Goal: Task Accomplishment & Management: Complete application form

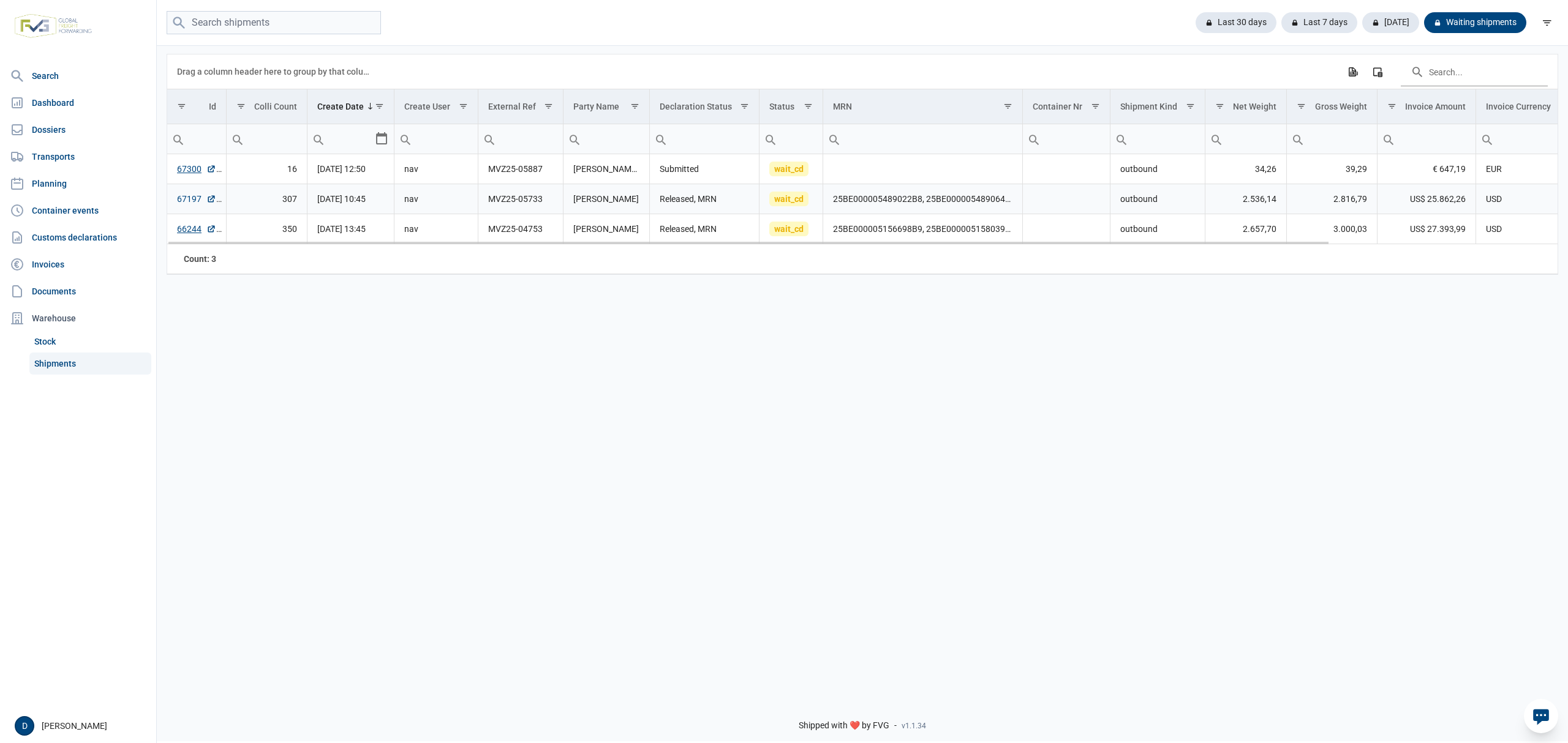
click at [188, 202] on link "67197" at bounding box center [196, 199] width 39 height 12
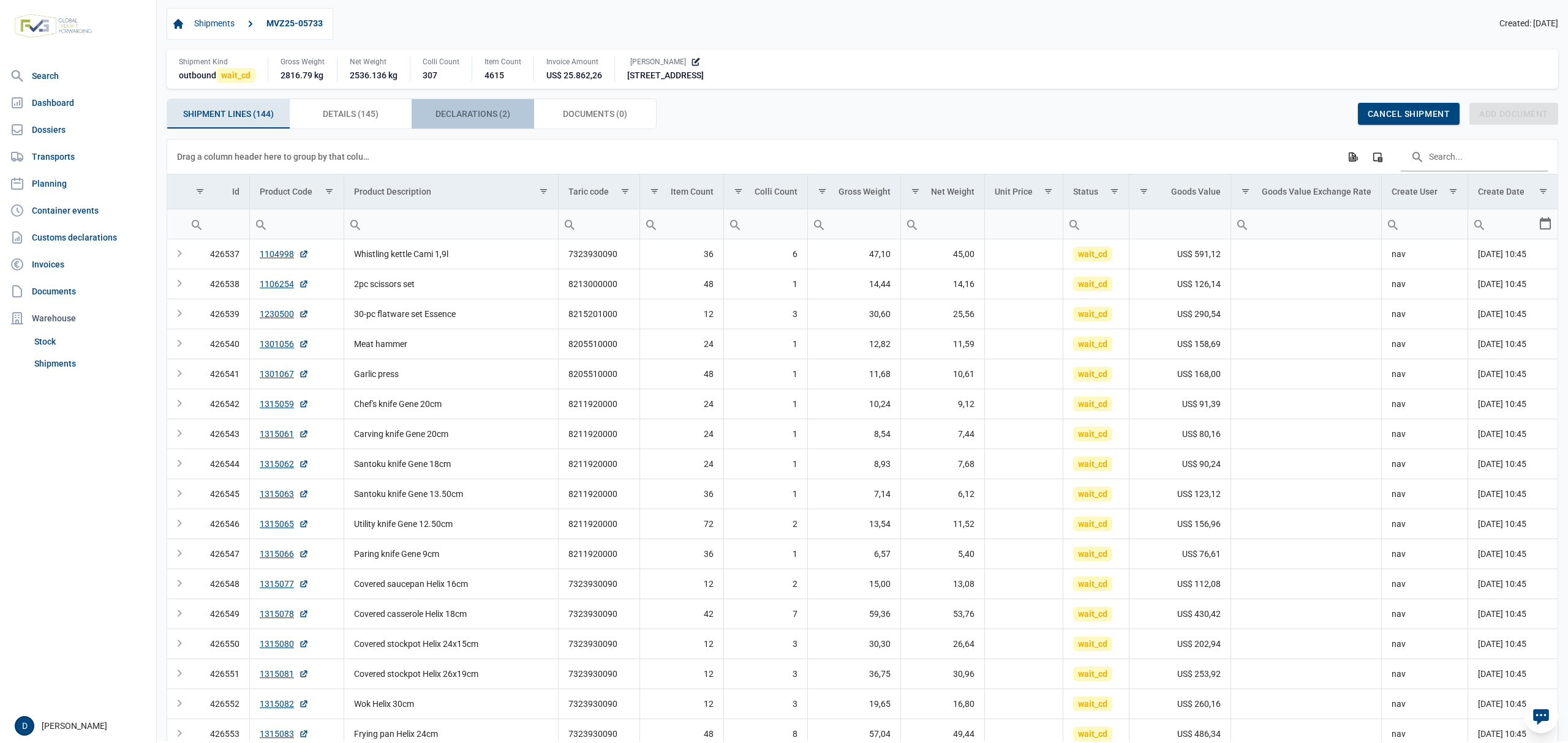
click at [473, 114] on span "Declarations (2) Declarations (2)" at bounding box center [473, 114] width 75 height 14
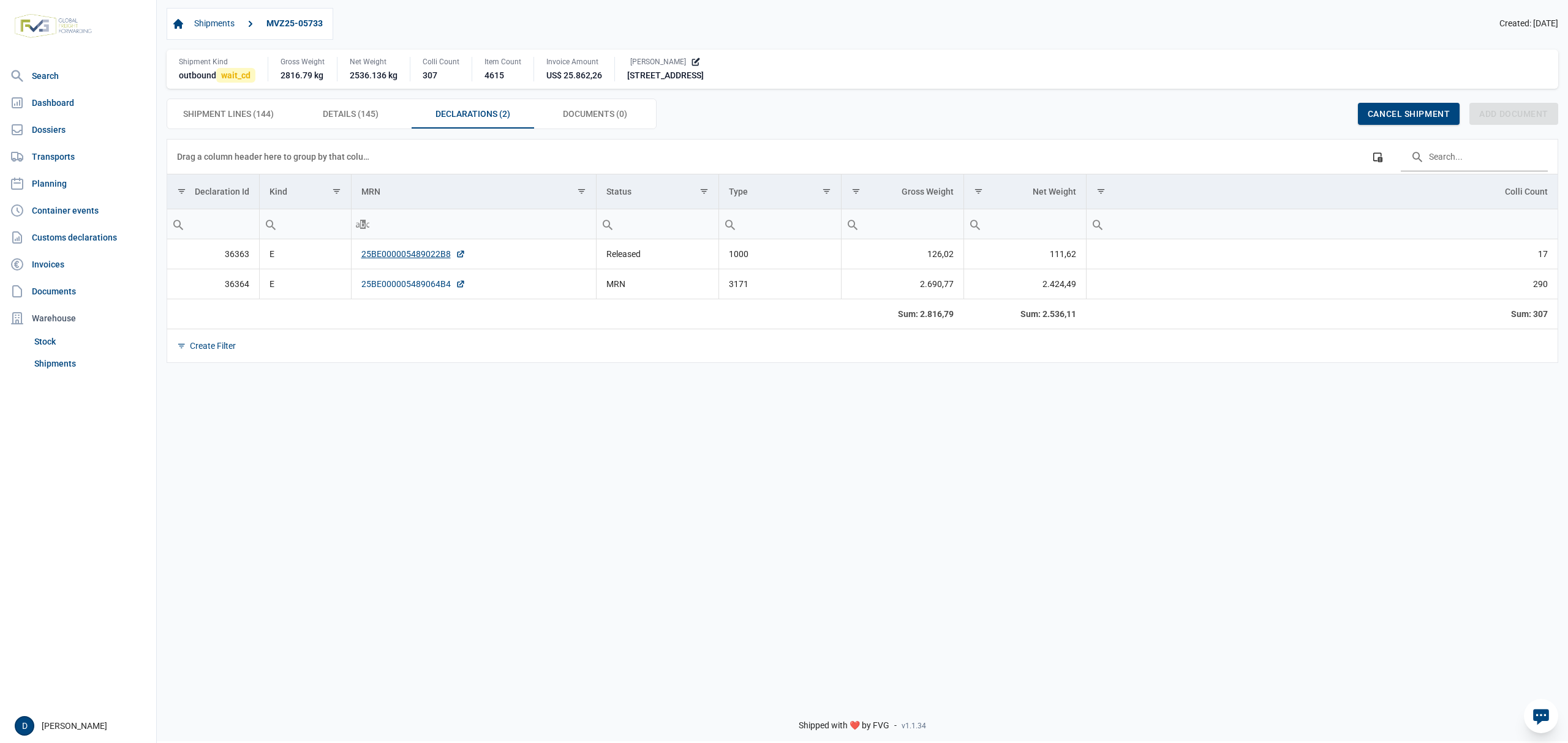
click at [404, 287] on link "25BE000005489064B4" at bounding box center [413, 284] width 104 height 12
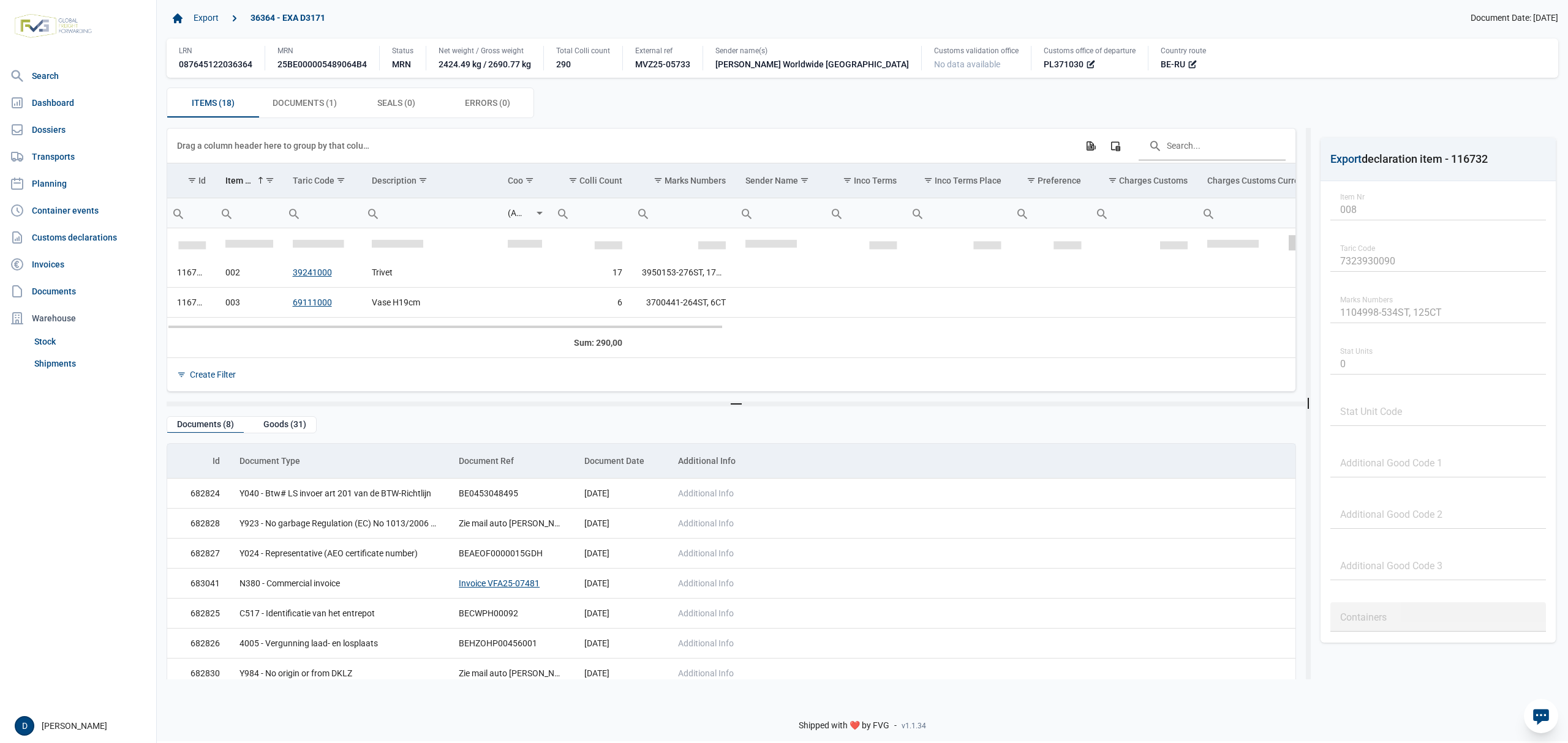
scroll to position [31, 0]
drag, startPoint x: 1293, startPoint y: 243, endPoint x: 1293, endPoint y: 255, distance: 12.0
click at [1293, 255] on body "For evaluation purposes only. Redistribution prohibited. Please register an exi…" at bounding box center [784, 350] width 1568 height 743
drag, startPoint x: 1292, startPoint y: 265, endPoint x: 1296, endPoint y: 255, distance: 10.8
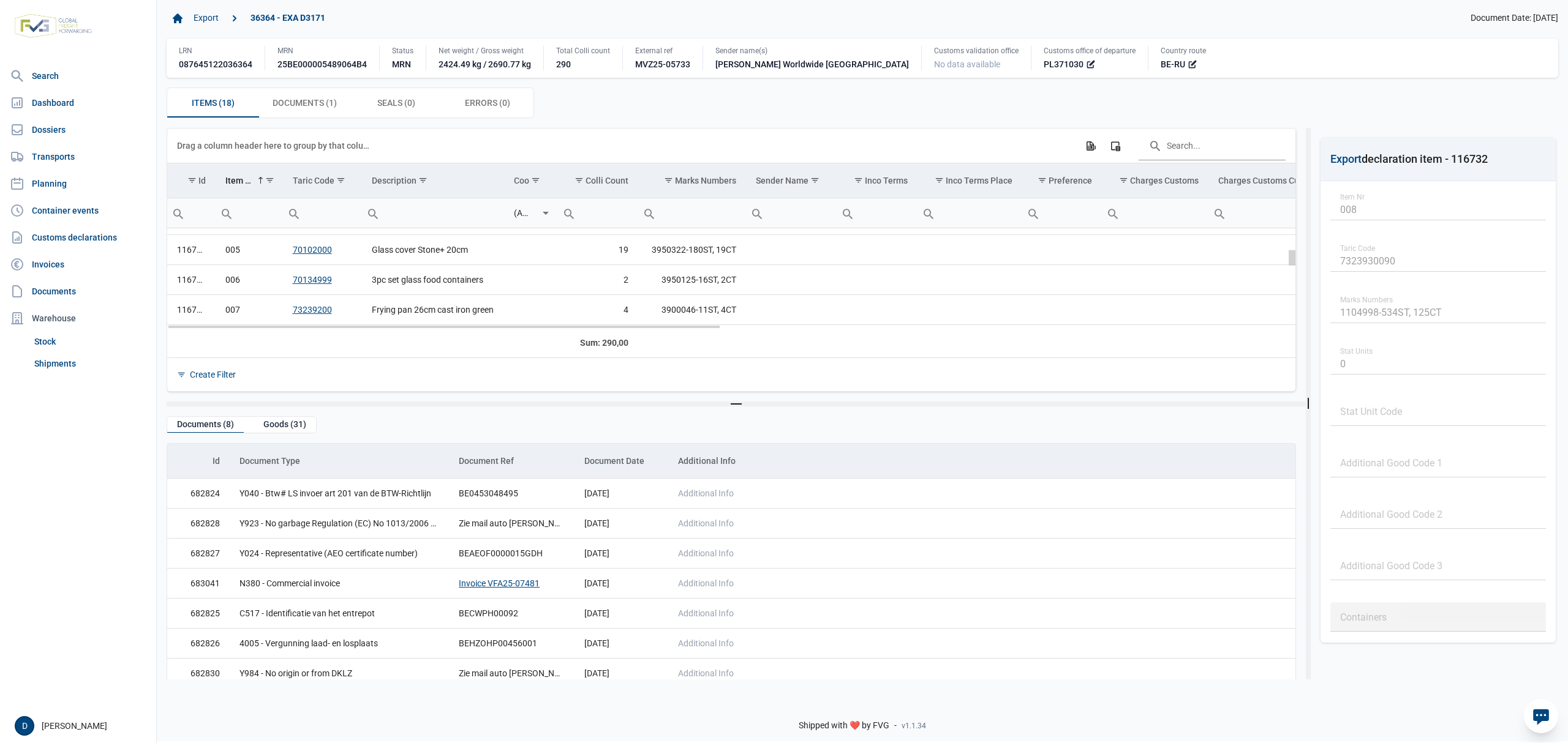
click at [1296, 255] on body "For evaluation purposes only. Redistribution prohibited. Please register an exi…" at bounding box center [784, 350] width 1568 height 743
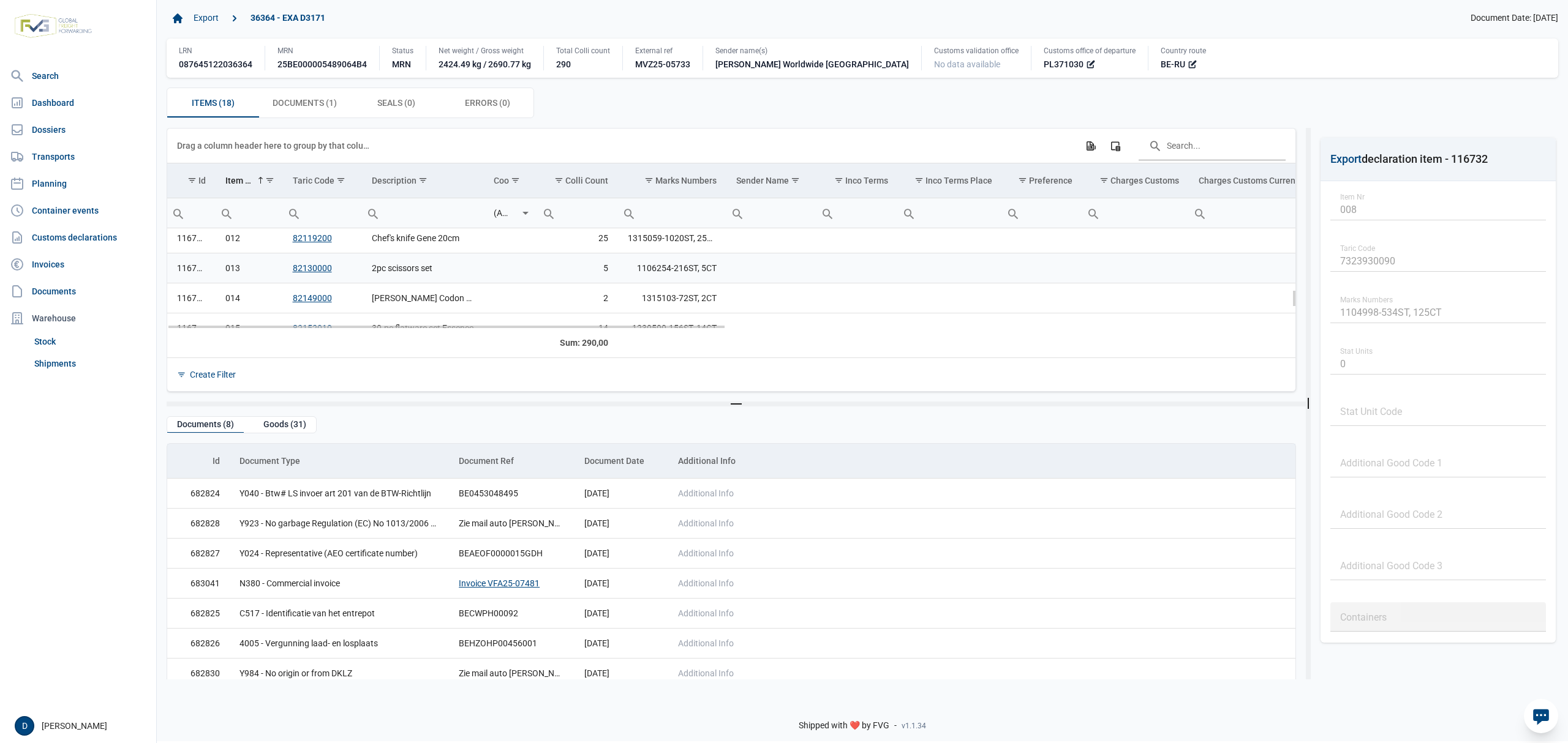
scroll to position [444, 0]
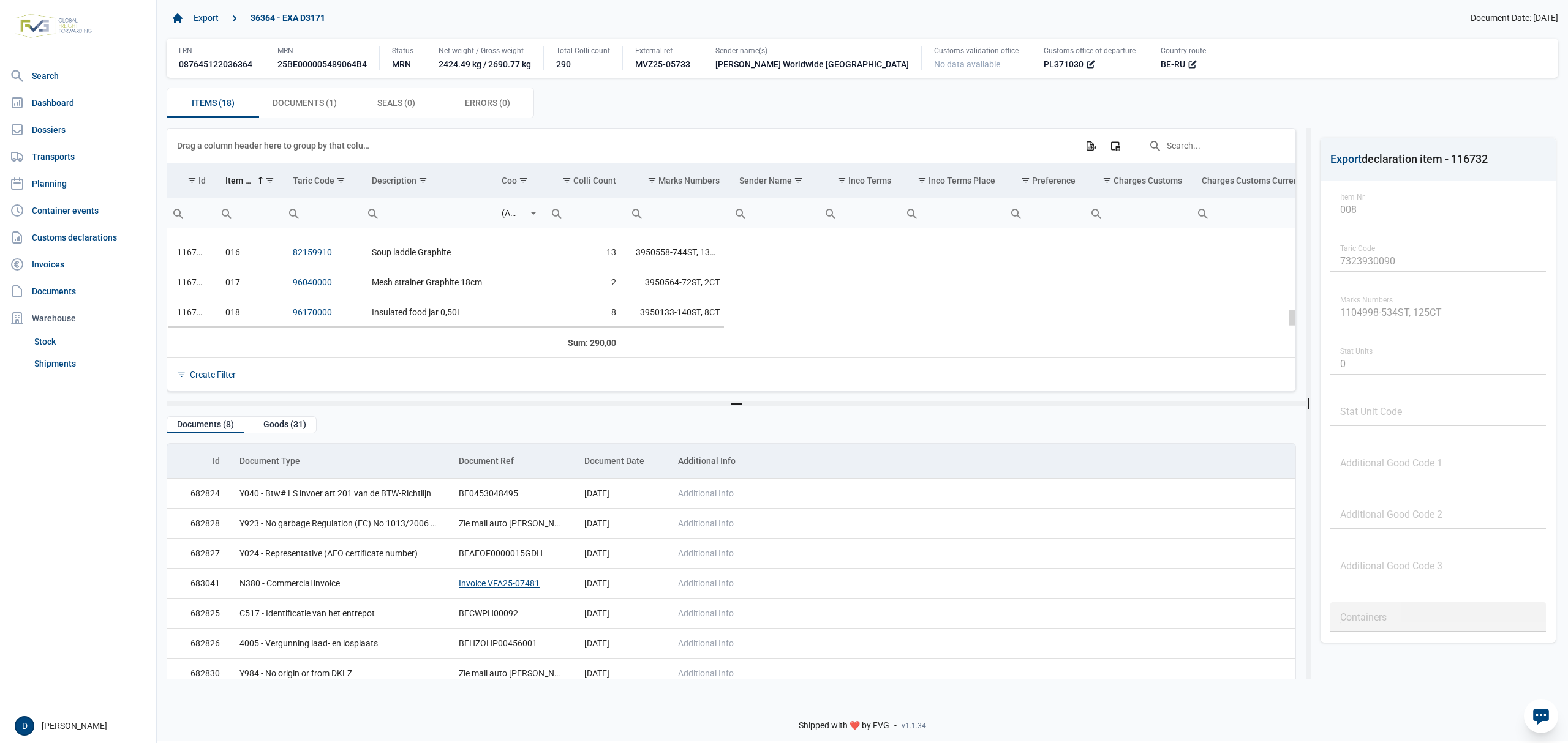
click at [1292, 324] on div "Data grid with 18 rows and 23 columns" at bounding box center [1292, 318] width 6 height 15
click at [1292, 319] on div "Data grid with 18 rows and 23 columns" at bounding box center [1292, 318] width 6 height 15
drag, startPoint x: 1293, startPoint y: 321, endPoint x: 1294, endPoint y: 308, distance: 13.0
click at [1294, 308] on body "For evaluation purposes only. Redistribution prohibited. Please register an exi…" at bounding box center [784, 350] width 1568 height 743
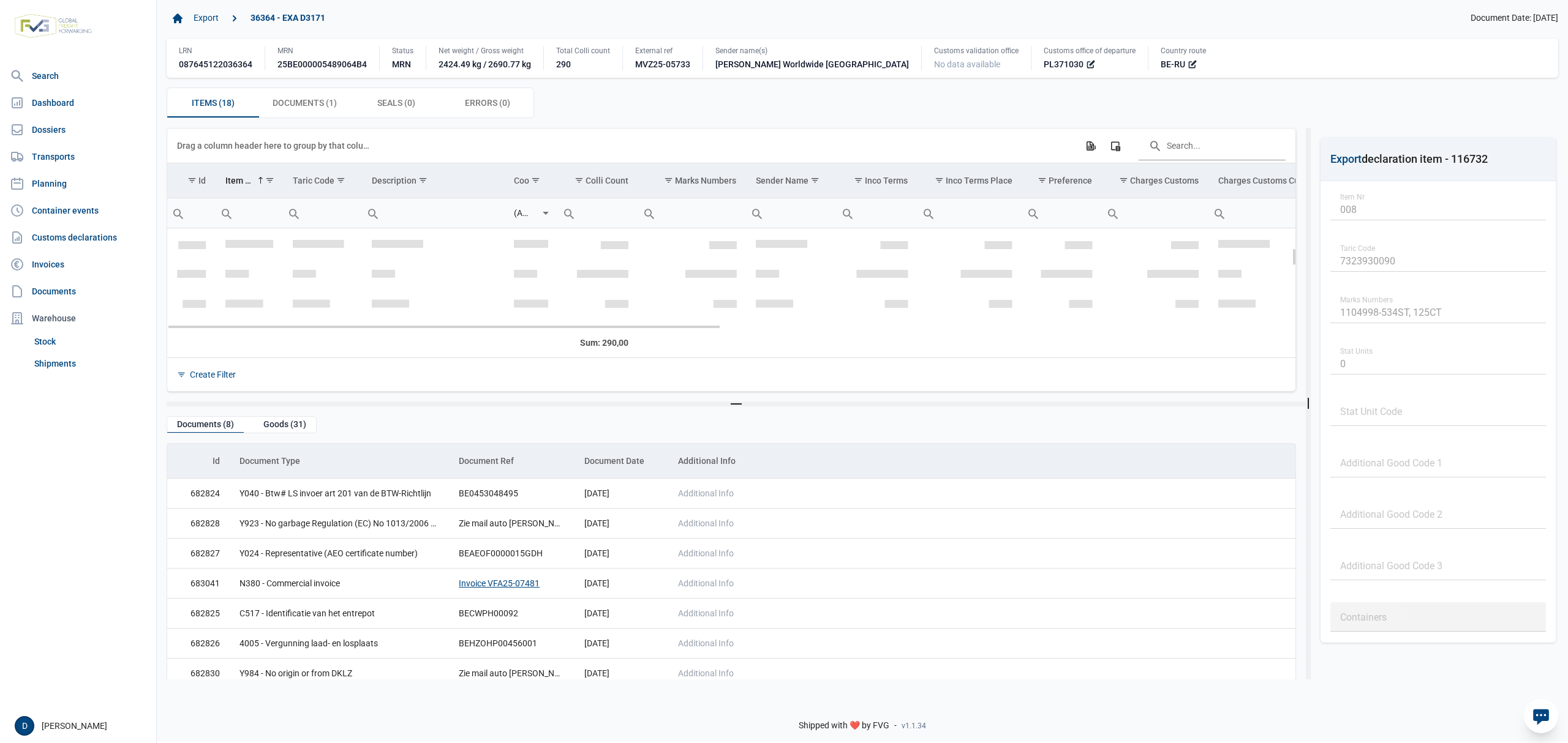
scroll to position [108, 0]
click at [1294, 260] on div "Data grid with 18 rows and 23 columns" at bounding box center [1292, 257] width 6 height 15
drag, startPoint x: 1291, startPoint y: 257, endPoint x: 1291, endPoint y: 248, distance: 9.0
click at [1291, 248] on body "For evaluation purposes only. Redistribution prohibited. Please register an exi…" at bounding box center [784, 350] width 1568 height 743
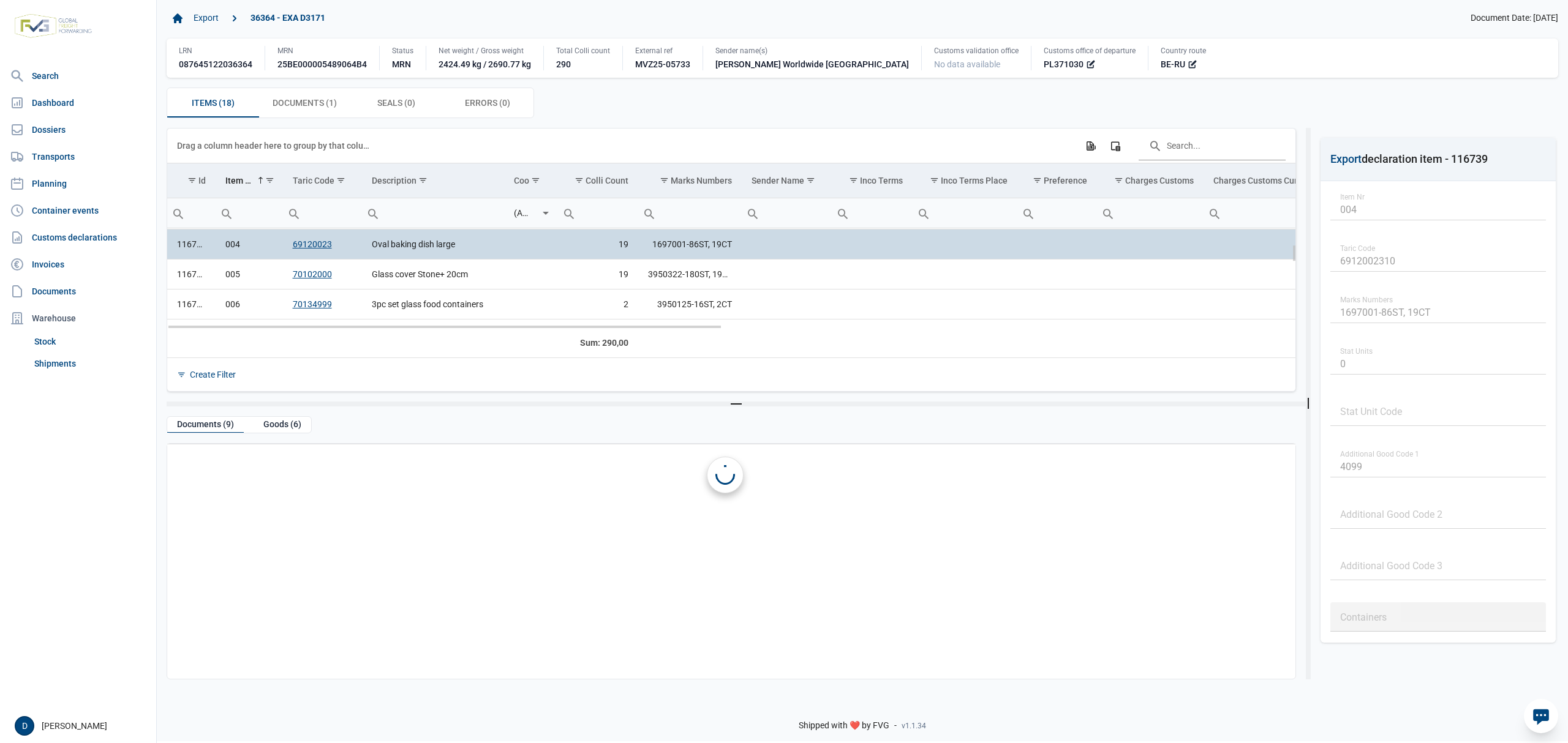
click at [220, 249] on td "004" at bounding box center [249, 245] width 67 height 30
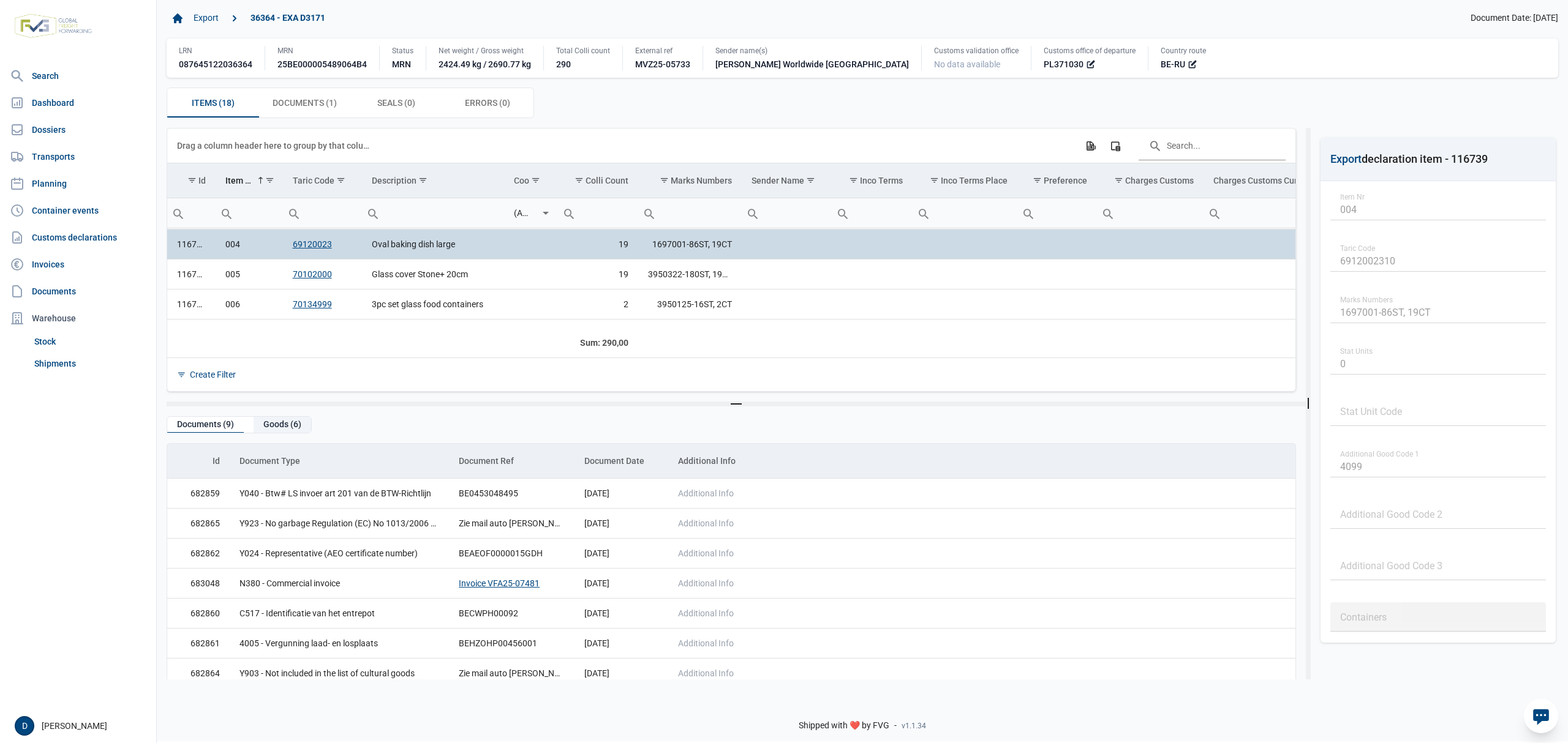
click at [281, 427] on div "Goods (6)" at bounding box center [282, 425] width 57 height 17
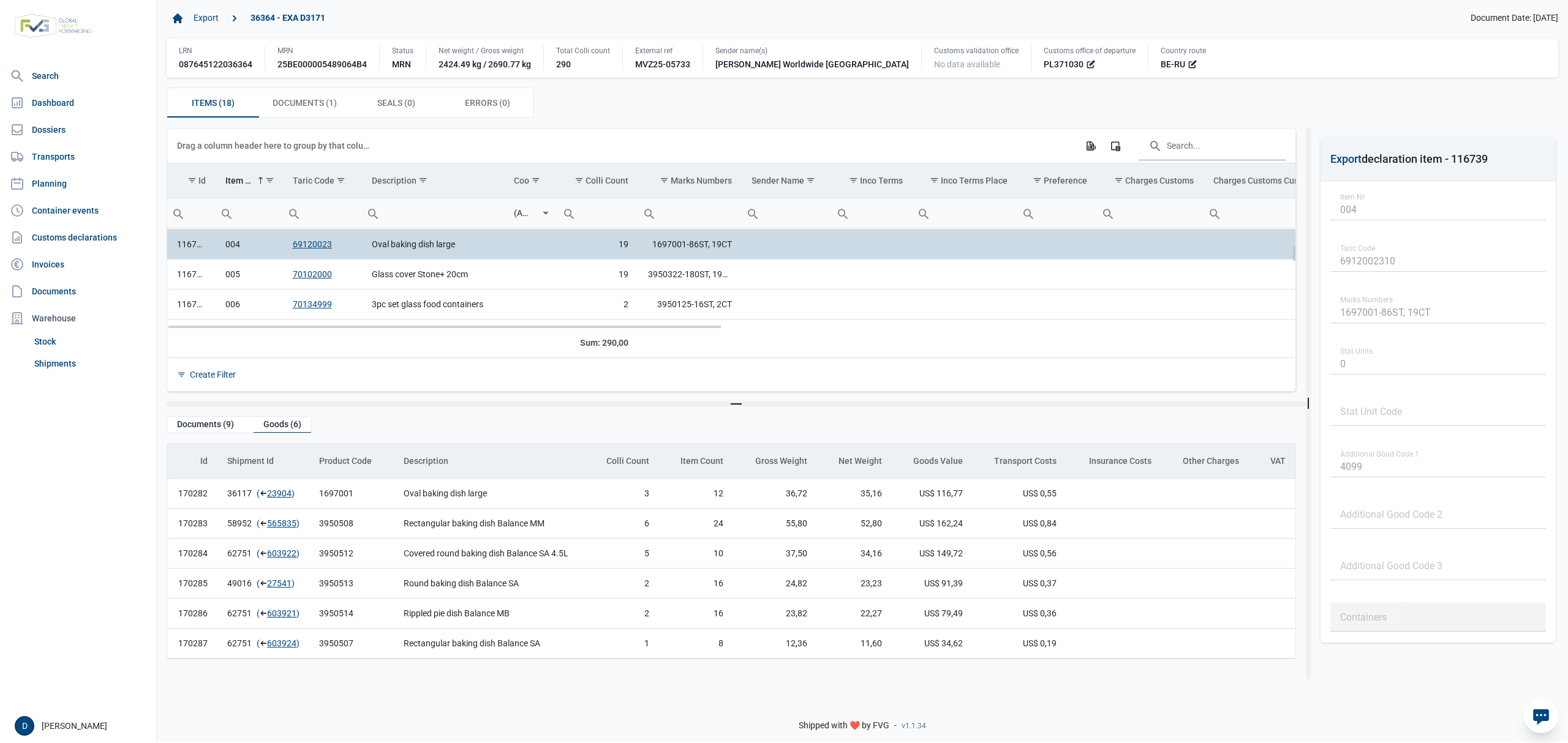
click at [255, 255] on td "004" at bounding box center [249, 245] width 67 height 30
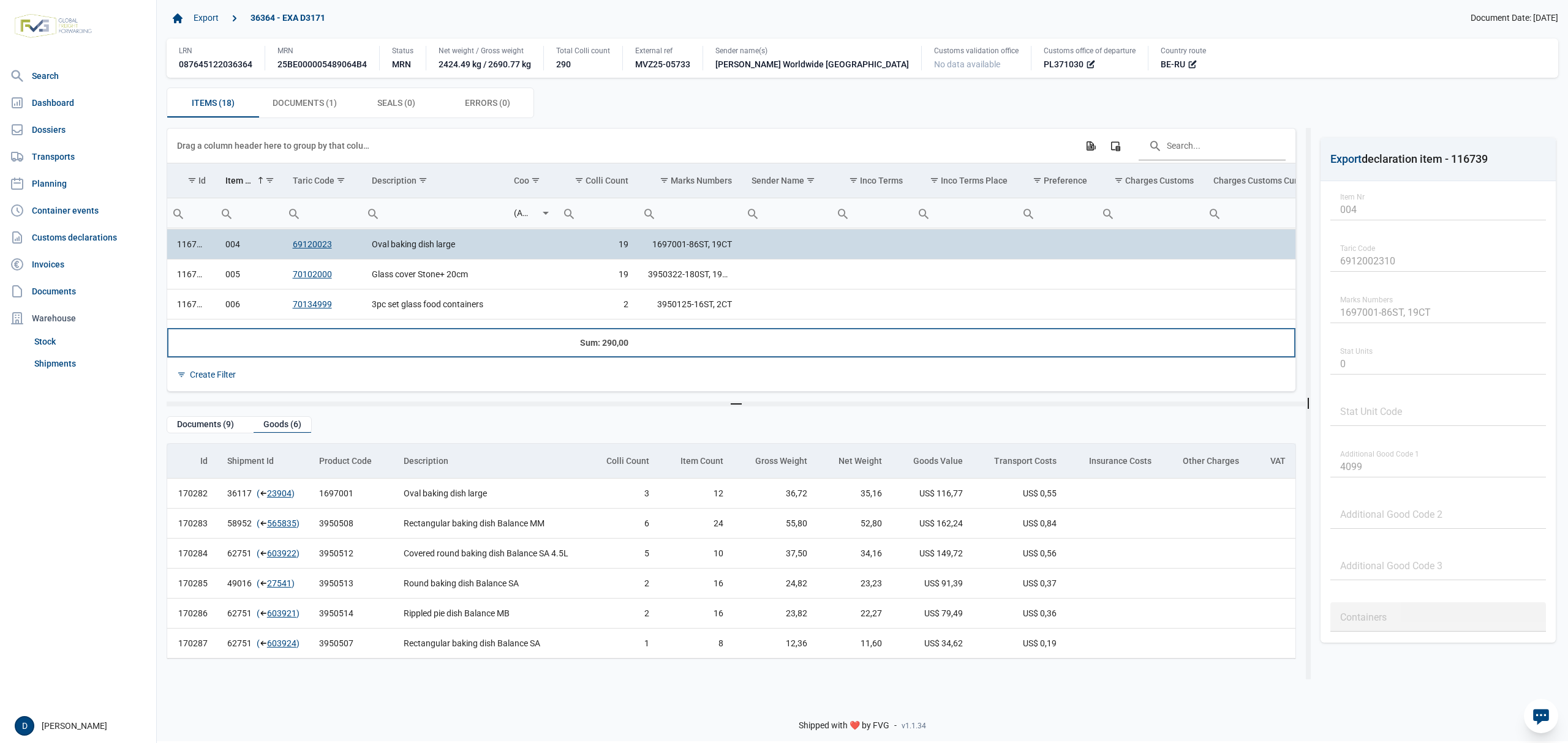
drag, startPoint x: 671, startPoint y: 330, endPoint x: 643, endPoint y: 331, distance: 28.0
click at [643, 331] on td "Data grid with 18 rows and 23 columns" at bounding box center [690, 342] width 103 height 29
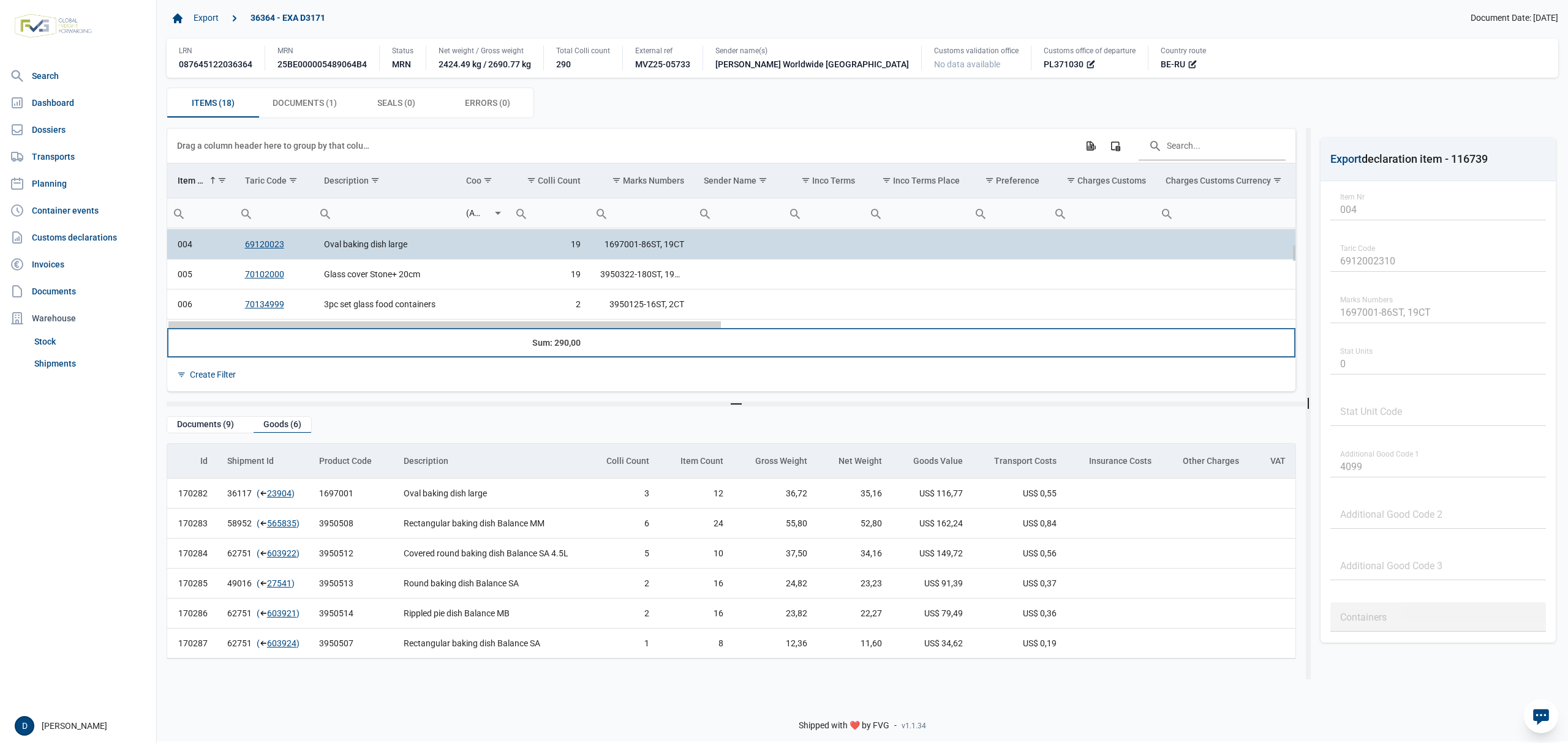
scroll to position [0, 0]
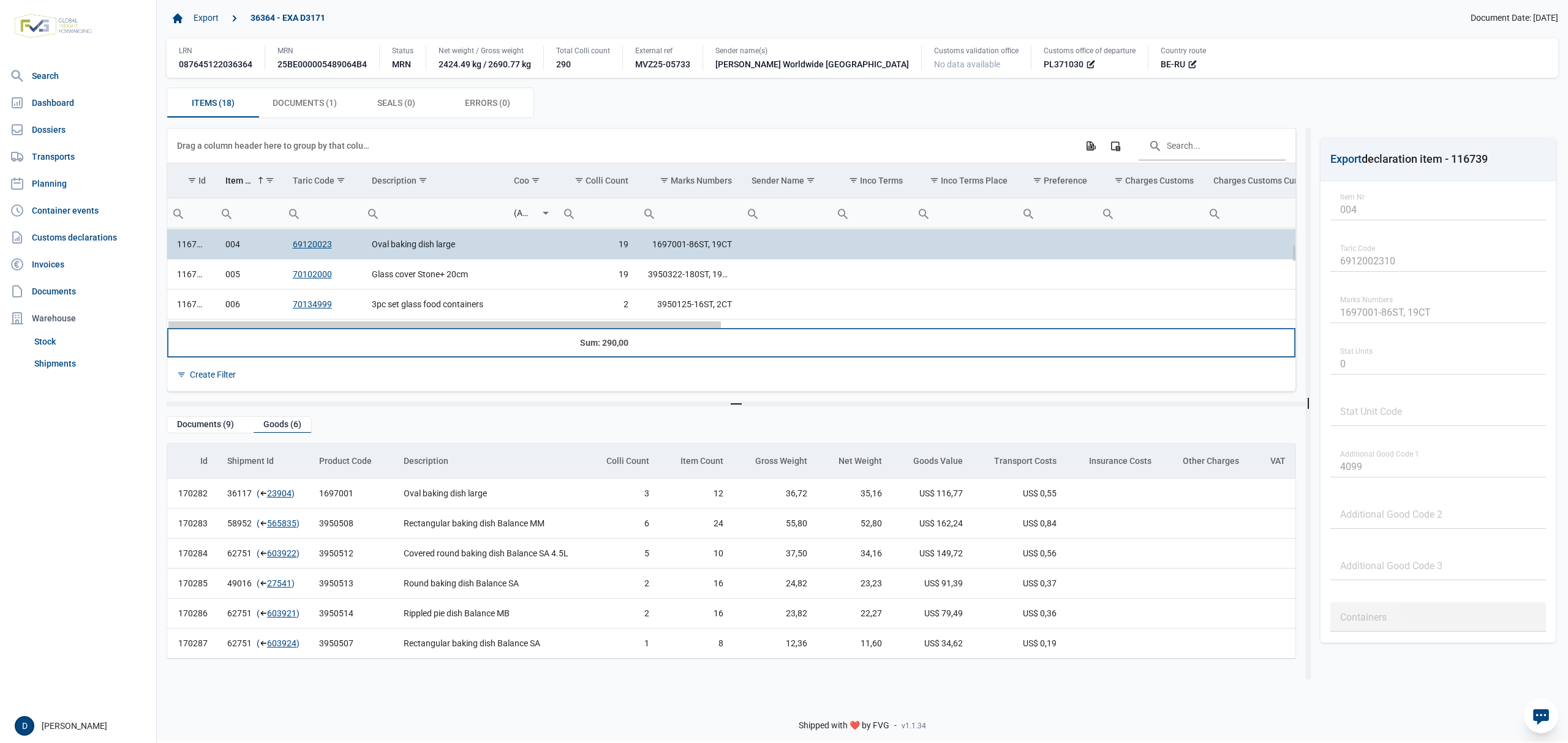
drag, startPoint x: 674, startPoint y: 327, endPoint x: 433, endPoint y: 330, distance: 241.0
click at [433, 330] on body "For evaluation purposes only. Redistribution prohibited. Please register an exi…" at bounding box center [784, 350] width 1568 height 743
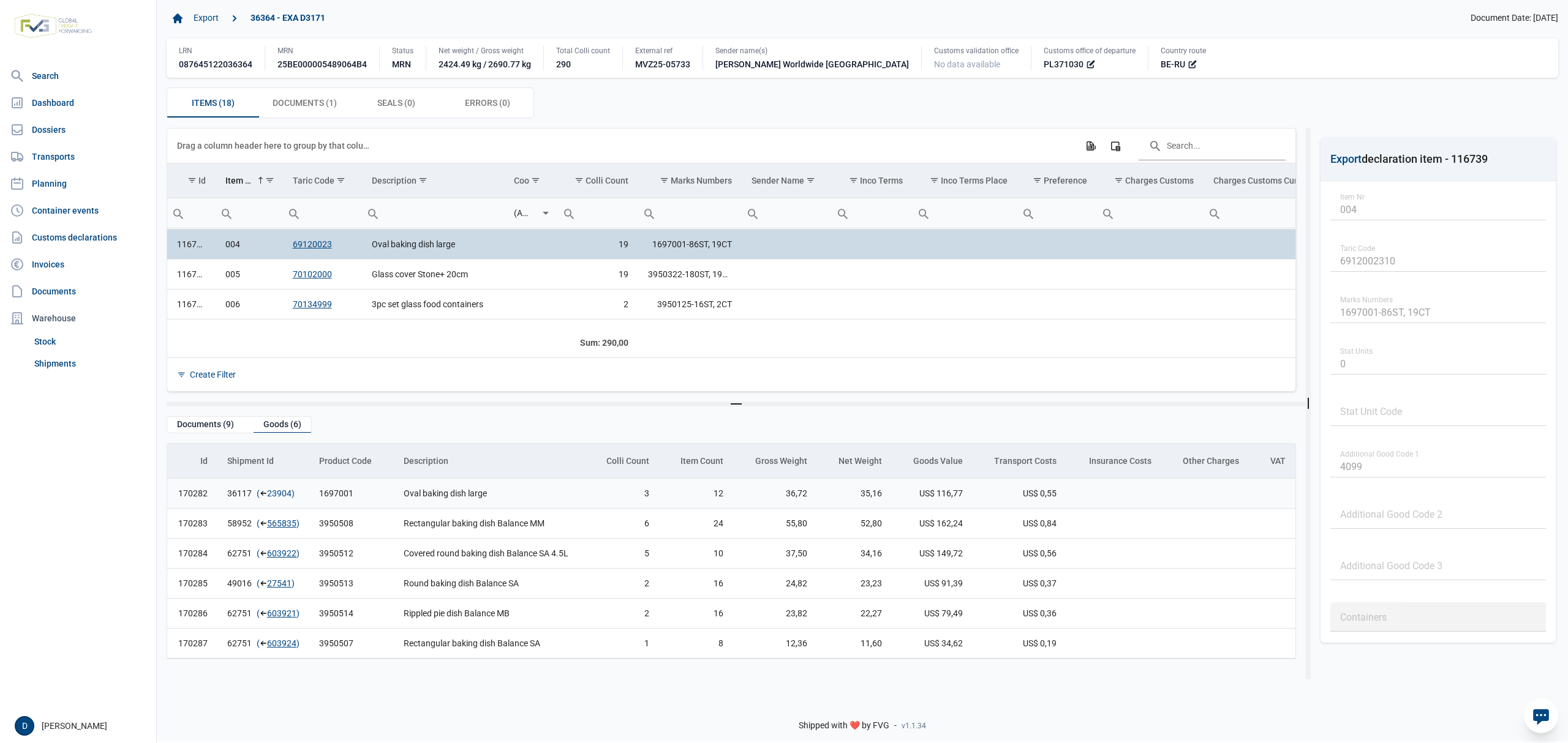
click at [273, 495] on link "23904" at bounding box center [279, 493] width 25 height 12
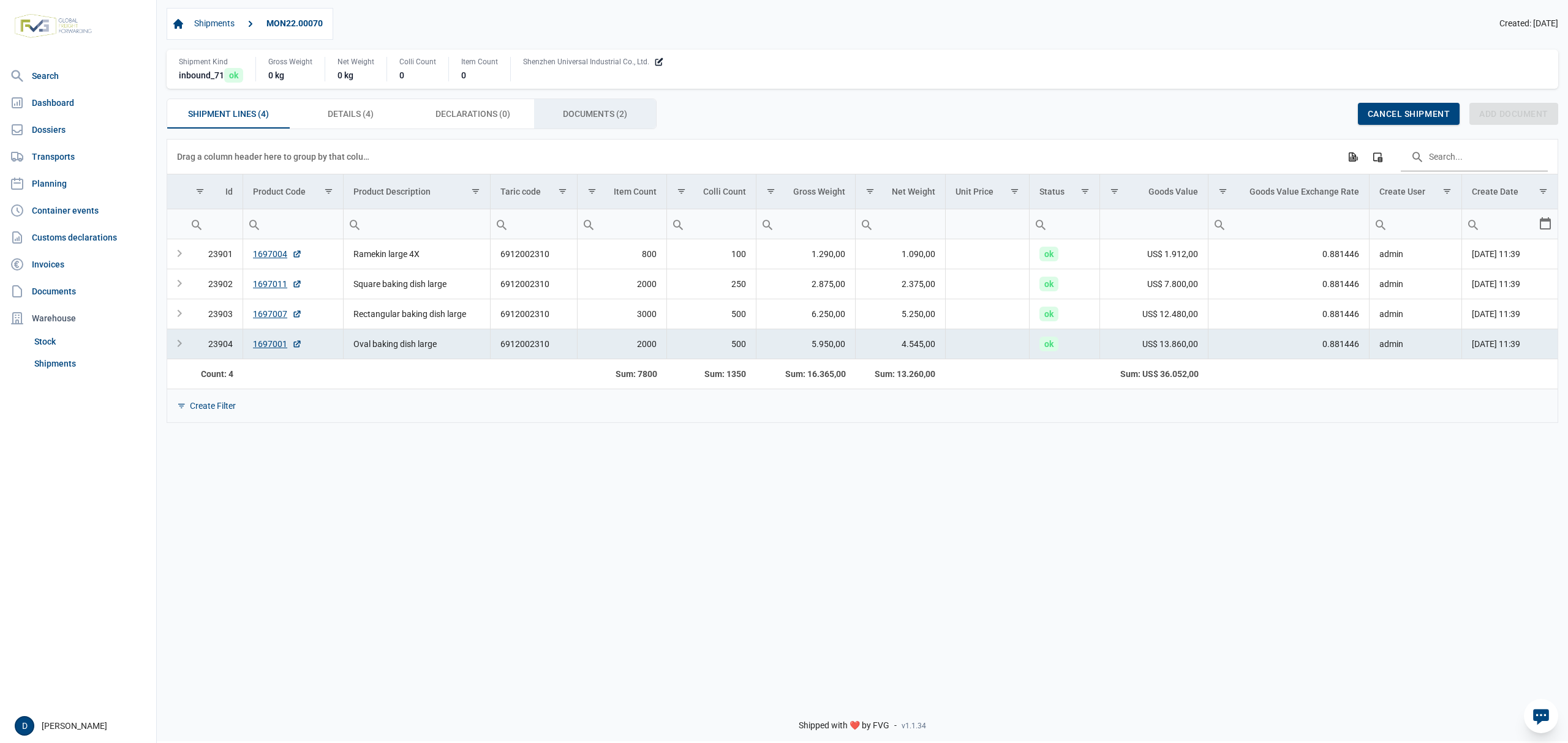
click at [603, 116] on span "Documents (2) Documents (2)" at bounding box center [595, 114] width 64 height 14
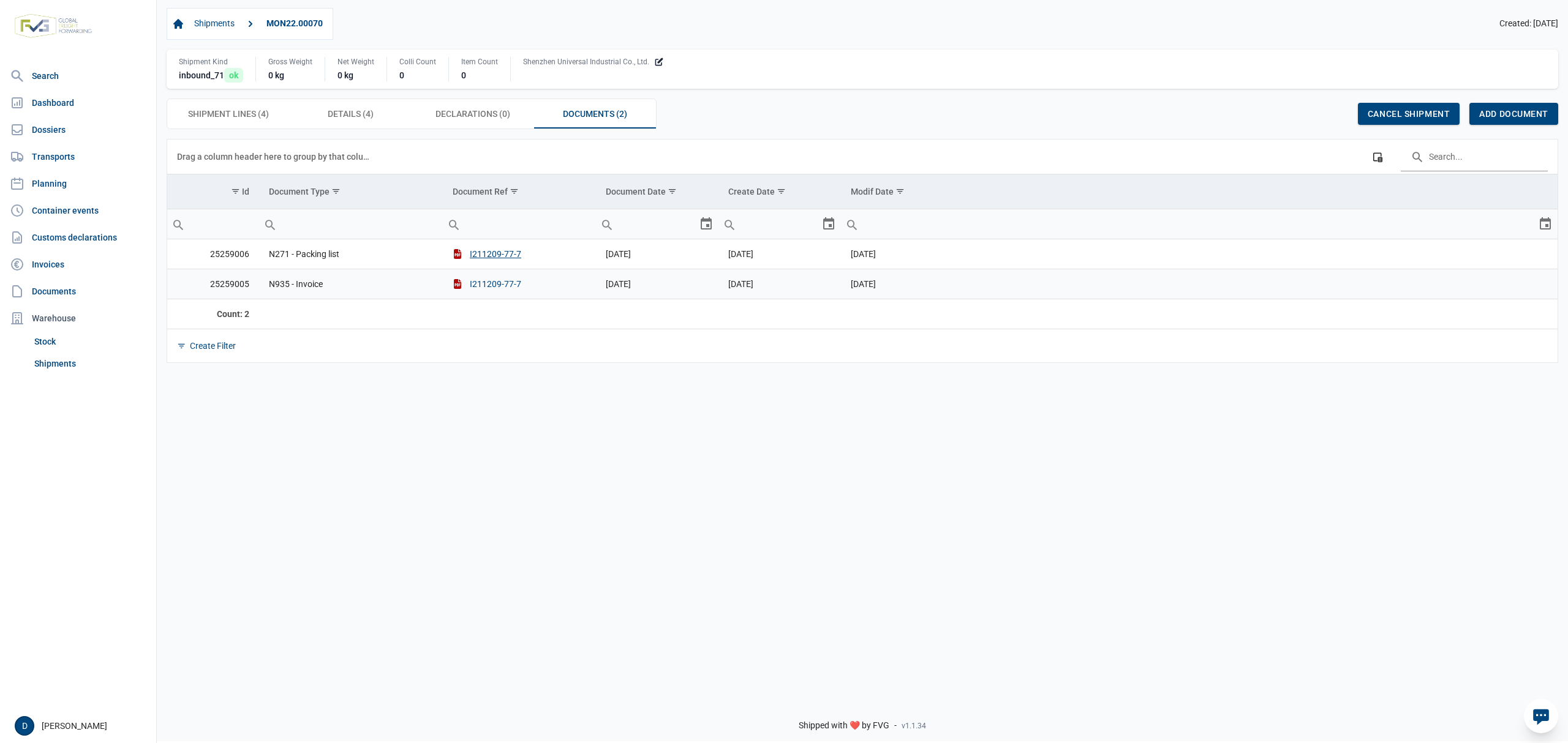
click at [500, 288] on button "I211209-77-7" at bounding box center [487, 284] width 68 height 12
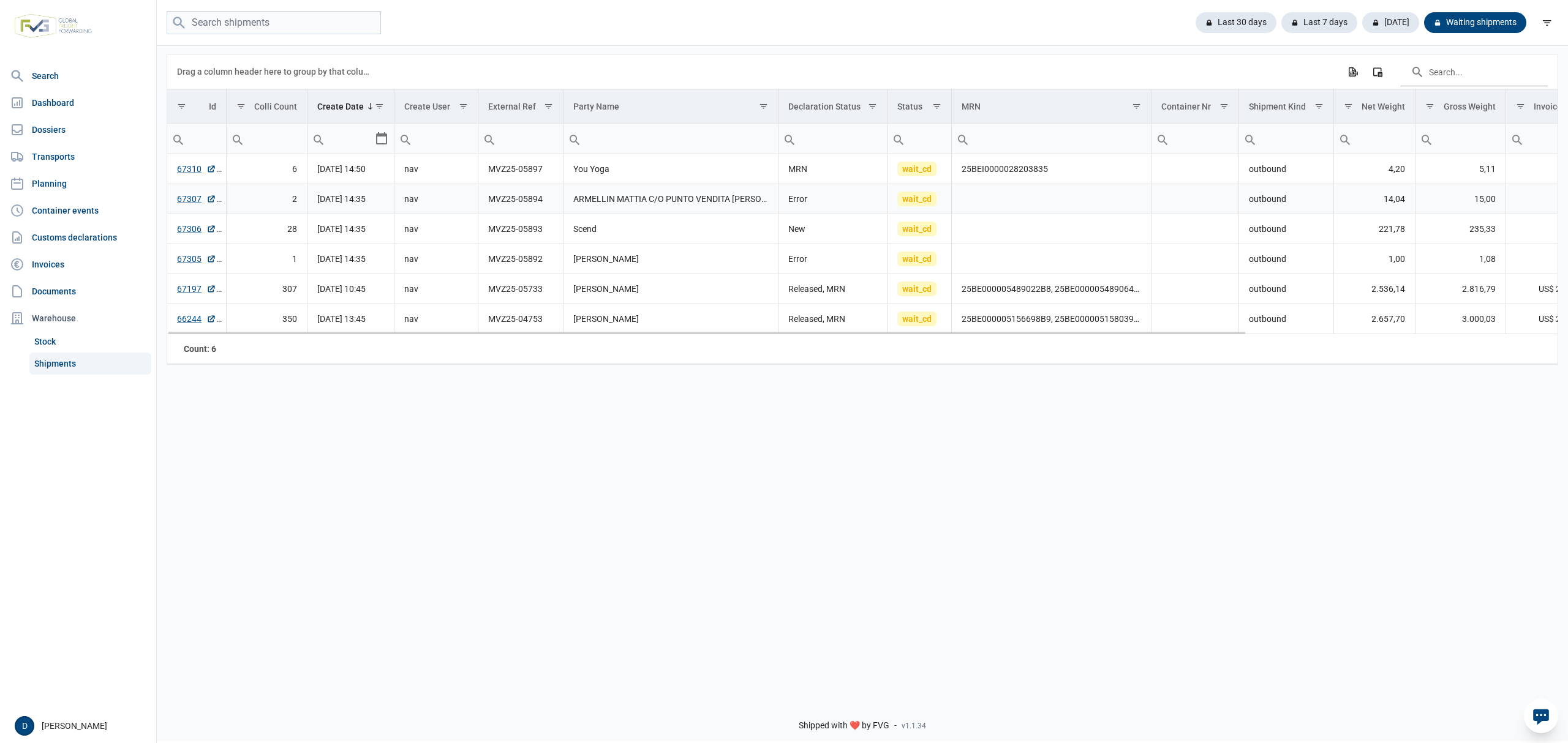
click at [986, 197] on td "Data grid with 6 rows and 18 columns" at bounding box center [1051, 199] width 200 height 30
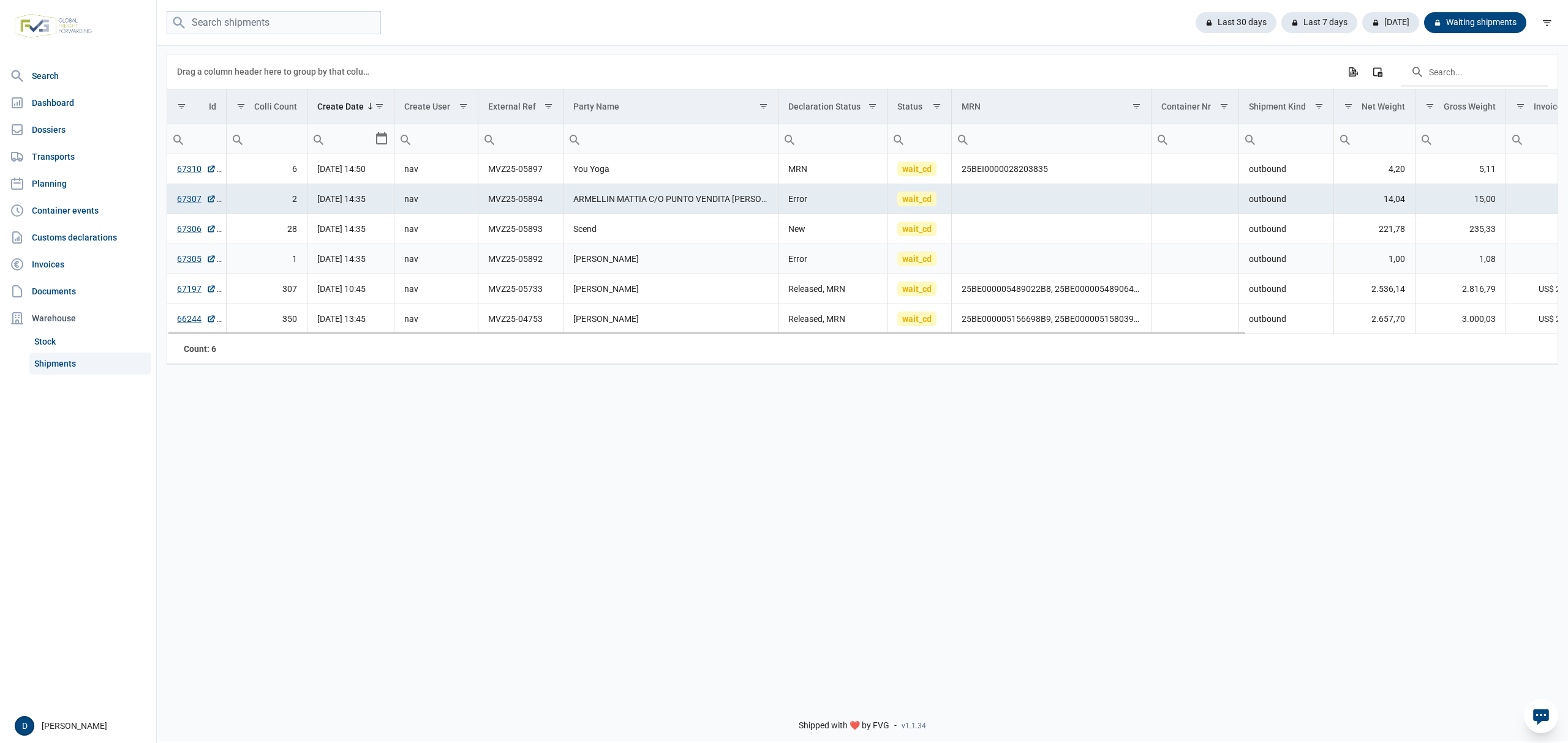
click at [684, 255] on td "ARCIUOLO ENRICO" at bounding box center [671, 259] width 215 height 30
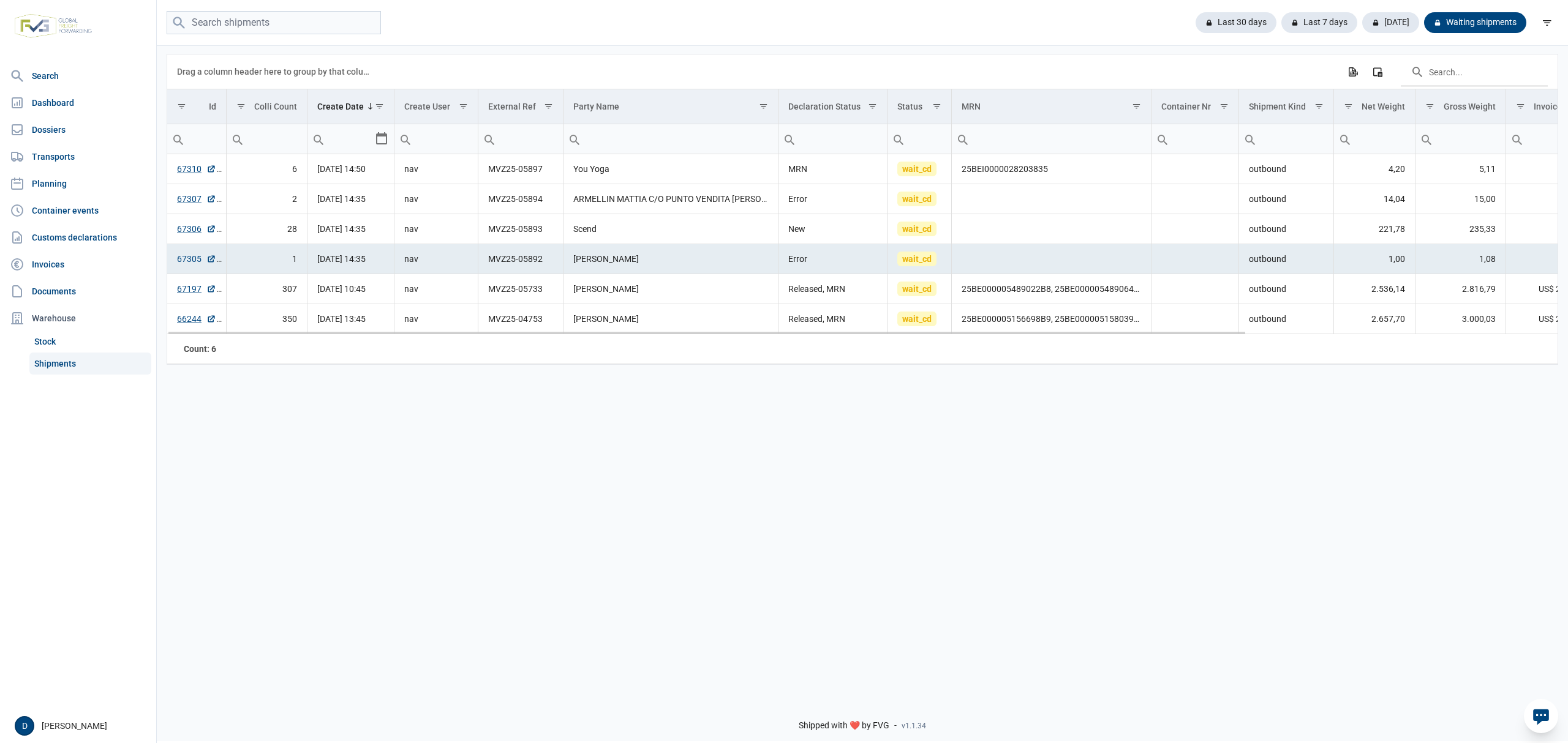
click at [189, 262] on link "67305" at bounding box center [196, 258] width 39 height 12
click at [641, 233] on td "Scend" at bounding box center [671, 230] width 215 height 30
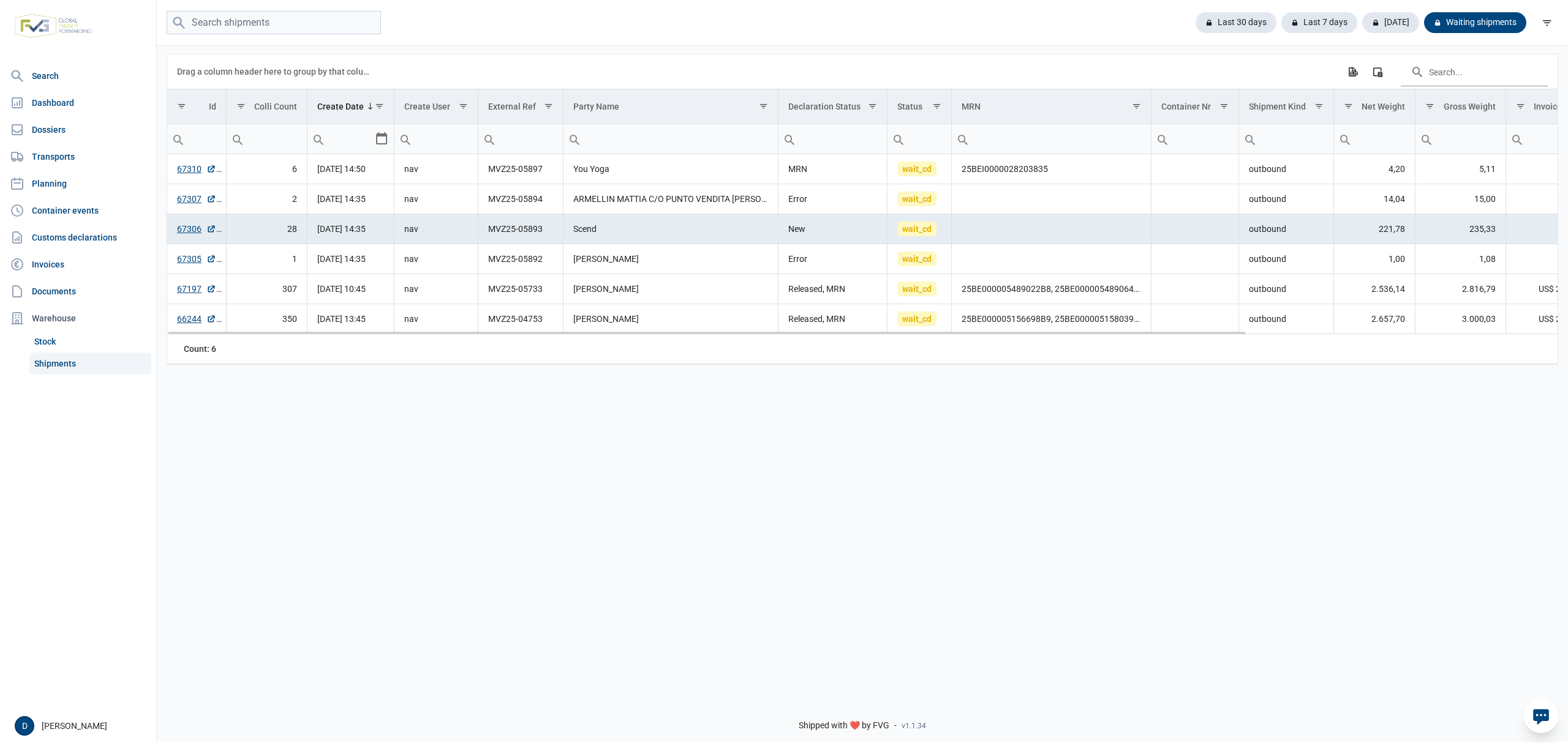
click at [532, 234] on td "MVZ25-05893" at bounding box center [521, 230] width 85 height 30
drag, startPoint x: 487, startPoint y: 234, endPoint x: 569, endPoint y: 234, distance: 82.0
click at [569, 234] on tr "67306 28 07-10-2025 14:35 nav MVZ25-05893 Scend New wait_cd outbound 221,78 235…" at bounding box center [1062, 230] width 1790 height 30
copy td "MVZ25-05893"
click at [177, 234] on link "67306" at bounding box center [196, 228] width 39 height 12
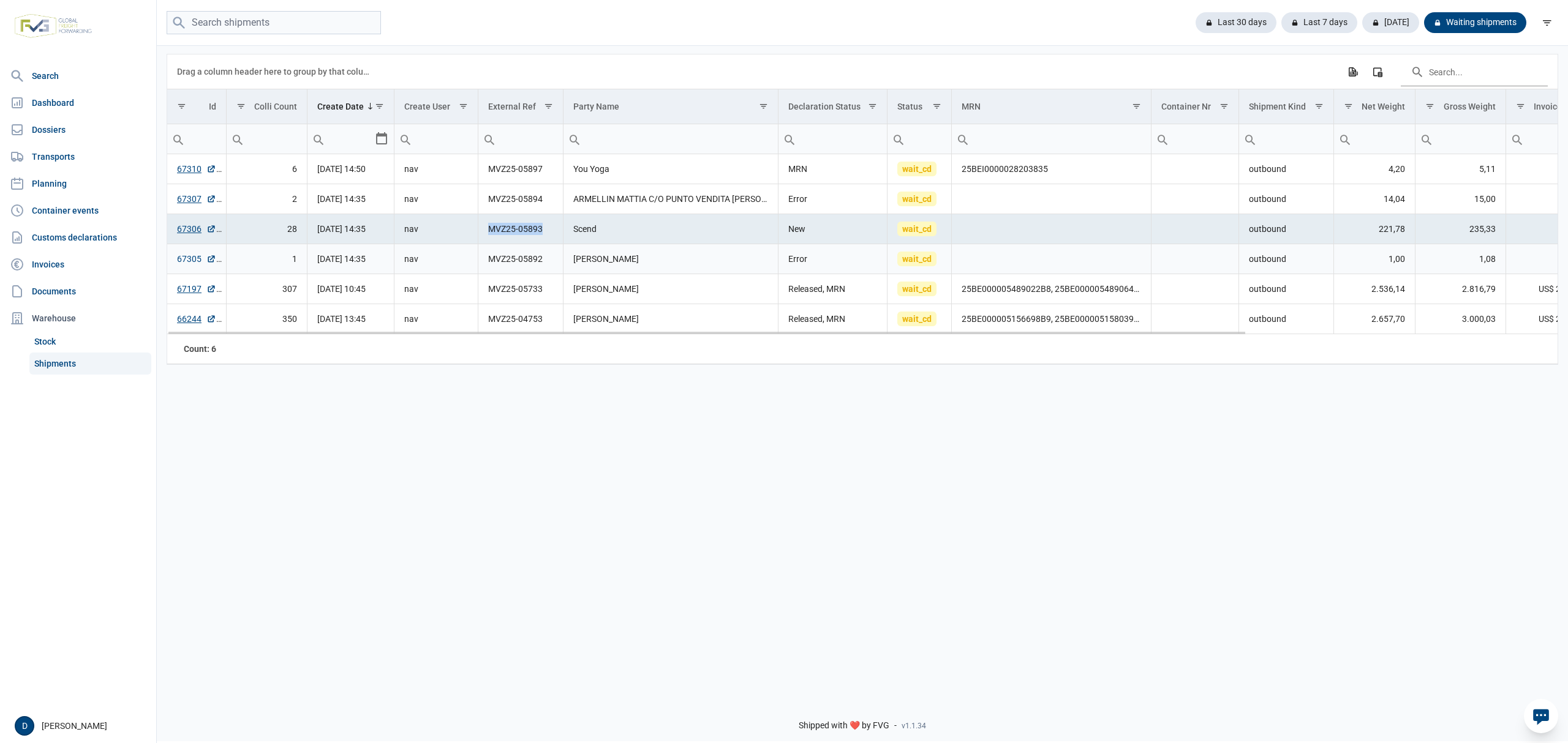
click at [187, 265] on link "67305" at bounding box center [196, 258] width 39 height 12
click at [192, 265] on link "67305" at bounding box center [196, 258] width 39 height 12
click at [189, 265] on link "67305" at bounding box center [196, 258] width 39 height 12
click at [195, 199] on link "67307" at bounding box center [196, 199] width 39 height 12
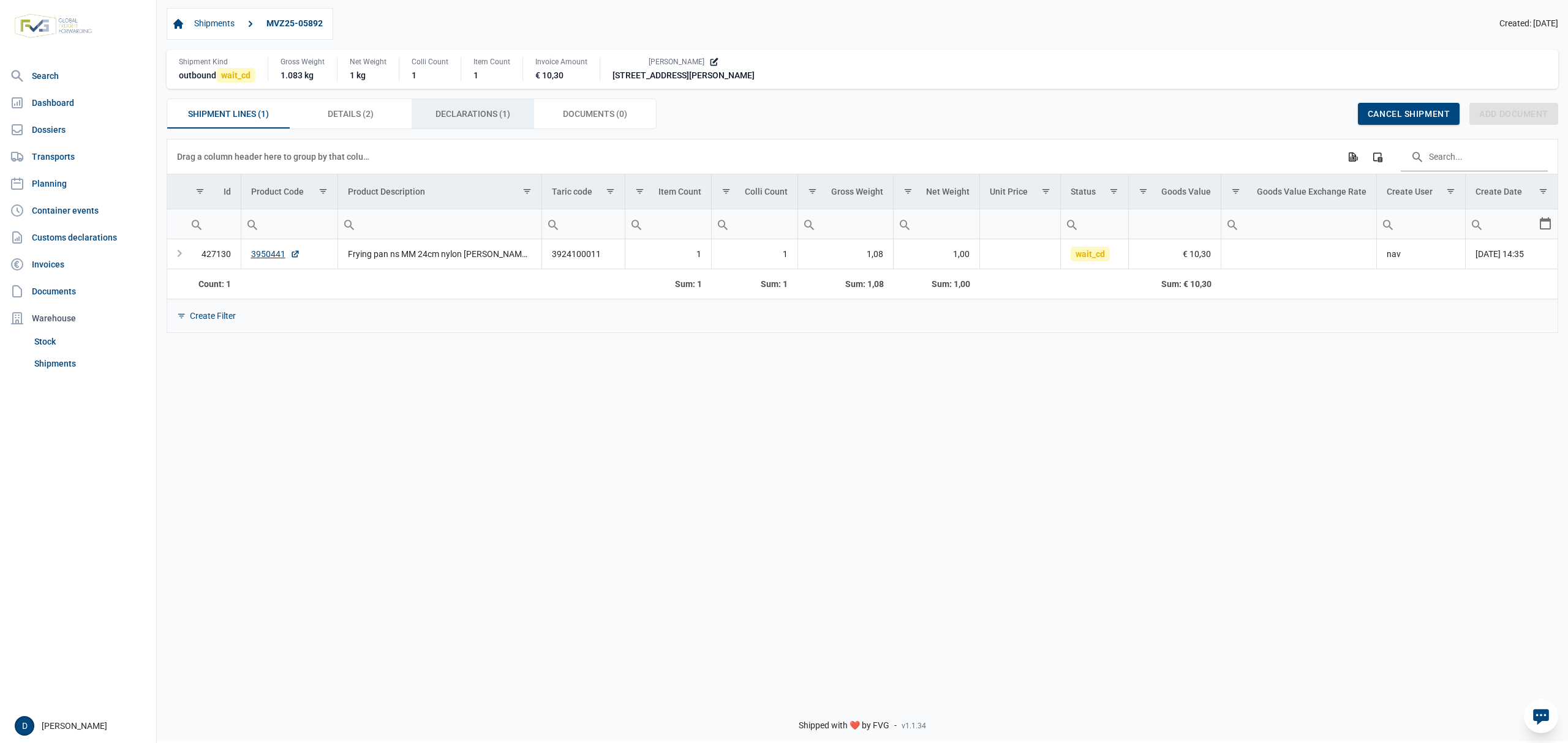
click at [493, 118] on span "Declarations (1) Declarations (1)" at bounding box center [473, 114] width 75 height 14
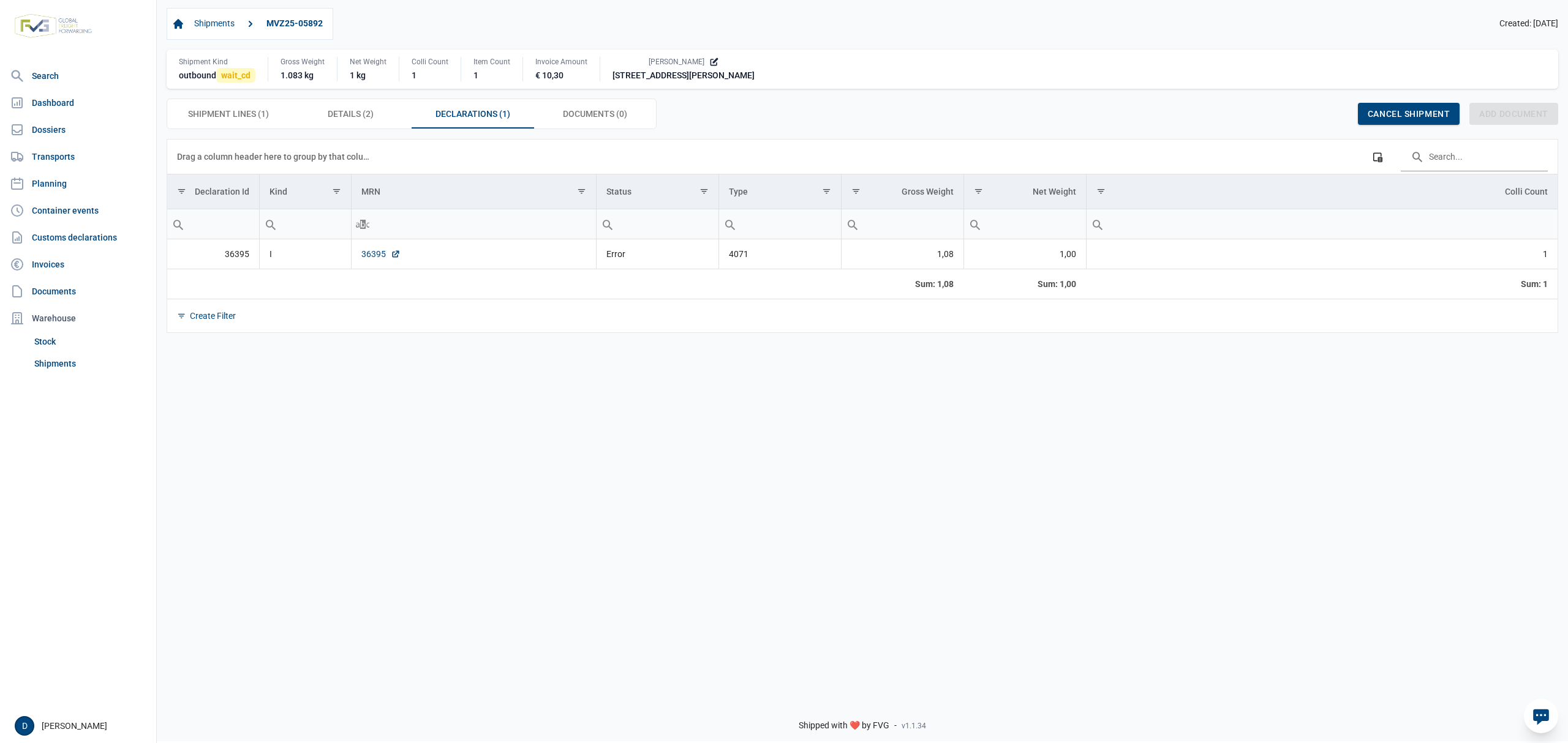
click at [374, 260] on link "36395" at bounding box center [381, 253] width 39 height 12
click at [365, 253] on link "36395" at bounding box center [381, 253] width 39 height 12
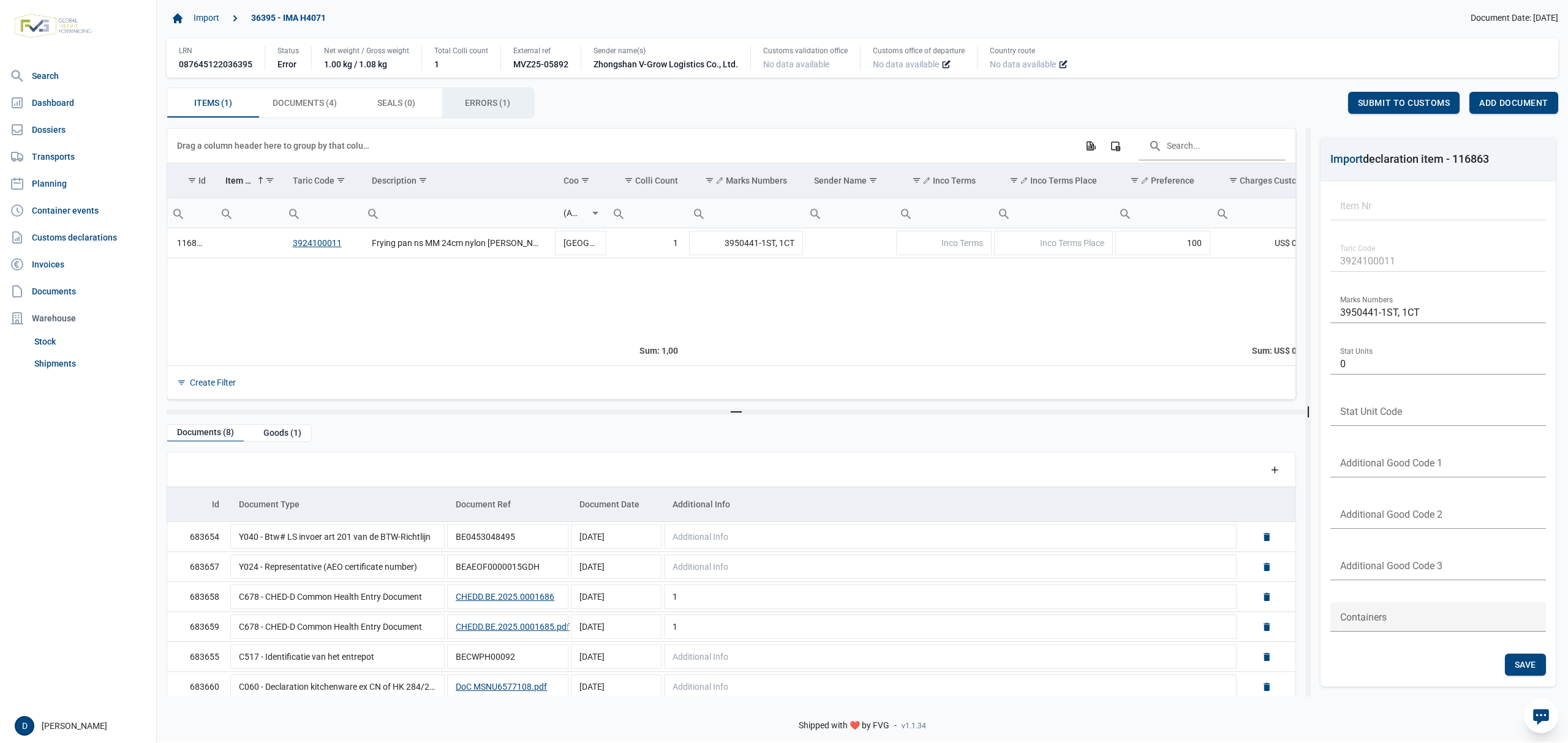
click at [483, 95] on div "Errors (1) Errors (1)" at bounding box center [488, 103] width 92 height 29
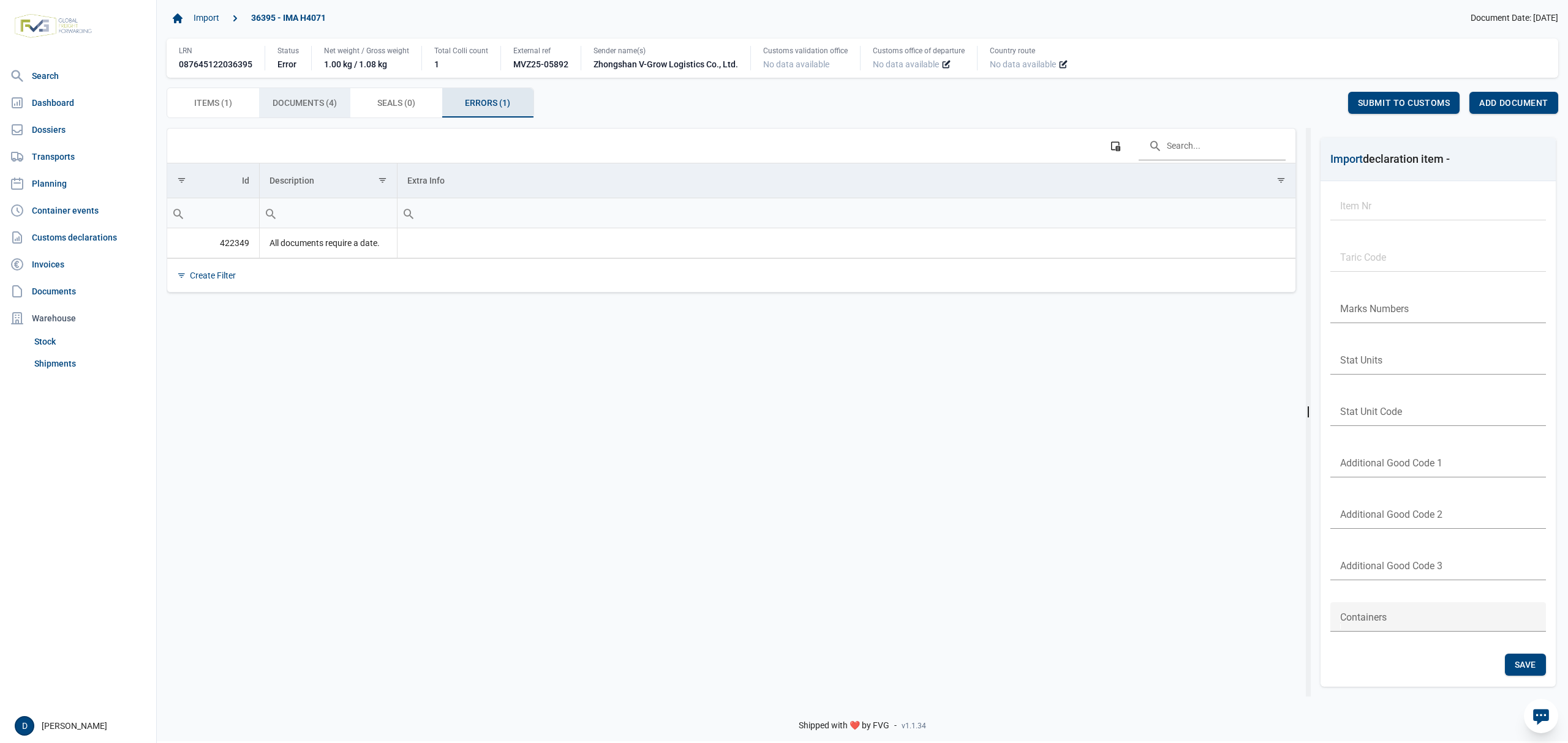
click at [308, 113] on div "Documents (4) Documents (4)" at bounding box center [305, 103] width 92 height 29
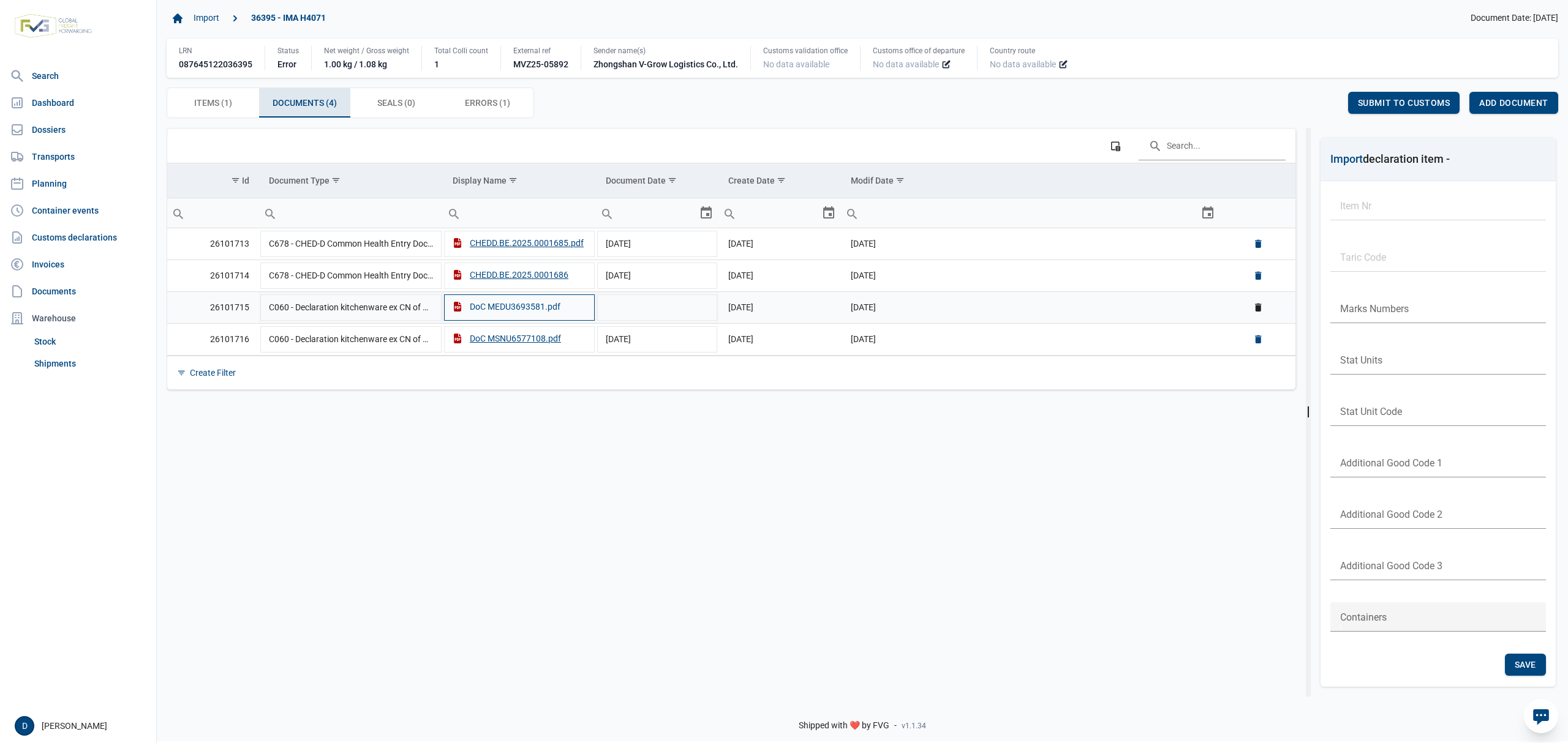
click at [514, 308] on div "DoC MEDU3693581.pdf" at bounding box center [506, 306] width 108 height 12
click at [693, 316] on td "Data grid with 4 rows and 6 columns" at bounding box center [658, 308] width 122 height 32
type input "10-4-2025"
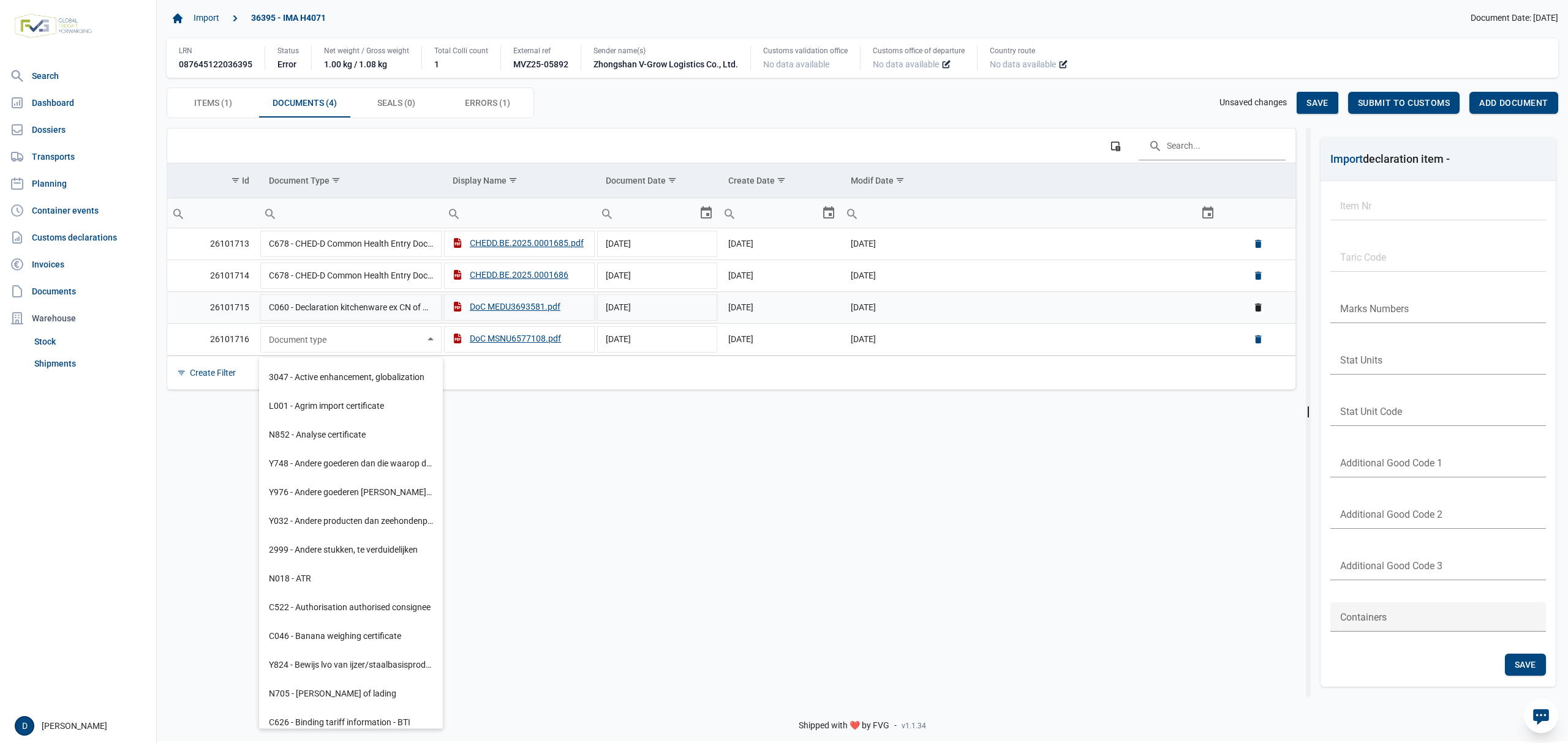
click at [1024, 310] on td "[DATE]" at bounding box center [1030, 308] width 379 height 32
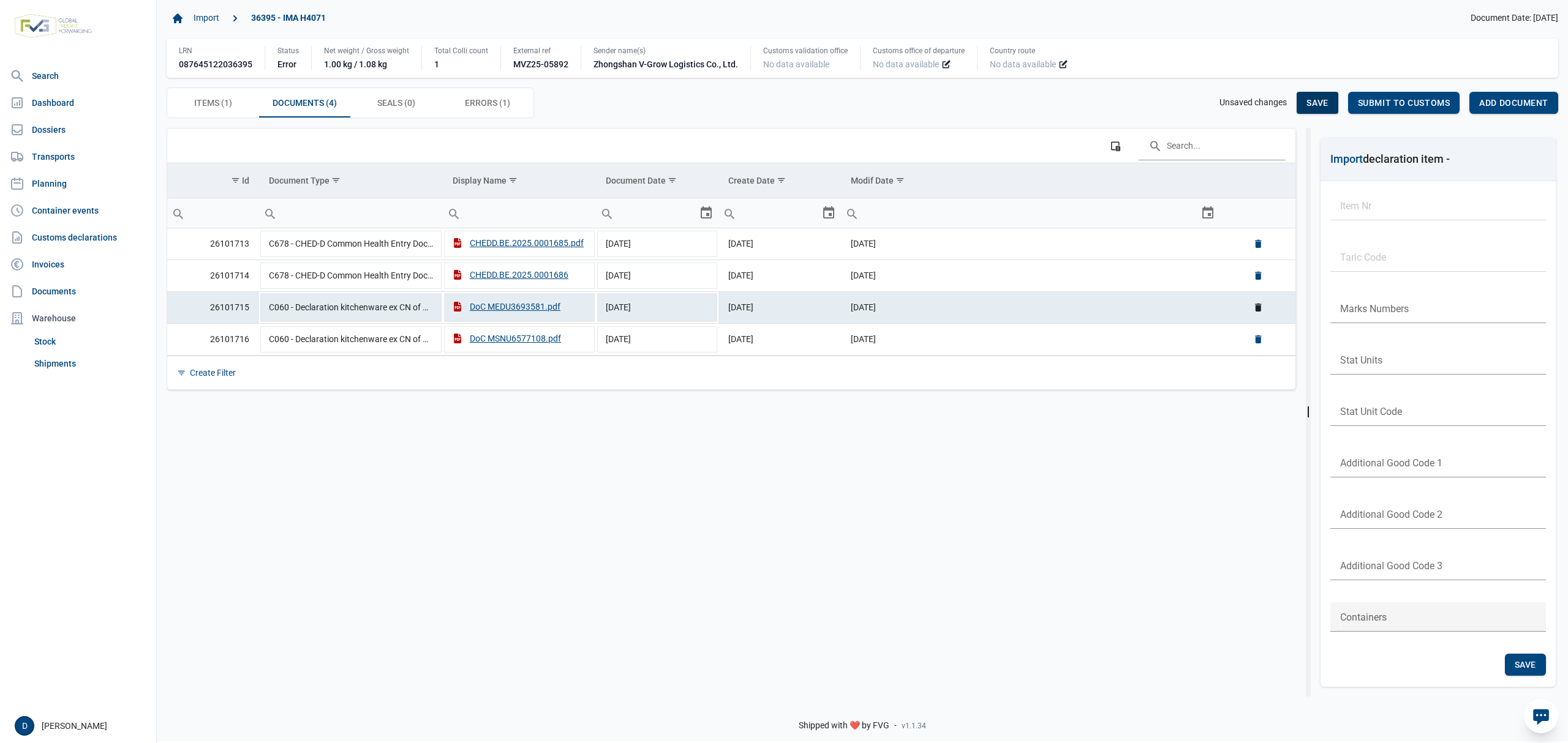
click at [1309, 99] on span "Save" at bounding box center [1317, 103] width 21 height 10
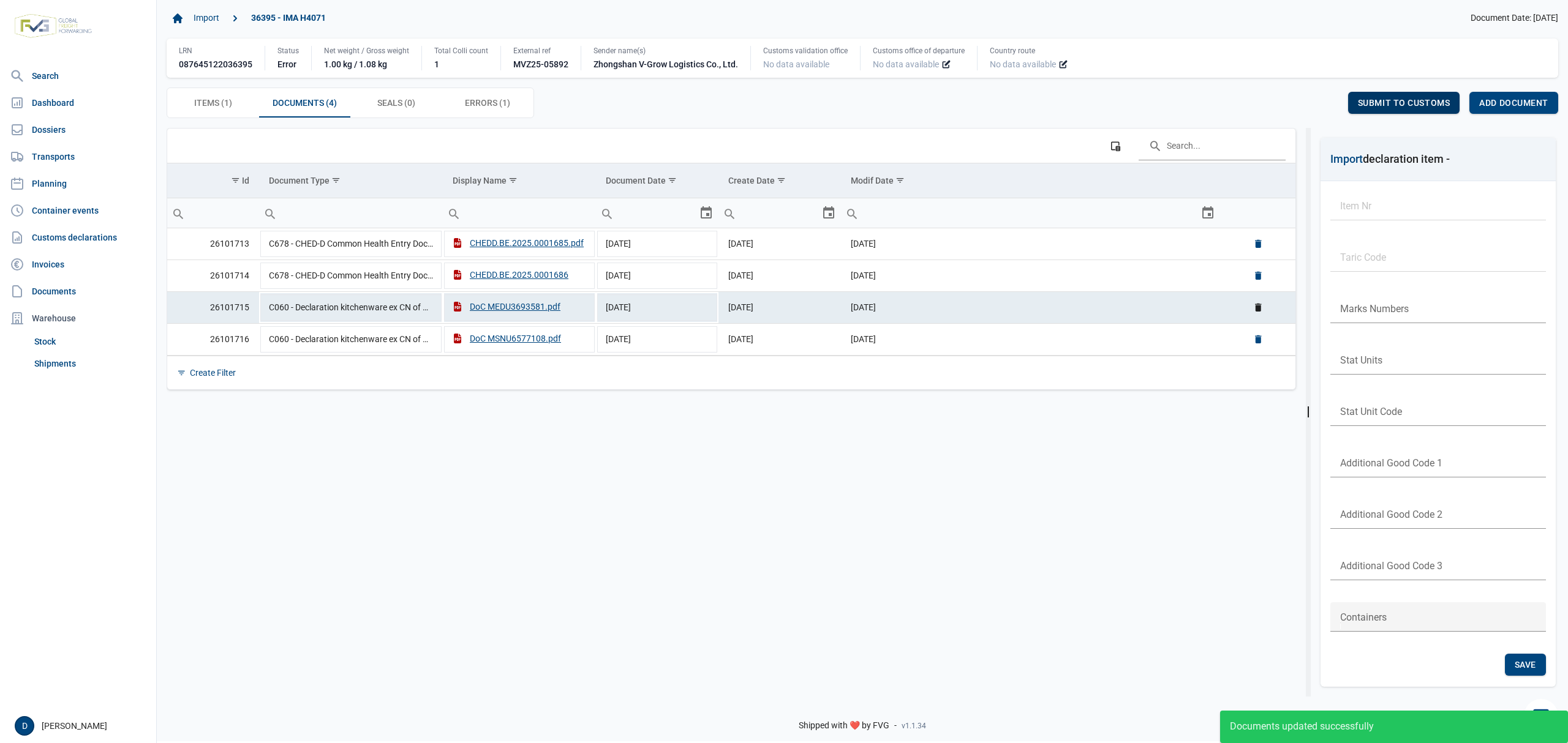
click at [1377, 99] on span "Submit to customs" at bounding box center [1404, 103] width 92 height 10
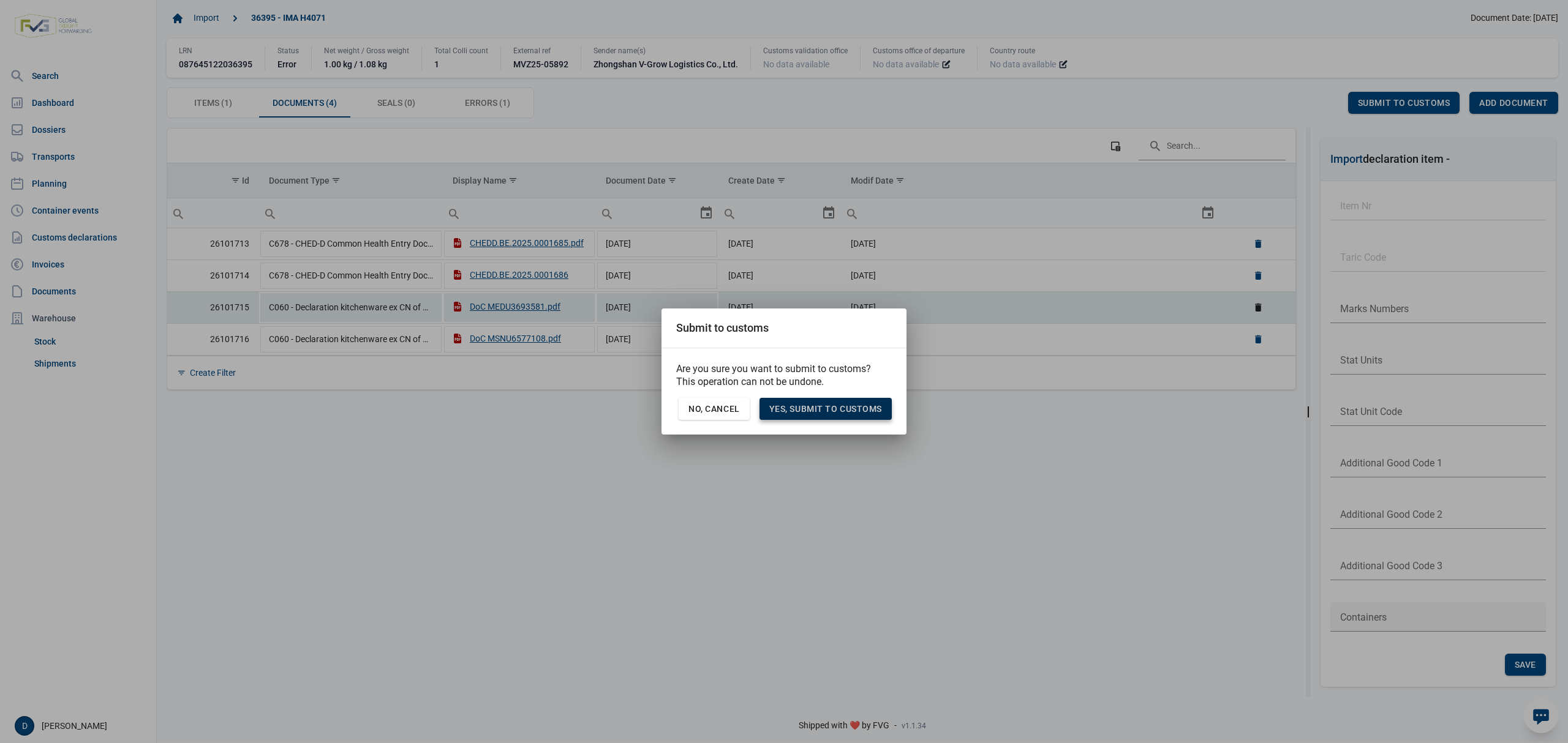
click at [818, 412] on span "Yes, Submit to customs" at bounding box center [826, 408] width 113 height 10
click at [724, 408] on span "No, Cancel" at bounding box center [714, 408] width 52 height 10
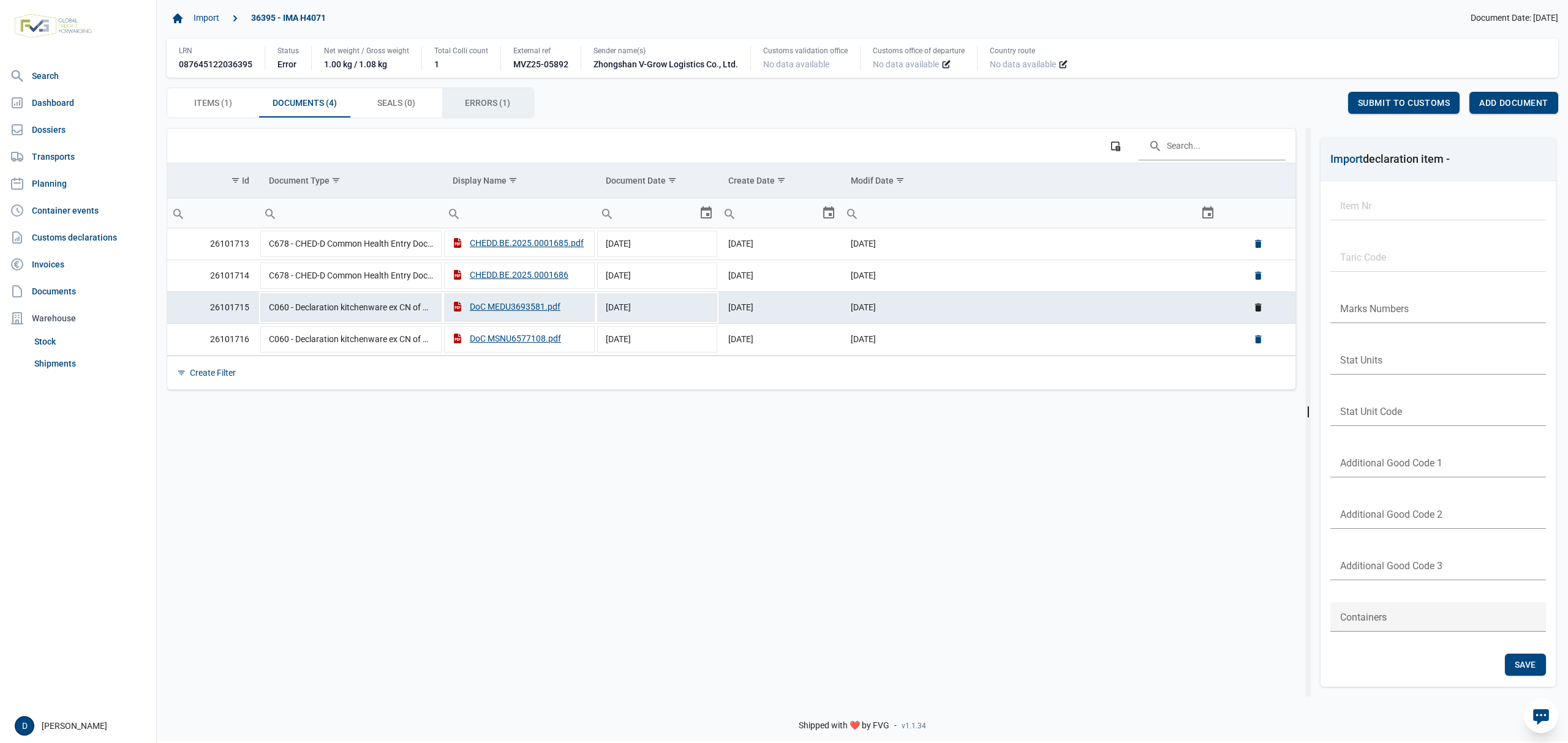
click at [492, 102] on span "Errors (1) Errors (1)" at bounding box center [487, 103] width 45 height 14
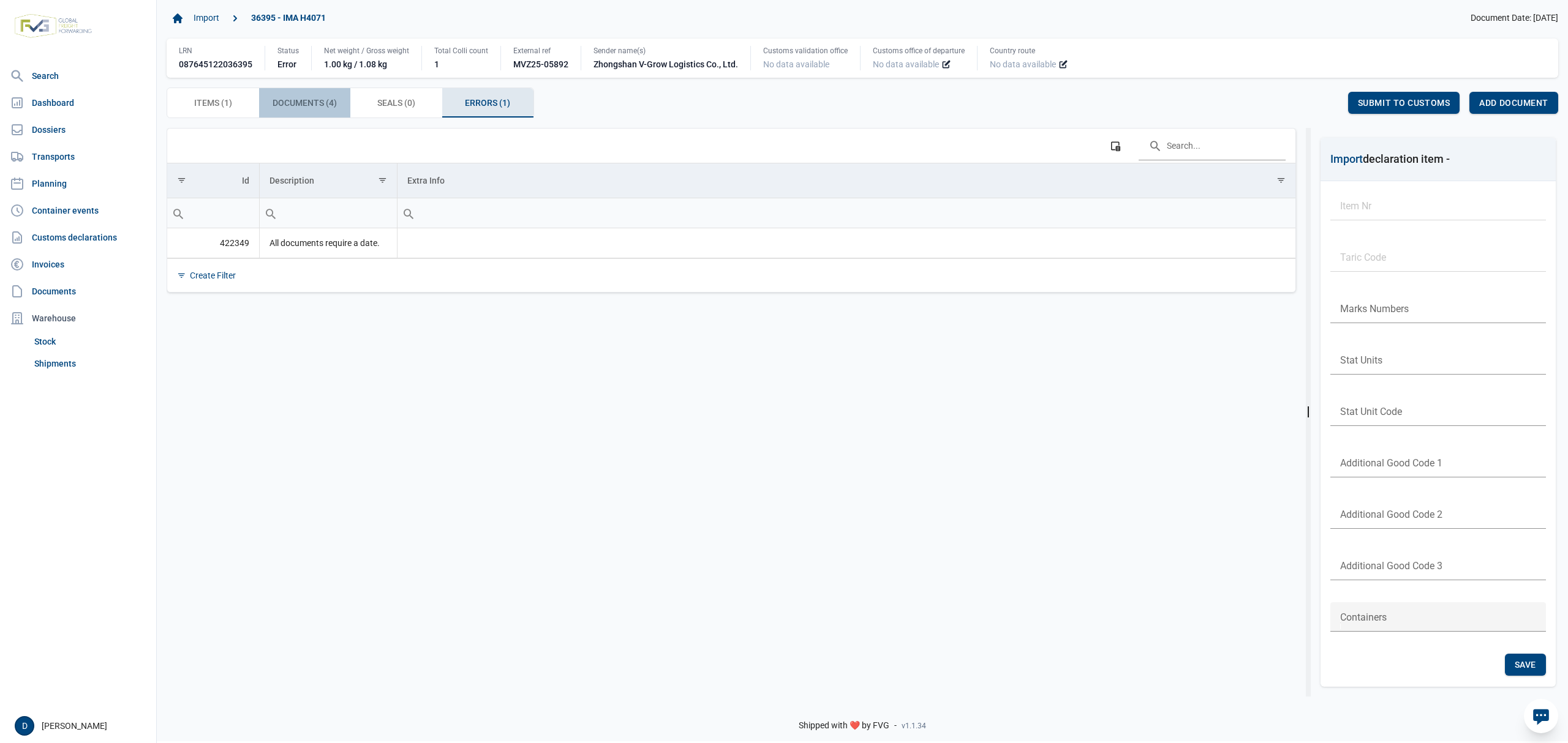
click at [297, 104] on span "Documents (4) Documents (4)" at bounding box center [305, 103] width 64 height 14
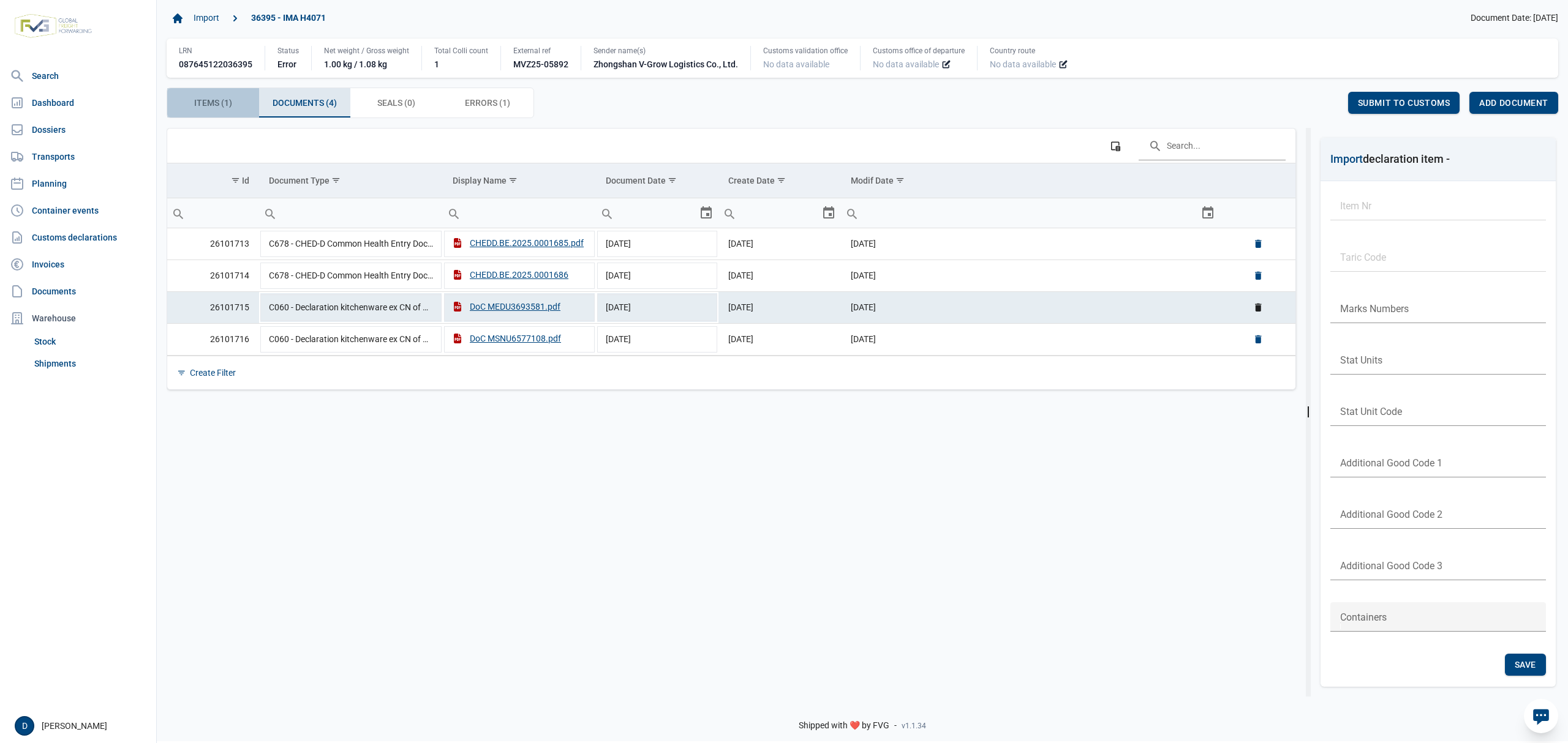
click at [219, 103] on span "Items (1) Items (1)" at bounding box center [213, 103] width 38 height 14
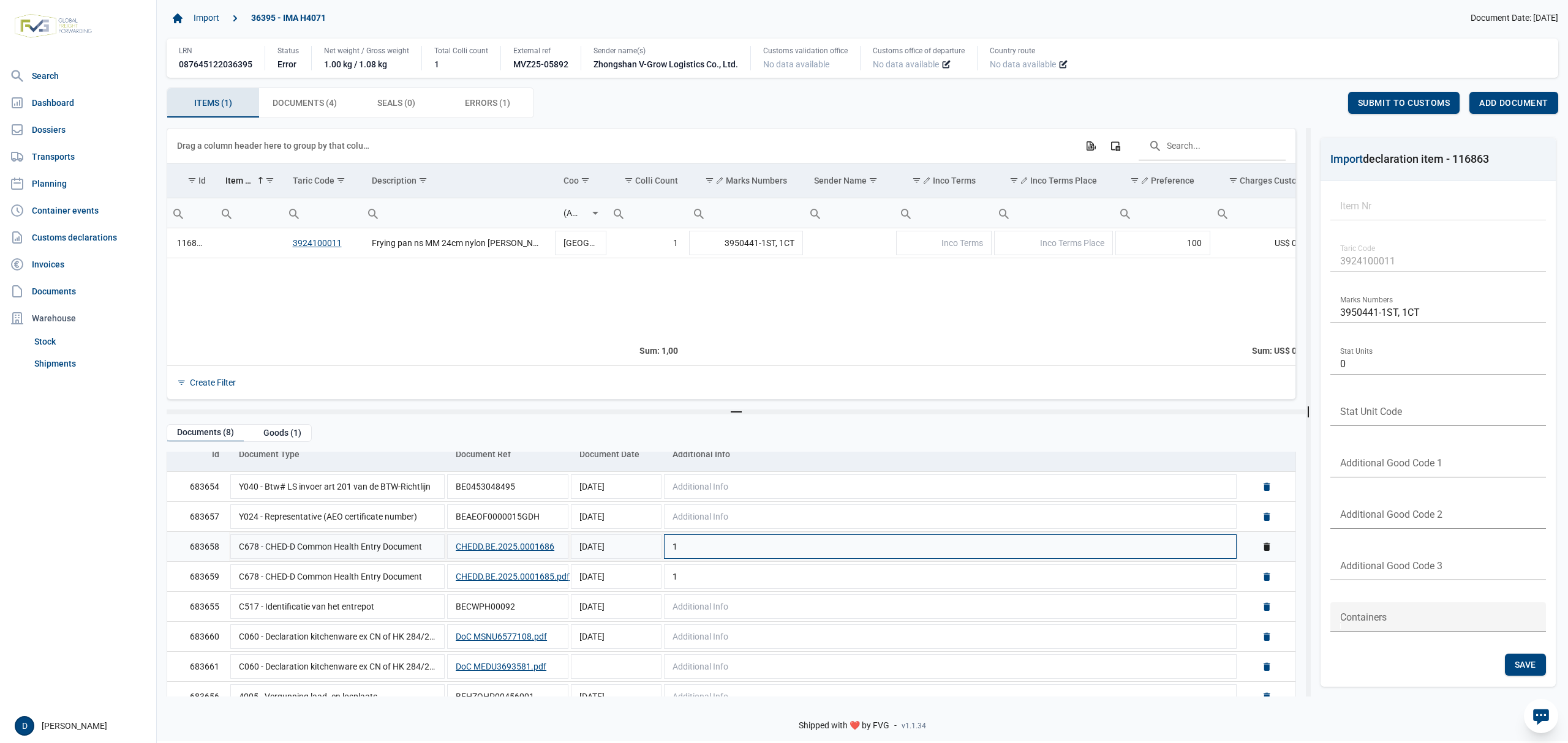
scroll to position [69, 0]
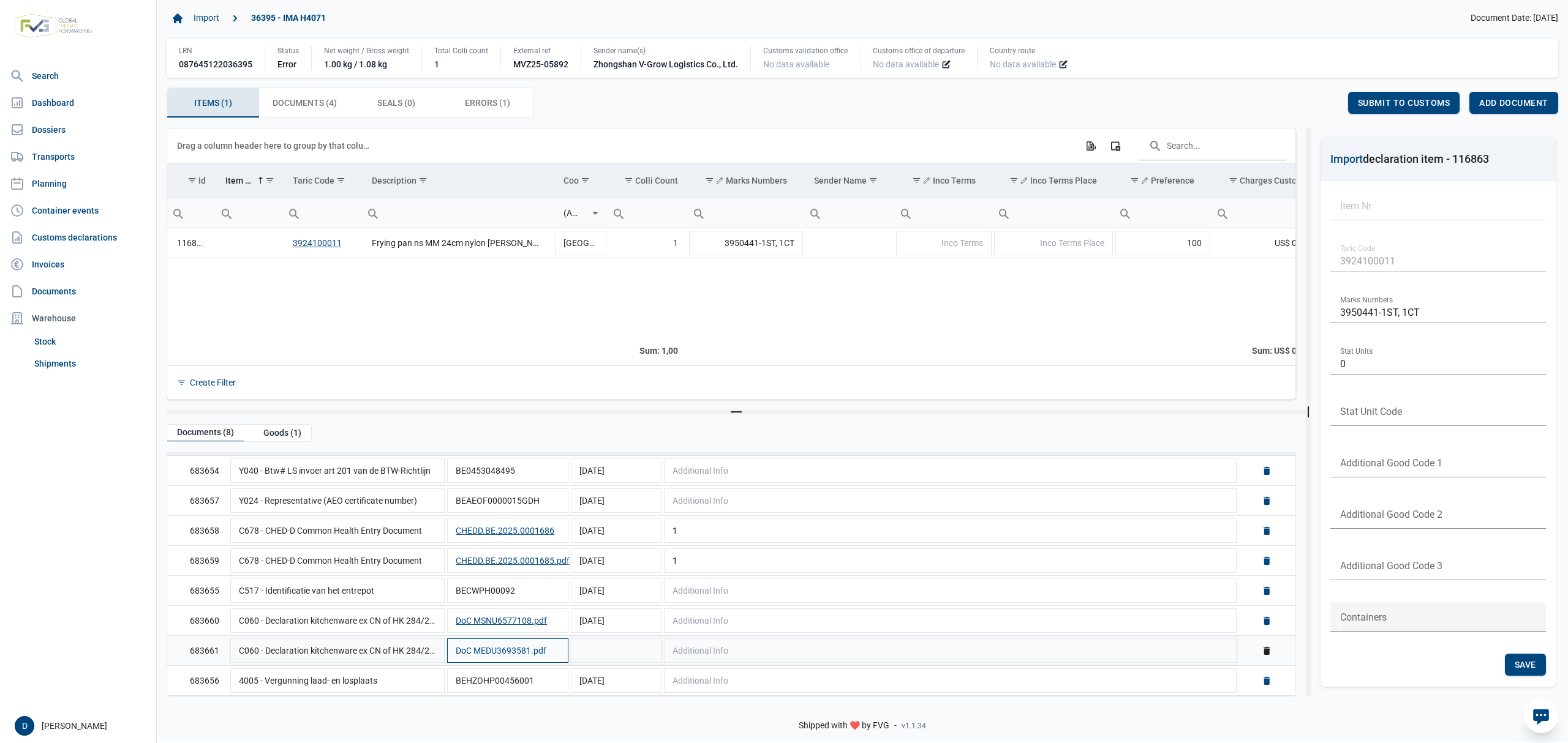
click at [508, 652] on button "DoC MEDU3693581.pdf" at bounding box center [501, 650] width 91 height 12
click at [616, 662] on td "Data grid with 8 rows and 5 columns" at bounding box center [616, 651] width 93 height 30
click at [584, 652] on input "Document date" at bounding box center [607, 650] width 73 height 29
type input "[DATE]"
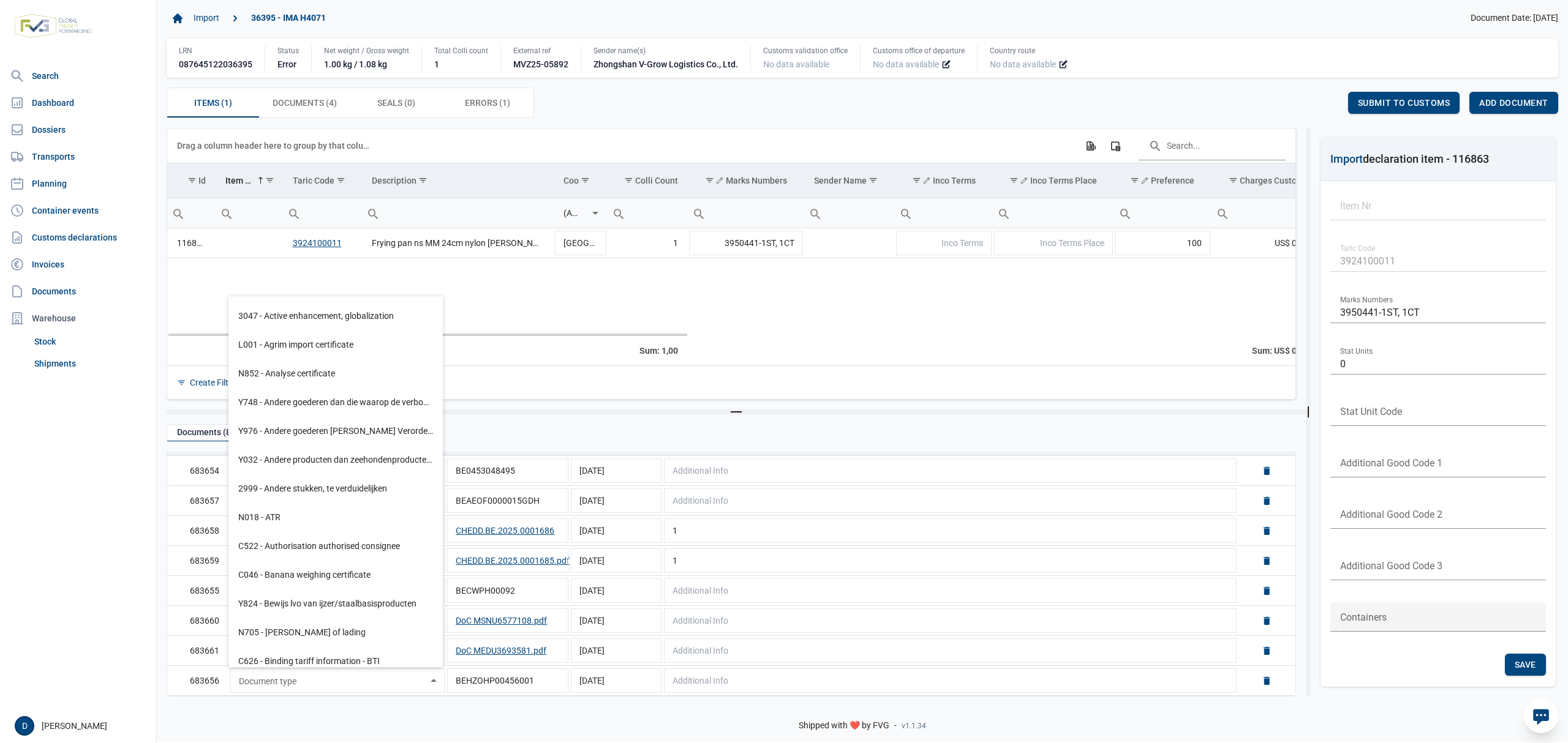
click at [890, 319] on td "Data grid with 1 rows and 23 columns" at bounding box center [849, 296] width 90 height 76
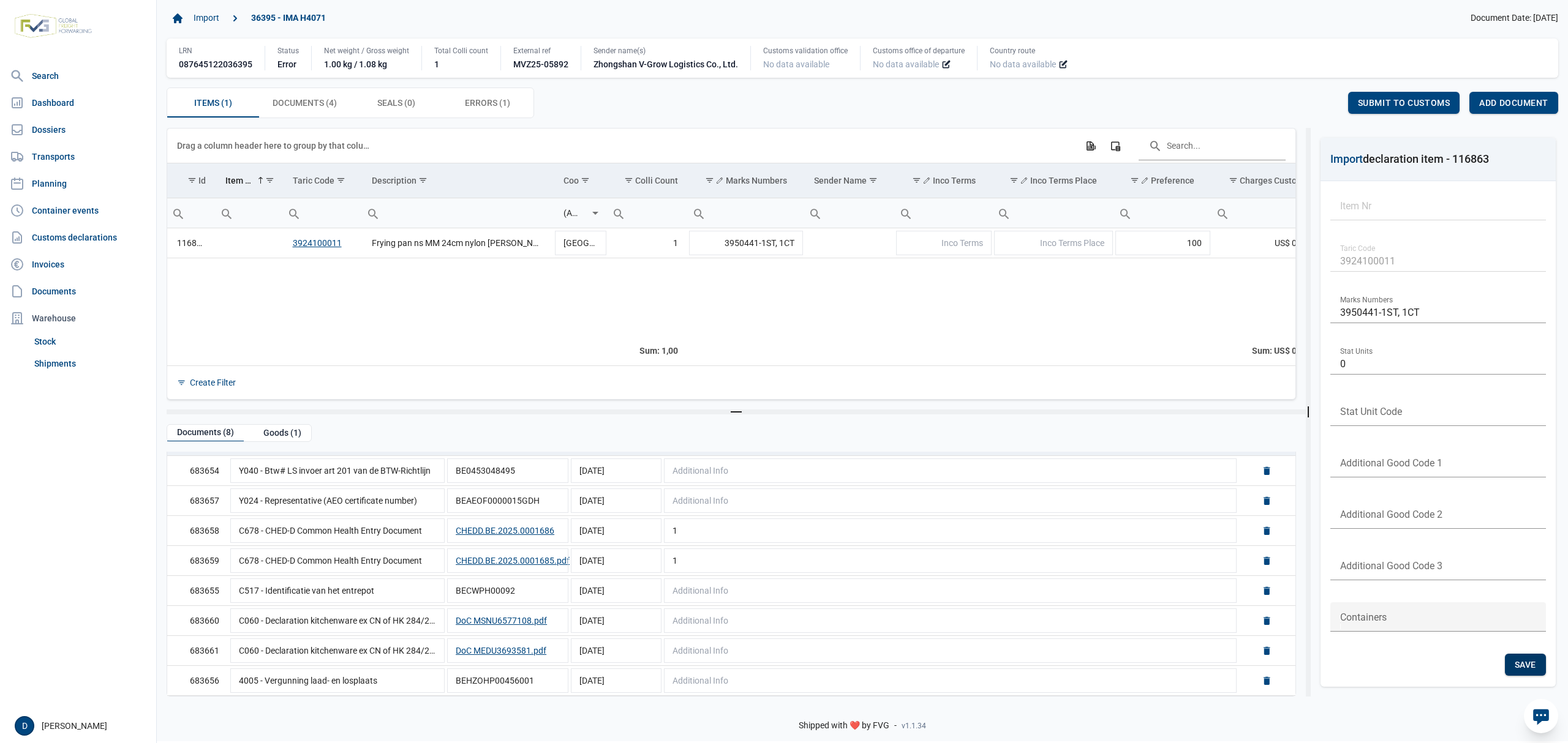
click at [1508, 660] on div "Save" at bounding box center [1526, 665] width 41 height 22
click at [1389, 106] on span "Submit to customs" at bounding box center [1404, 103] width 92 height 10
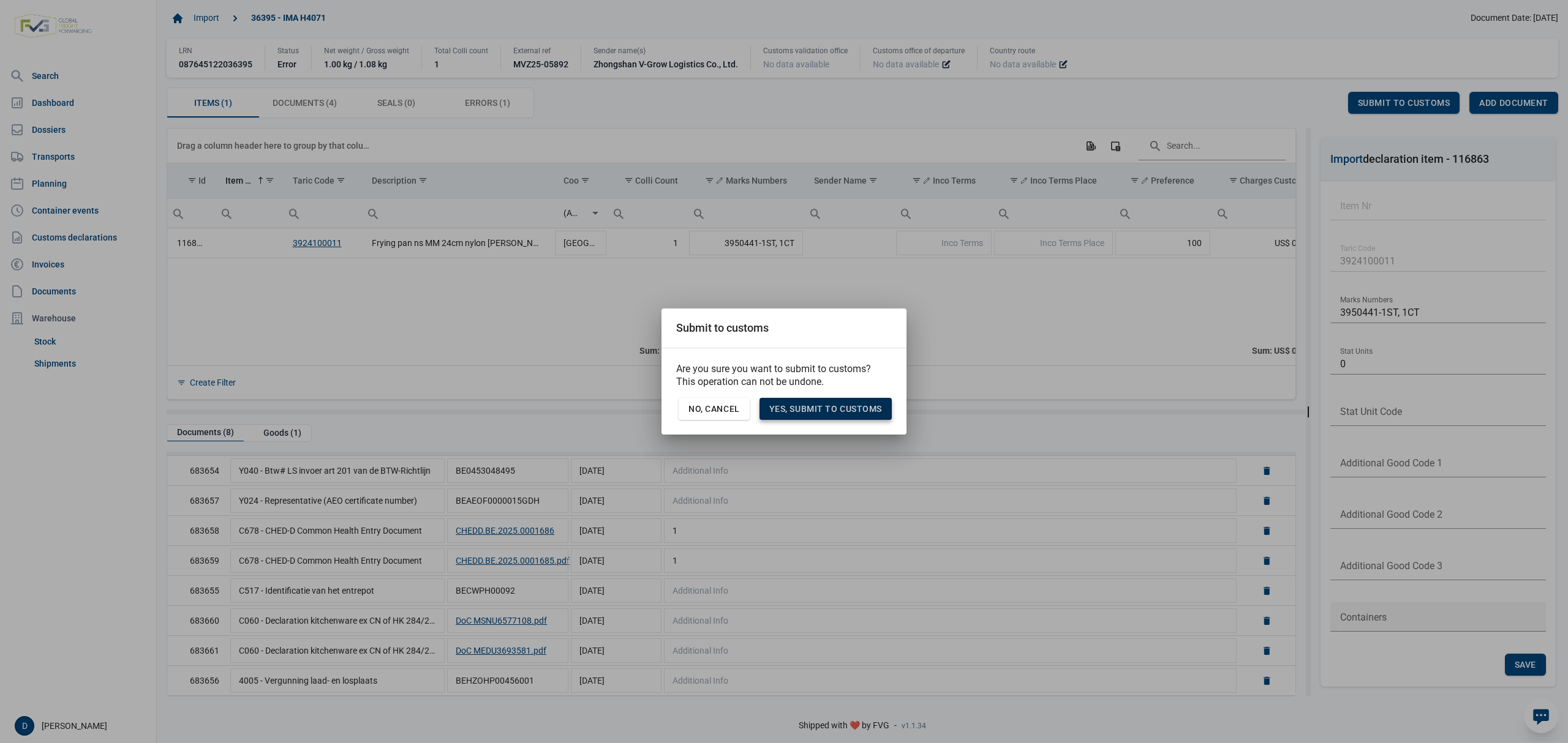
click at [816, 407] on span "Yes, Submit to customs" at bounding box center [826, 408] width 113 height 10
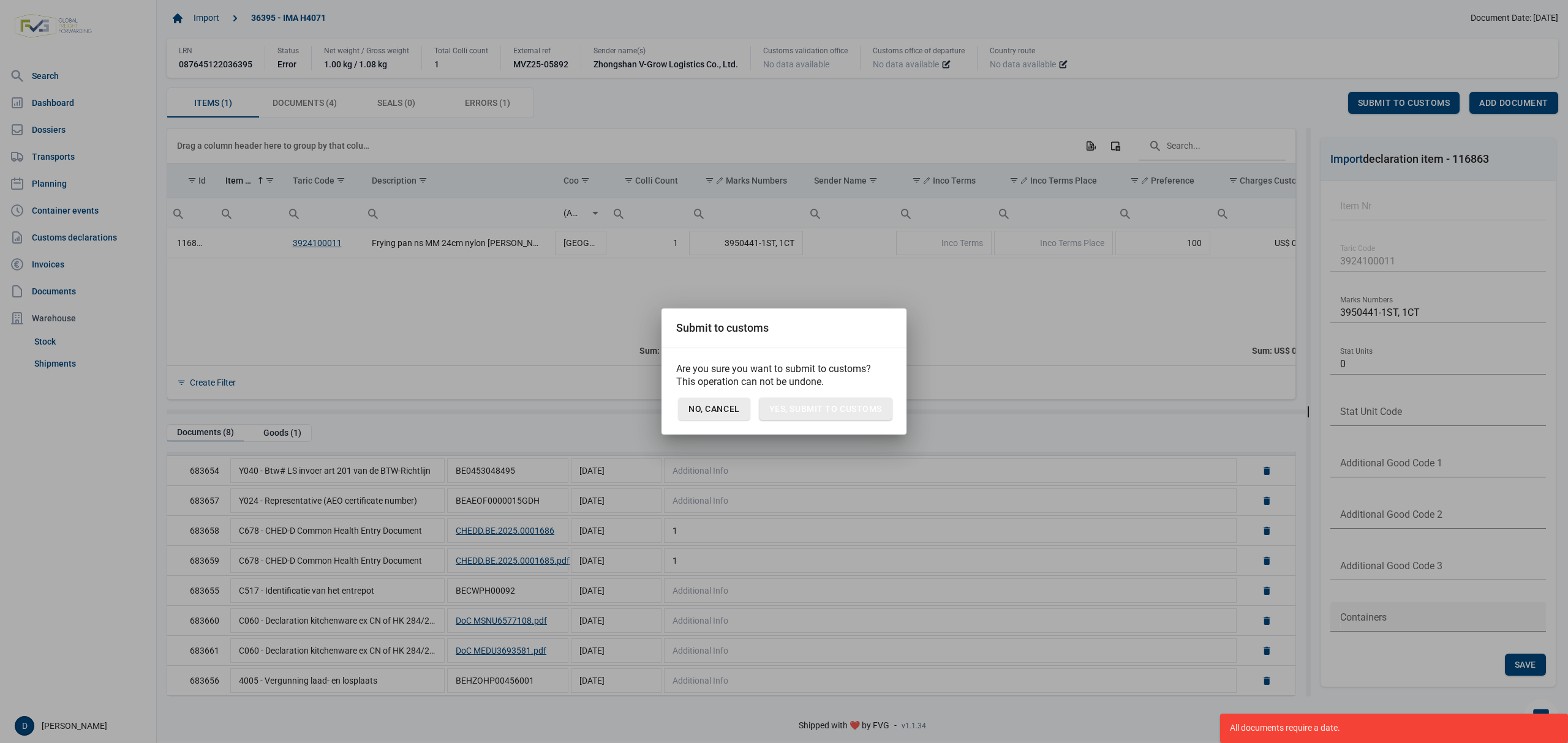
click at [719, 407] on span "No, Cancel" at bounding box center [714, 408] width 52 height 10
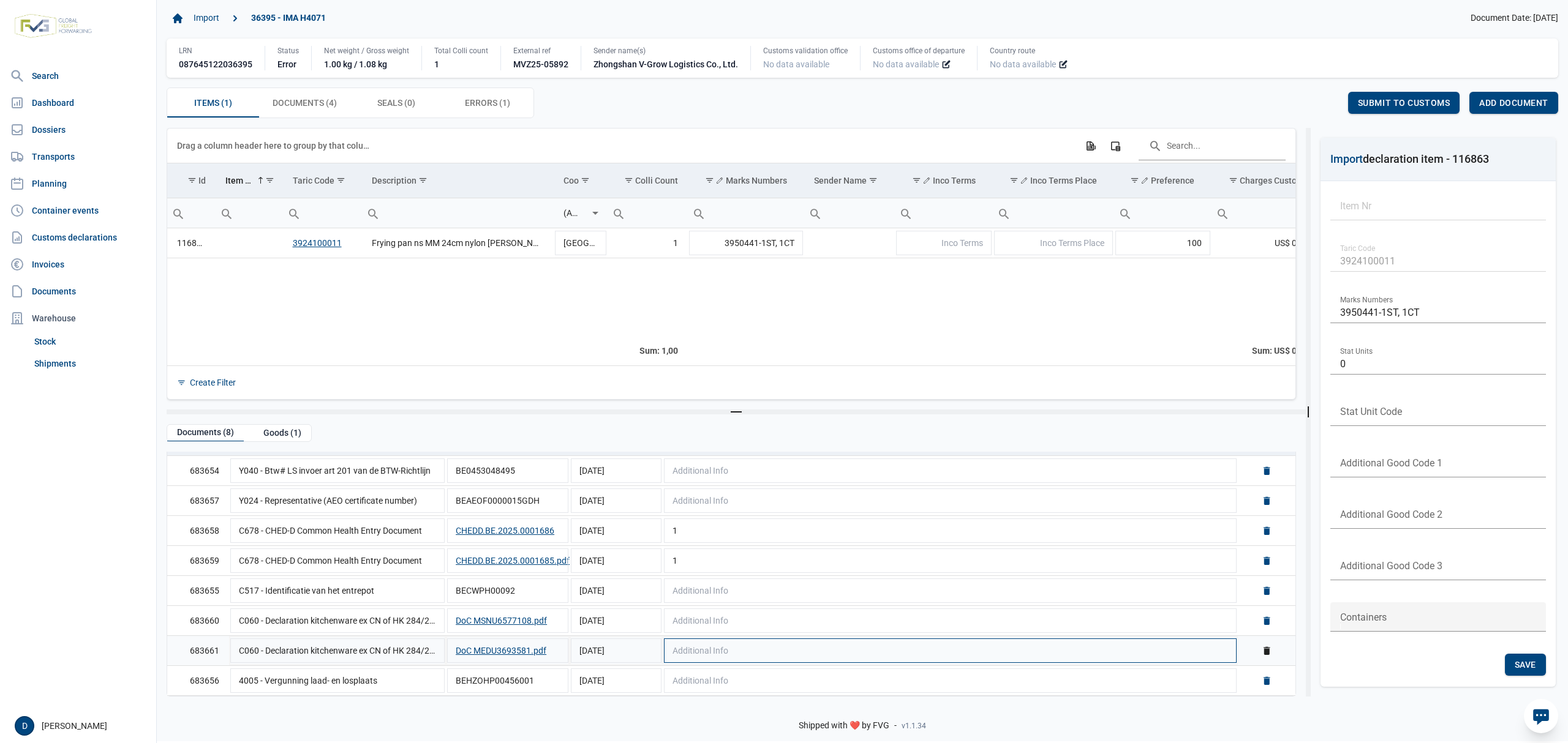
click at [1050, 652] on td "Additional Info" at bounding box center [950, 651] width 575 height 30
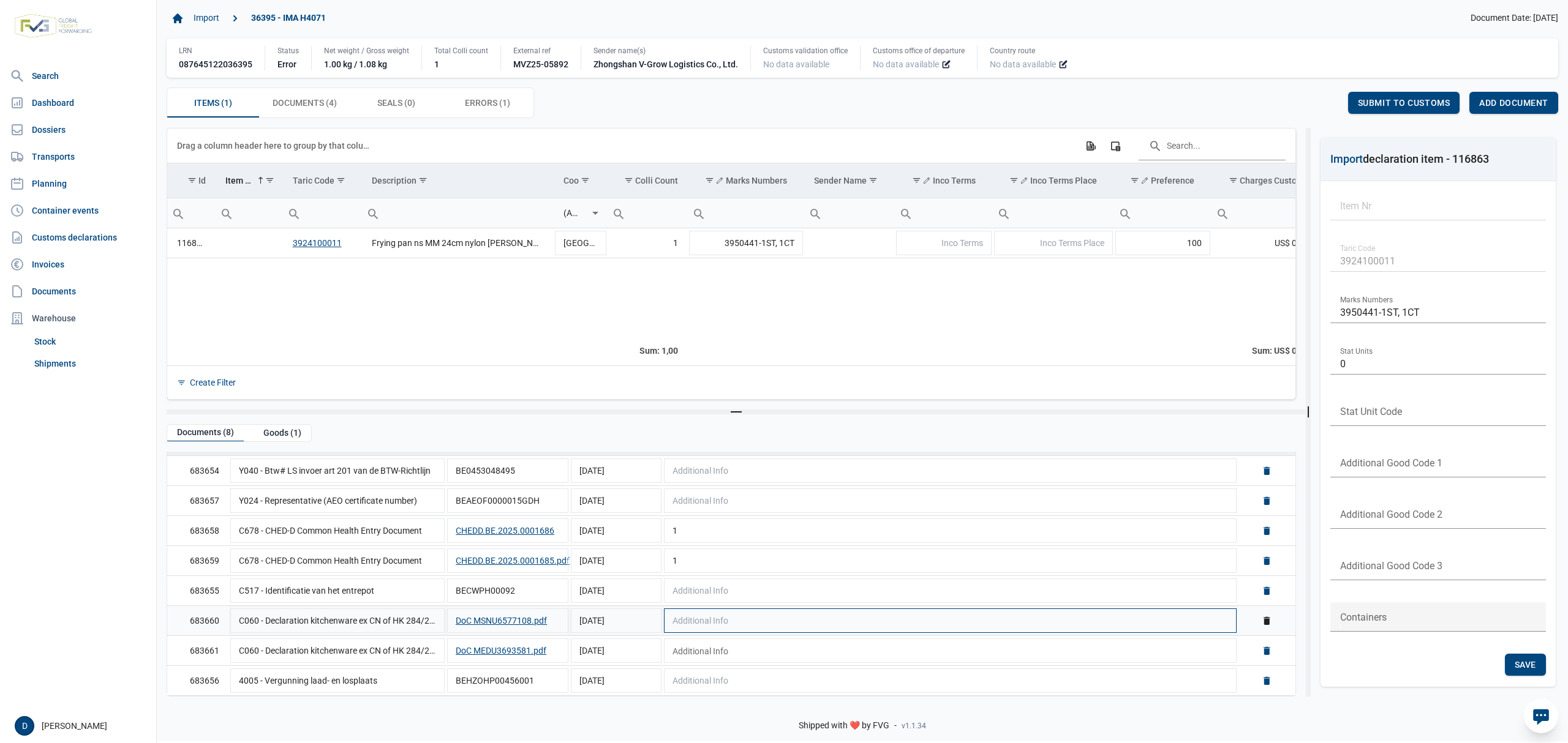
click at [1039, 623] on td "Additional Info" at bounding box center [950, 621] width 575 height 30
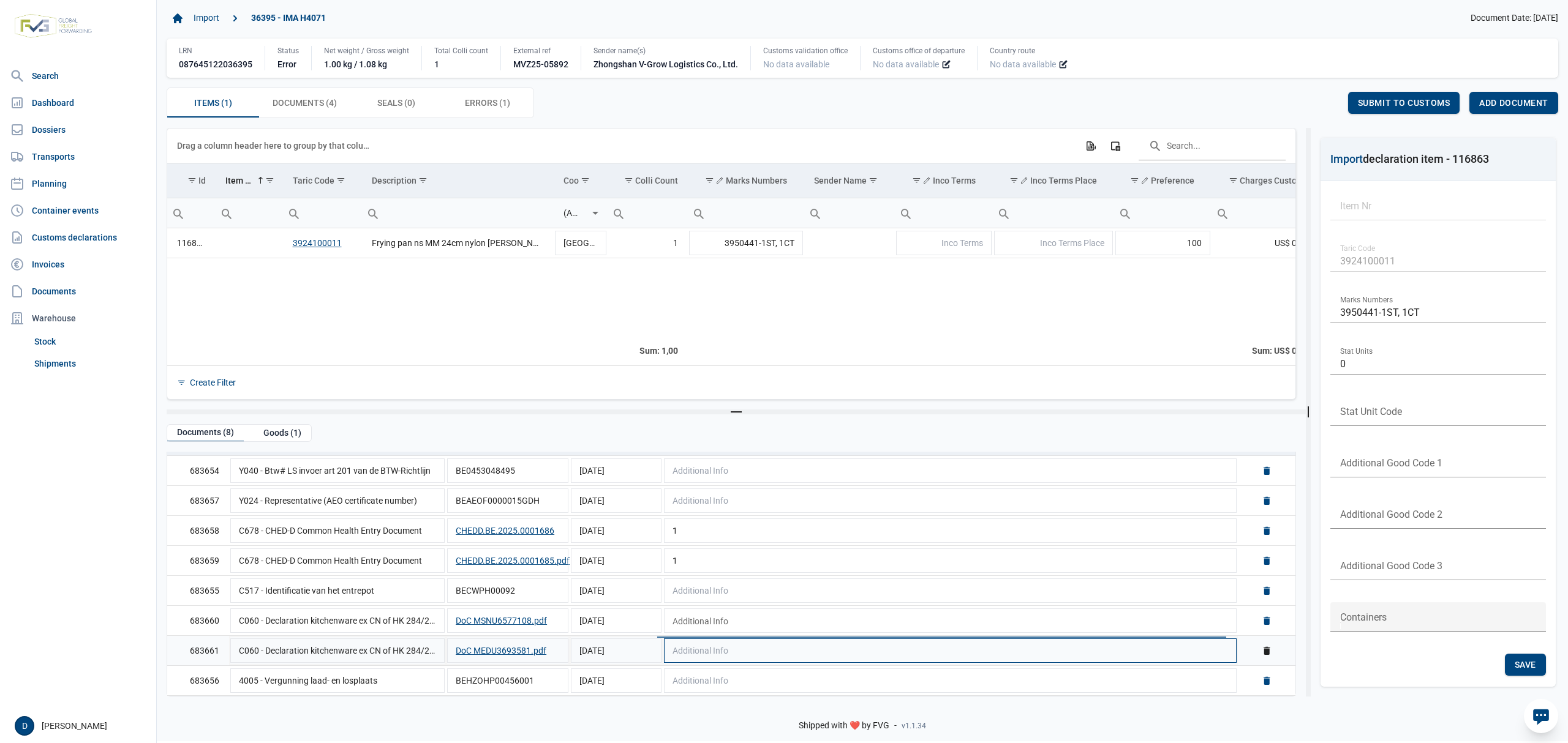
click at [1034, 647] on td "Additional Info" at bounding box center [950, 651] width 575 height 30
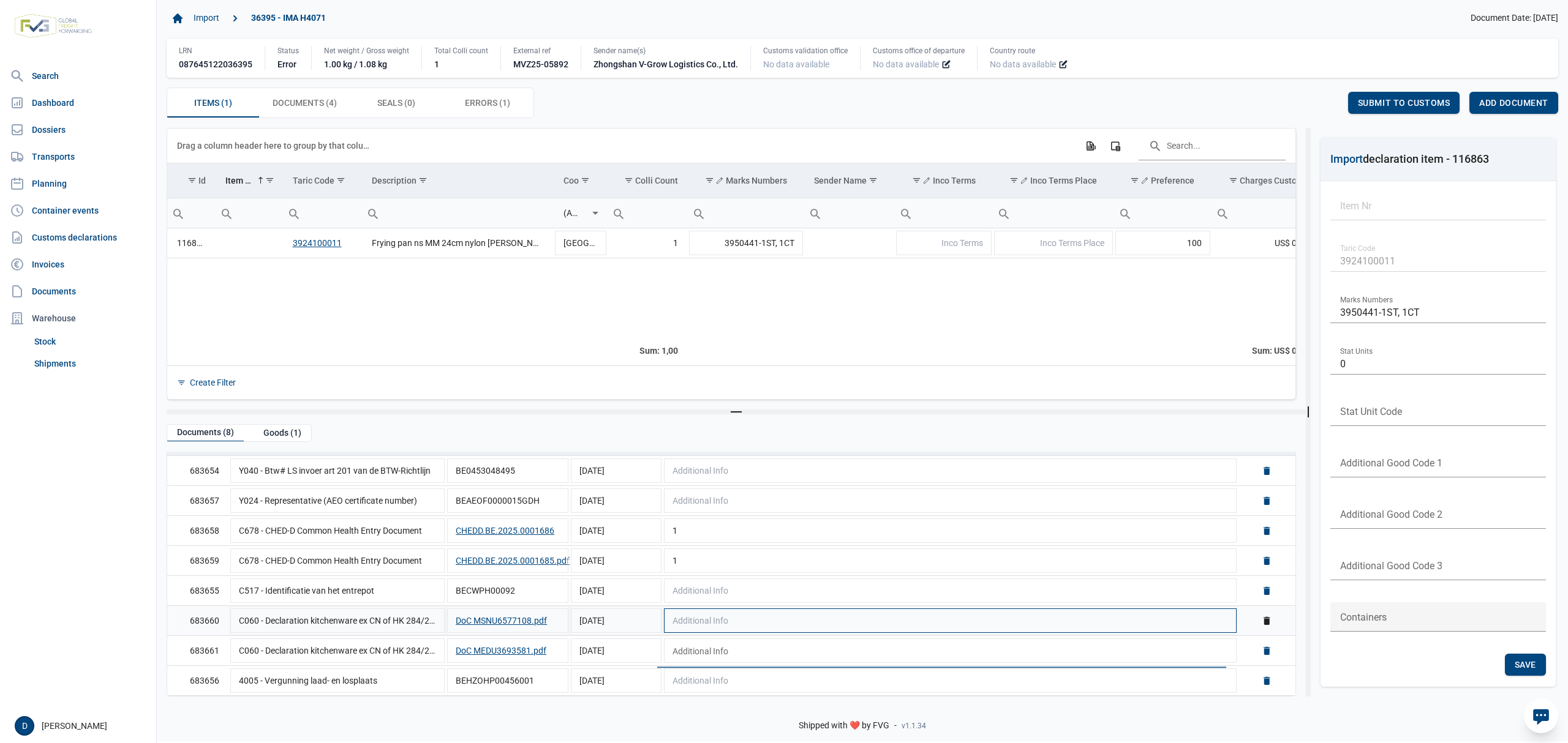
click at [998, 618] on td "Additional Info" at bounding box center [950, 621] width 575 height 30
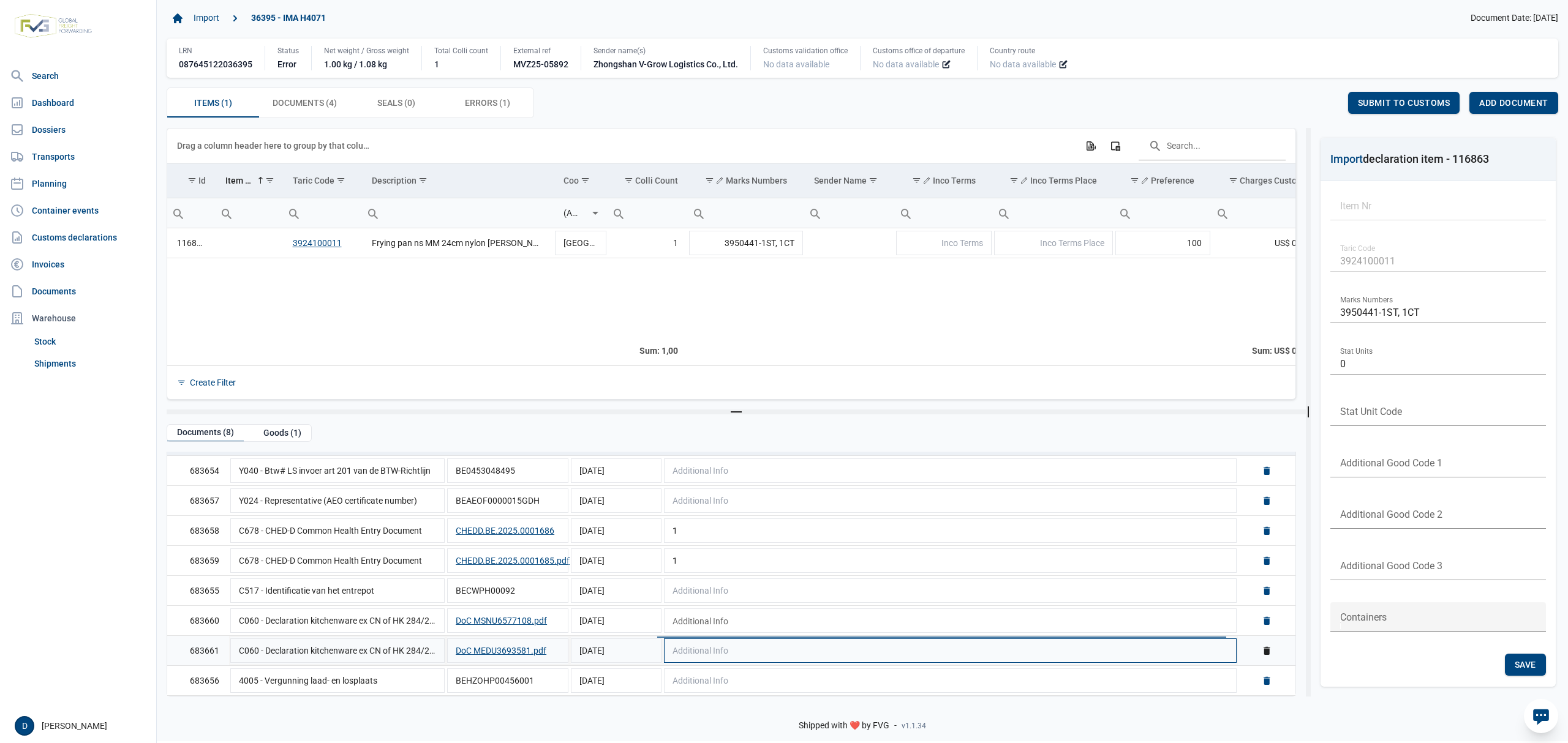
click at [1001, 655] on td "Additional Info" at bounding box center [950, 651] width 575 height 30
click at [317, 655] on td "C060 - Declaration kitchenware ex CN of HK 284/2011" at bounding box center [337, 651] width 217 height 30
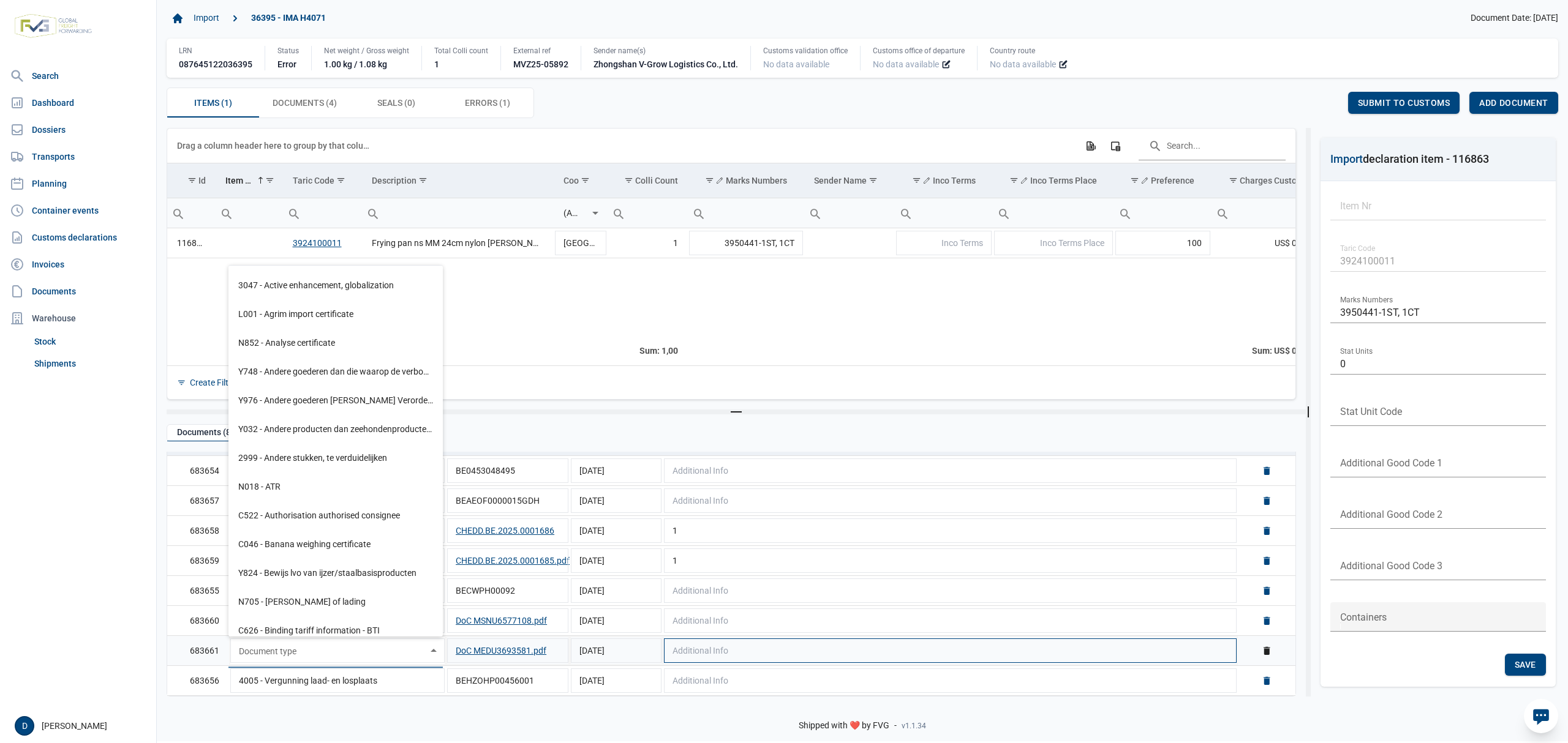
click at [984, 648] on td "Additional Info" at bounding box center [950, 651] width 575 height 30
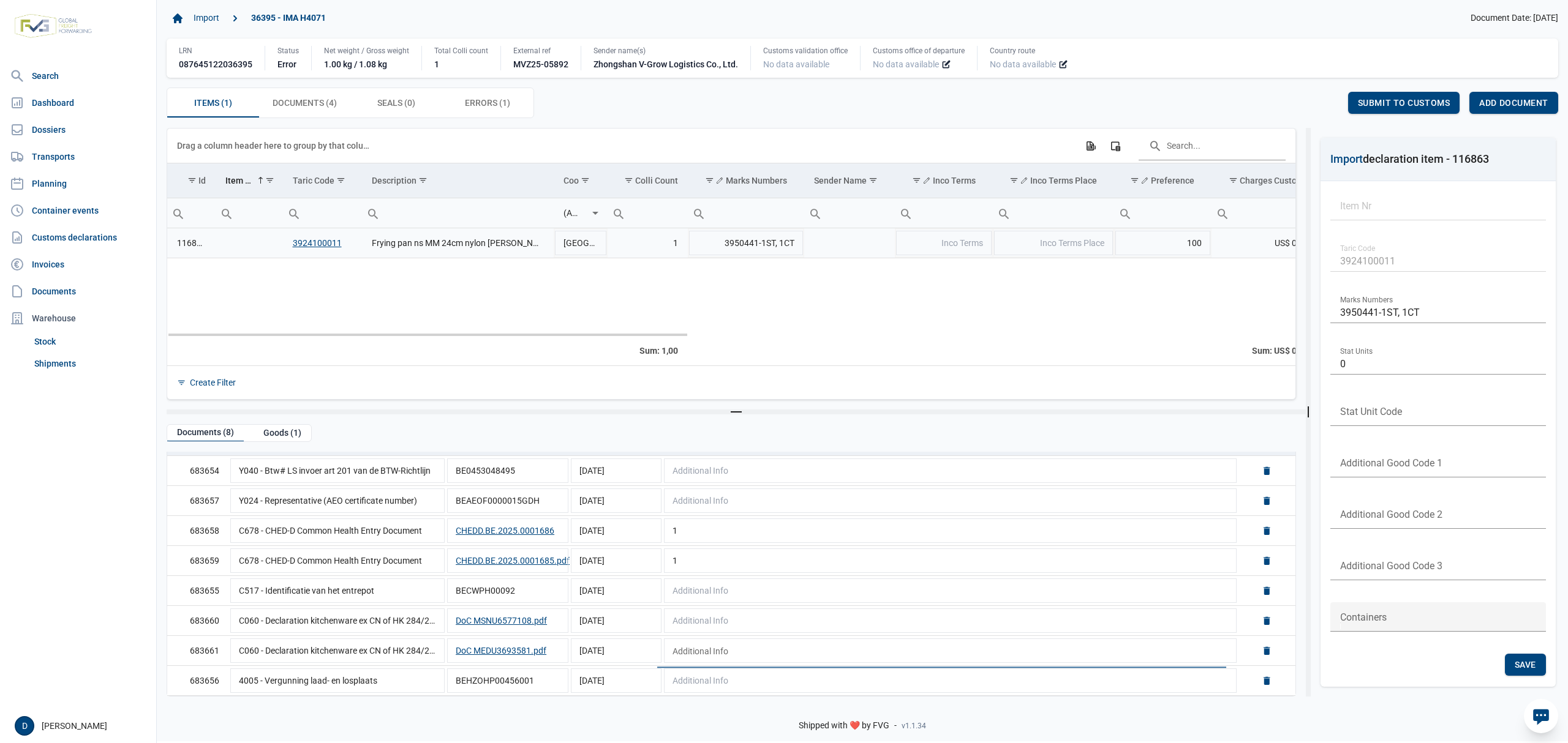
click at [195, 248] on td "116863" at bounding box center [191, 243] width 49 height 30
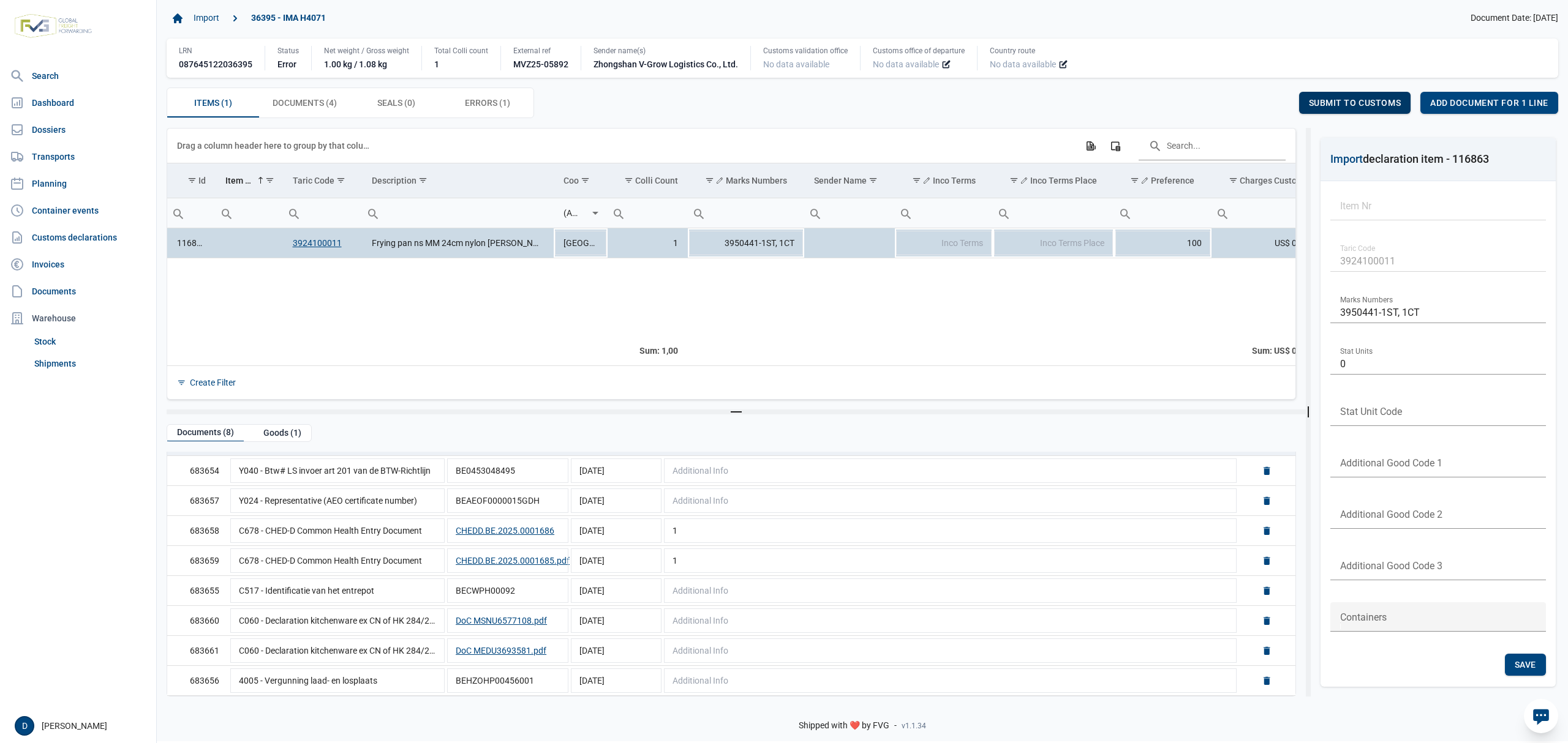
click at [1339, 103] on span "Submit to customs" at bounding box center [1355, 103] width 92 height 10
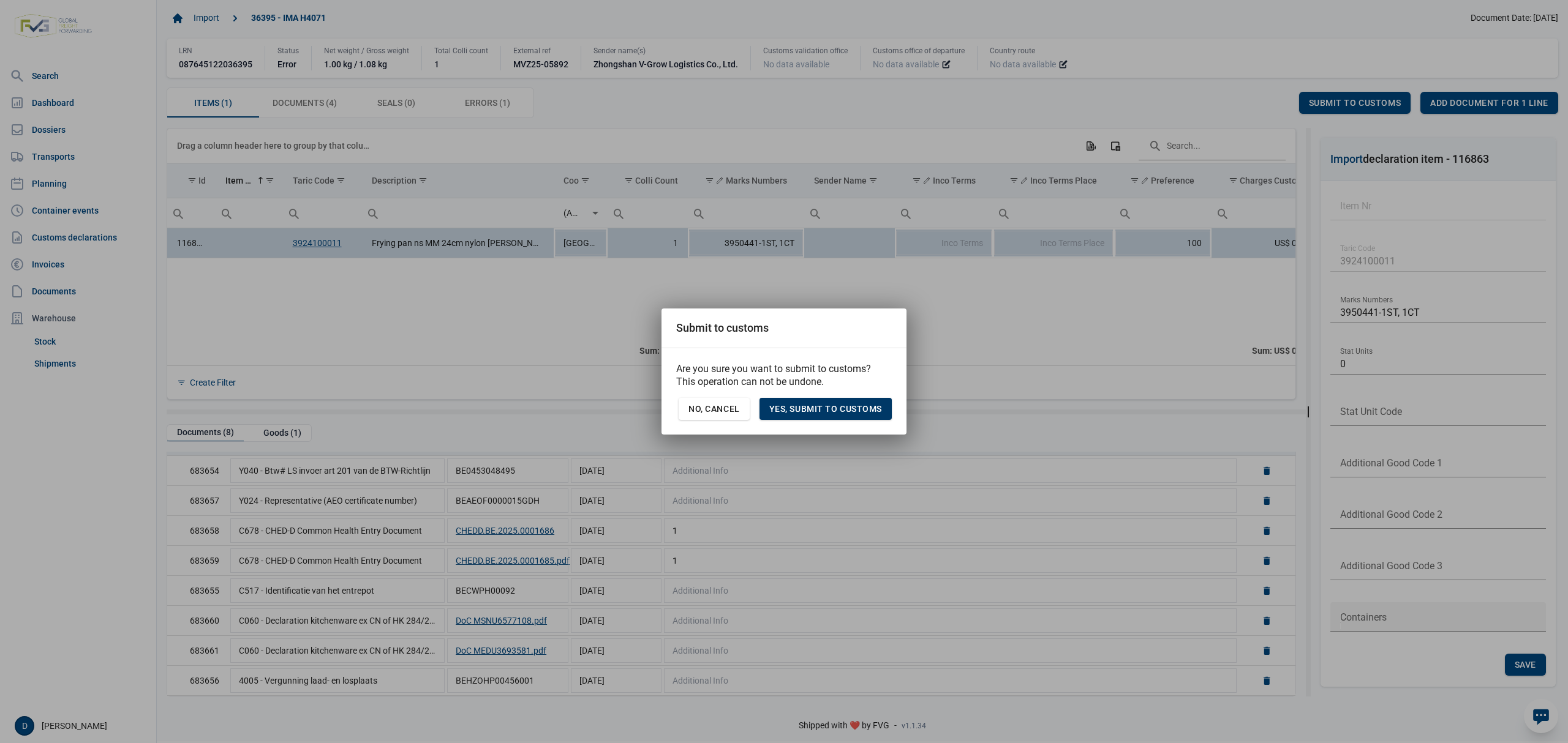
click at [848, 409] on span "Yes, Submit to customs" at bounding box center [826, 408] width 113 height 10
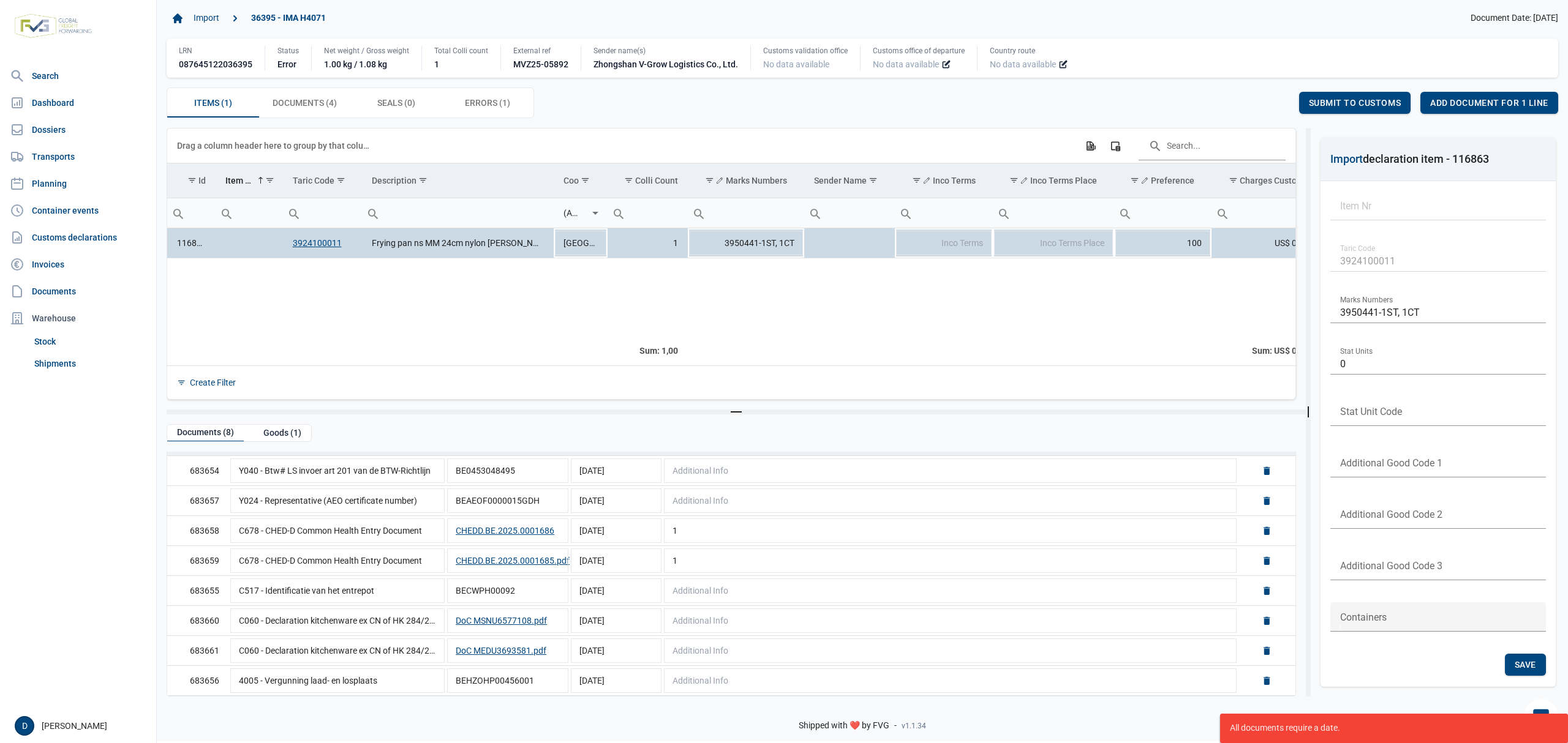
click at [1042, 308] on body "For evaluation purposes only. Redistribution prohibited. Please register an exi…" at bounding box center [784, 350] width 1568 height 743
click at [313, 106] on span "Documents (4) Documents (4)" at bounding box center [305, 103] width 64 height 14
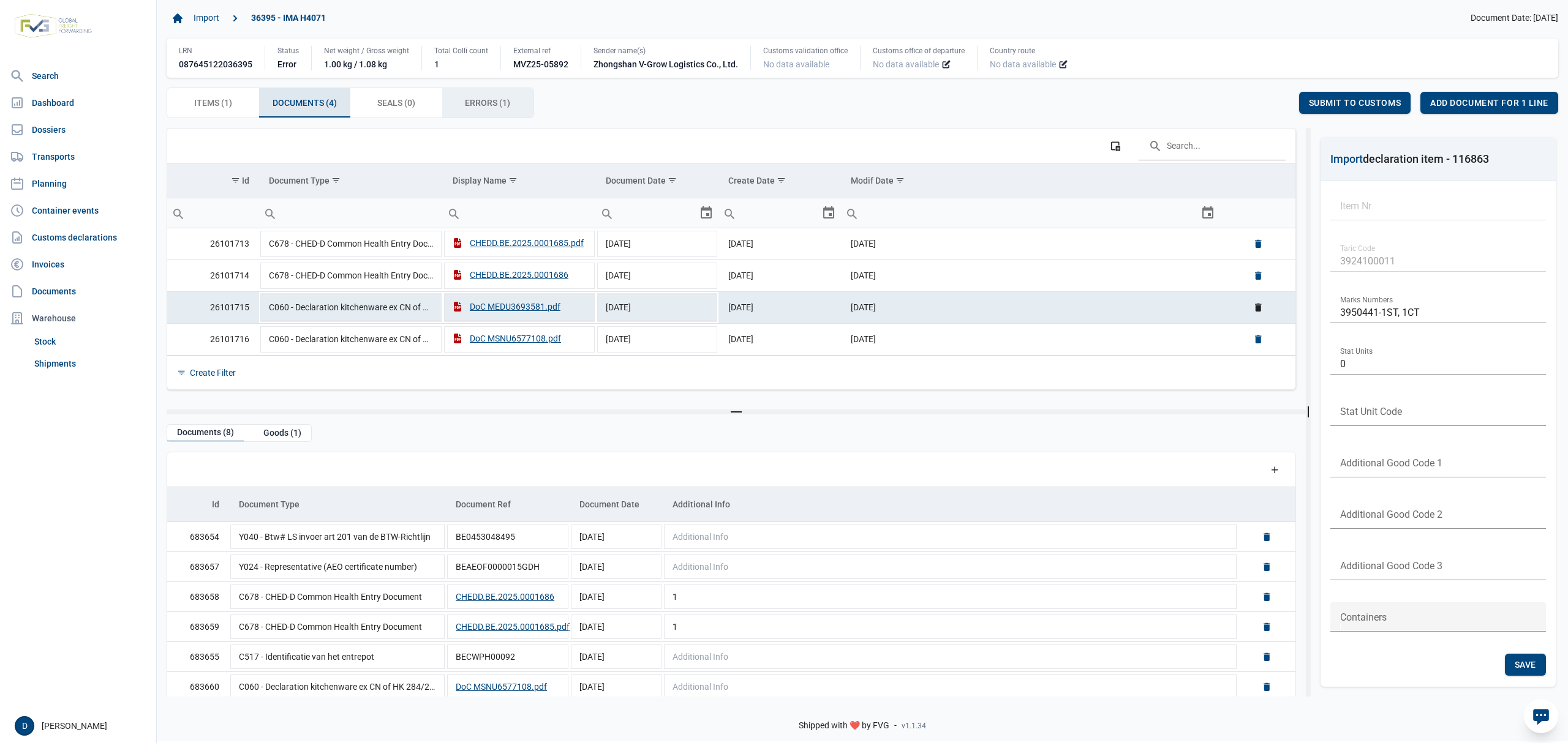
click at [466, 96] on div "Errors (1) Errors (1)" at bounding box center [488, 103] width 92 height 29
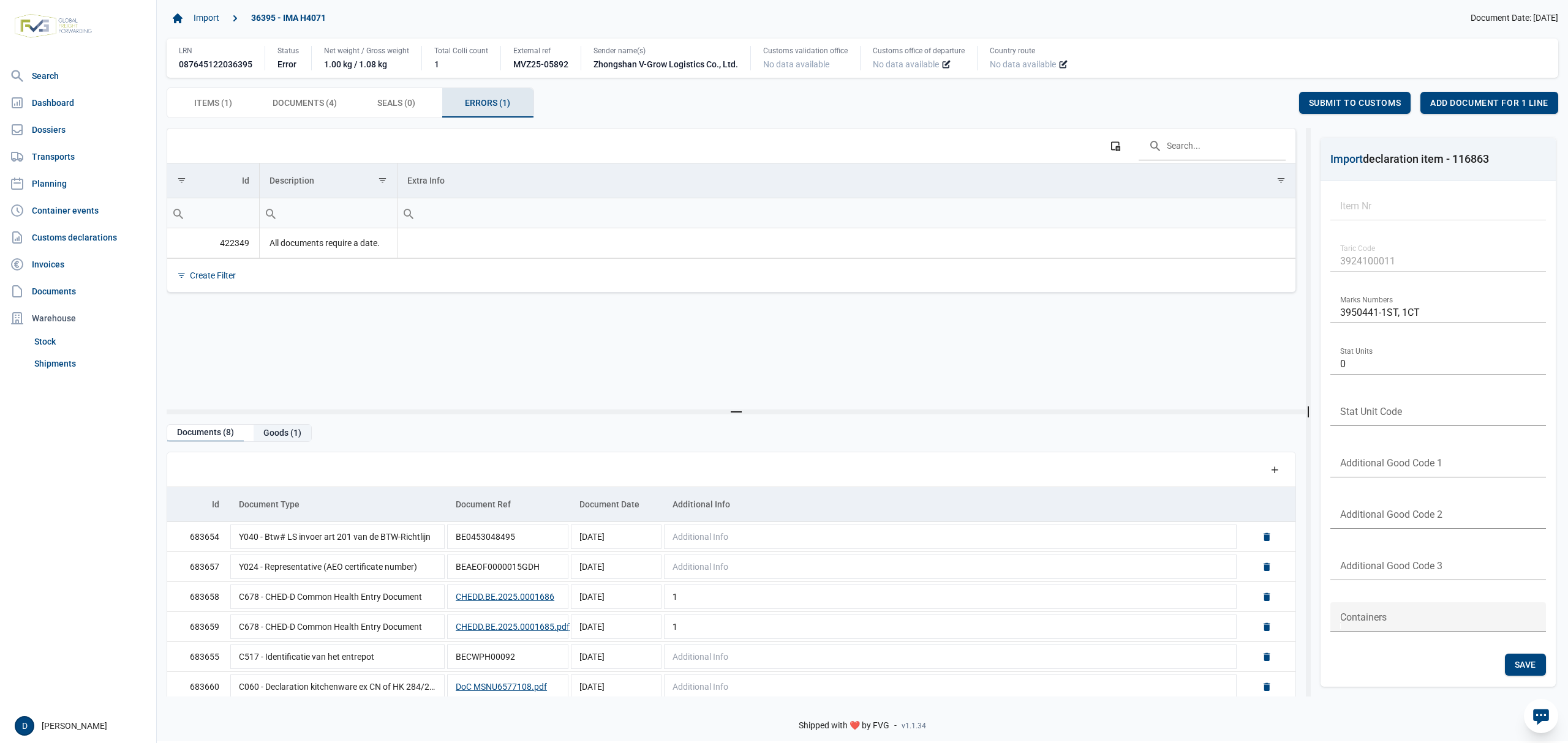
click at [275, 430] on div "Goods (1)" at bounding box center [282, 433] width 57 height 17
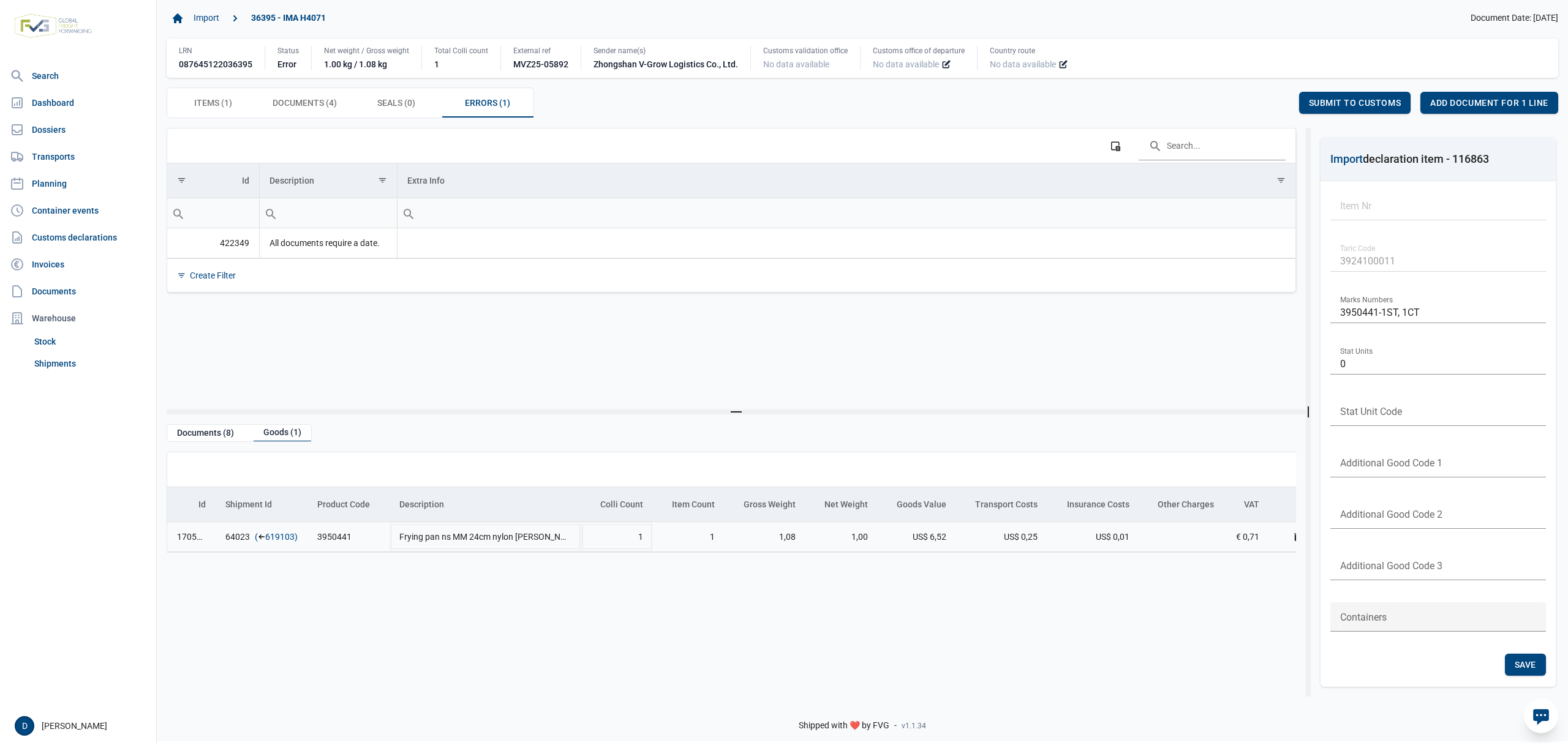
click at [283, 540] on link "619103" at bounding box center [280, 536] width 29 height 12
click at [406, 99] on span "Seals (0) Seals (0)" at bounding box center [397, 103] width 38 height 14
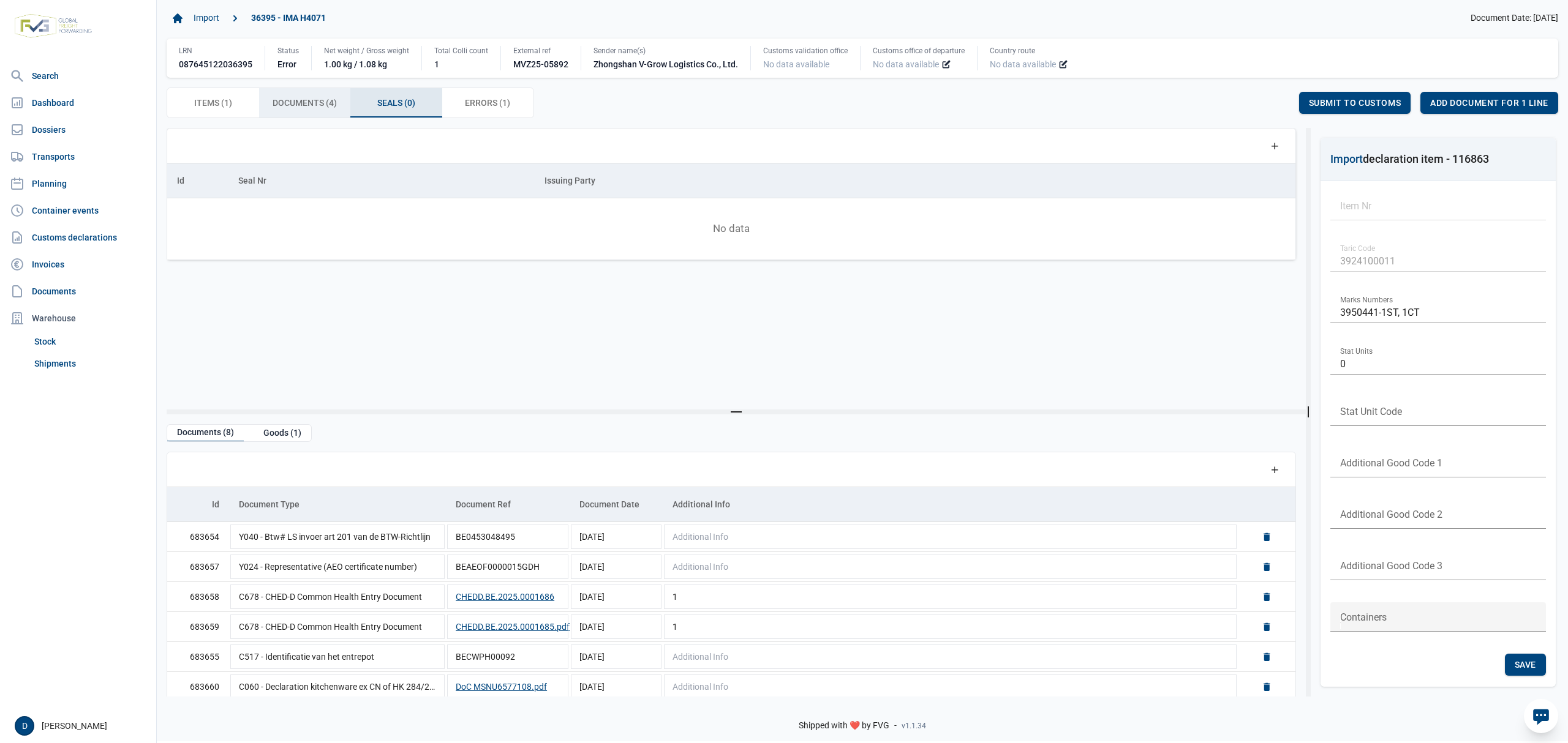
click at [312, 98] on span "Documents (4) Documents (4)" at bounding box center [305, 103] width 64 height 14
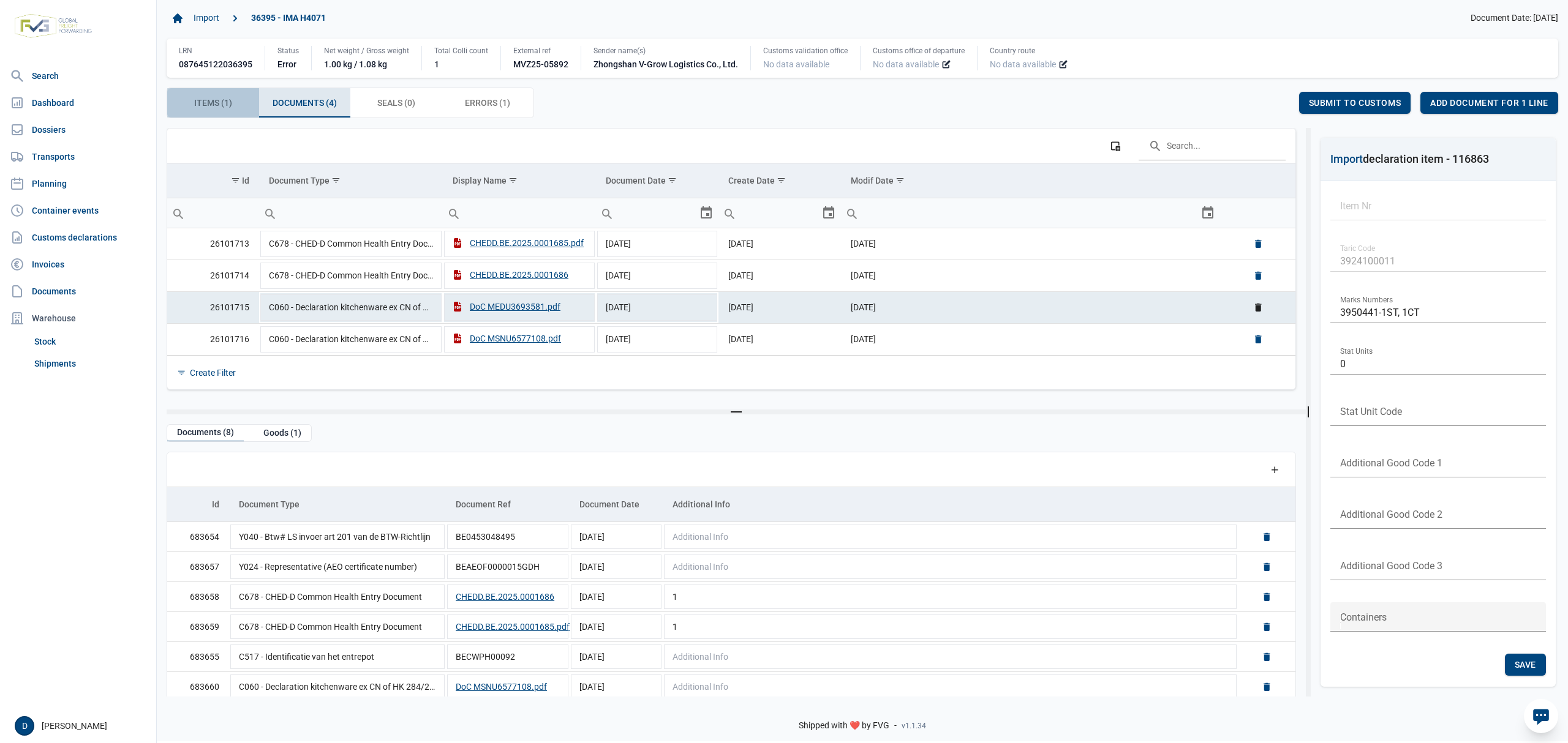
click at [219, 97] on span "Items (1) Items (1)" at bounding box center [213, 103] width 38 height 14
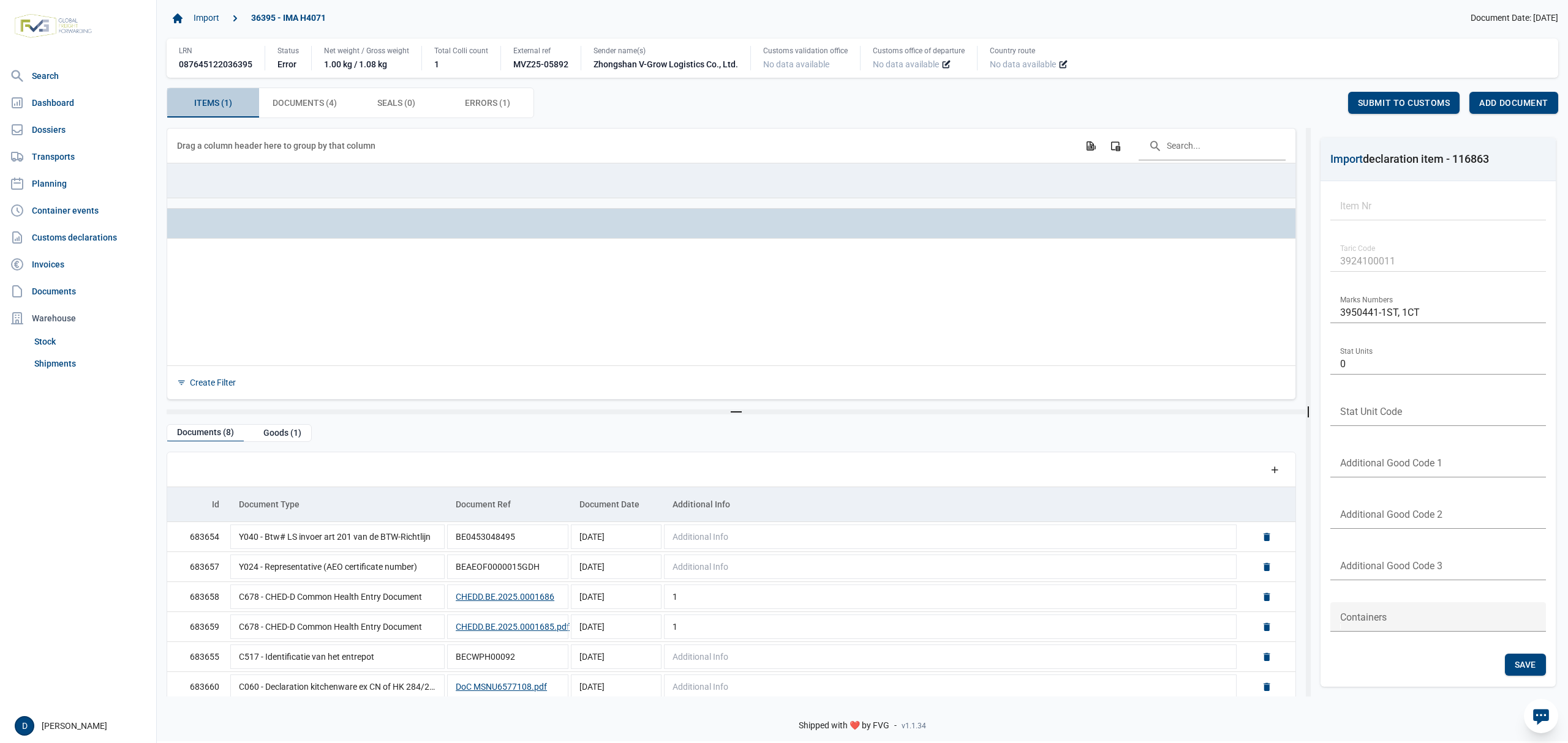
click at [219, 103] on span "Items (1) Items (1)" at bounding box center [213, 103] width 38 height 14
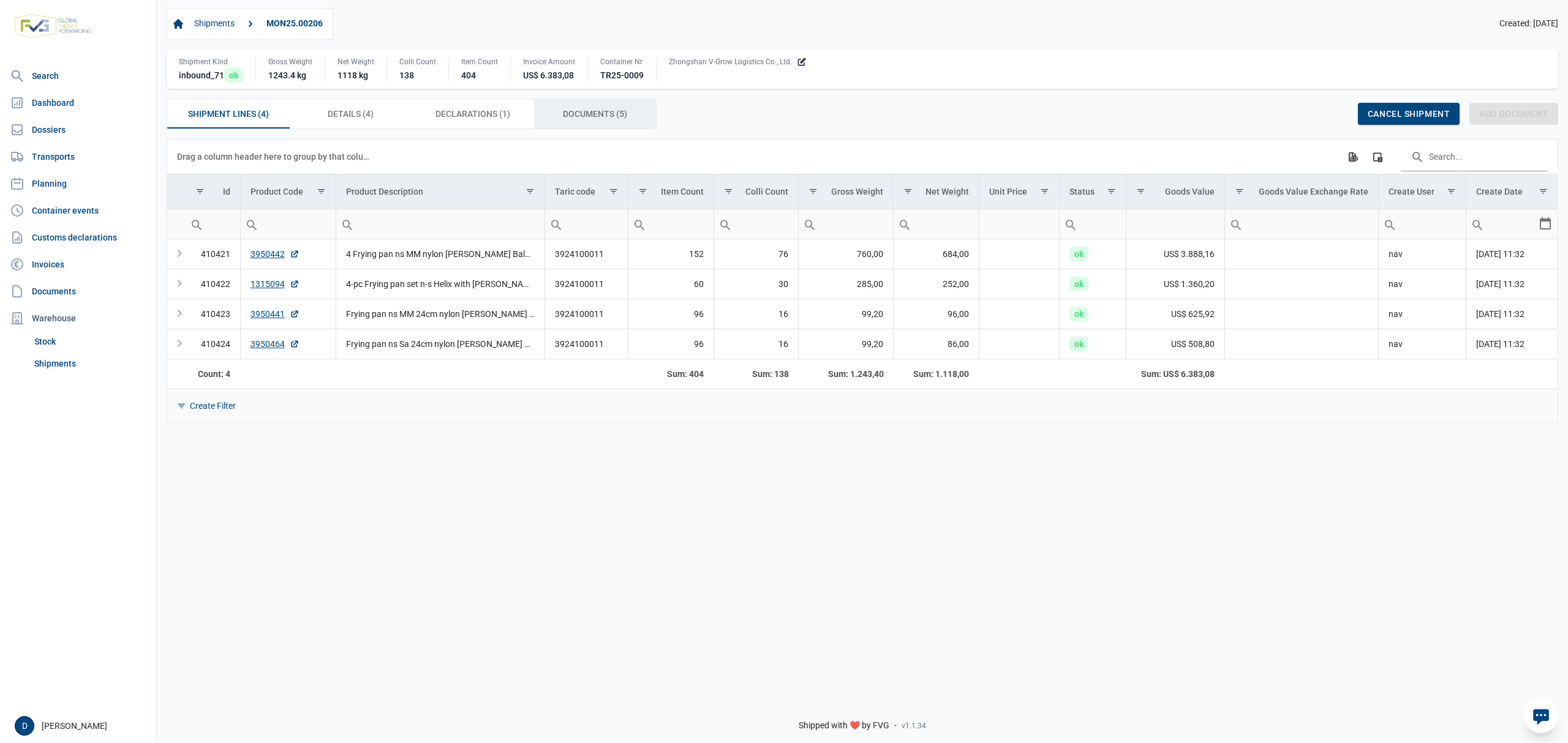
click at [586, 110] on span "Documents (5) Documents (5)" at bounding box center [595, 114] width 64 height 14
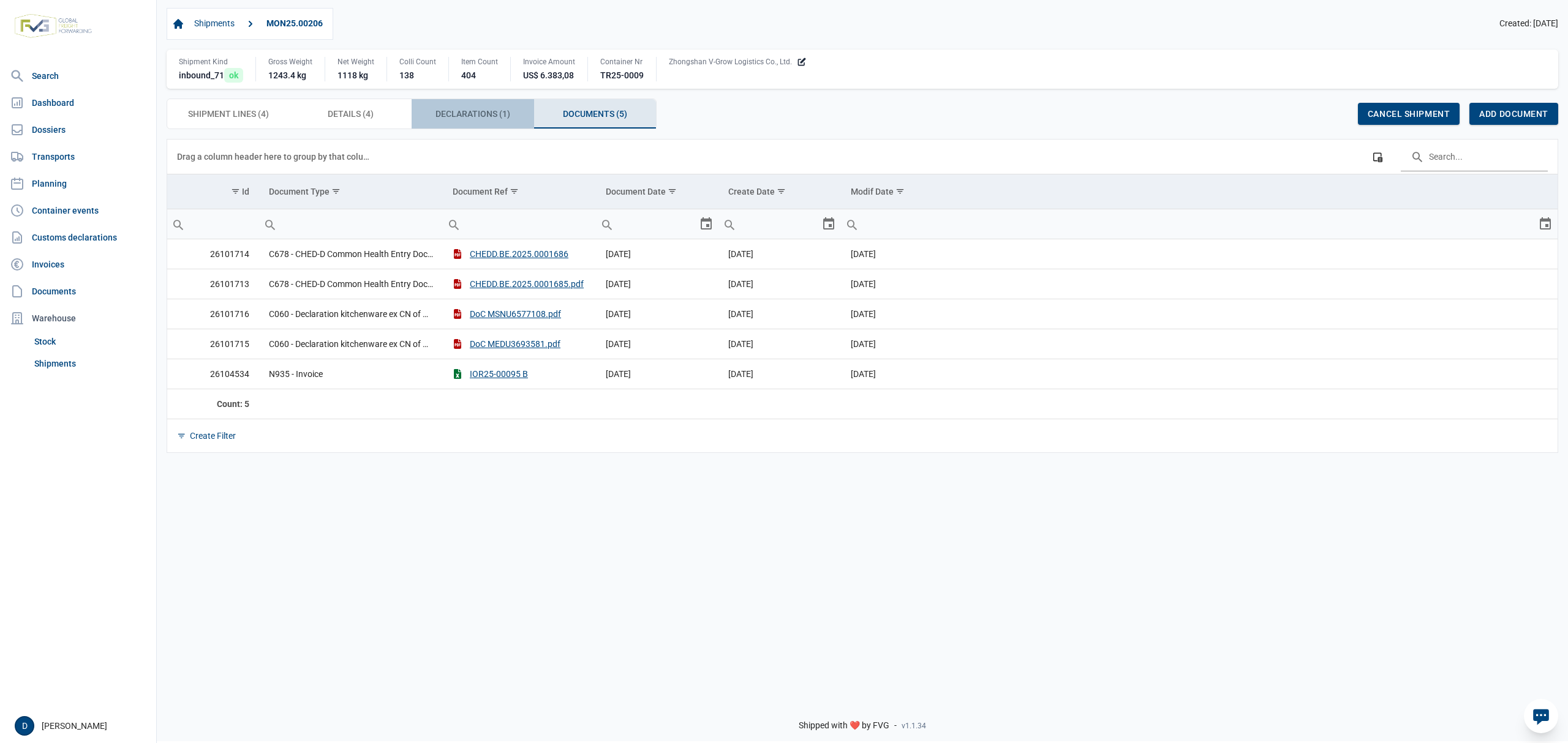
click at [489, 122] on span "Declarations (1) Declarations (1)" at bounding box center [473, 114] width 75 height 14
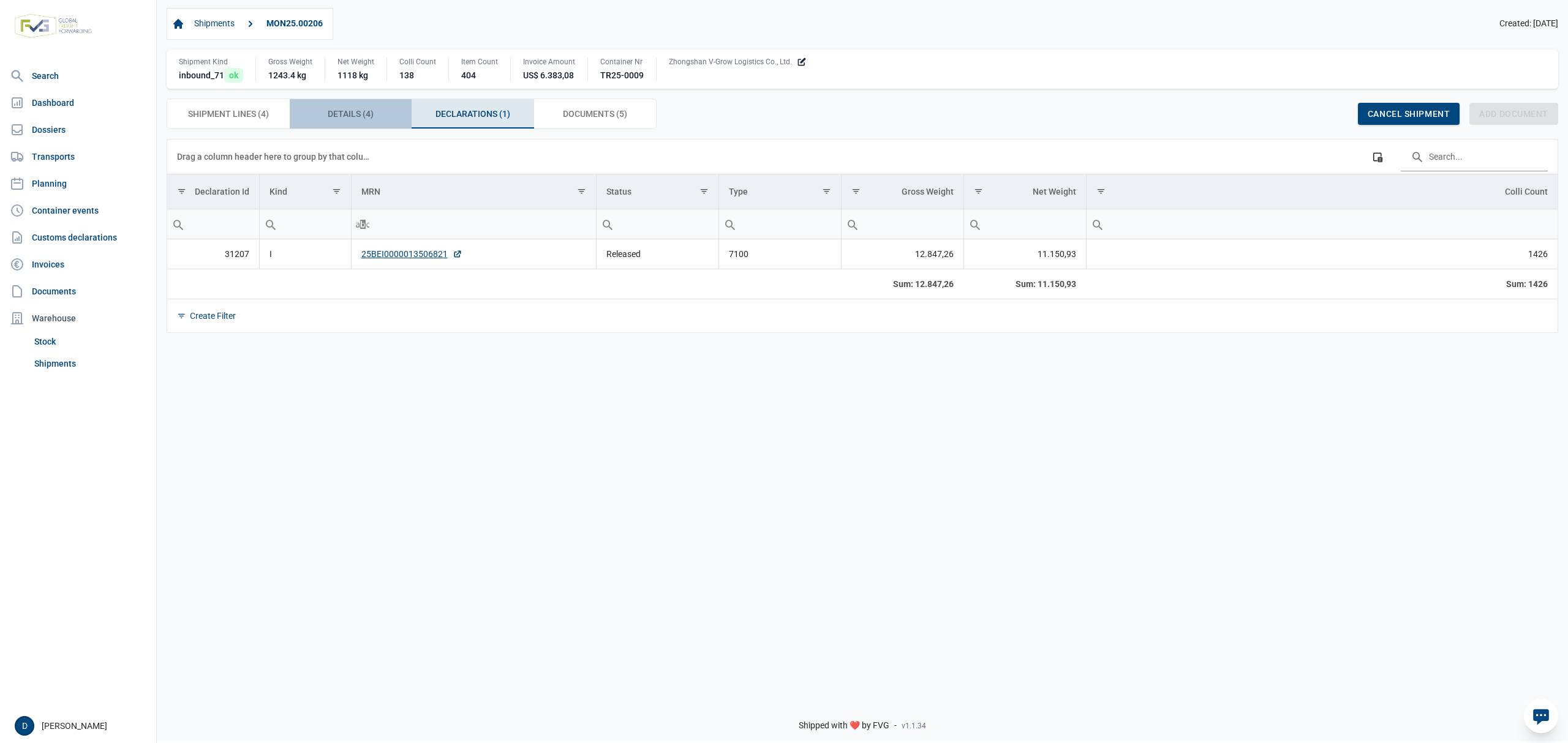
click at [385, 116] on div "Details (4) Details (4)" at bounding box center [351, 114] width 122 height 29
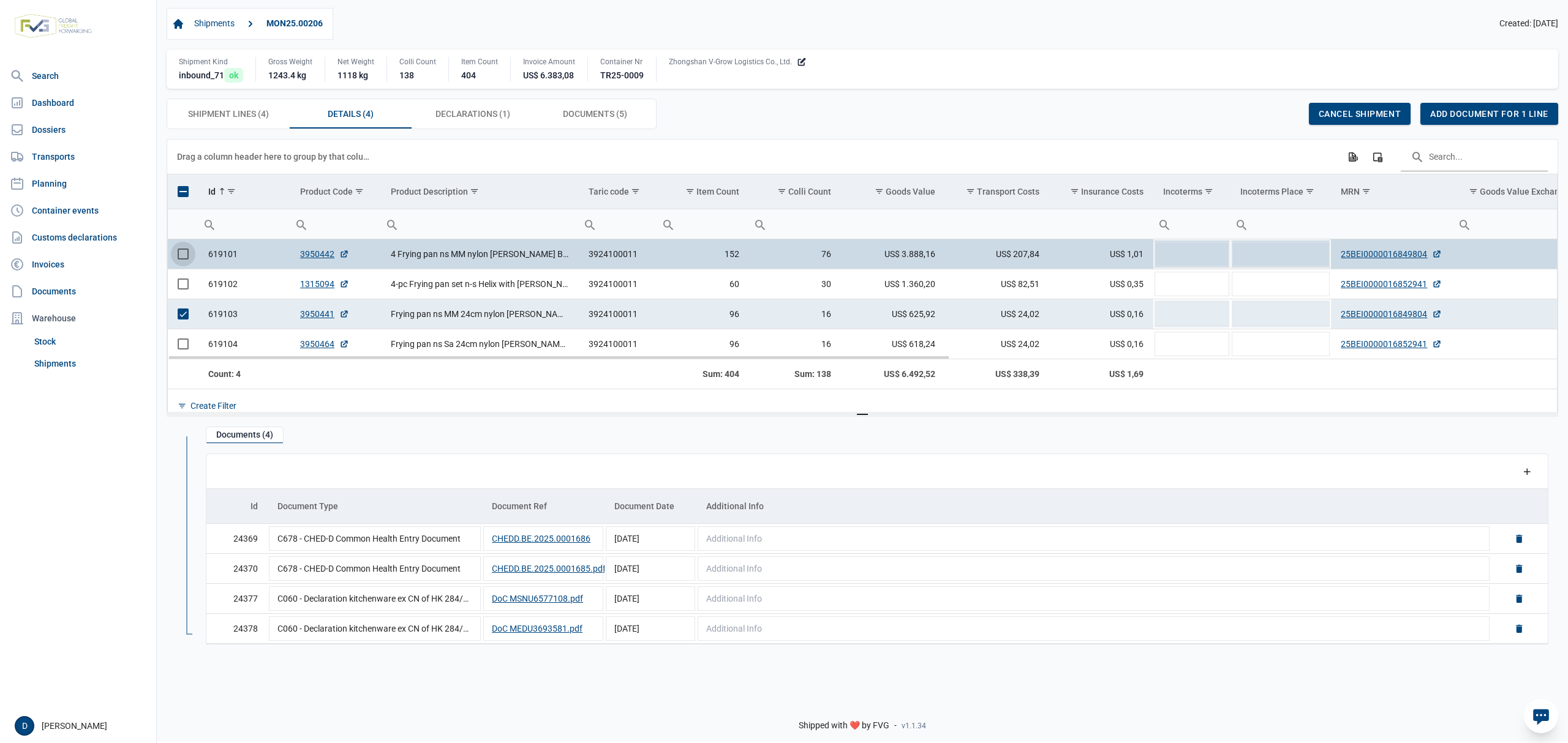
click at [179, 257] on span "Select row" at bounding box center [183, 254] width 11 height 11
click at [184, 316] on span "Select row" at bounding box center [183, 314] width 11 height 11
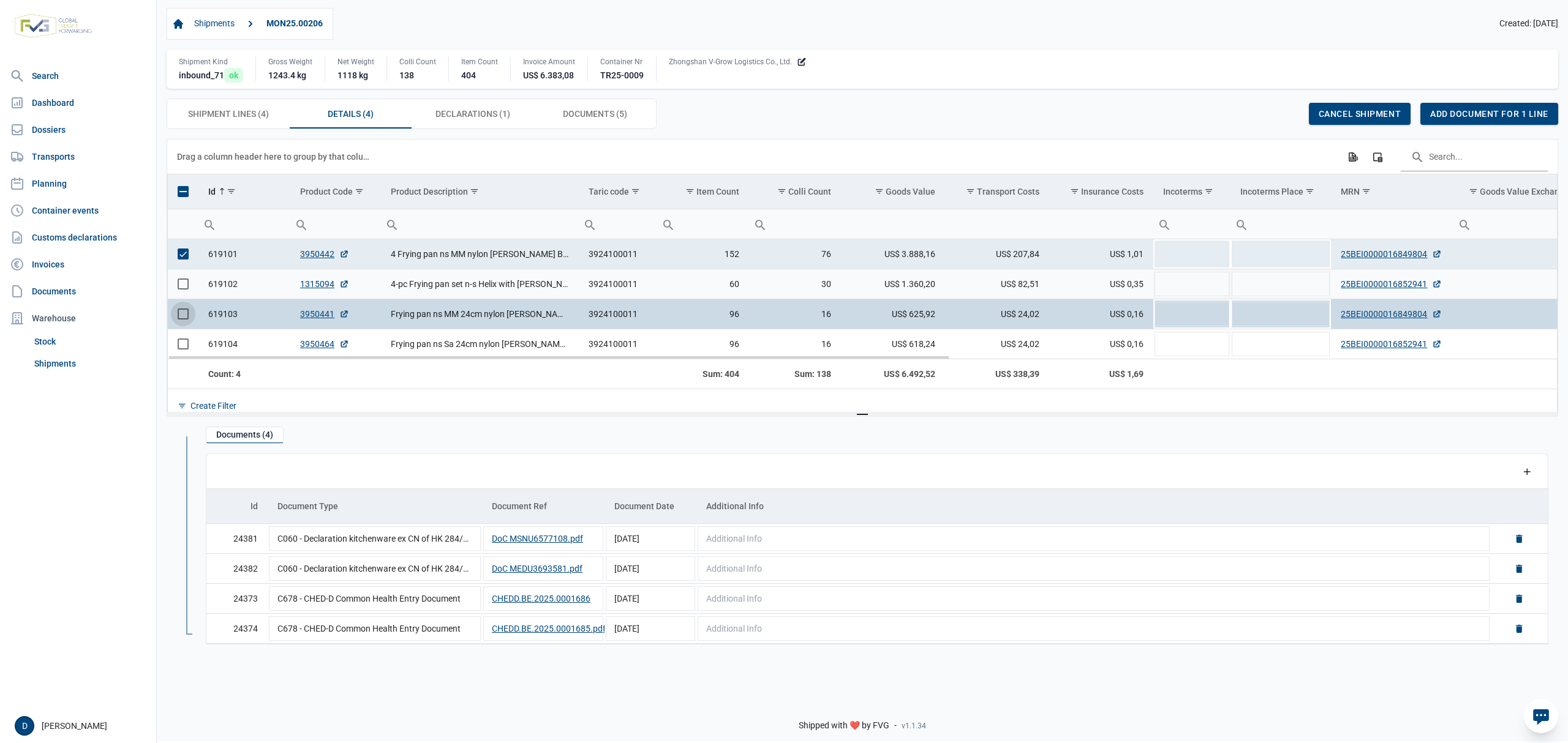
click at [182, 285] on span "Select row" at bounding box center [183, 284] width 11 height 11
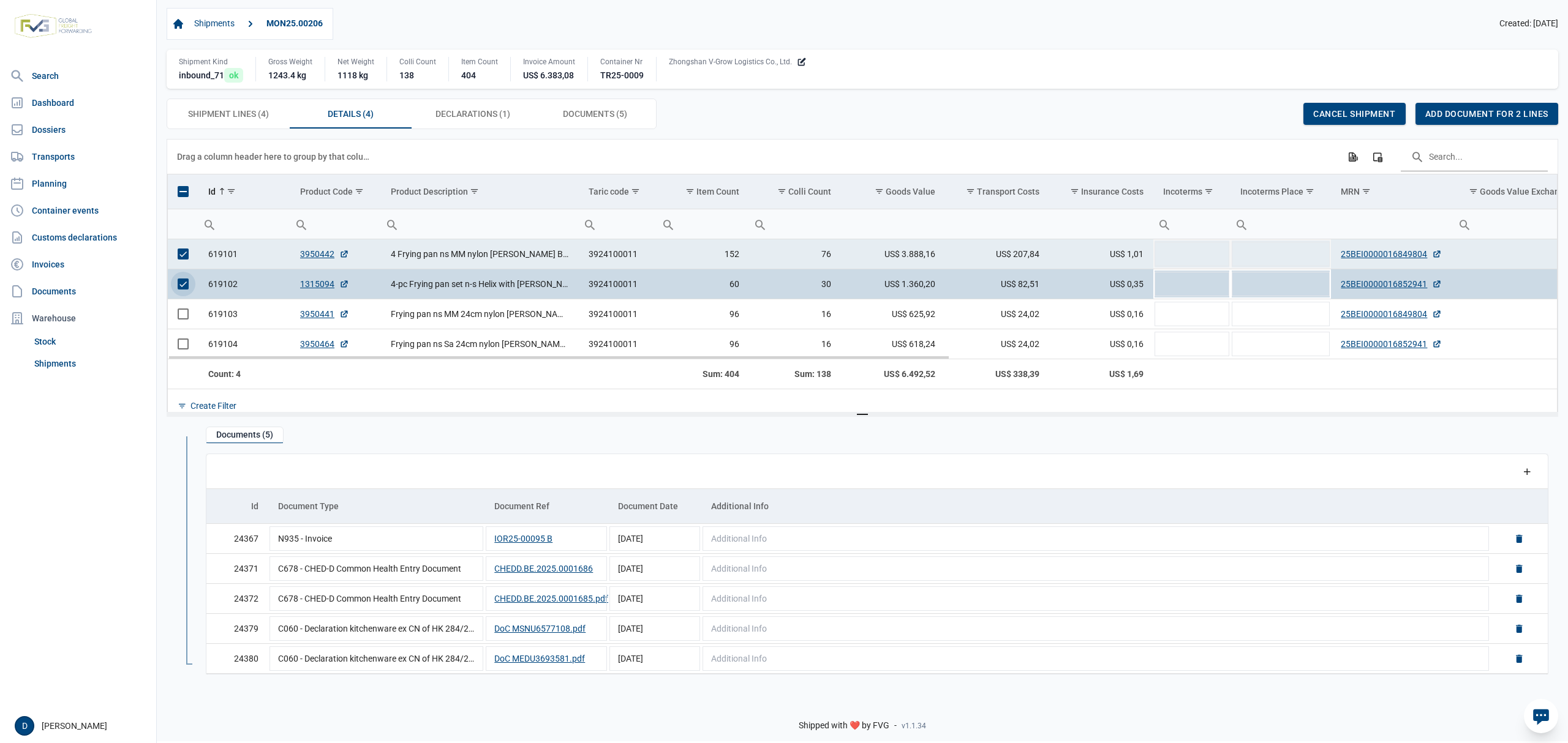
click at [185, 253] on span "Select row" at bounding box center [183, 254] width 11 height 11
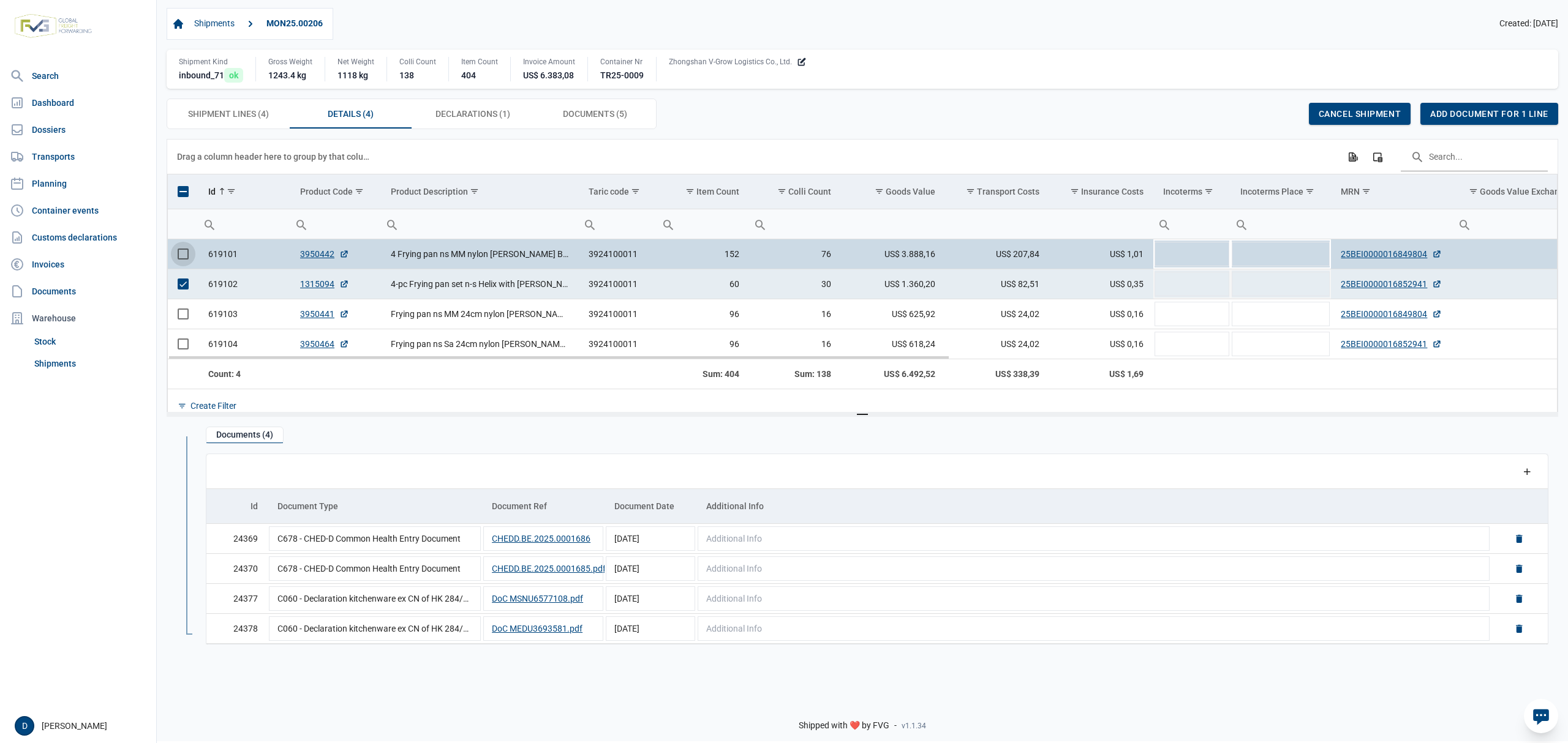
click at [184, 284] on span "Select row" at bounding box center [183, 284] width 11 height 11
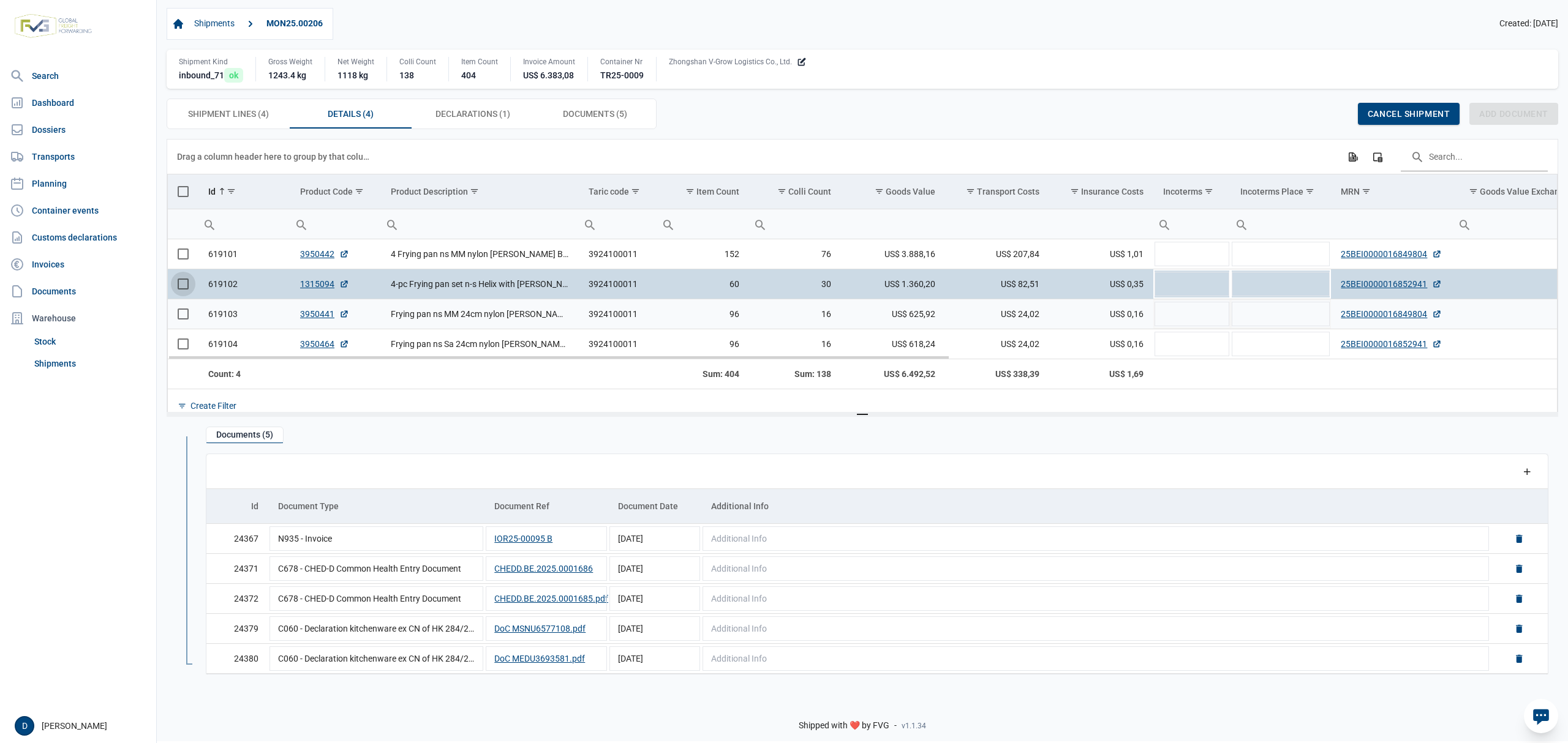
click at [184, 319] on span "Select row" at bounding box center [183, 314] width 11 height 11
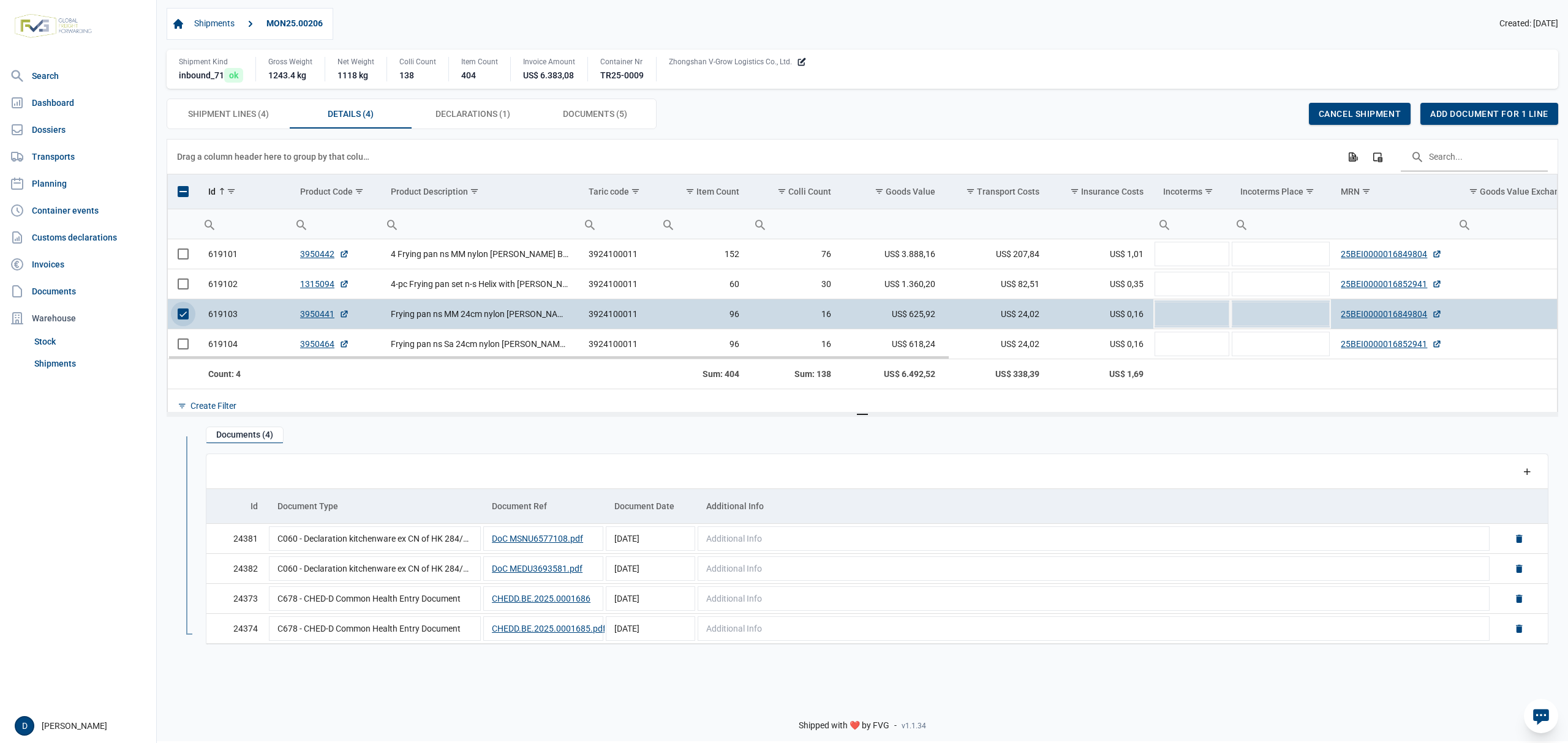
click at [184, 310] on span "Select row" at bounding box center [183, 314] width 11 height 11
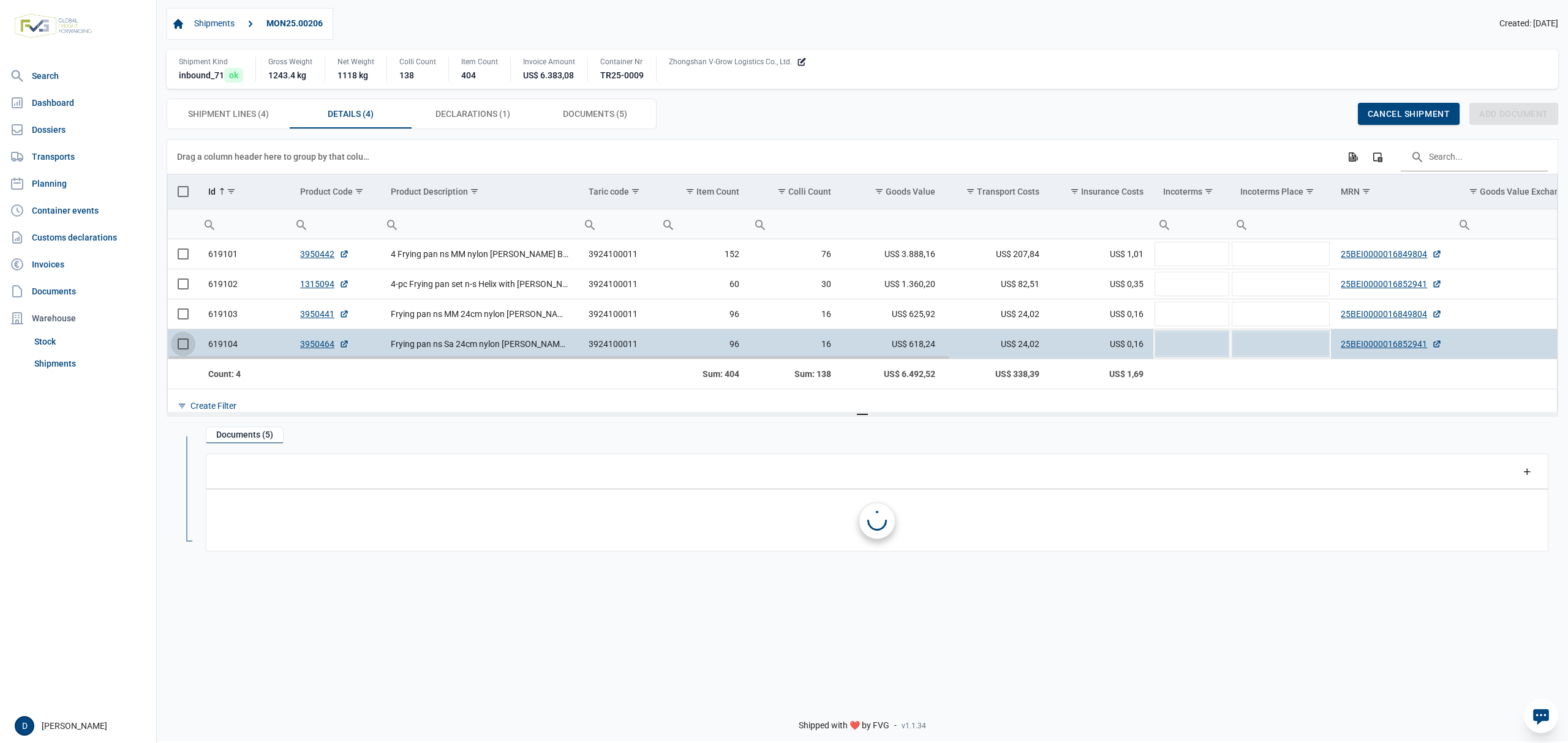
click at [184, 350] on span "Select row" at bounding box center [183, 344] width 11 height 11
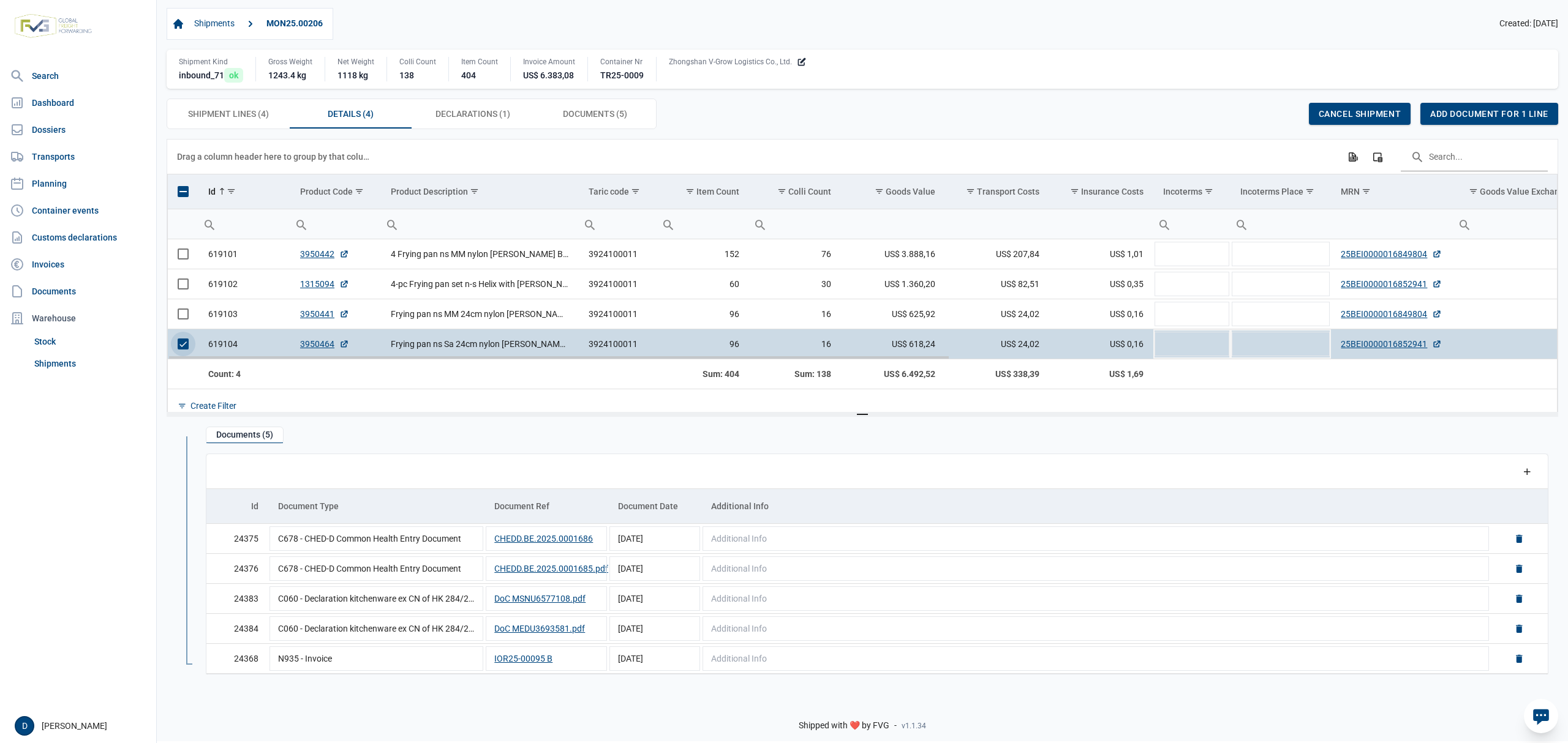
click at [180, 349] on span "Select row" at bounding box center [183, 344] width 11 height 11
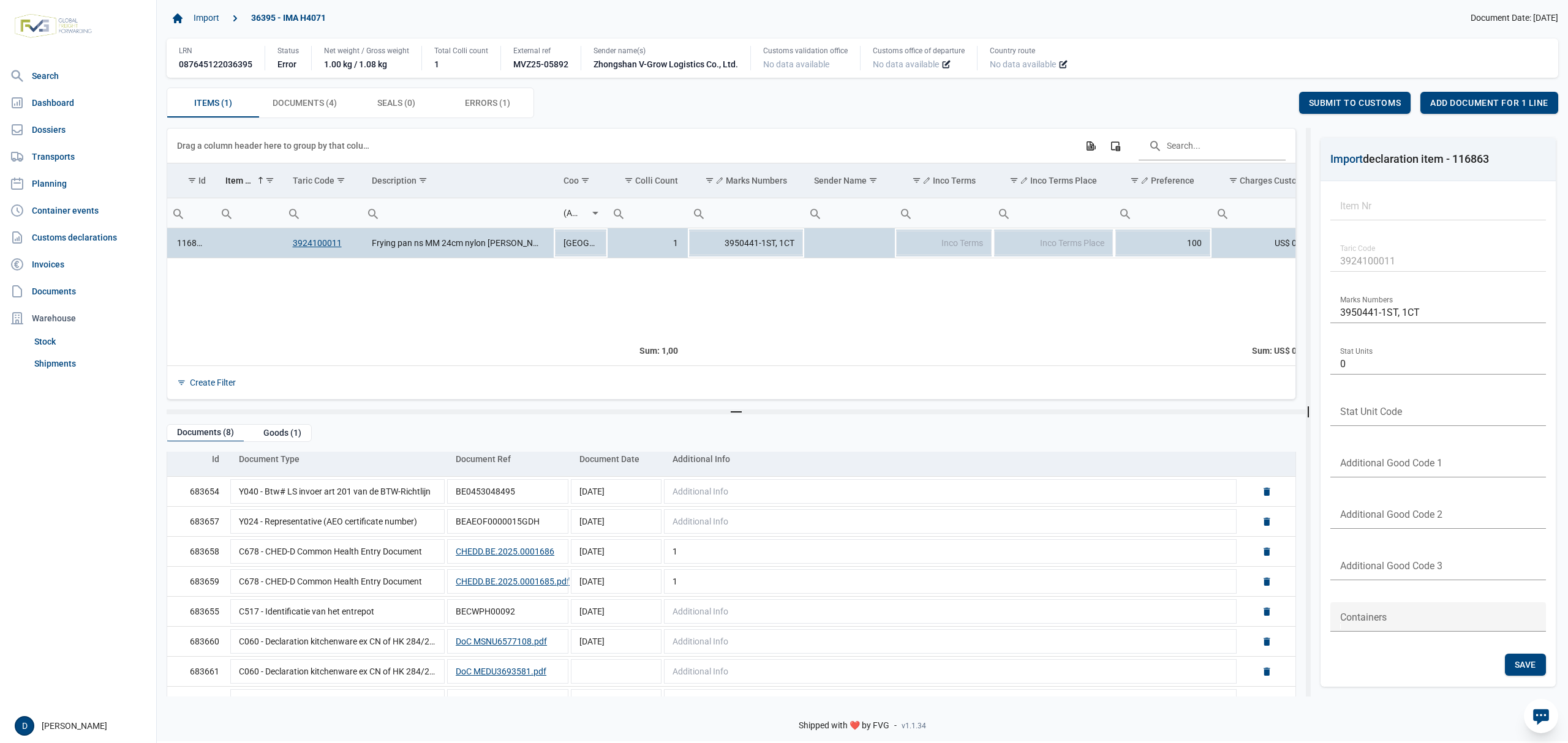
scroll to position [69, 0]
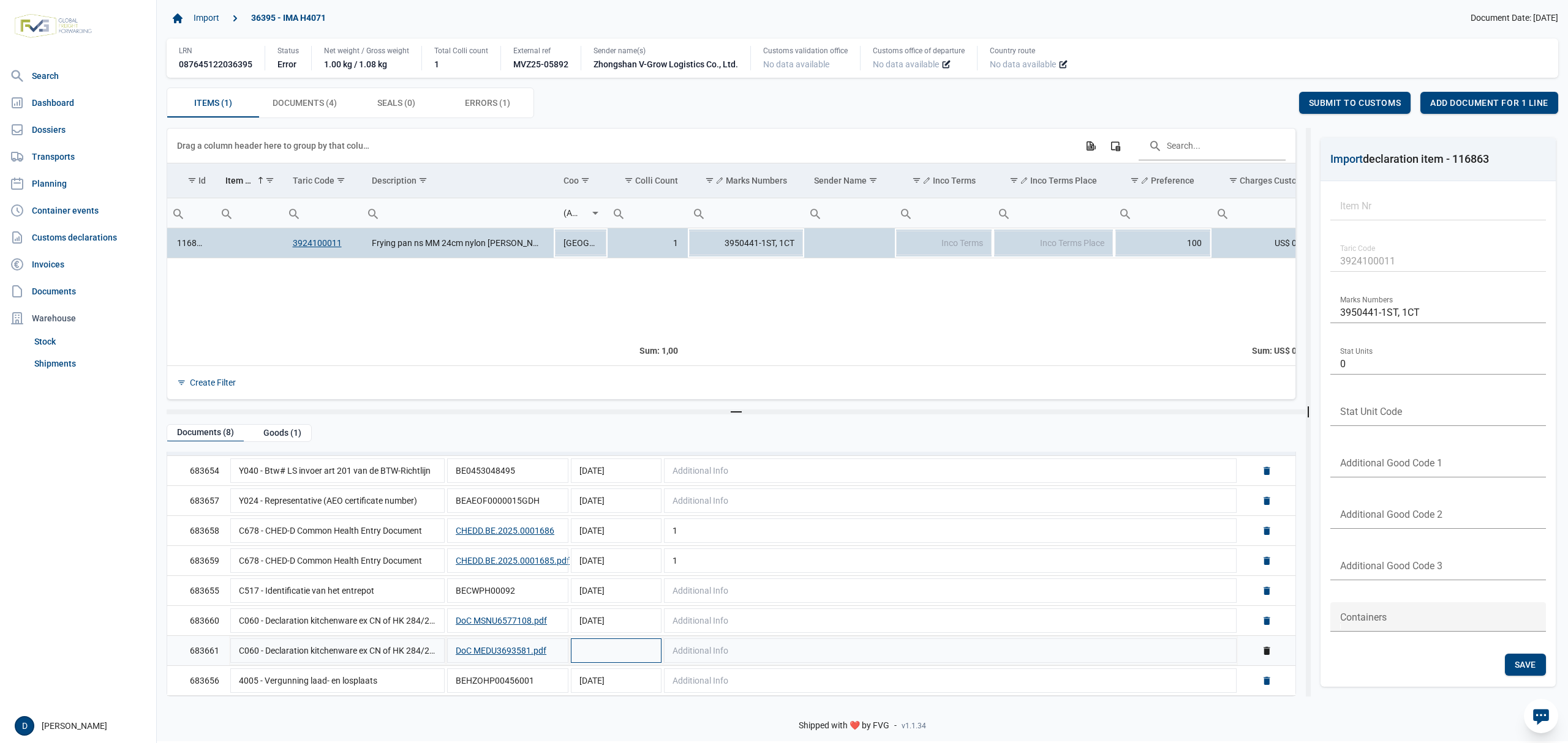
click at [613, 656] on td "Data grid with 8 rows and 5 columns" at bounding box center [616, 651] width 93 height 30
type input "[DATE]"
click at [1255, 100] on div "Items (1) Items (1) Documents (4) Documents (4) Seals (0) Seals (0) Errors (1) …" at bounding box center [863, 103] width 1391 height 31
click at [1243, 116] on div "Items (1) Items (1) Documents (4) Documents (4) Seals (0) Seals (0) Errors (1) …" at bounding box center [863, 103] width 1391 height 31
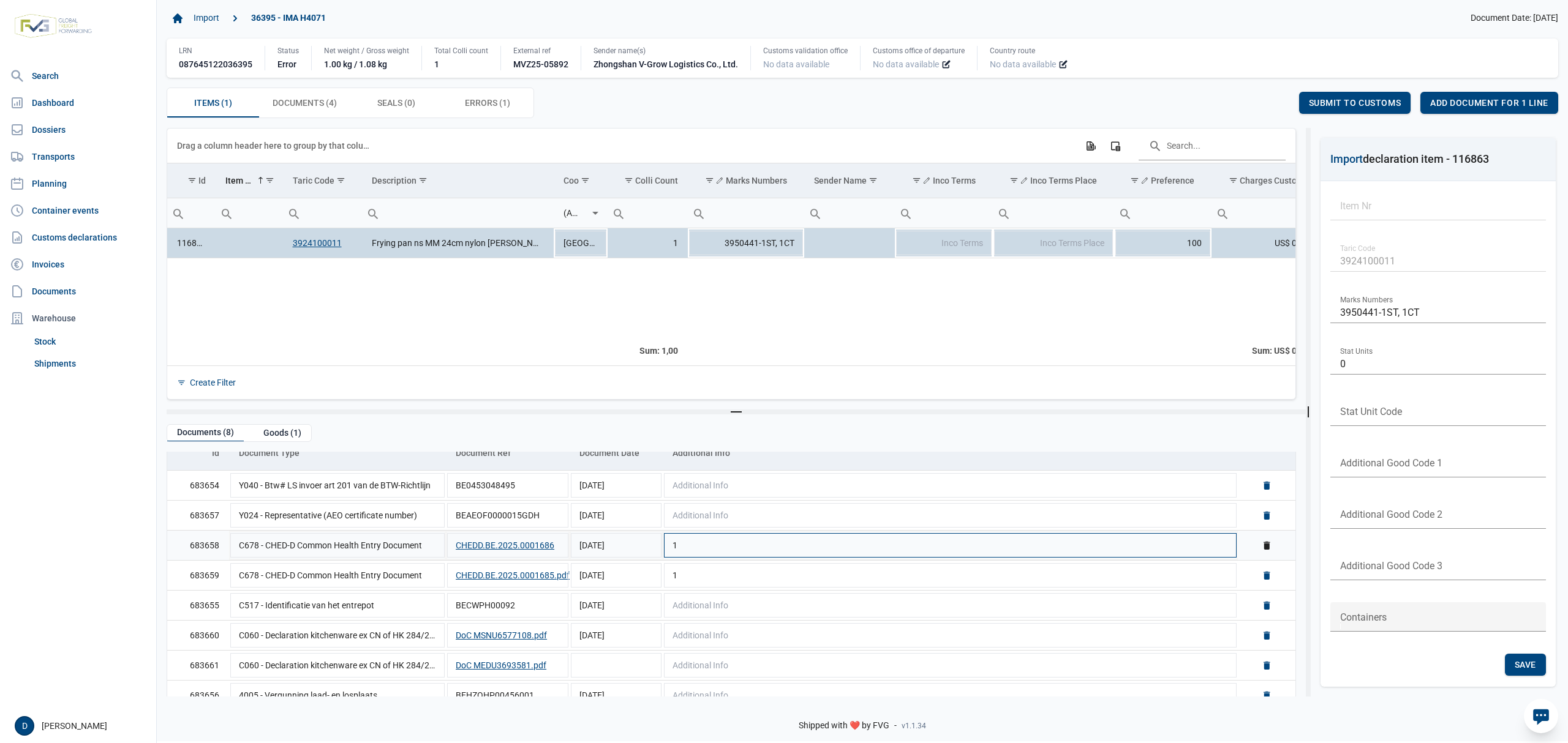
scroll to position [69, 0]
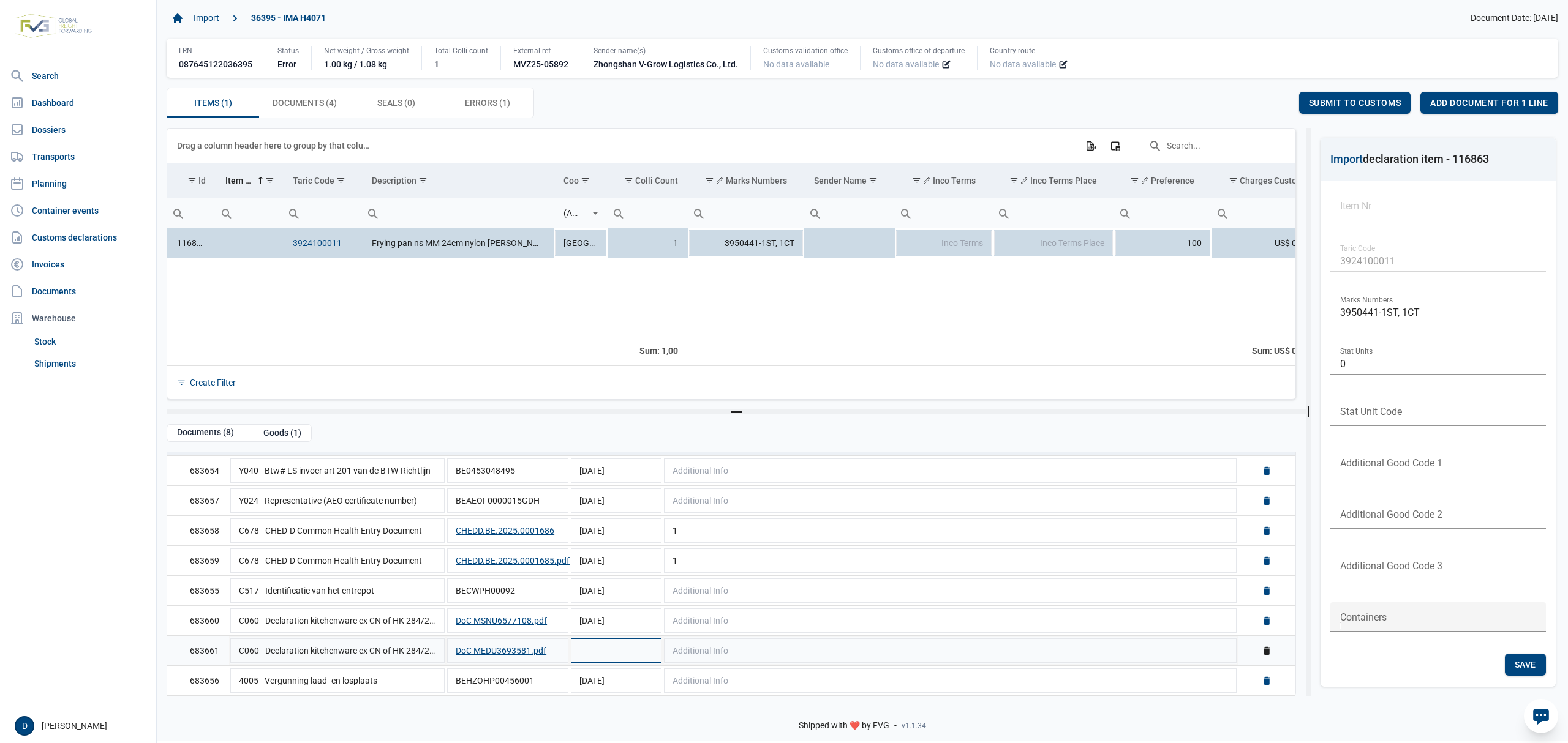
click at [607, 655] on td "Data grid with 8 rows and 5 columns" at bounding box center [616, 651] width 93 height 30
click at [607, 652] on input "Document date" at bounding box center [607, 650] width 73 height 29
click at [319, 104] on span "Documents (4) Documents (4)" at bounding box center [305, 103] width 64 height 14
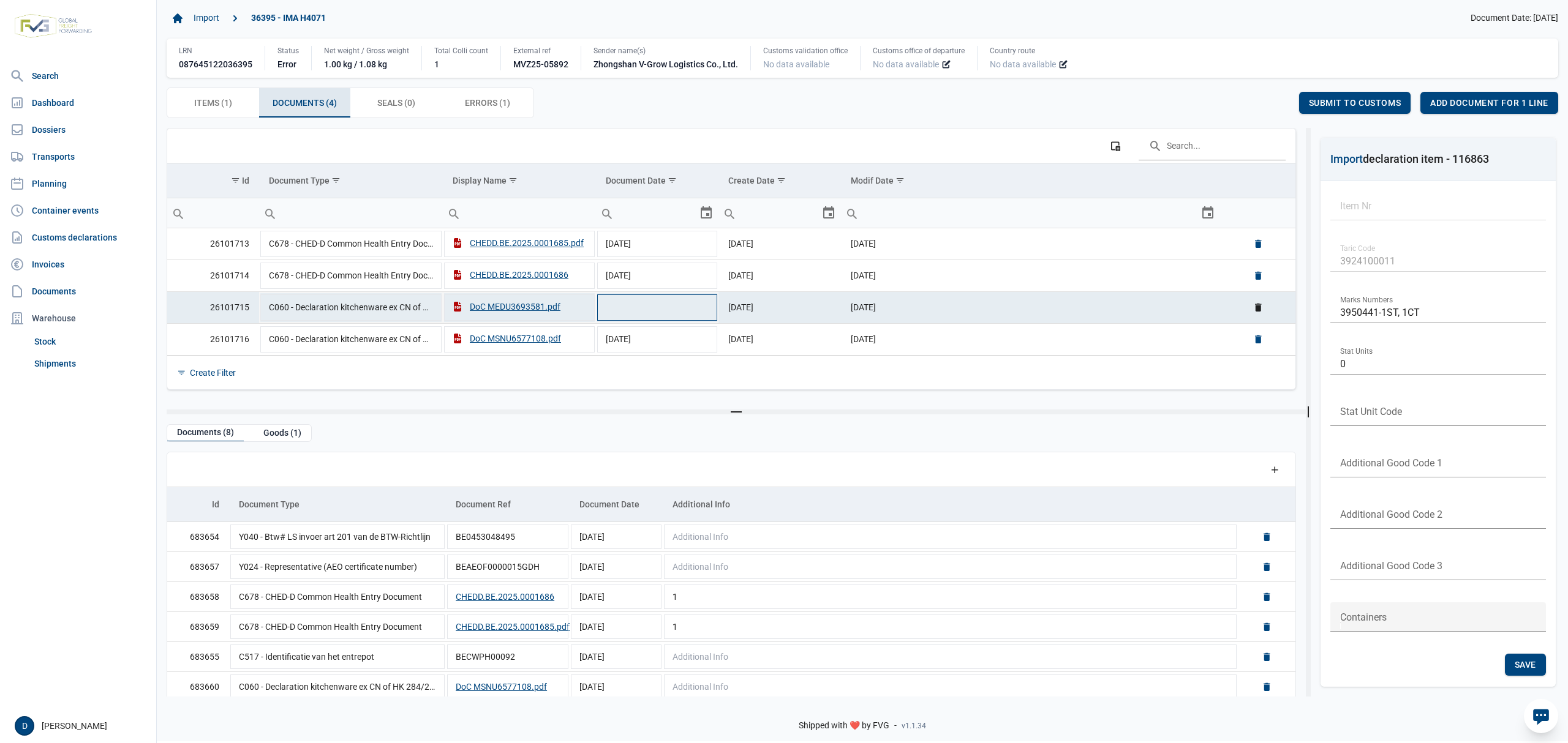
click at [670, 304] on td "Data grid with 4 rows and 6 columns" at bounding box center [658, 308] width 122 height 32
type input "10-4-2025"
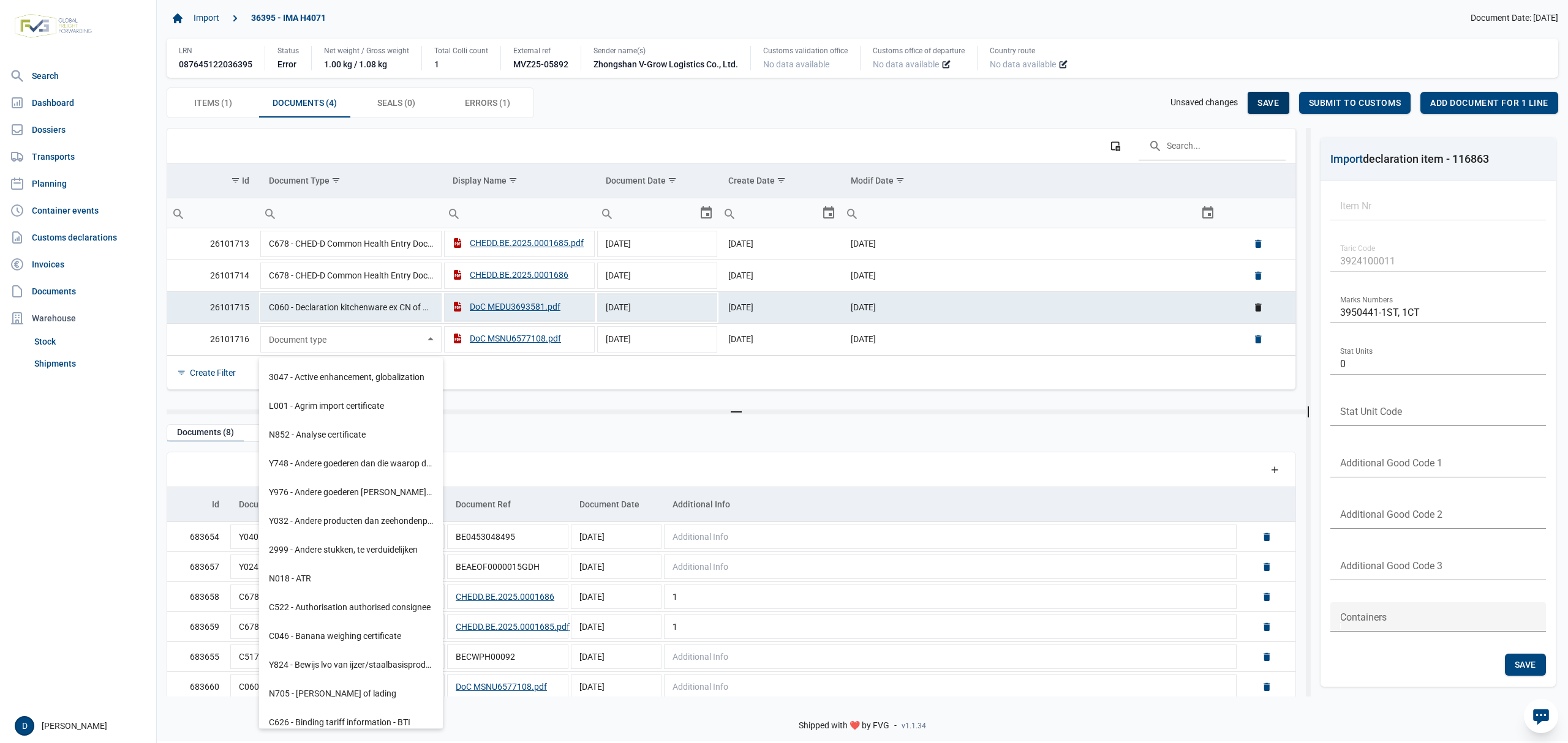
click at [1256, 104] on div "Save" at bounding box center [1268, 103] width 41 height 22
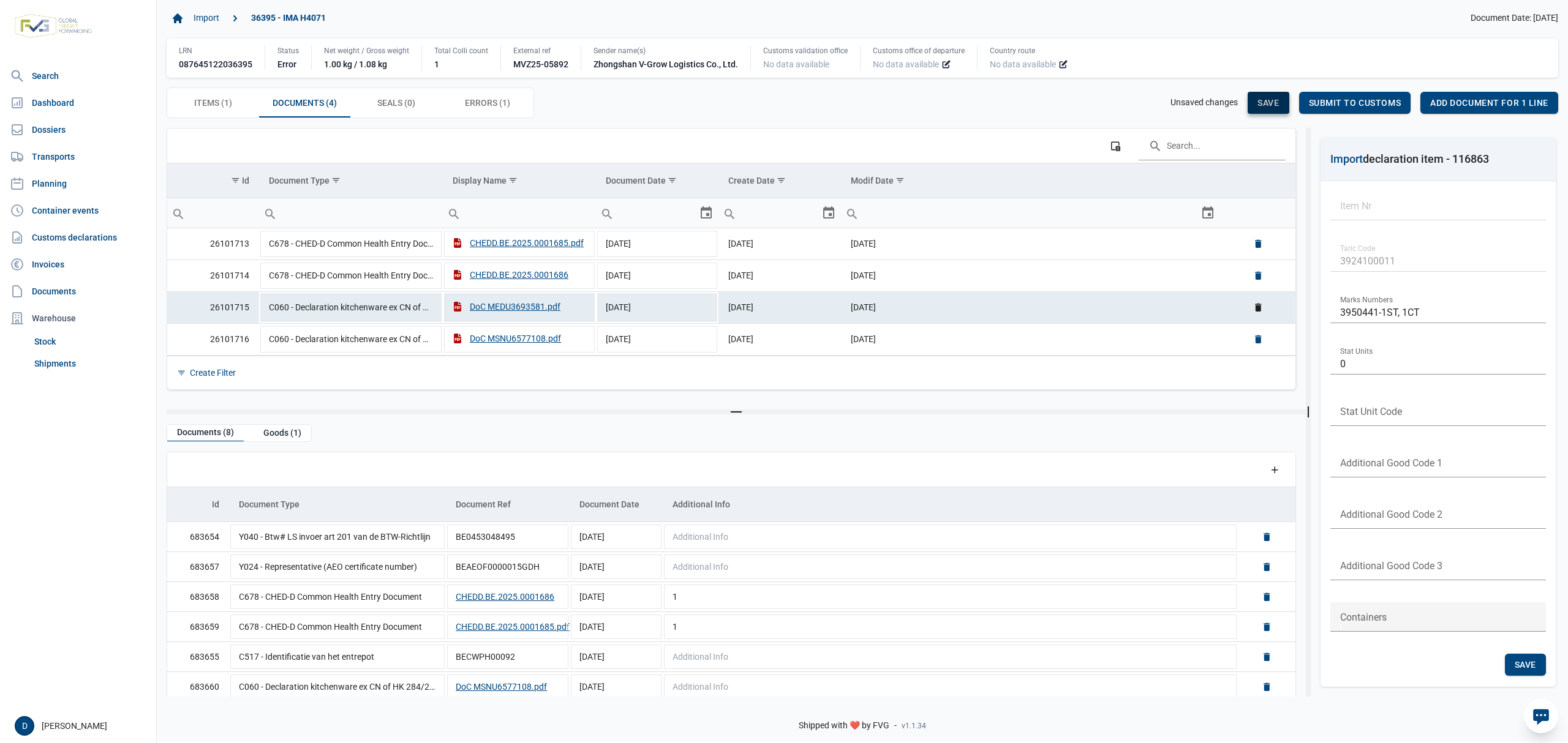
click at [1256, 104] on div "Save" at bounding box center [1268, 103] width 41 height 22
click at [1085, 316] on td "07-10-2025" at bounding box center [1030, 308] width 379 height 32
click at [1271, 98] on div "Save" at bounding box center [1268, 103] width 41 height 22
click at [1271, 97] on div "Save" at bounding box center [1268, 103] width 41 height 22
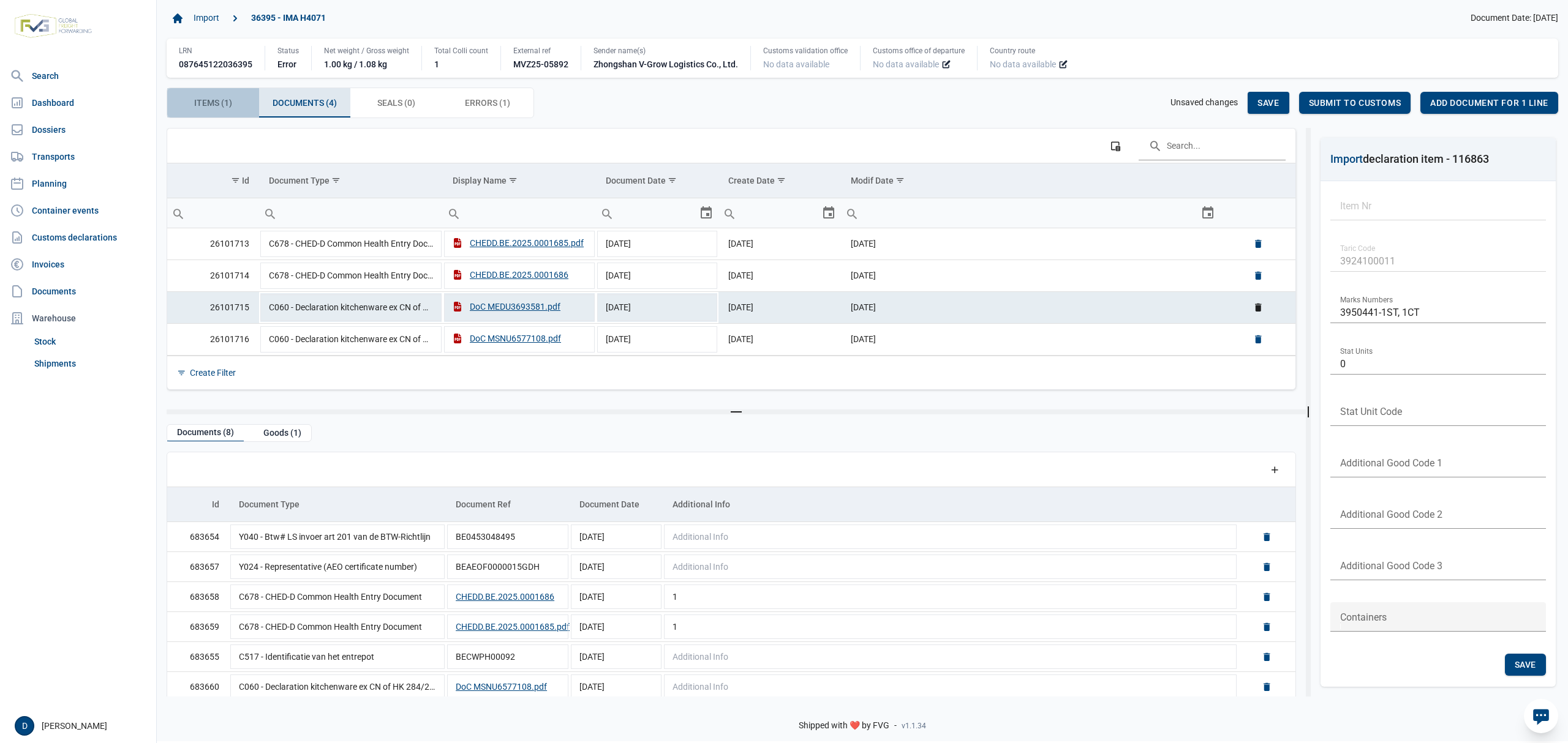
click at [209, 109] on span "Items (1) Items (1)" at bounding box center [213, 103] width 38 height 14
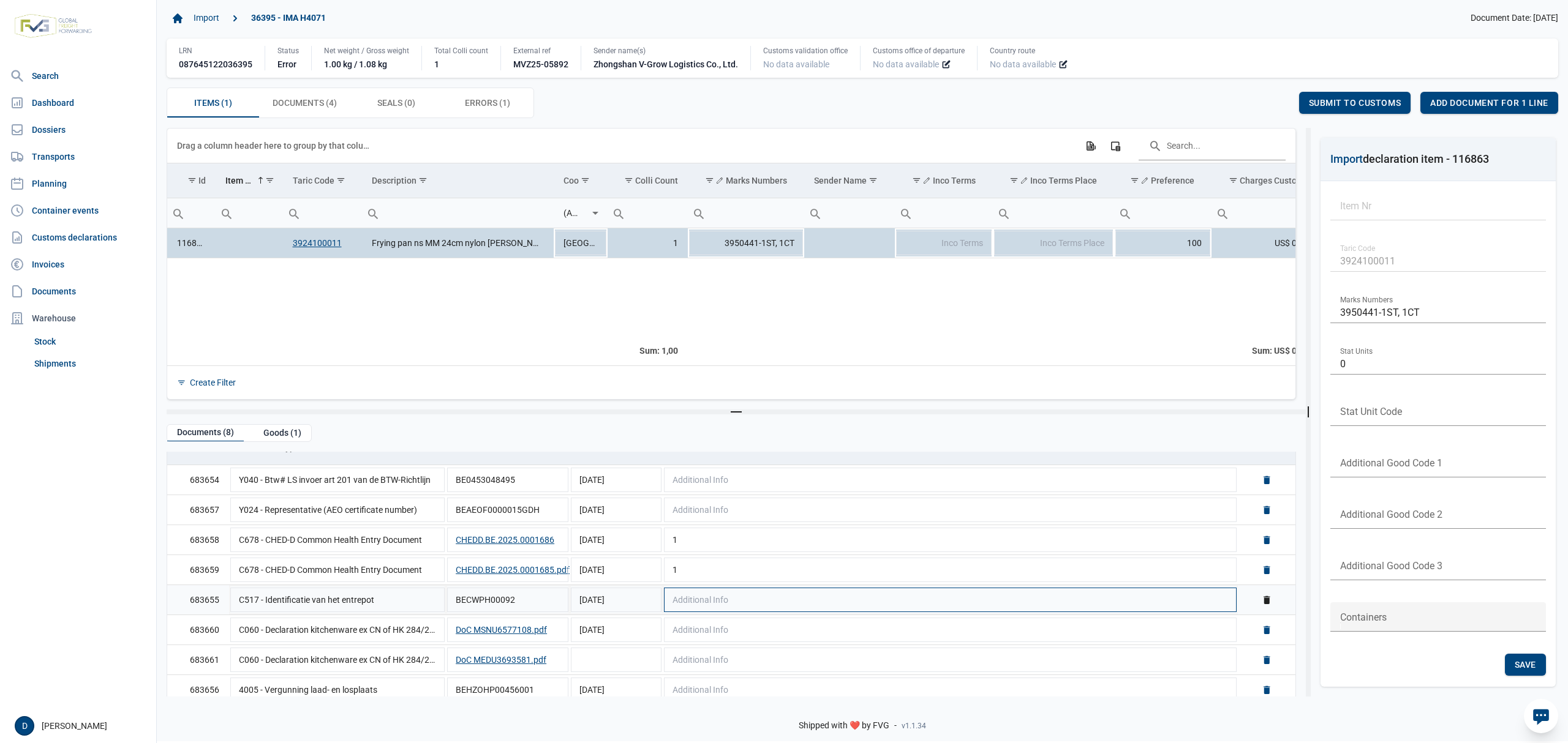
scroll to position [69, 0]
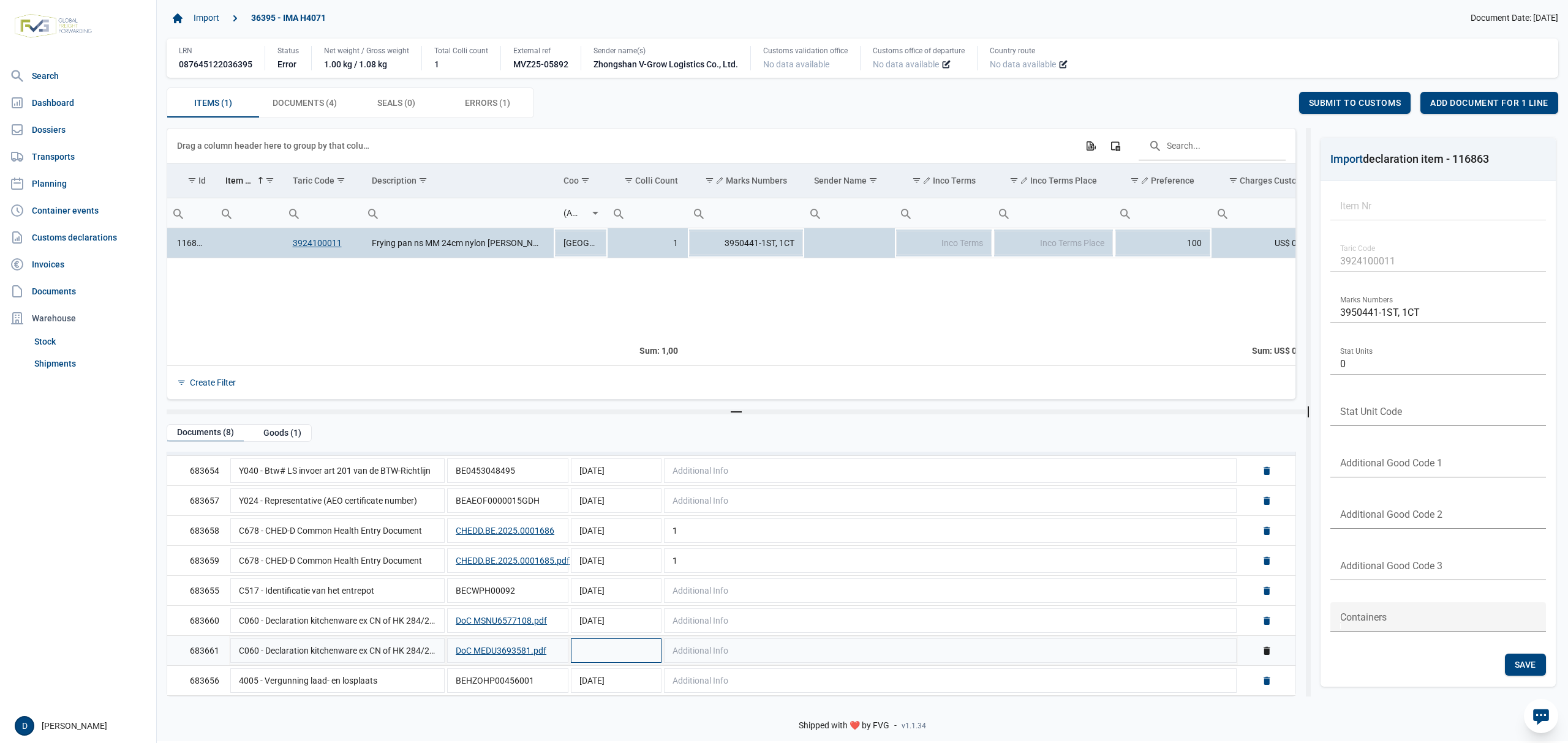
click at [586, 652] on td "Data grid with 8 rows and 5 columns" at bounding box center [616, 651] width 93 height 30
type input "[DATE]"
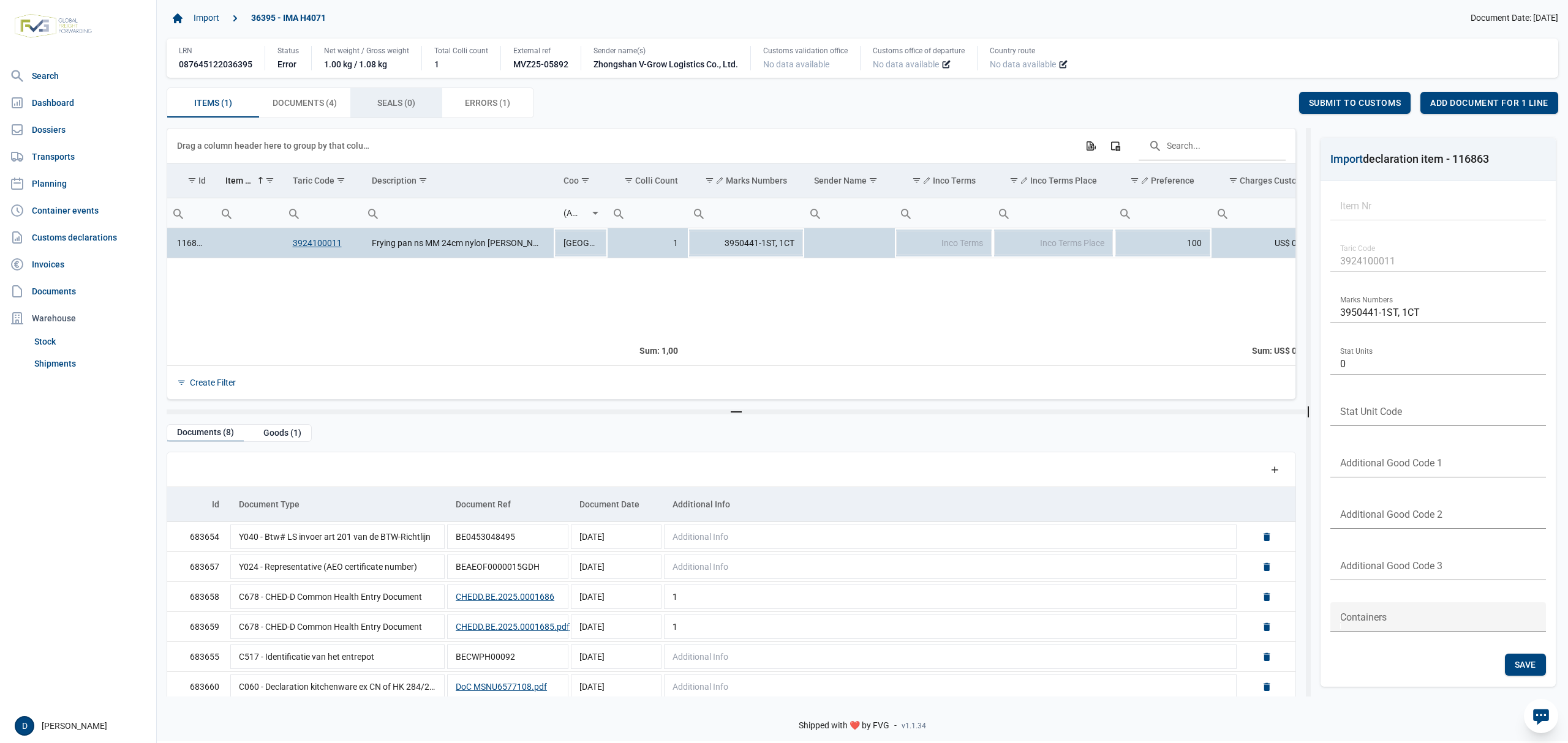
click at [407, 99] on span "Seals (0) Seals (0)" at bounding box center [397, 103] width 38 height 14
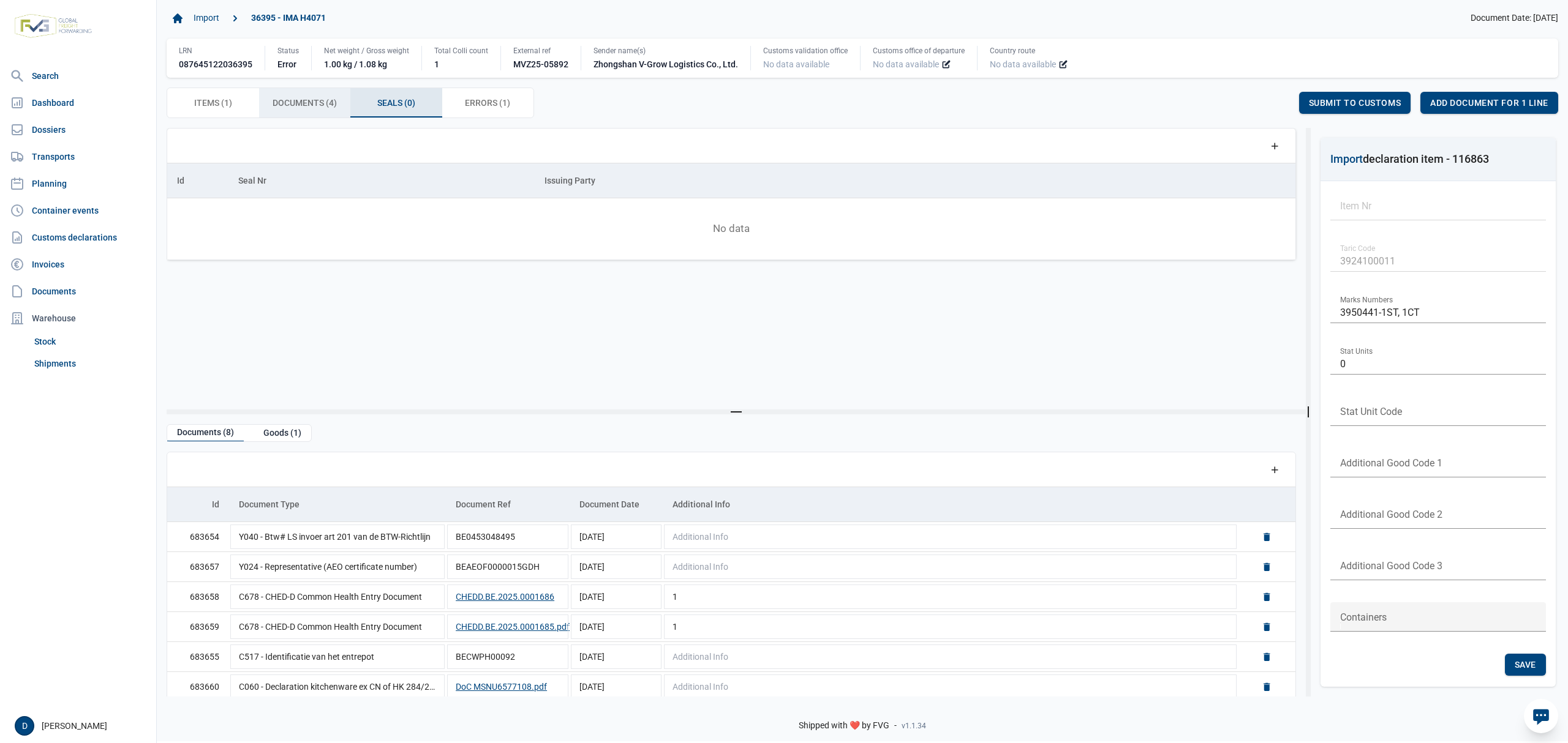
click at [320, 101] on span "Documents (4) Documents (4)" at bounding box center [305, 103] width 64 height 14
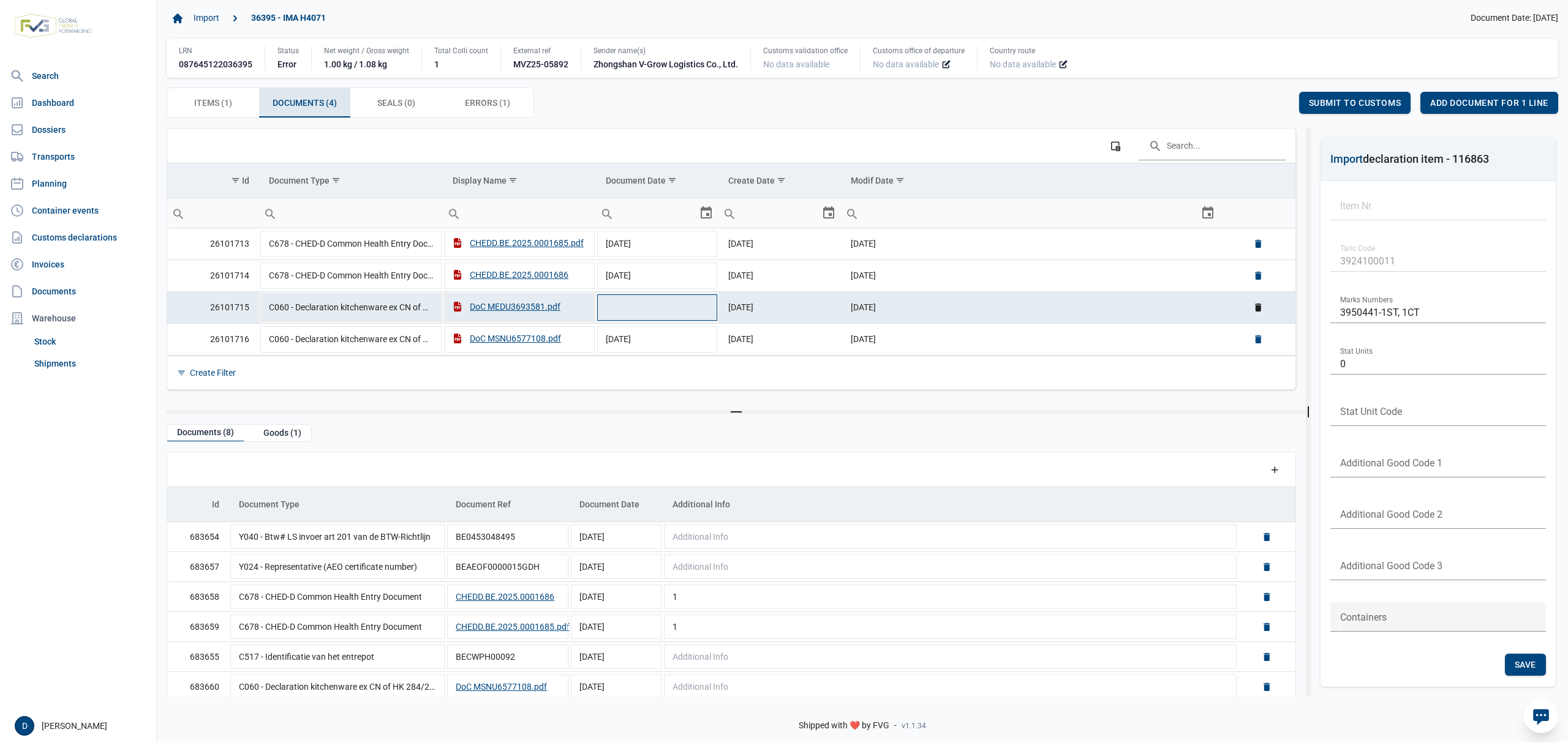
click at [681, 317] on td "Data grid with 4 rows and 6 columns" at bounding box center [658, 308] width 122 height 32
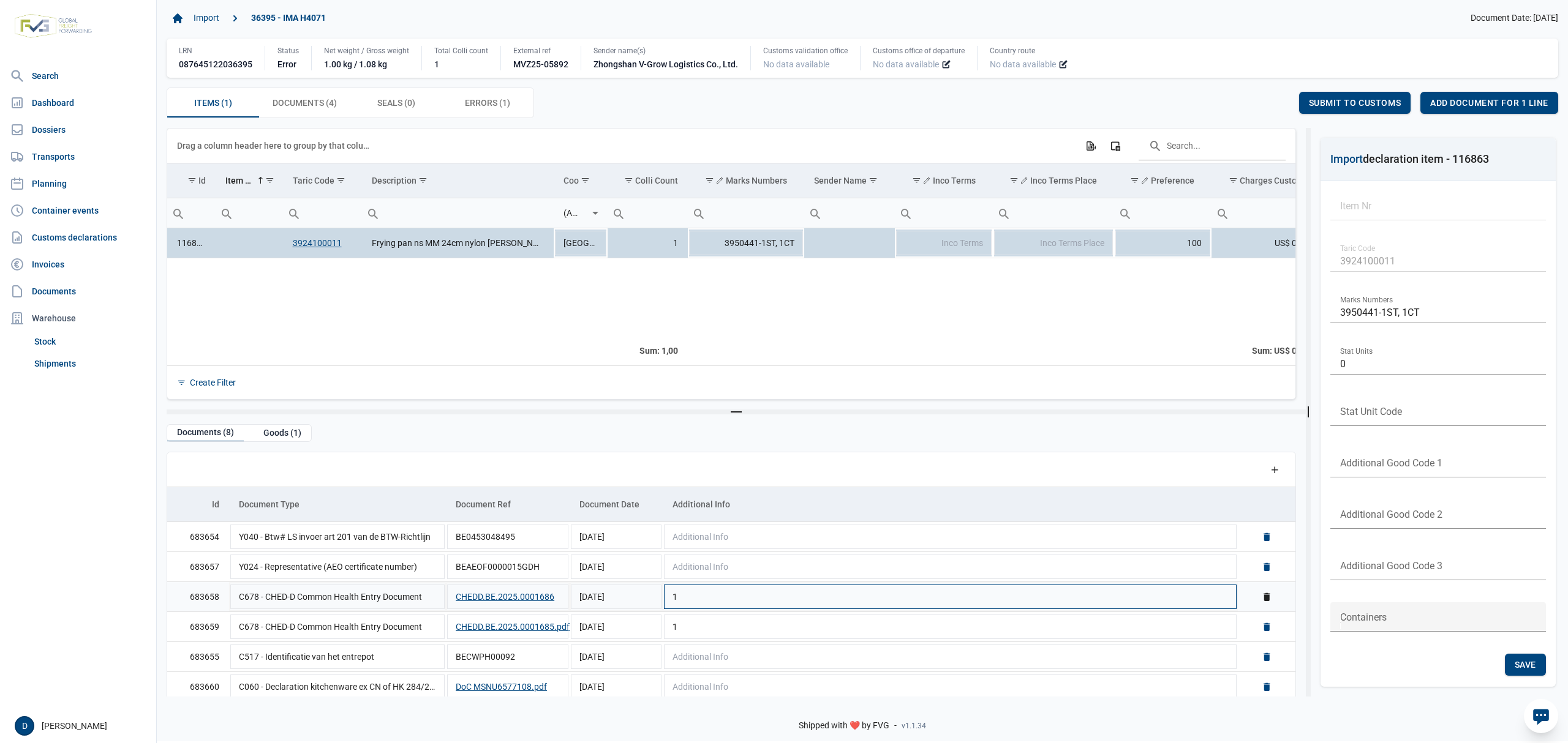
scroll to position [69, 0]
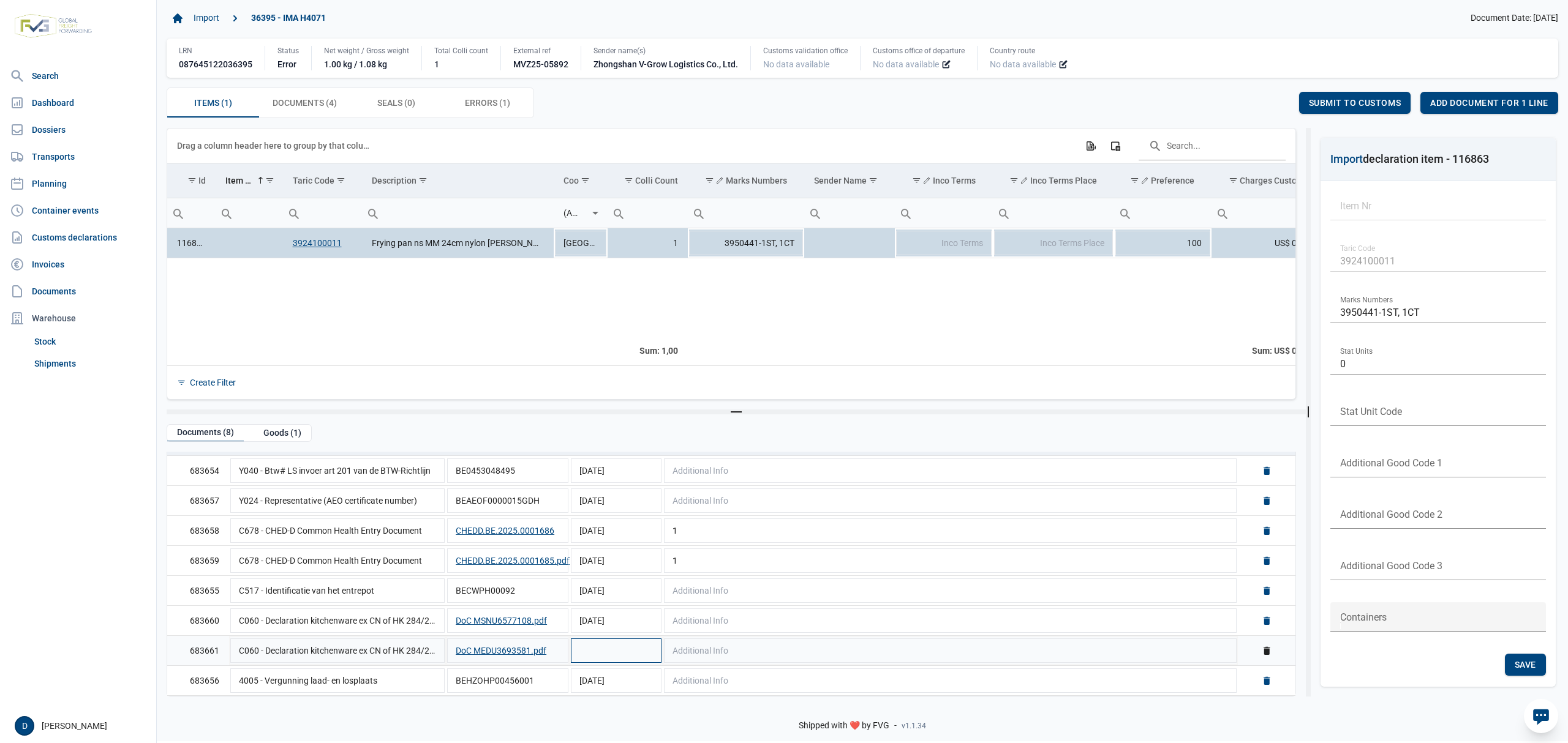
click at [650, 649] on td "Data grid with 8 rows and 5 columns" at bounding box center [616, 651] width 93 height 30
click at [583, 644] on input "Document date" at bounding box center [607, 650] width 73 height 29
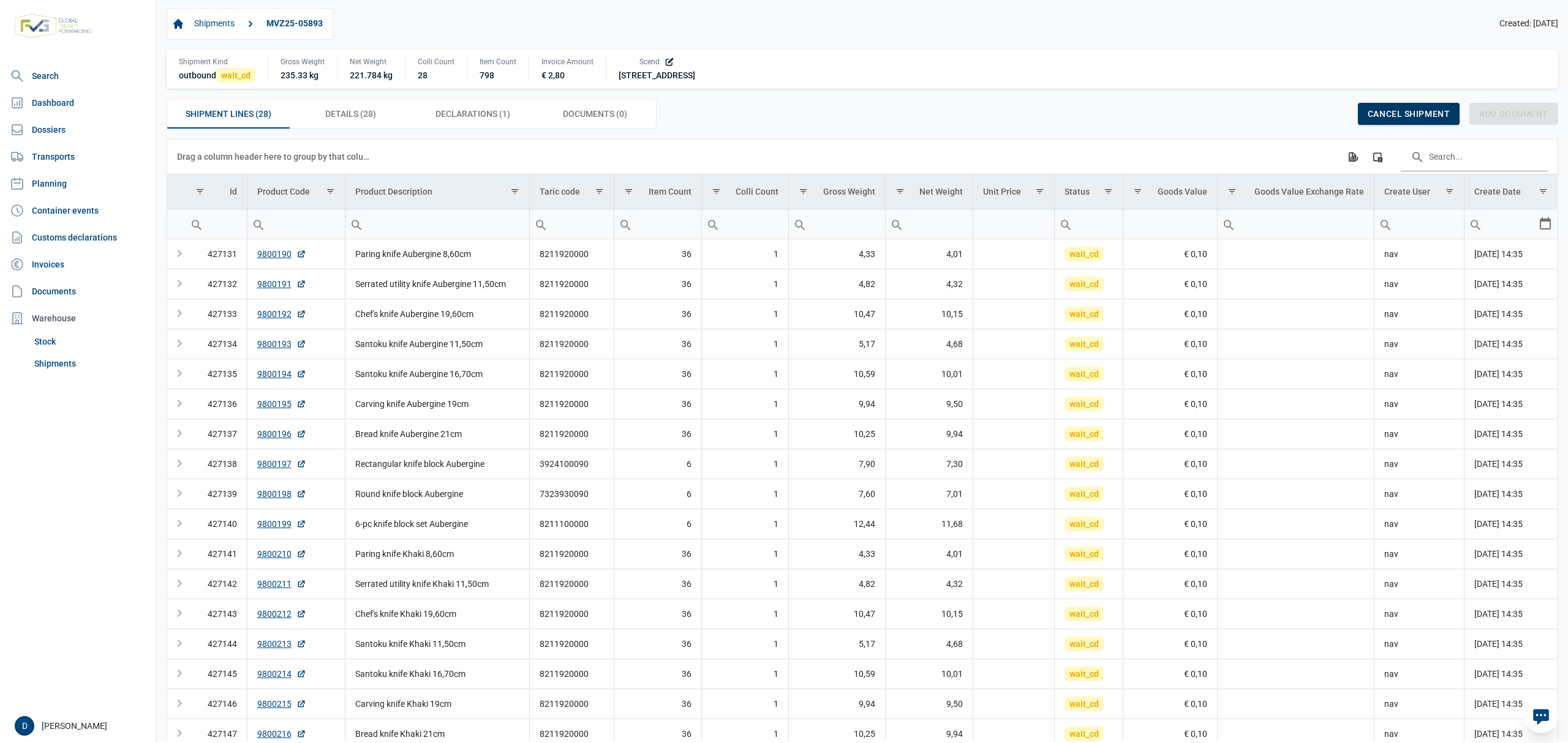
click at [1368, 111] on span "Cancel shipment" at bounding box center [1408, 114] width 82 height 10
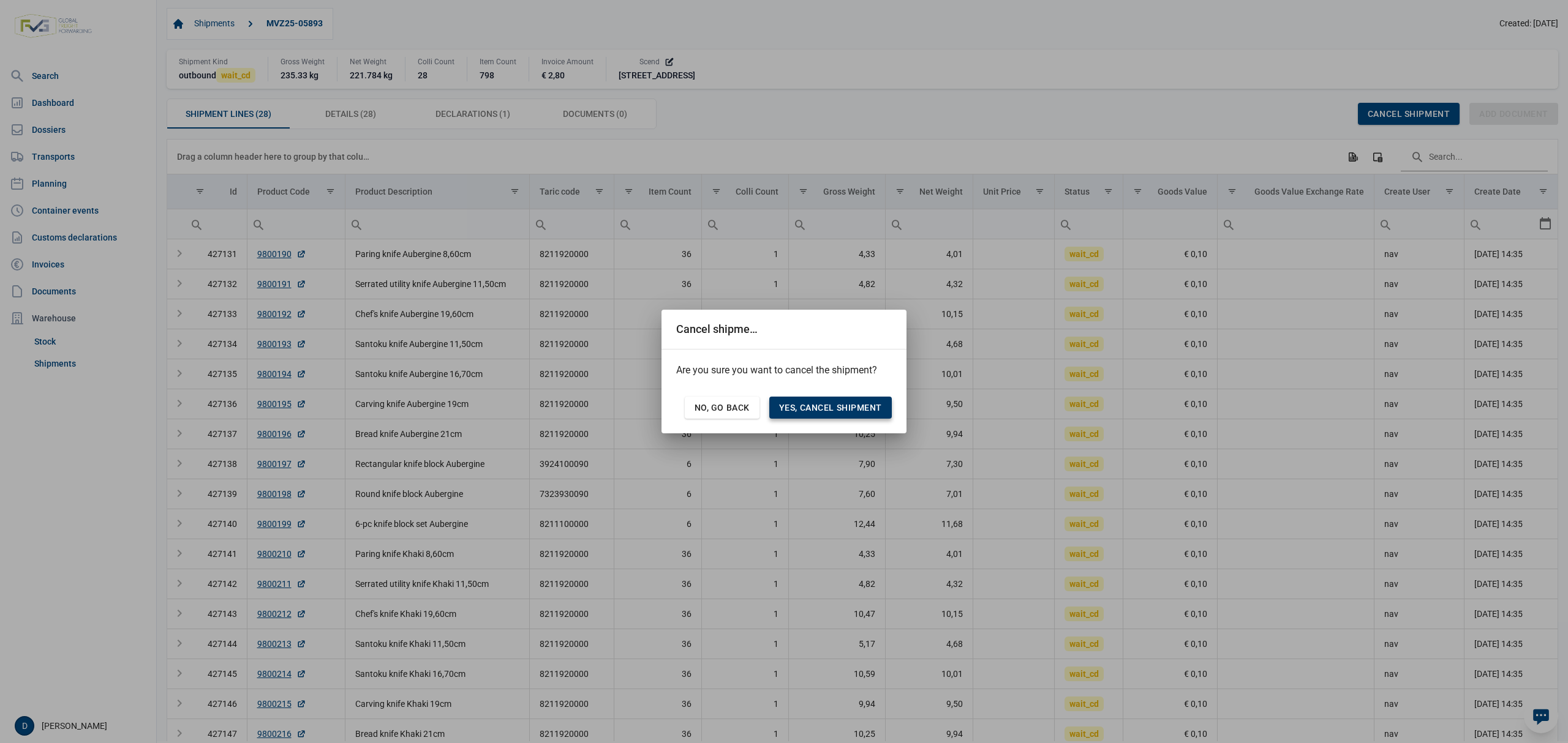
click at [802, 408] on span "Yes, cancel shipment" at bounding box center [830, 408] width 103 height 10
click at [794, 405] on span "Yes, cancel shipment" at bounding box center [830, 408] width 103 height 10
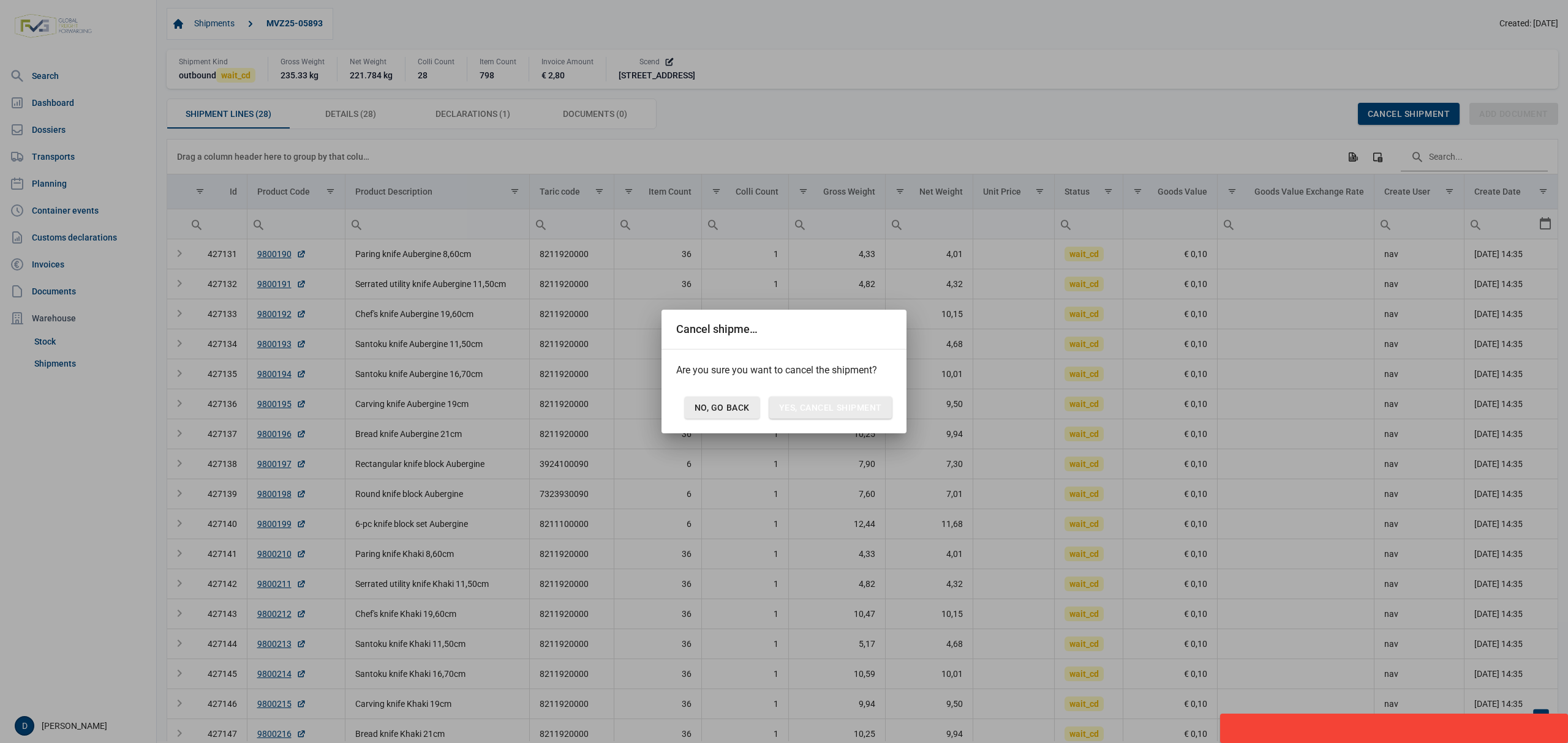
click at [714, 412] on span "No, go back" at bounding box center [722, 408] width 55 height 10
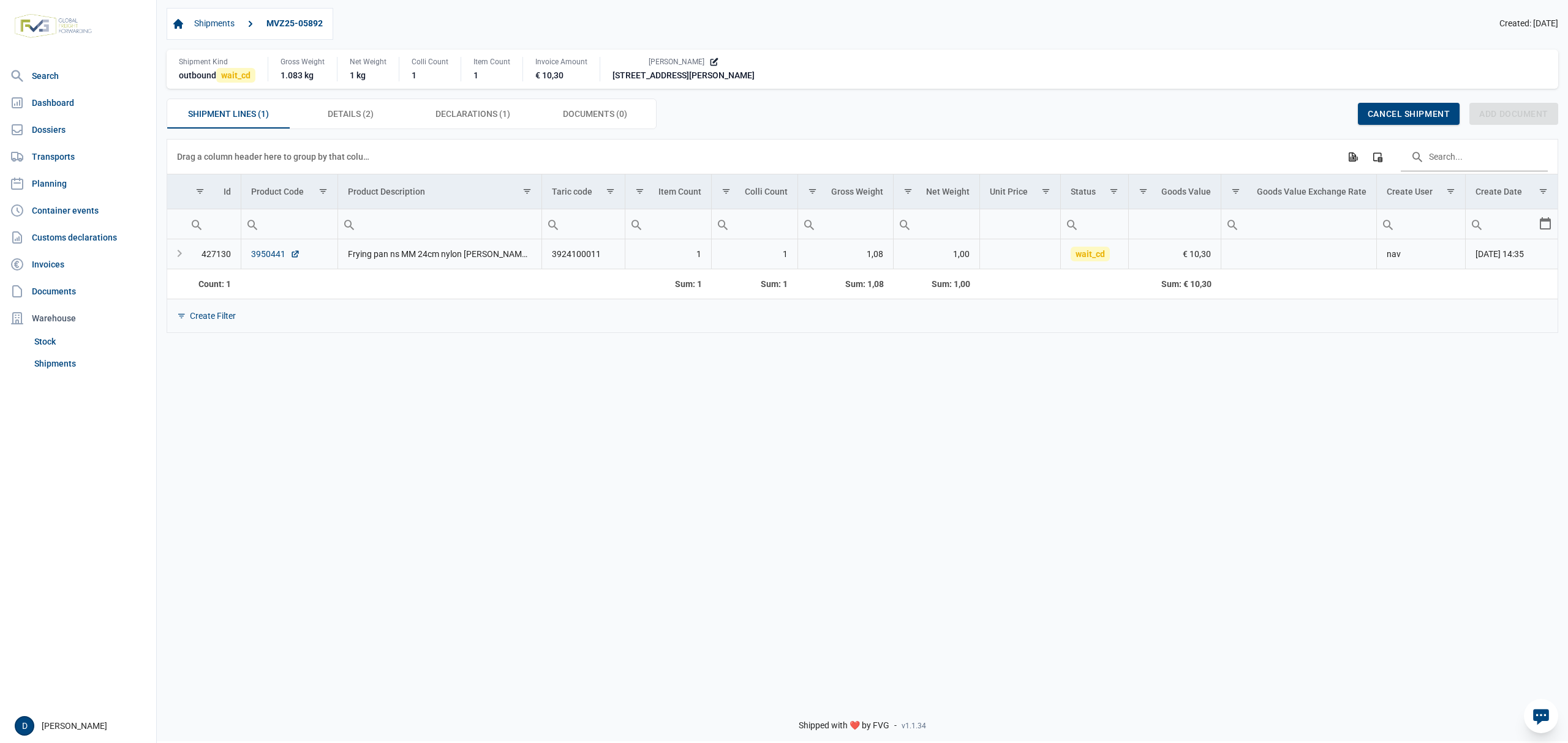
click at [266, 255] on link "3950441" at bounding box center [276, 253] width 49 height 12
click at [453, 110] on span "Declarations (1) Declarations (1)" at bounding box center [473, 114] width 75 height 14
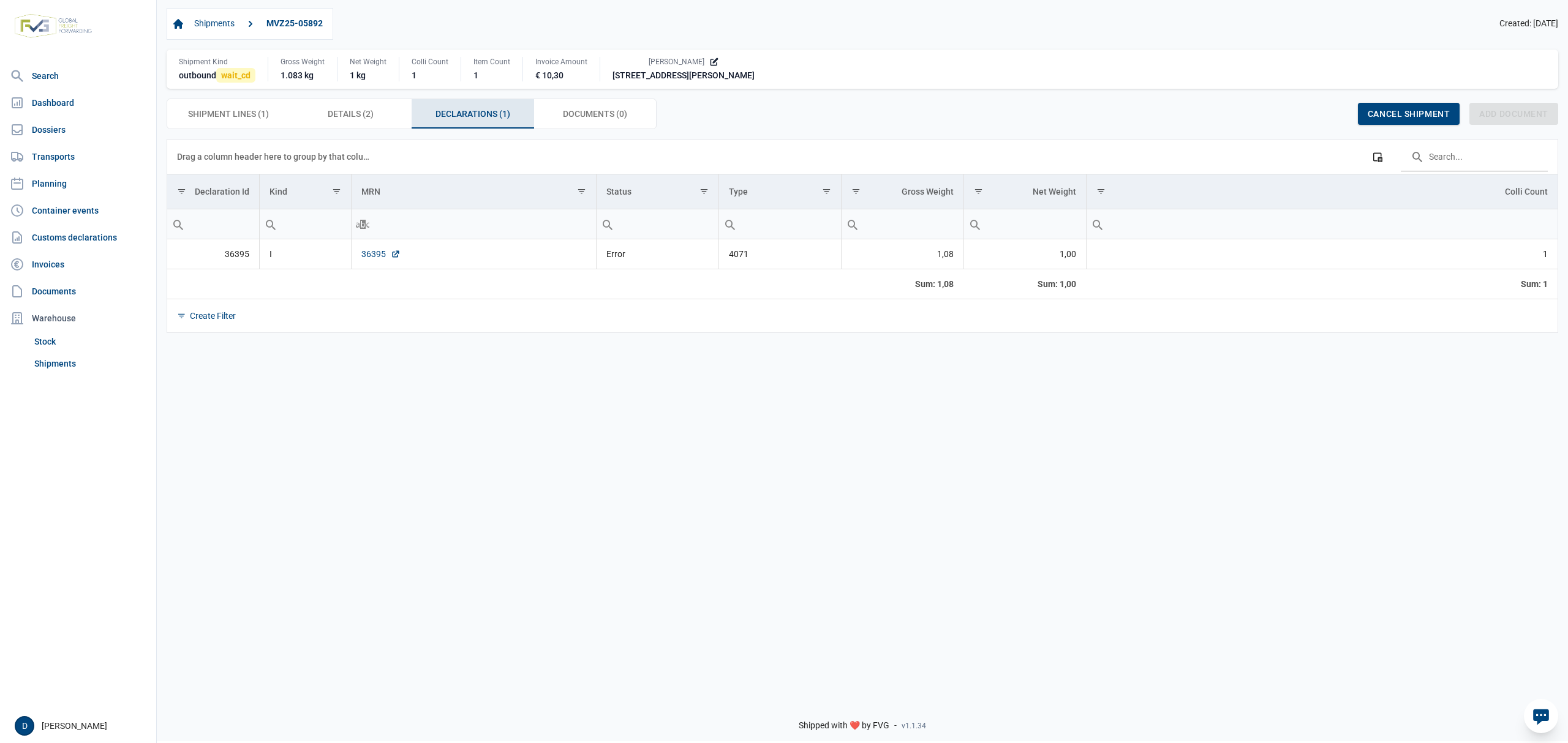
click at [367, 260] on link "36395" at bounding box center [381, 253] width 39 height 12
click at [365, 257] on link "36395" at bounding box center [381, 253] width 39 height 12
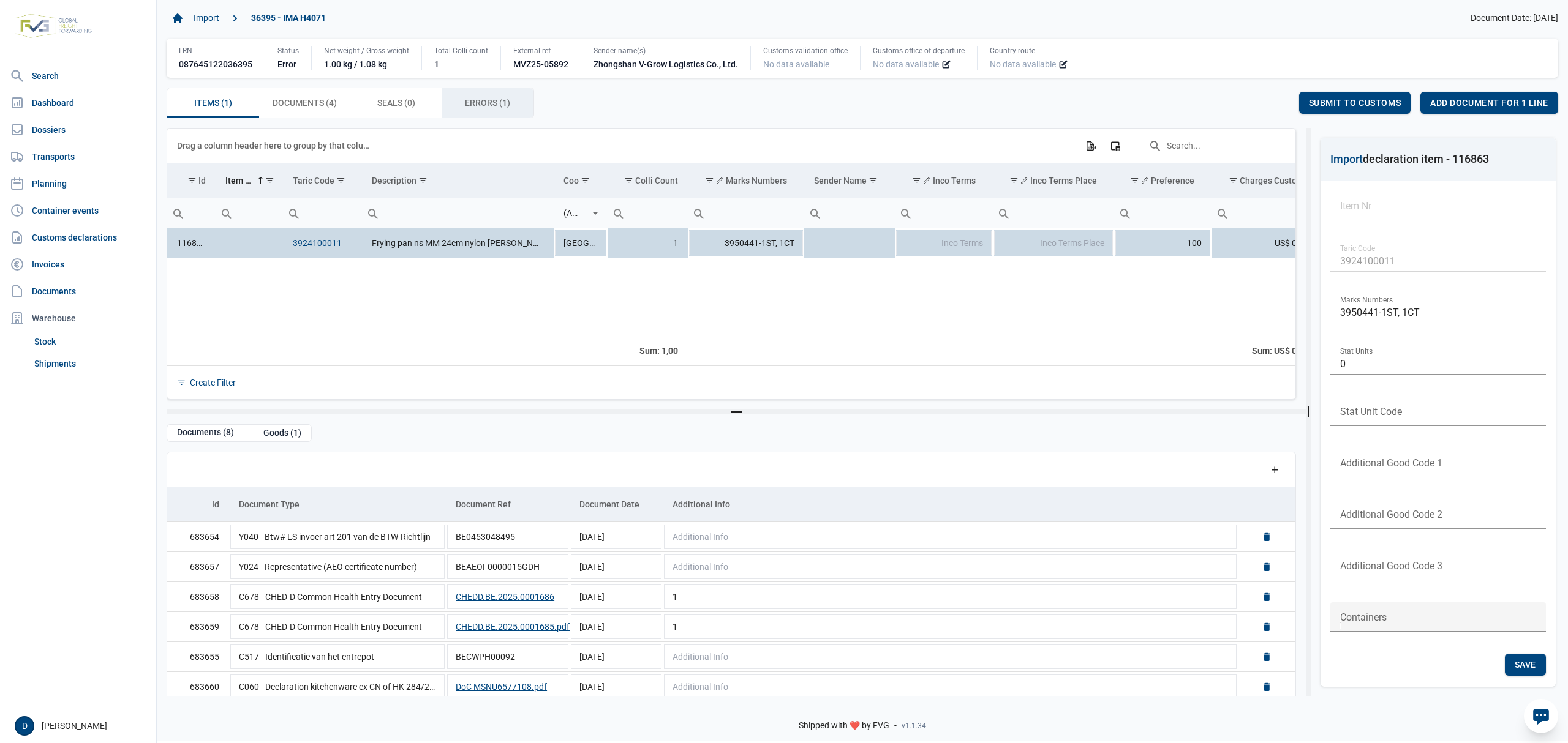
click at [471, 108] on span "Errors (1) Errors (1)" at bounding box center [487, 103] width 45 height 14
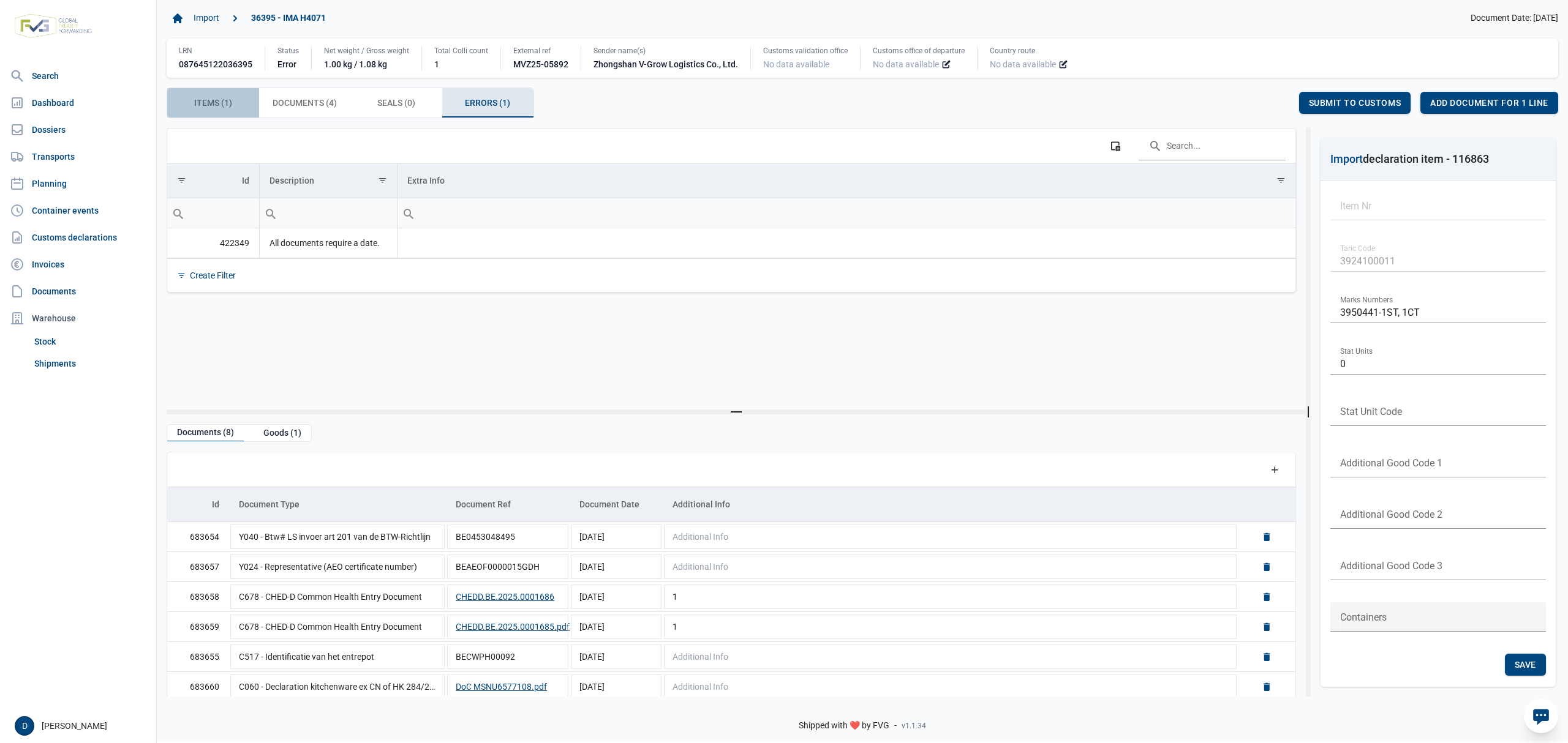
click at [228, 98] on span "Items (1) Items (1)" at bounding box center [213, 103] width 38 height 14
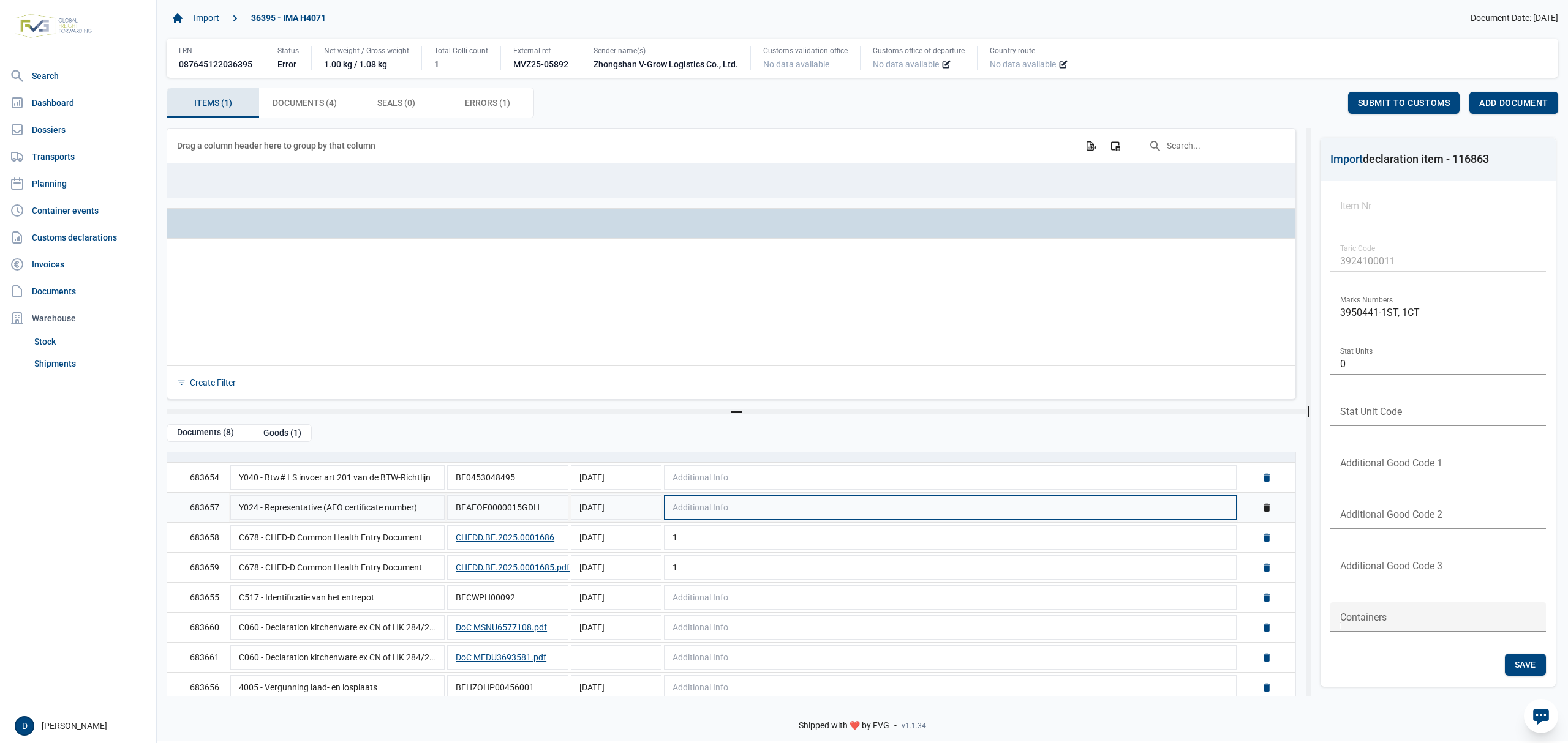
scroll to position [69, 0]
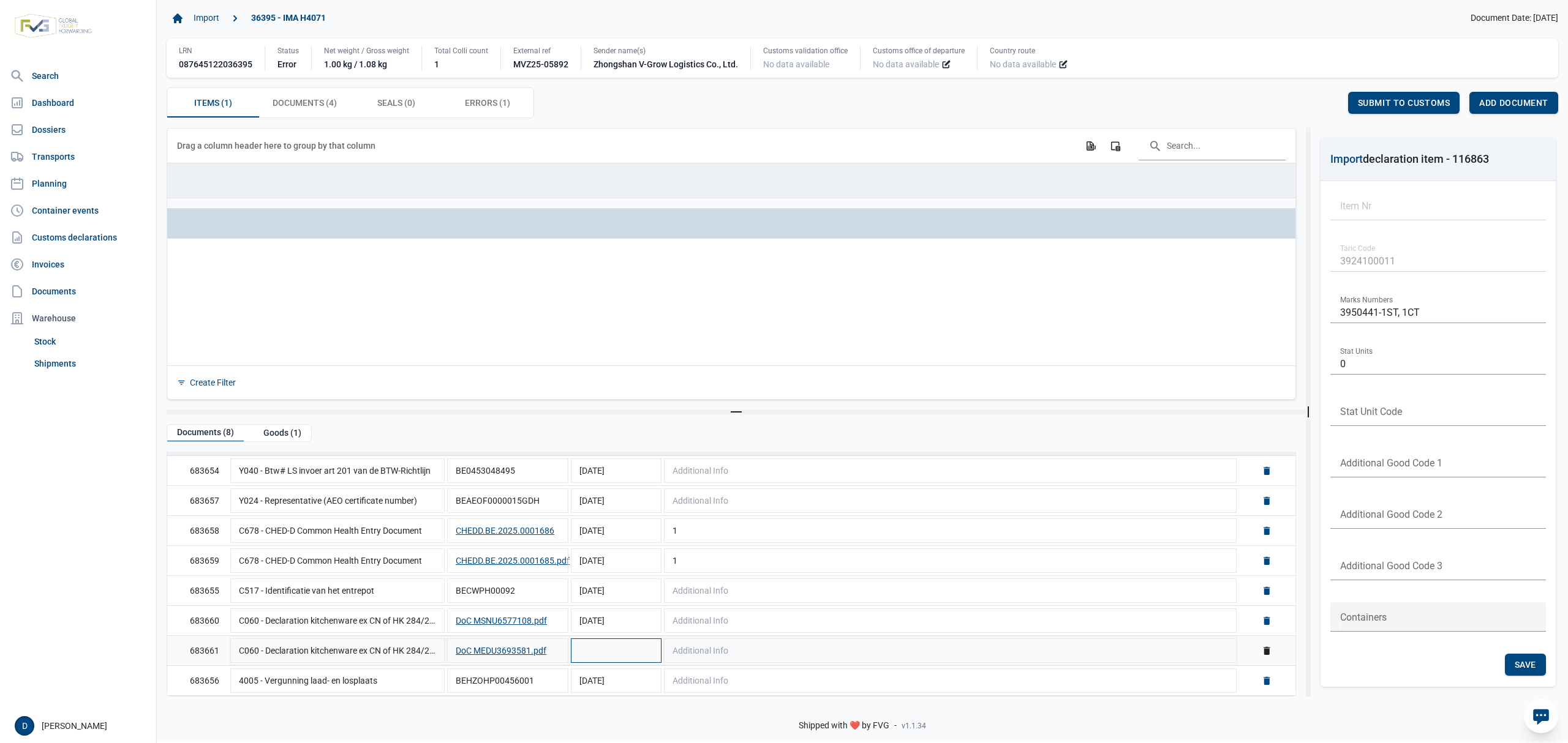
click at [623, 648] on td "Data grid with 8 rows and 5 columns" at bounding box center [616, 651] width 93 height 30
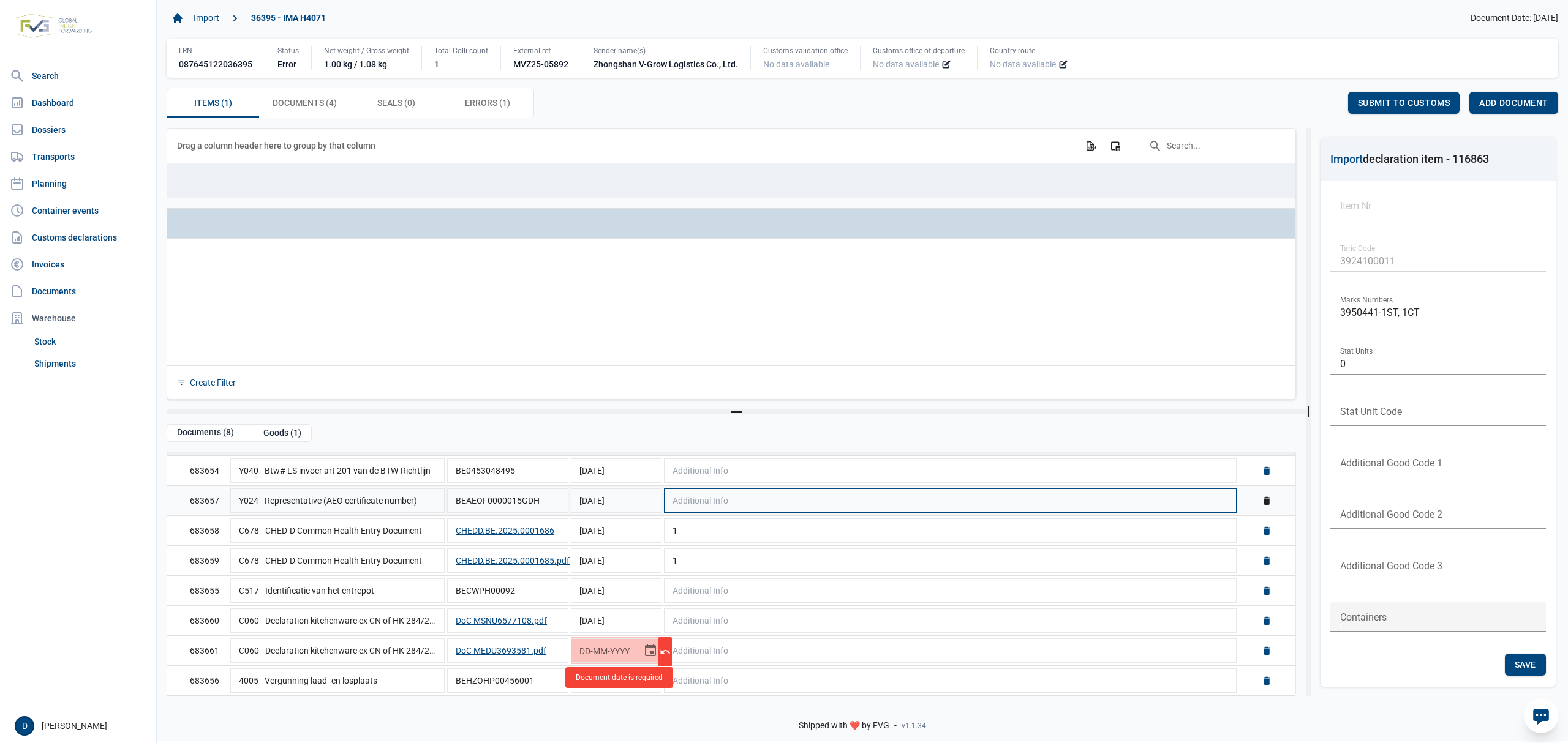
click at [836, 503] on td "Additional Info" at bounding box center [950, 501] width 575 height 30
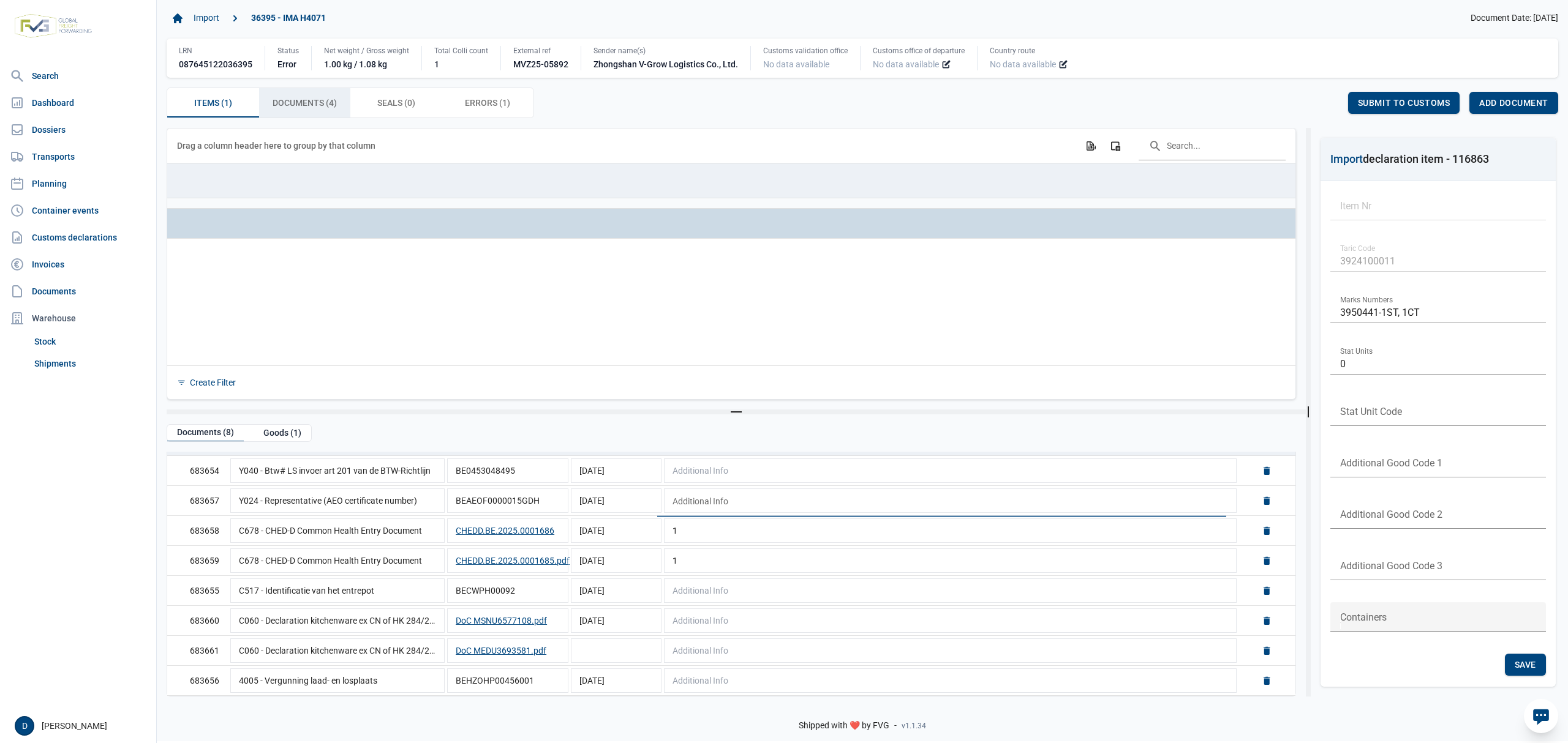
click at [328, 103] on span "Documents (4) Documents (4)" at bounding box center [305, 103] width 64 height 14
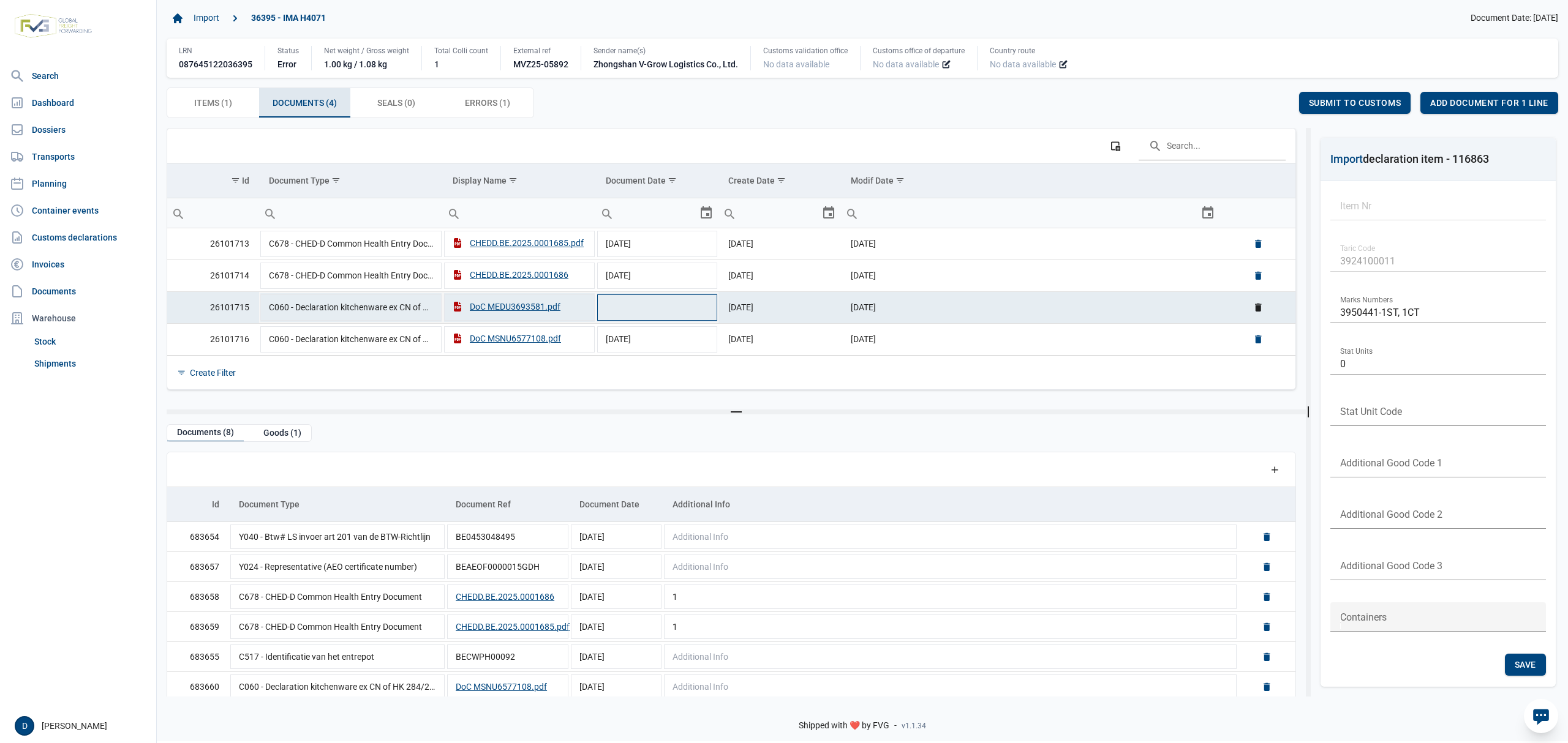
click at [640, 313] on td "Data grid with 4 rows and 6 columns" at bounding box center [658, 308] width 122 height 32
click at [527, 312] on div "DoC MEDU3693581.pdf" at bounding box center [506, 306] width 108 height 12
click at [648, 308] on td "Data grid with 4 rows and 6 columns" at bounding box center [658, 308] width 122 height 32
type input "10-4-2025"
click at [1275, 108] on span "Save" at bounding box center [1268, 103] width 21 height 10
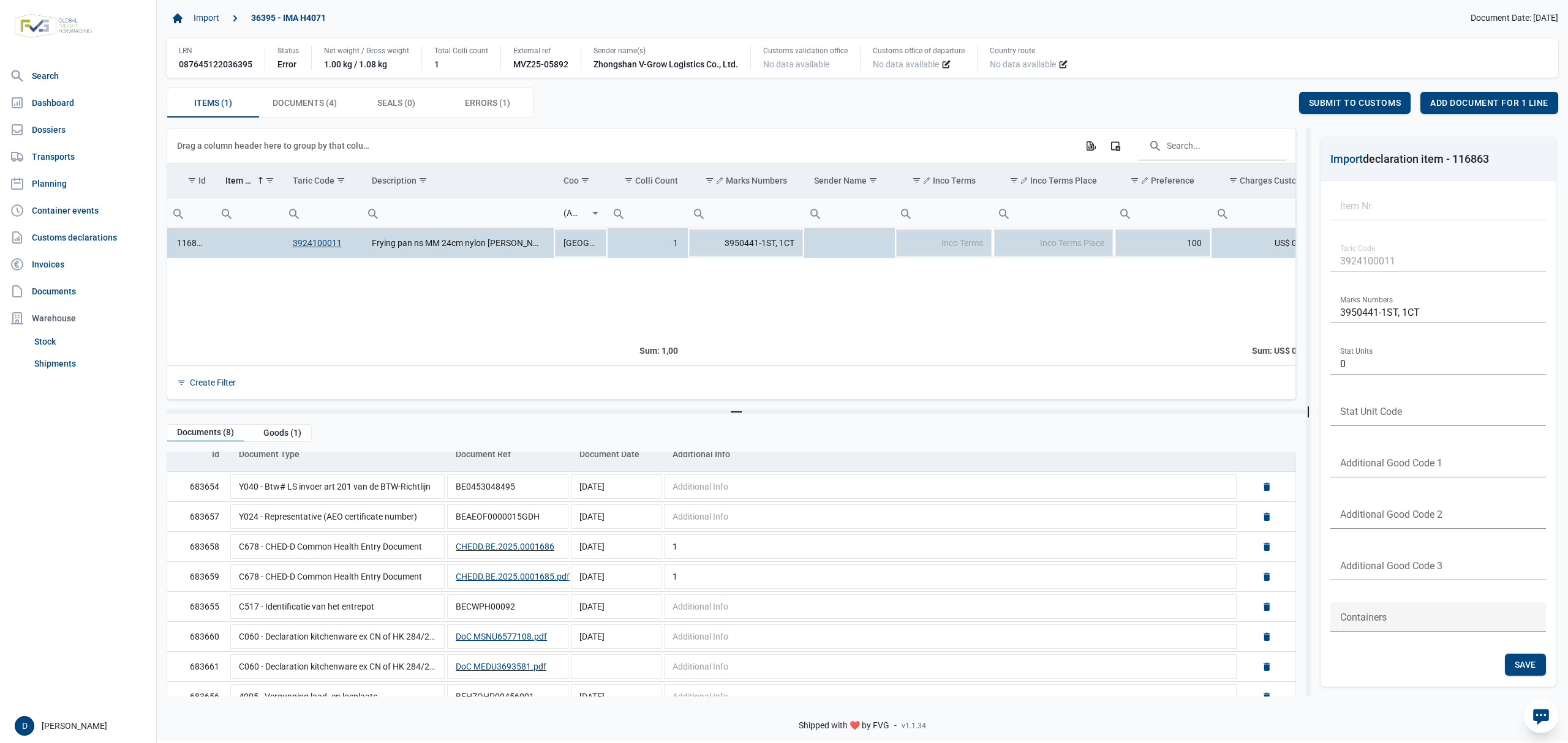
scroll to position [69, 0]
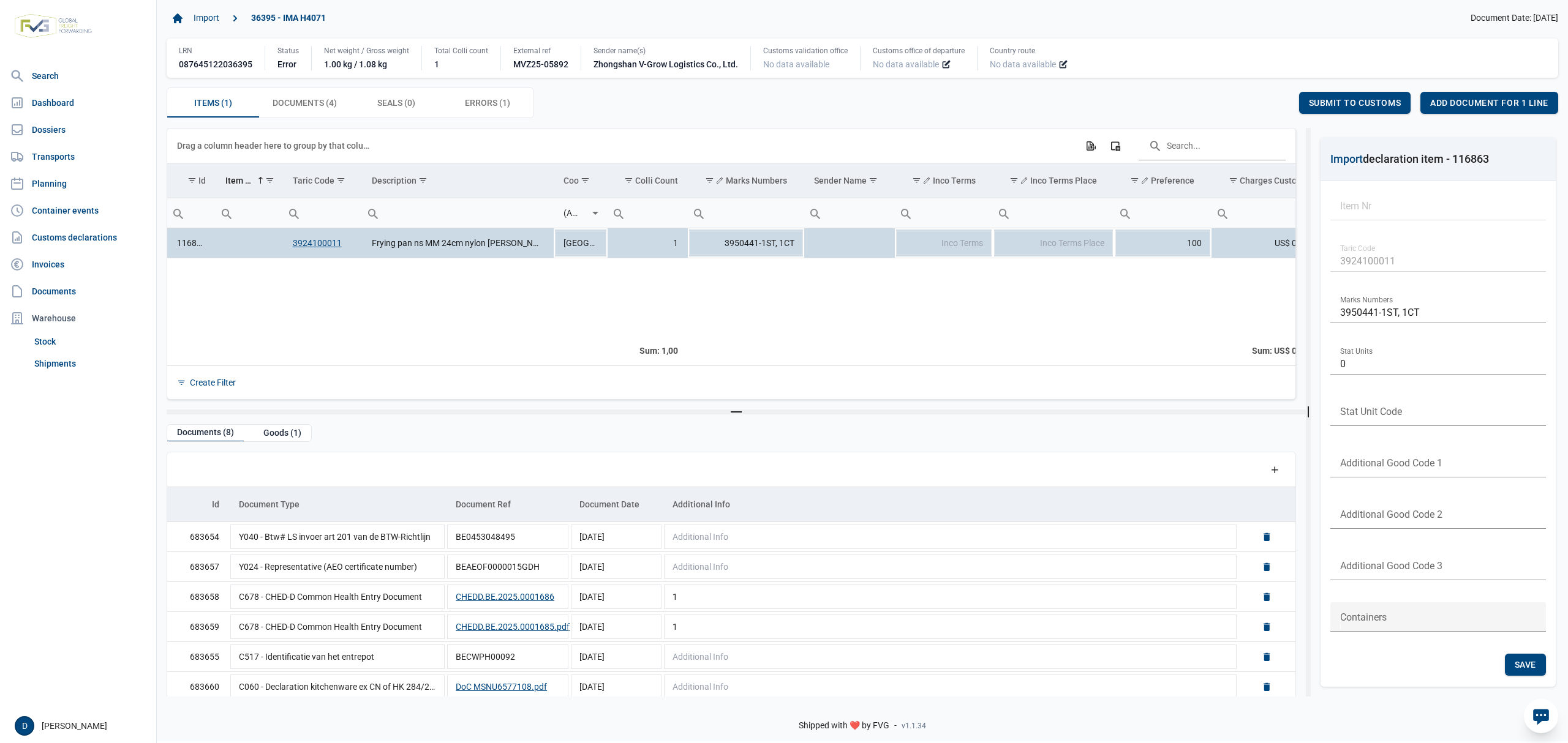
scroll to position [69, 0]
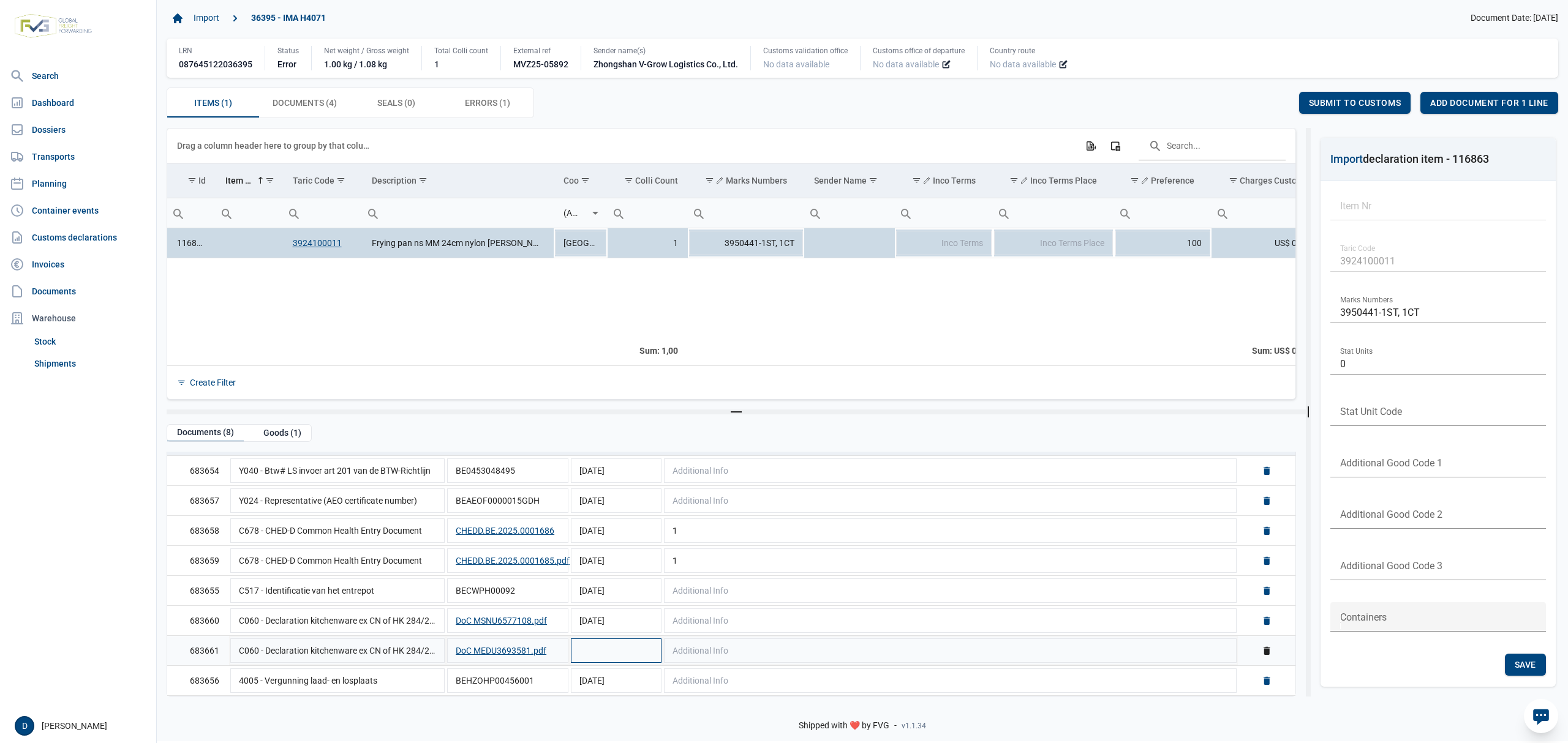
click at [633, 654] on td "Data grid with 8 rows and 5 columns" at bounding box center [616, 651] width 93 height 30
click at [444, 331] on td "Data grid with 1 rows and 23 columns" at bounding box center [457, 296] width 192 height 76
click at [321, 108] on span "Documents (4) Documents (4)" at bounding box center [305, 103] width 64 height 14
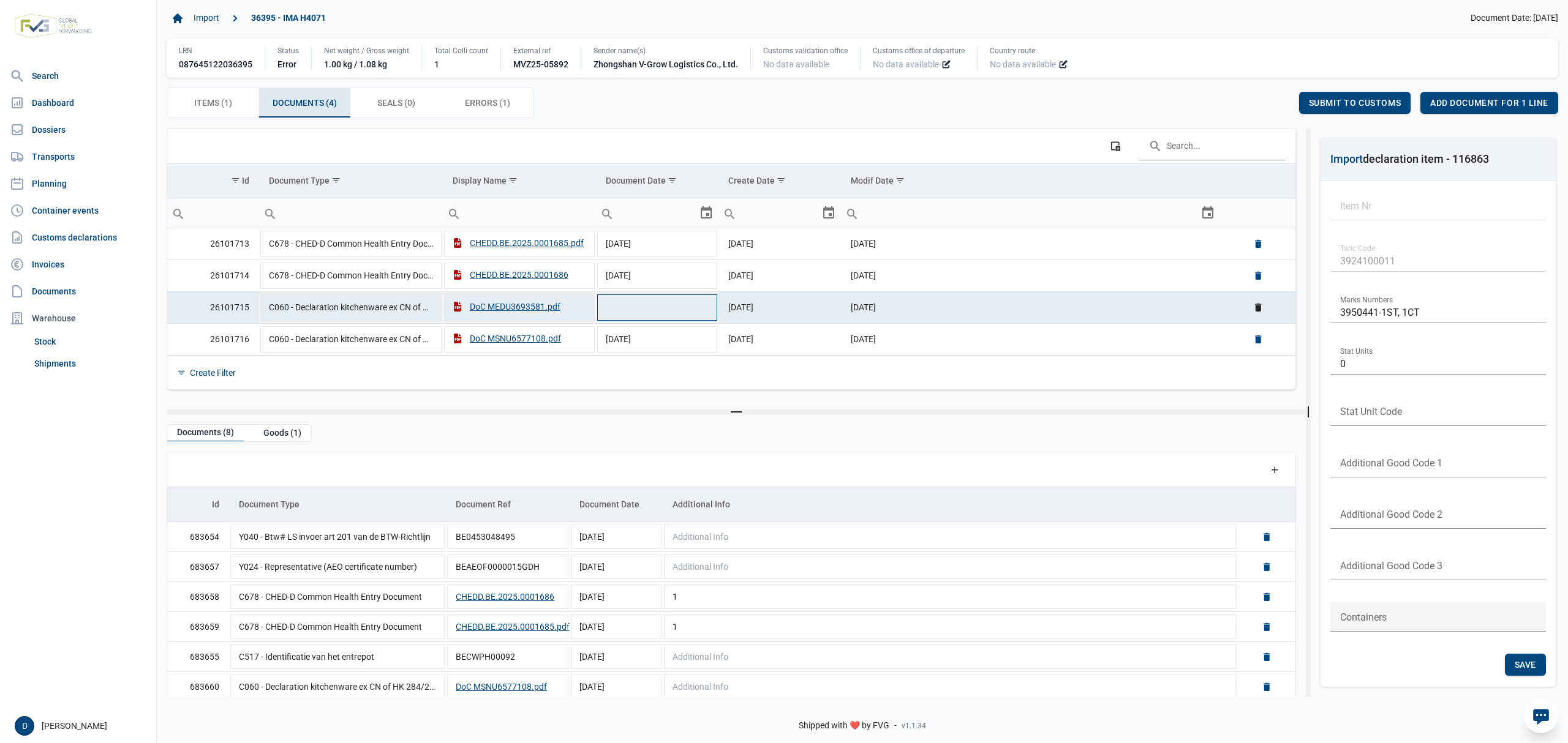
click at [677, 311] on td "Data grid with 4 rows and 6 columns" at bounding box center [658, 308] width 122 height 32
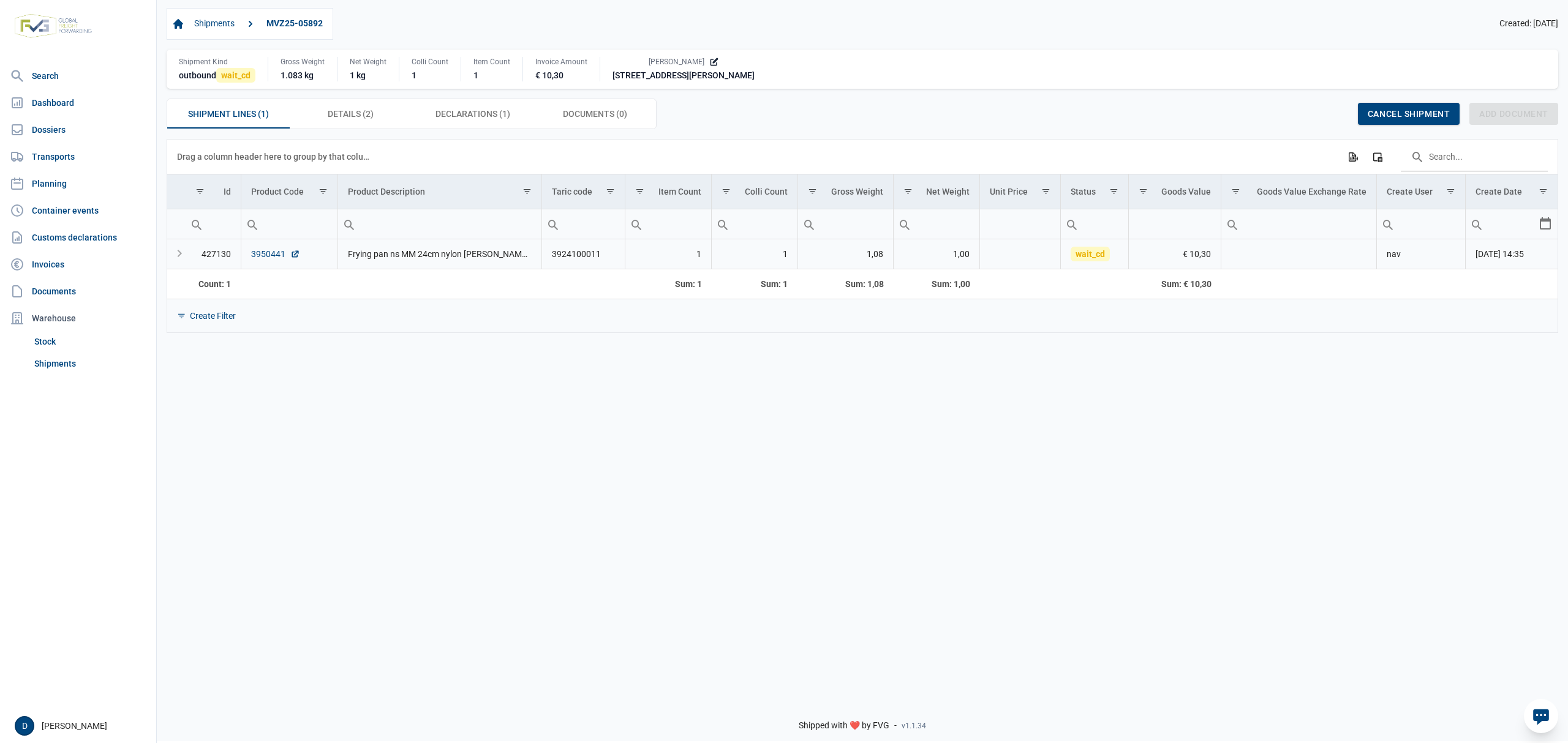
click at [262, 257] on link "3950441" at bounding box center [276, 253] width 49 height 12
click at [460, 108] on span "Declarations (1) Declarations (1)" at bounding box center [473, 114] width 75 height 14
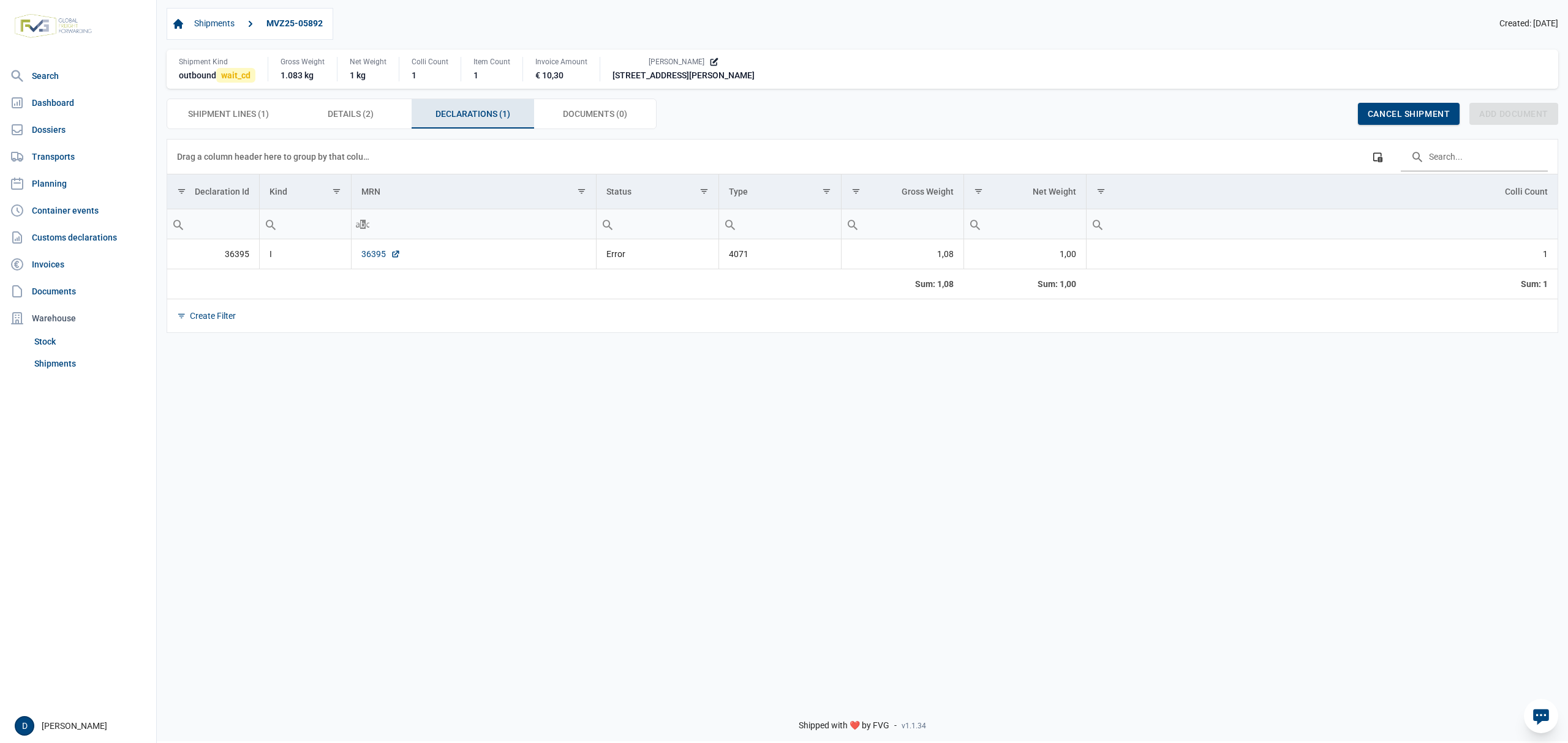
click at [375, 253] on link "36395" at bounding box center [381, 253] width 39 height 12
click at [381, 257] on link "36395" at bounding box center [381, 253] width 39 height 12
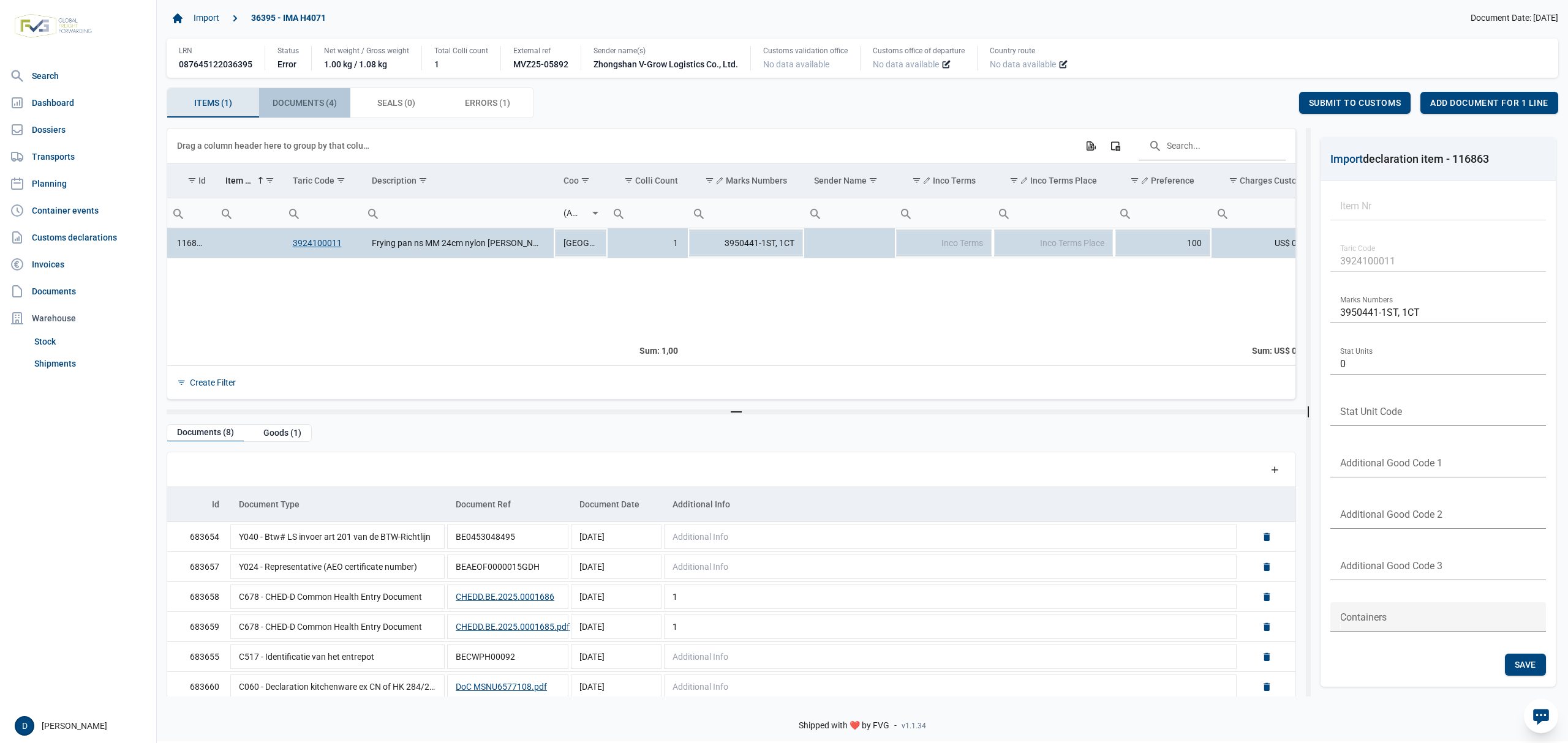
click at [333, 106] on span "Documents (4) Documents (4)" at bounding box center [305, 103] width 64 height 14
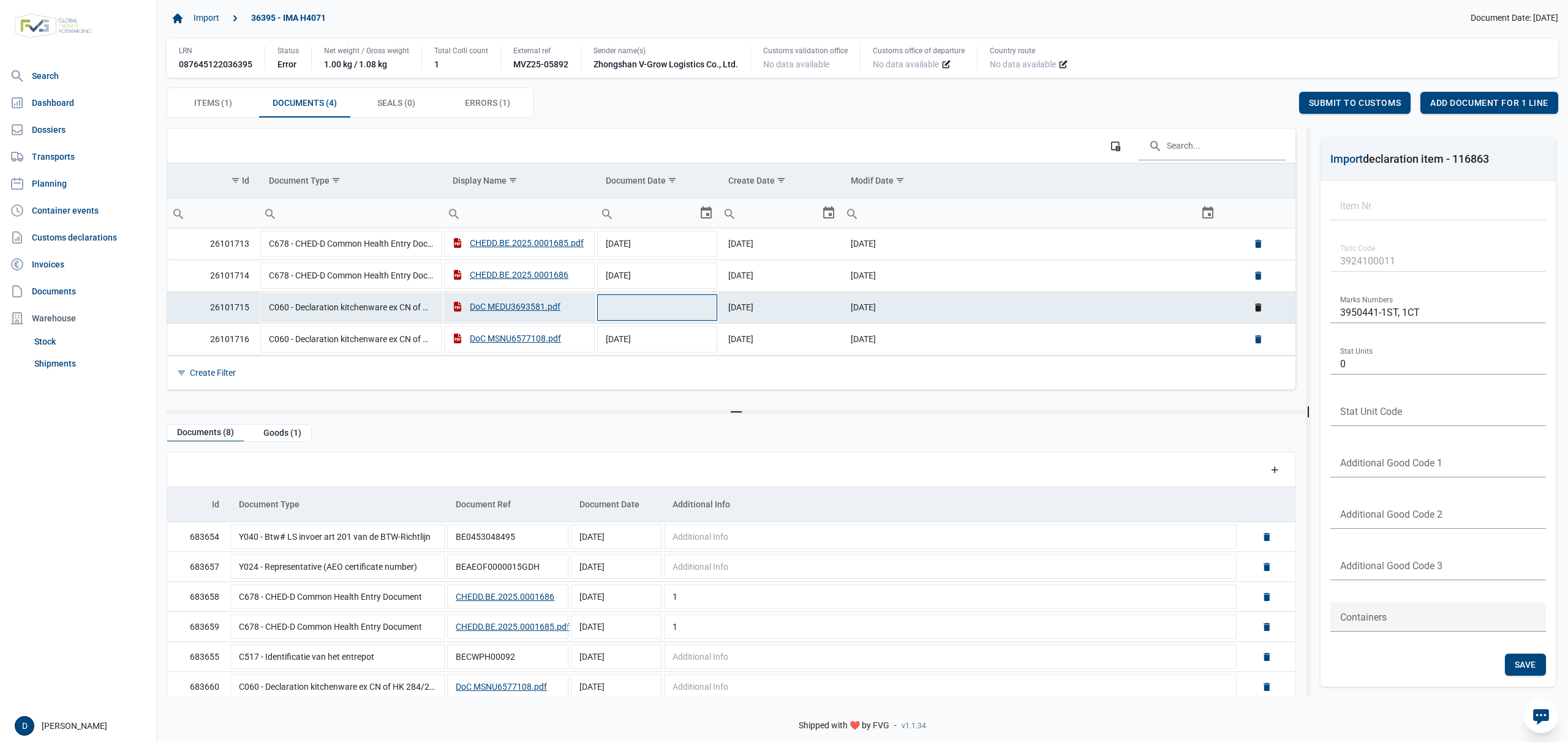
click at [701, 311] on td "Data grid with 4 rows and 6 columns" at bounding box center [658, 308] width 122 height 32
type input "[DATE]"
click at [1283, 103] on div "Save" at bounding box center [1268, 103] width 41 height 22
click at [1267, 99] on span "Save" at bounding box center [1268, 103] width 21 height 10
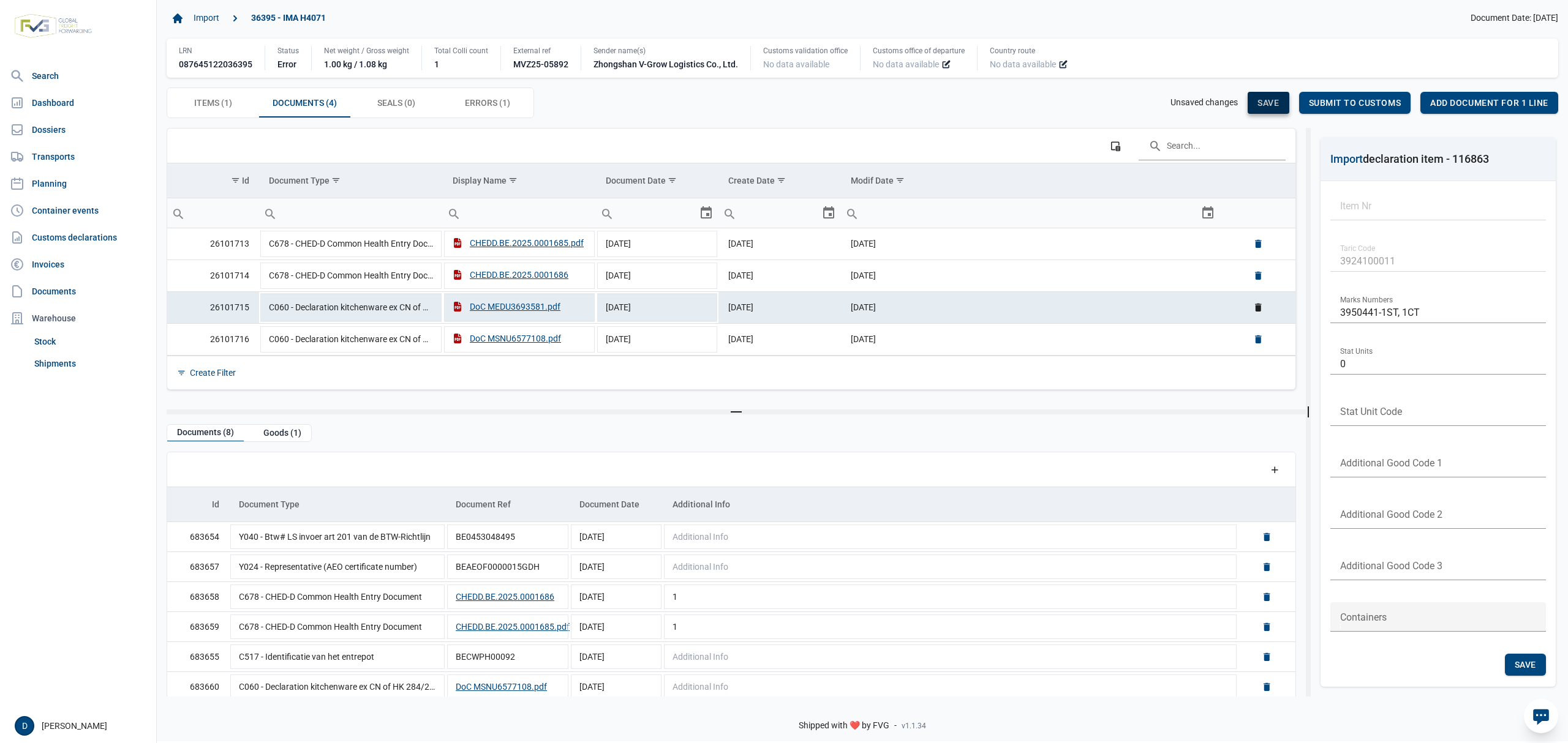
click at [1267, 99] on span "Save" at bounding box center [1268, 103] width 21 height 10
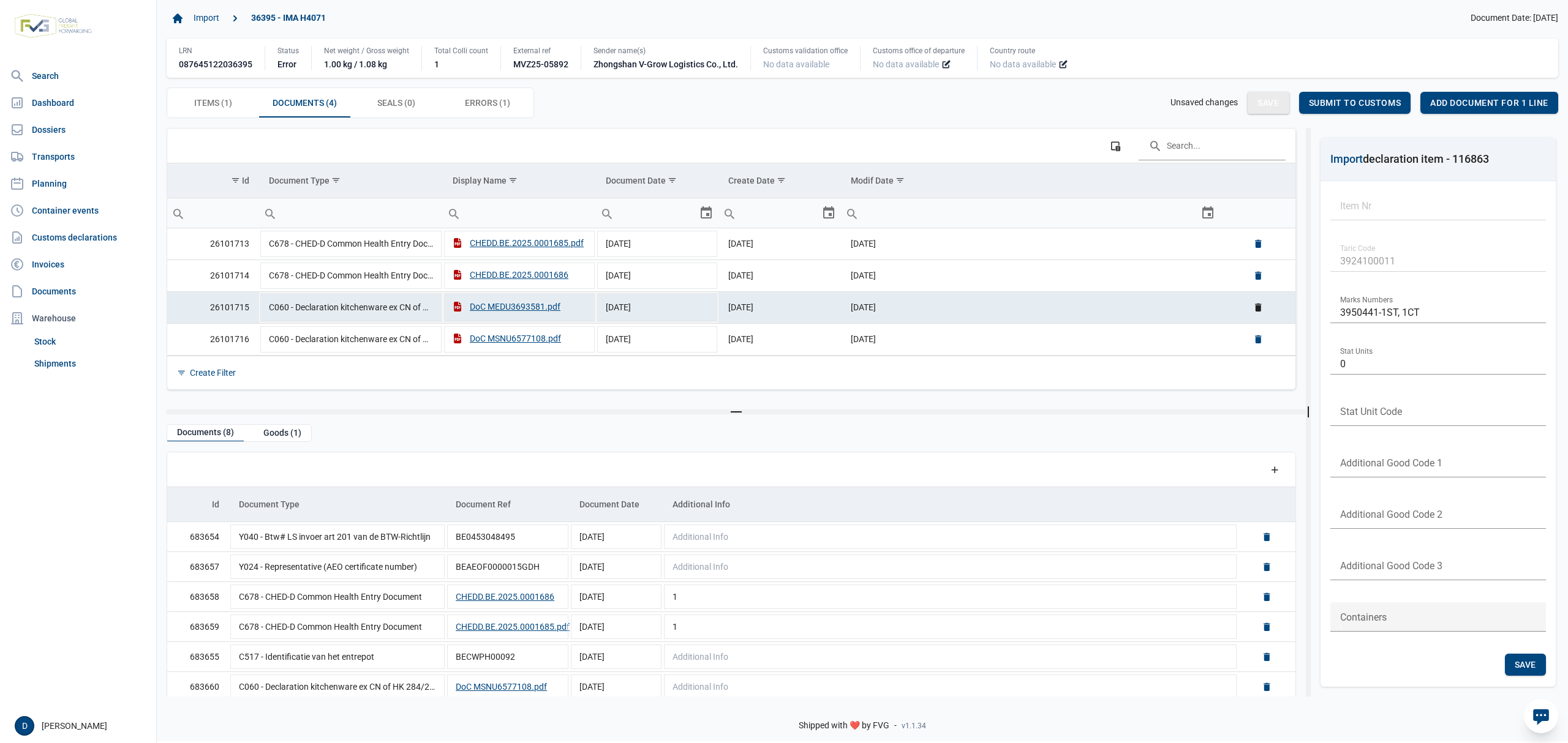
click at [1034, 321] on td "07-10-2025" at bounding box center [1030, 308] width 379 height 32
click at [1277, 100] on span "Save" at bounding box center [1268, 103] width 21 height 10
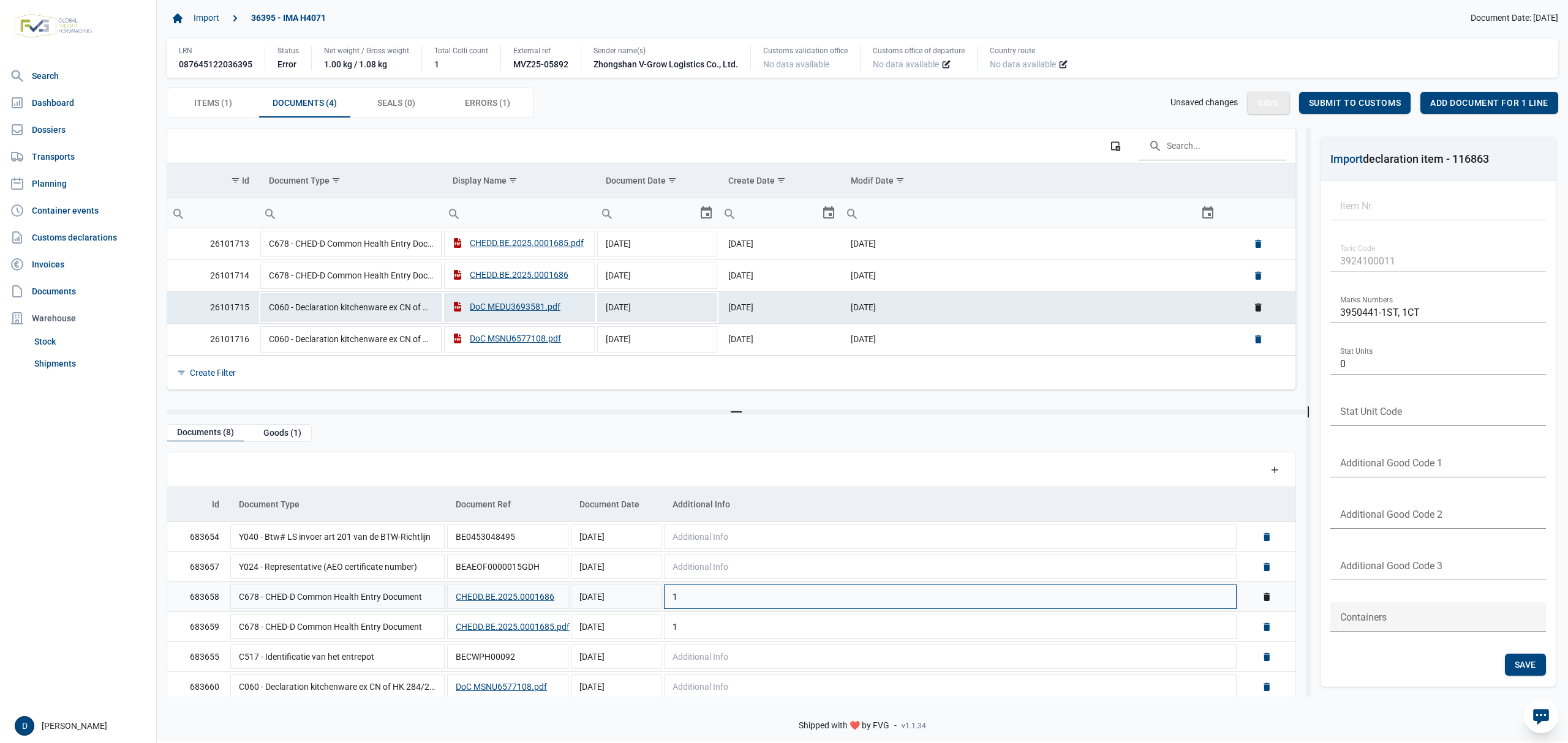
scroll to position [69, 0]
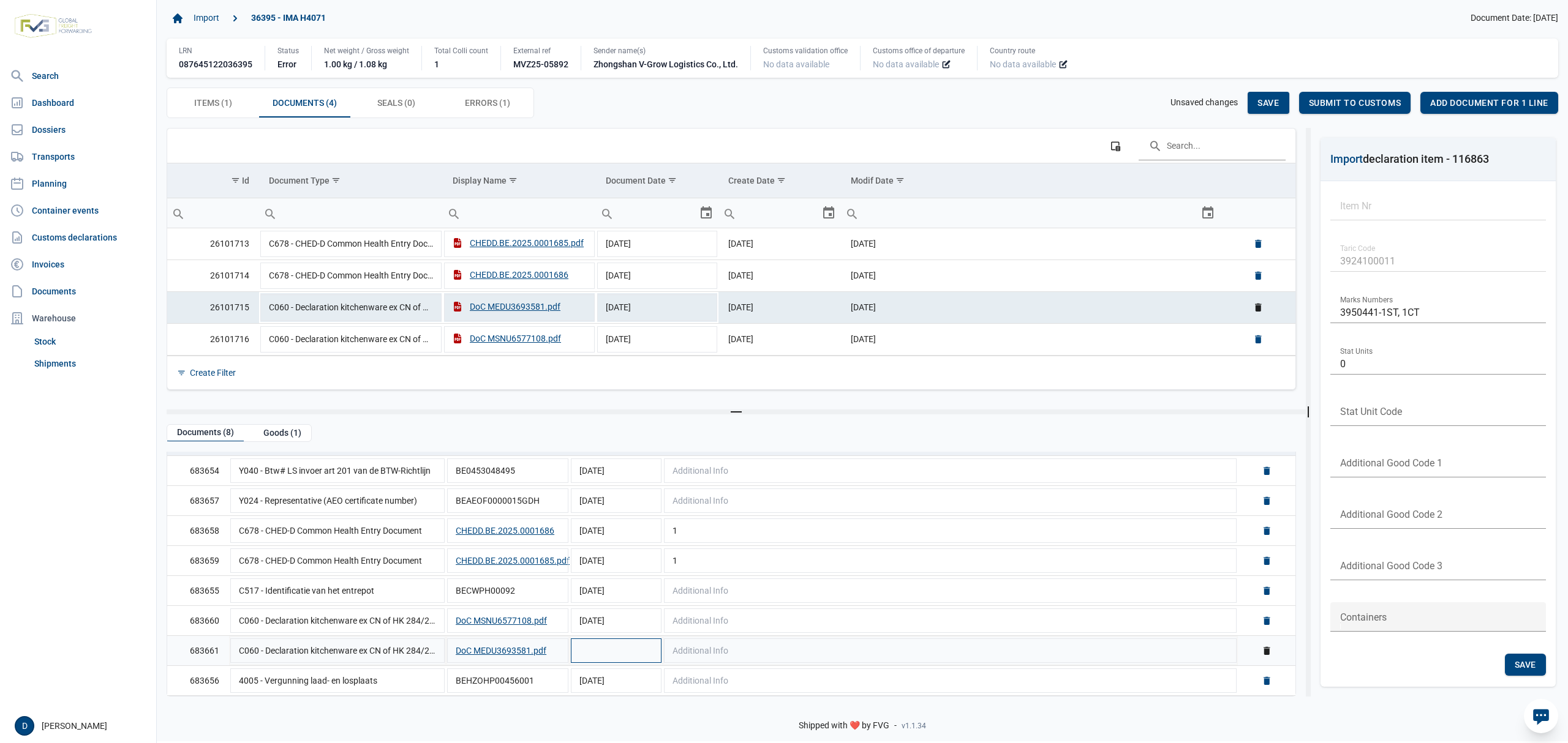
click at [616, 652] on td "Data grid with 8 rows and 5 columns" at bounding box center [616, 651] width 93 height 30
type input "10-4-2025"
click at [1267, 98] on div "Save" at bounding box center [1268, 103] width 41 height 22
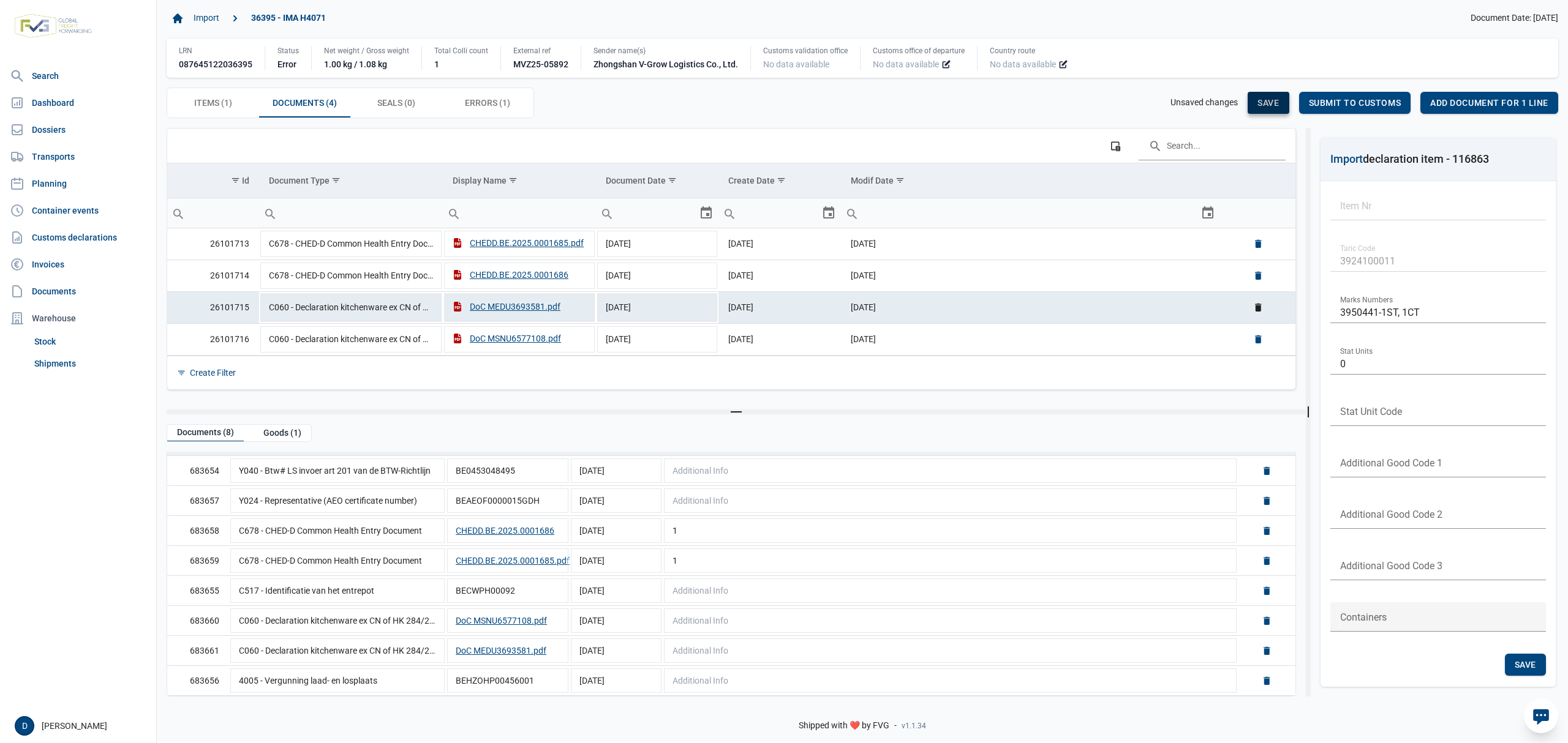
click at [1267, 98] on div "Save" at bounding box center [1268, 103] width 41 height 22
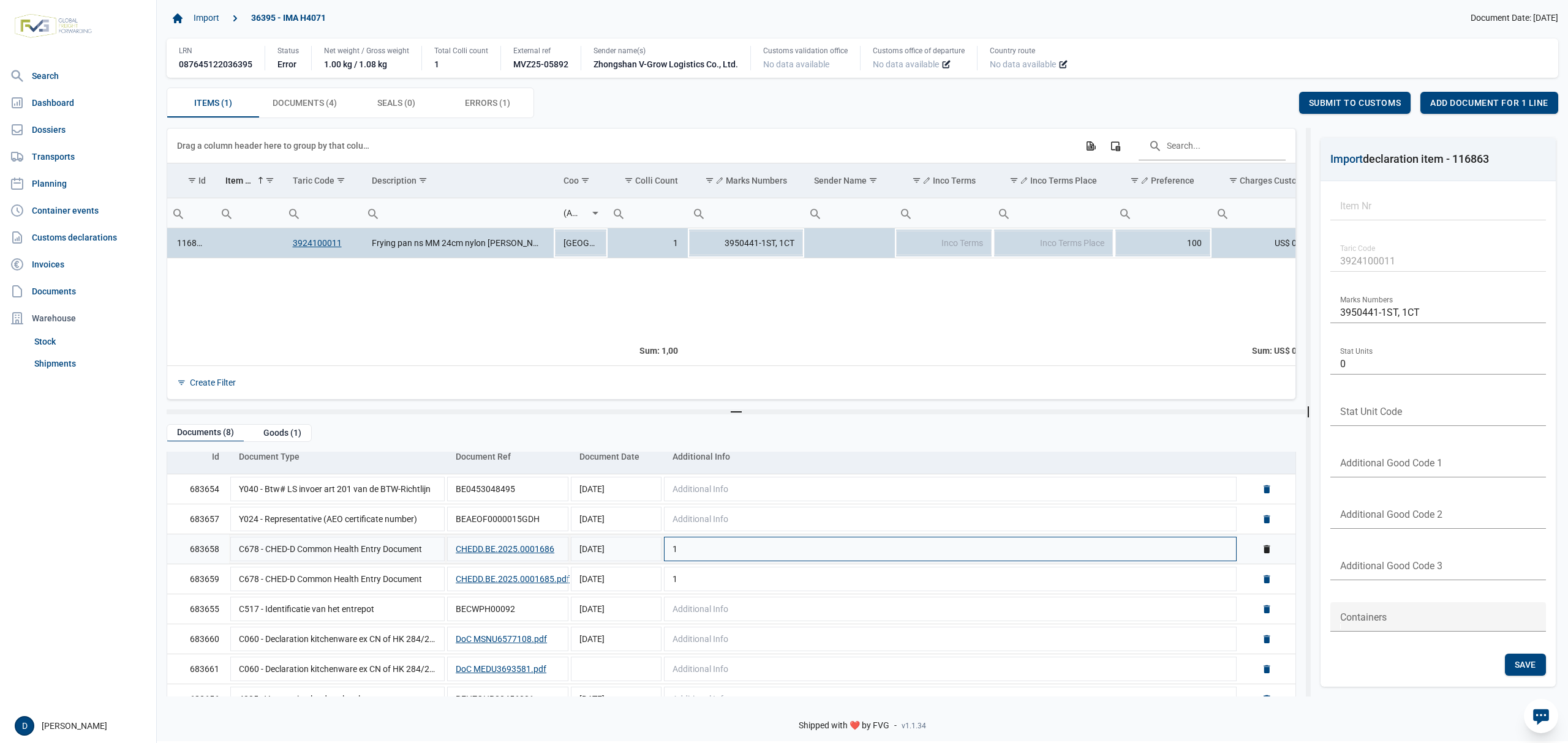
scroll to position [69, 0]
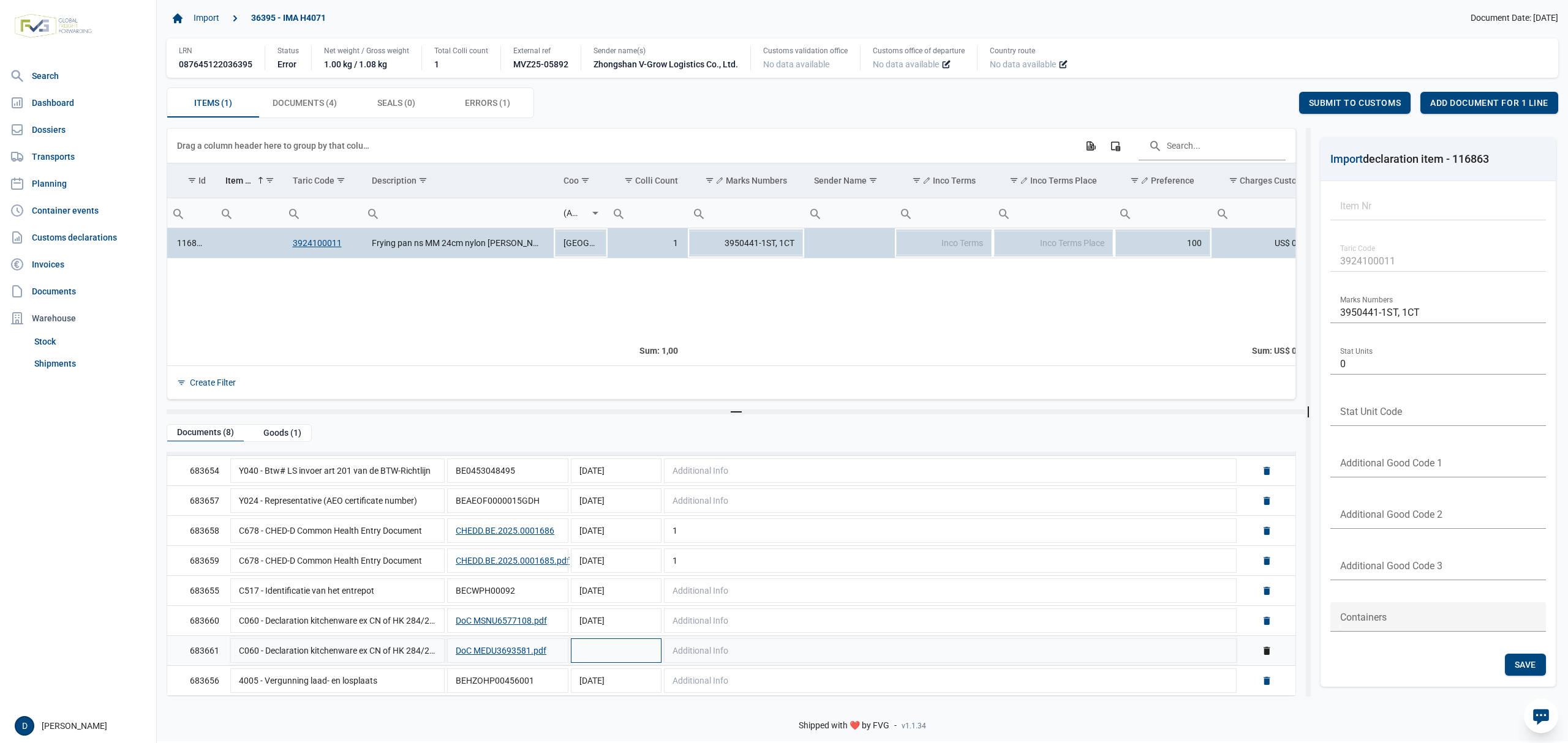
click at [653, 652] on td "Data grid with 8 rows and 5 columns" at bounding box center [616, 651] width 93 height 30
type input "[DATE]"
click at [1256, 116] on div "Items (1) Items (1) Documents (4) Documents (4) Seals (0) Seals (0) Errors (1) …" at bounding box center [863, 103] width 1391 height 31
click at [312, 106] on span "Documents (4) Documents (4)" at bounding box center [305, 103] width 64 height 14
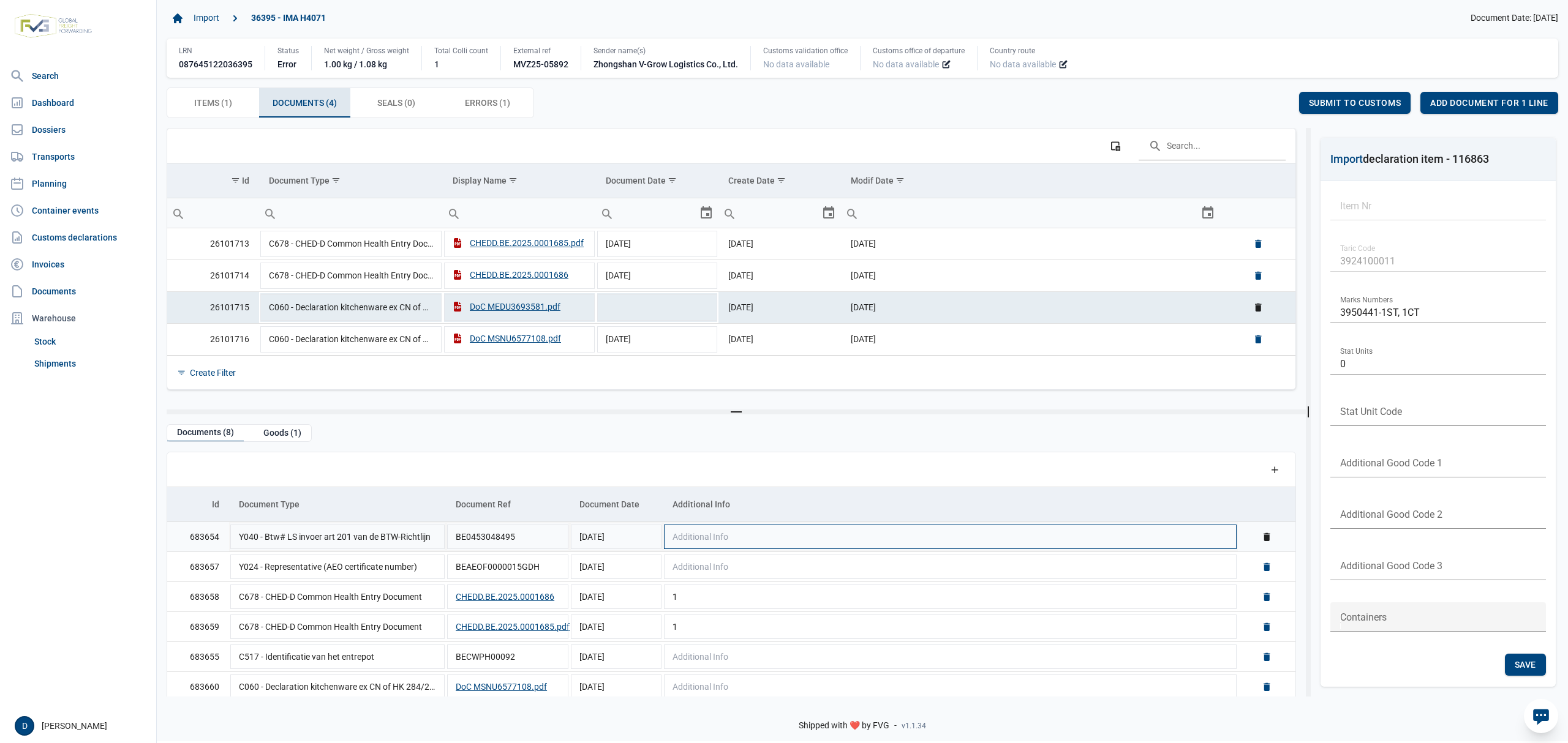
scroll to position [69, 0]
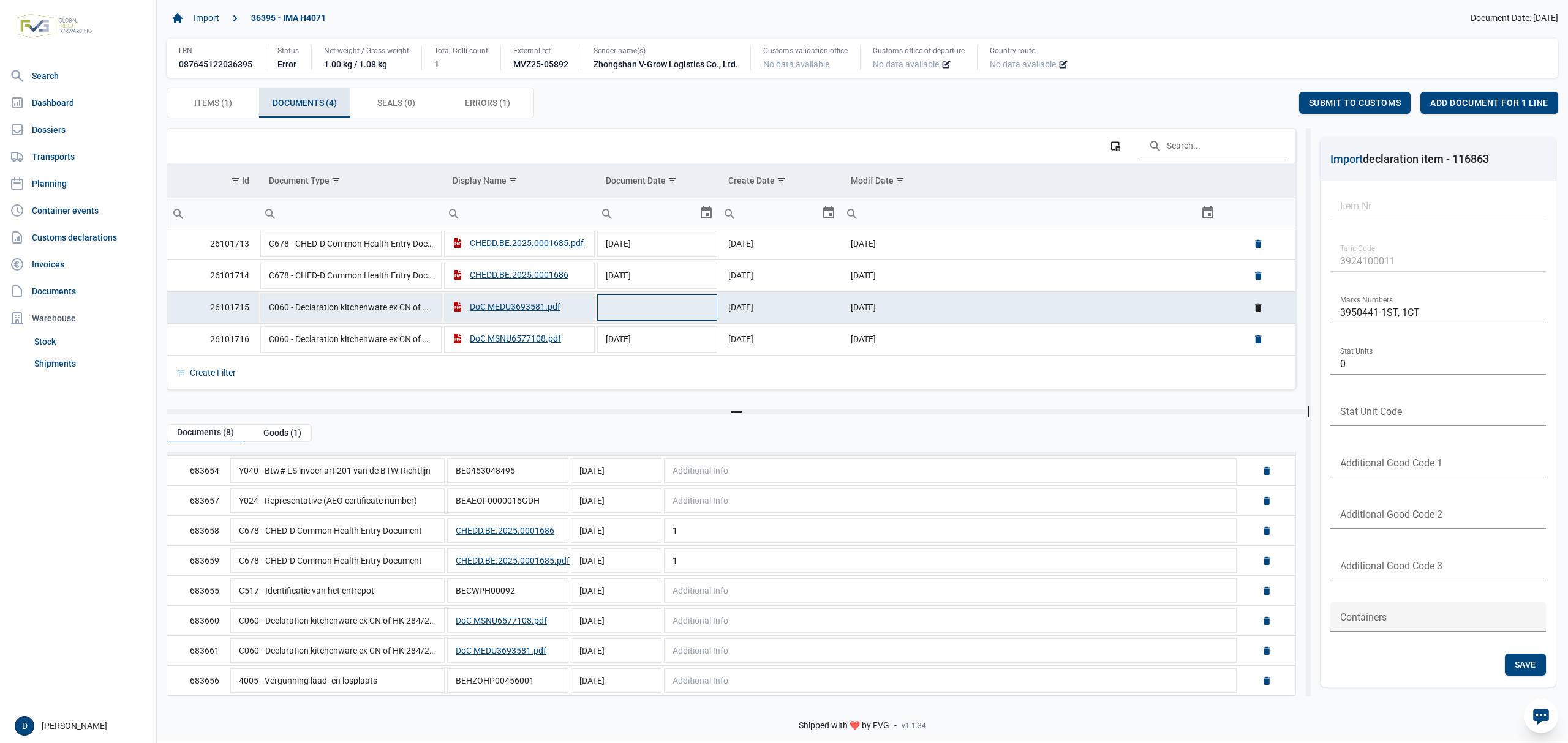
click at [664, 317] on td "Data grid with 4 rows and 6 columns" at bounding box center [658, 308] width 122 height 32
type input "[DATE]"
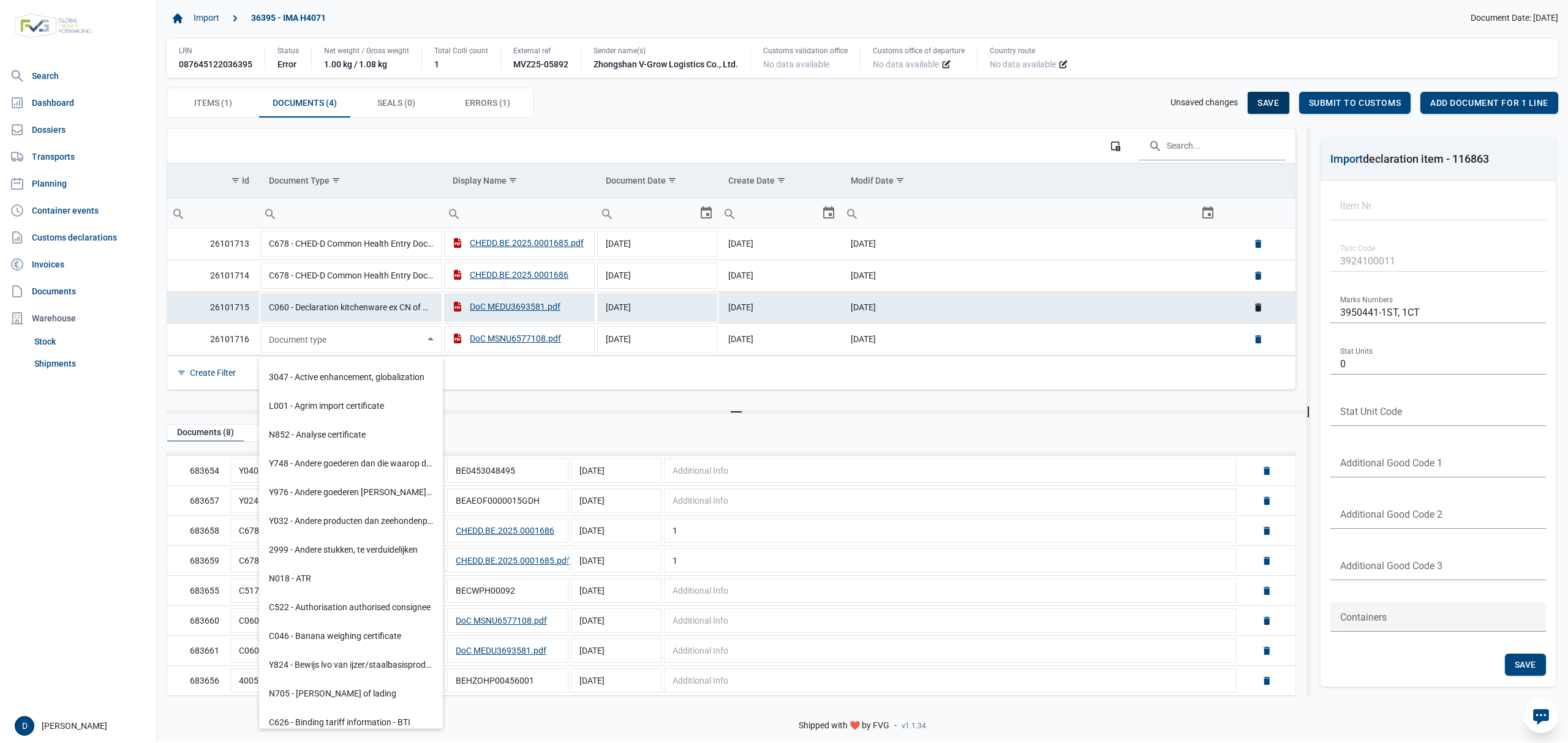
drag, startPoint x: 1275, startPoint y: 98, endPoint x: 1248, endPoint y: 106, distance: 28.2
click at [1256, 104] on div "Save" at bounding box center [1268, 103] width 41 height 22
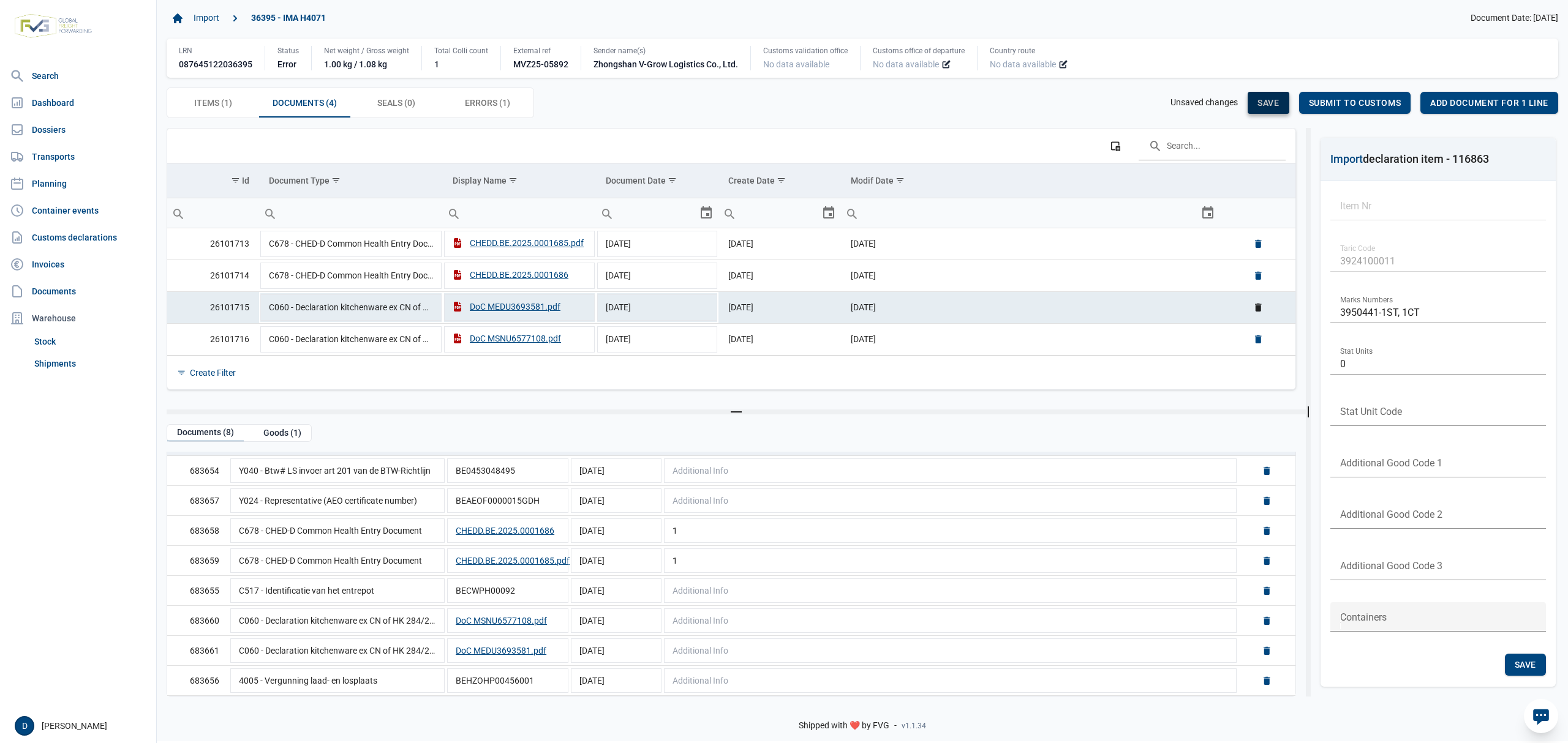
click at [1275, 103] on span "Save" at bounding box center [1268, 103] width 21 height 10
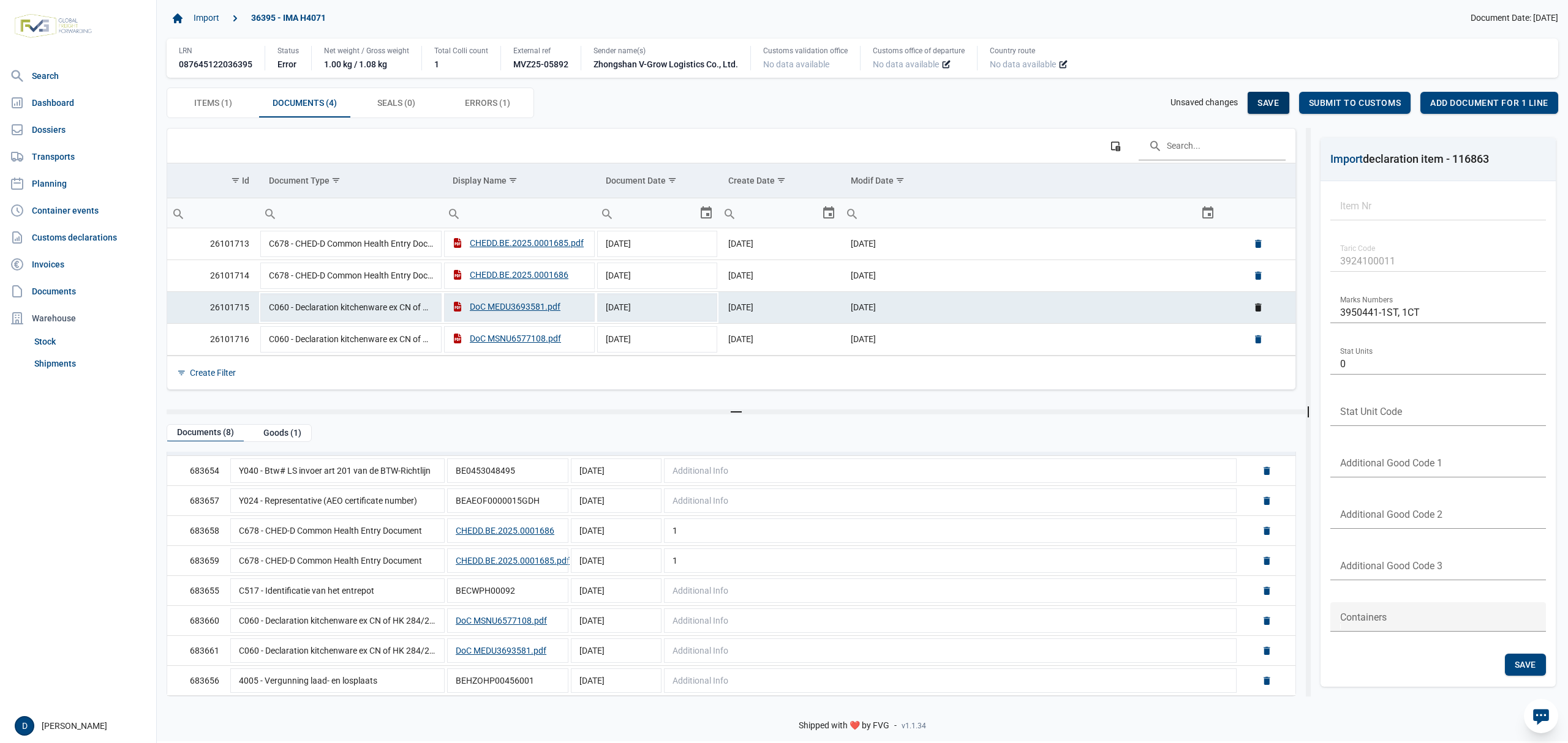
click at [1275, 103] on span "Save" at bounding box center [1268, 103] width 21 height 10
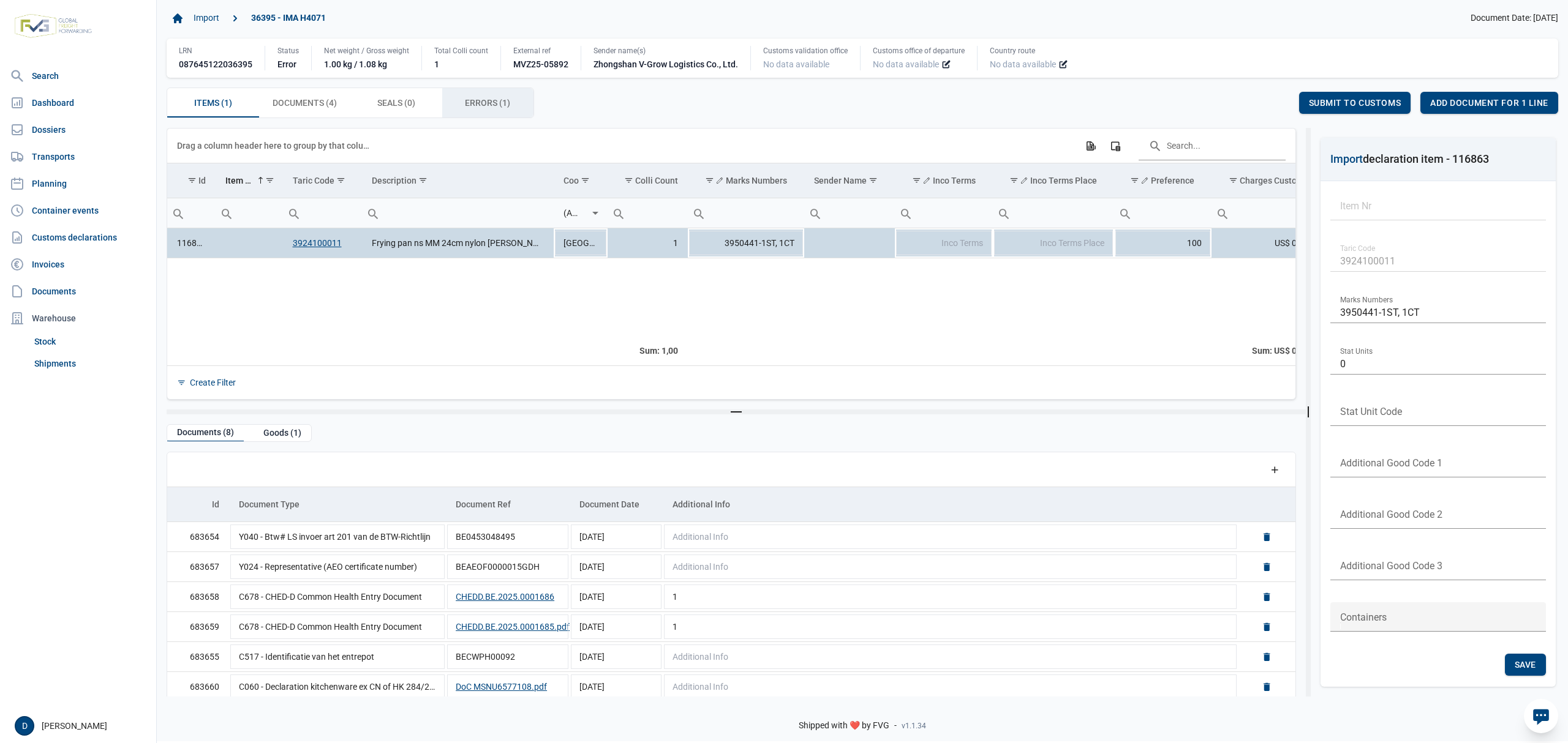
click at [466, 108] on span "Errors (1) Errors (1)" at bounding box center [487, 103] width 45 height 14
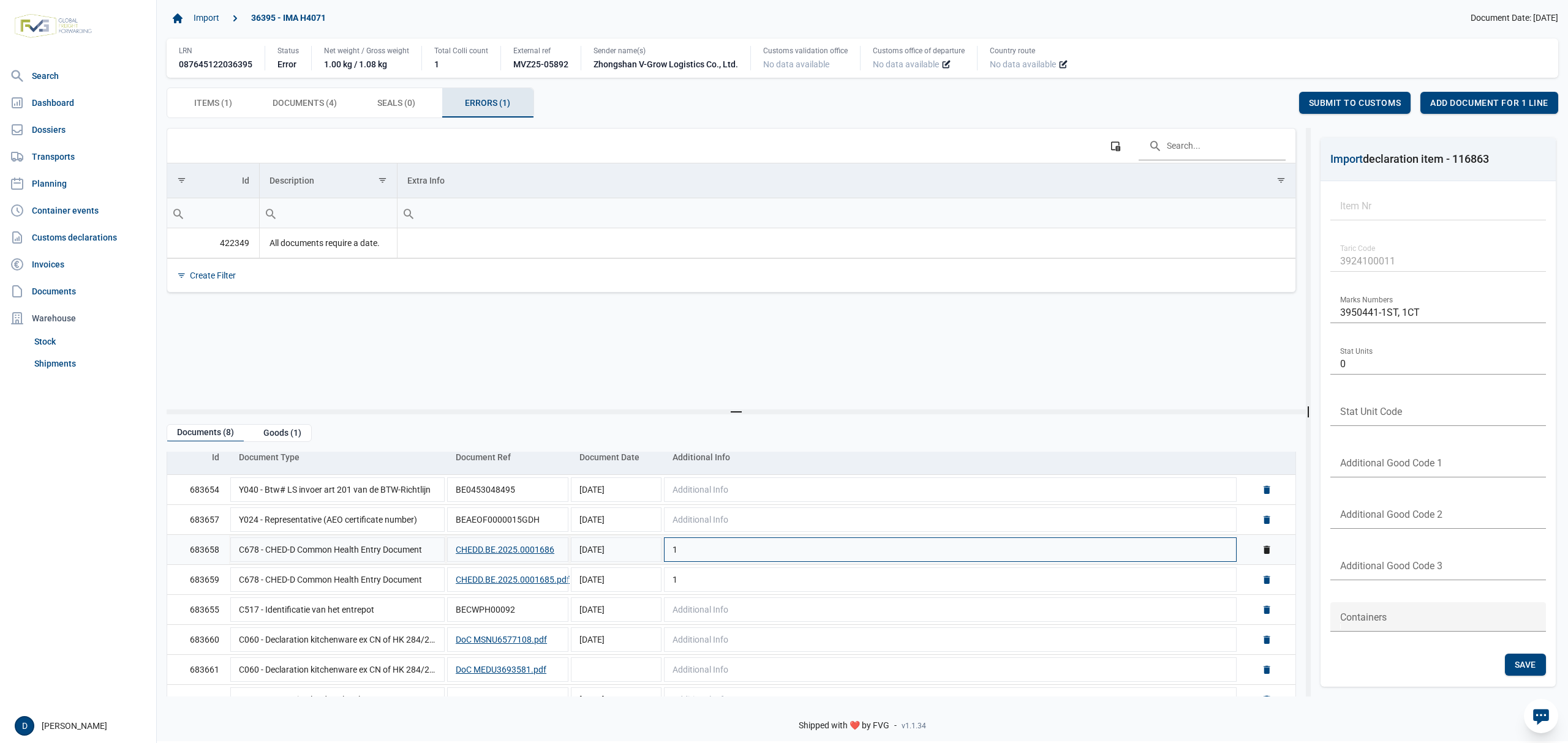
scroll to position [69, 0]
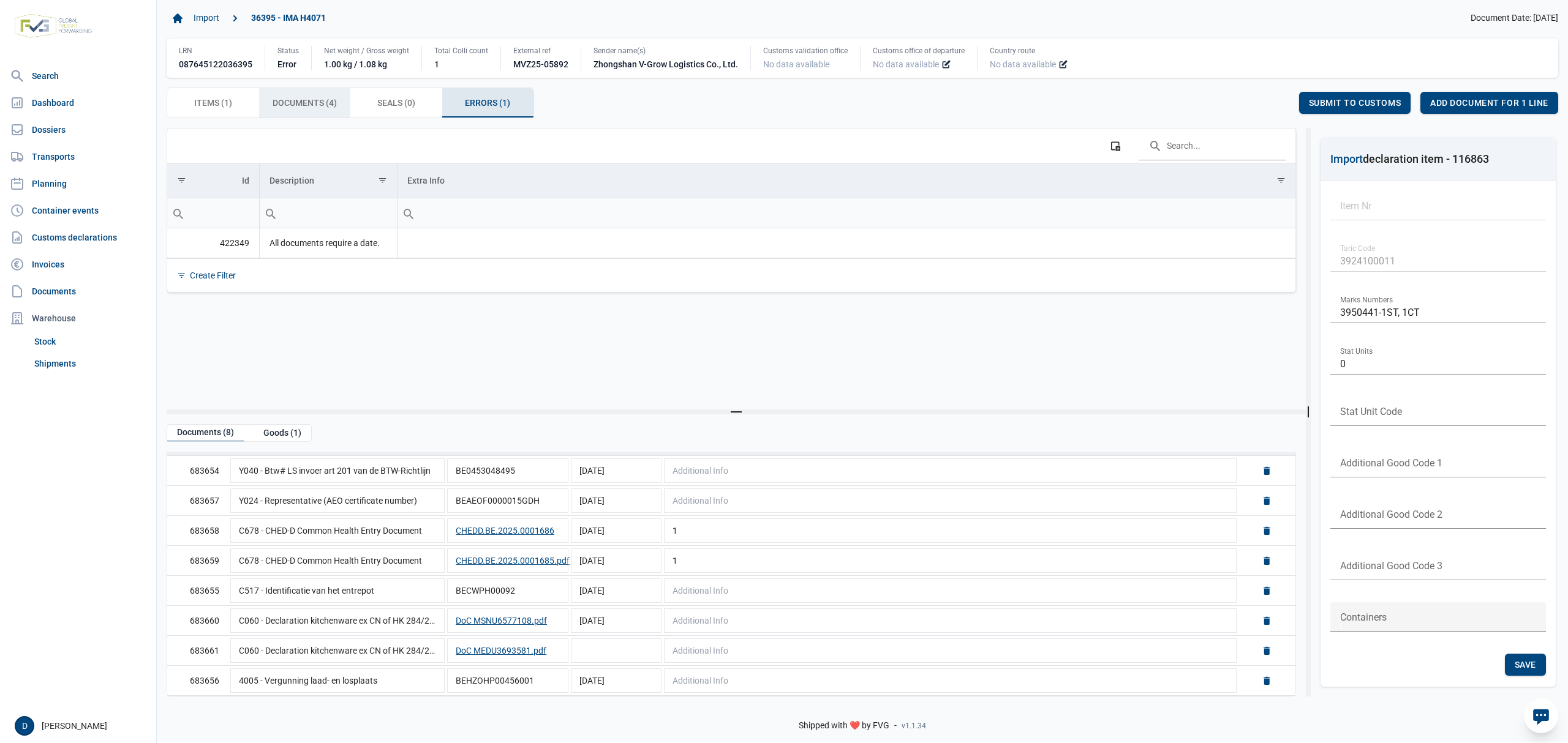
click at [313, 108] on span "Documents (4) Documents (4)" at bounding box center [305, 103] width 64 height 14
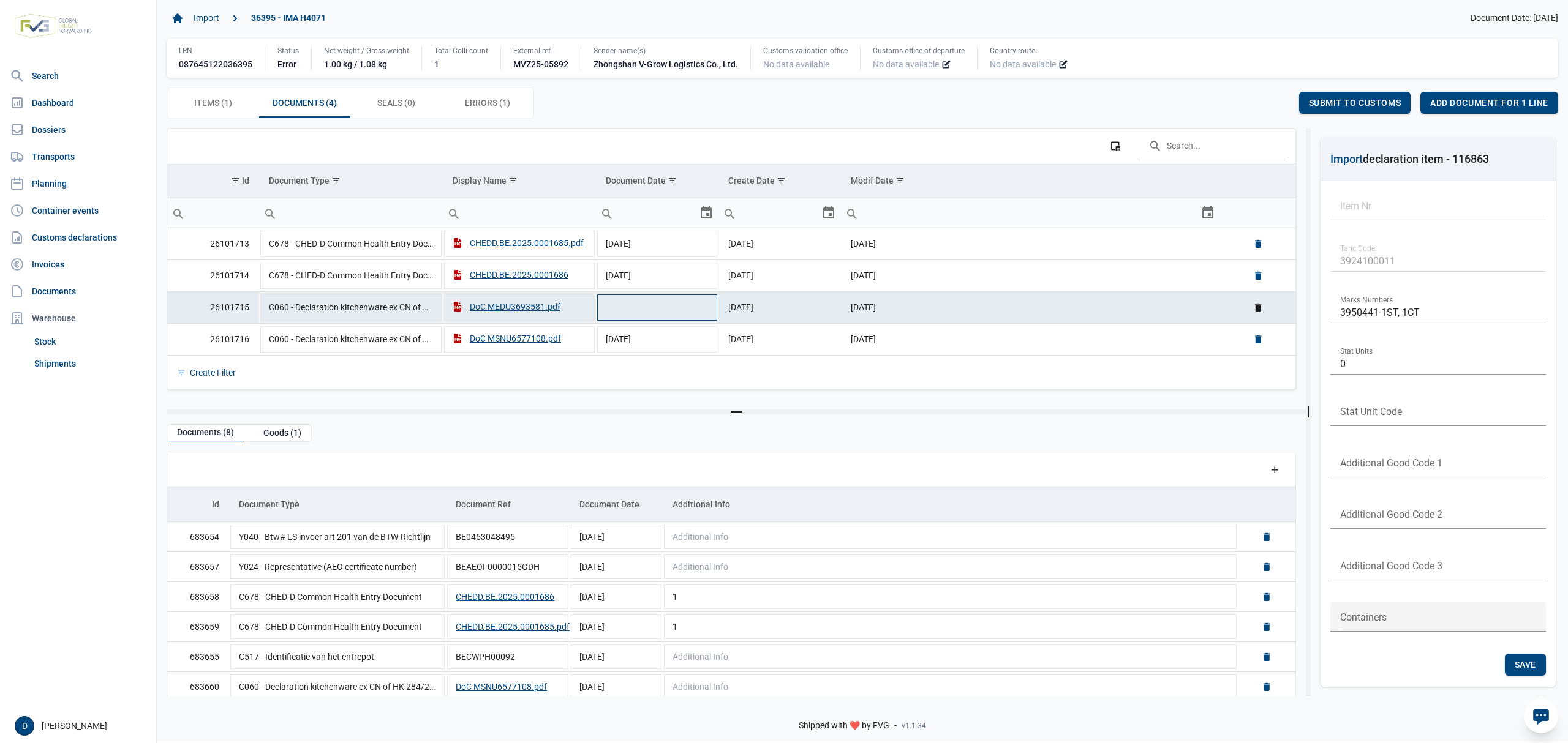
click at [692, 308] on td "Data grid with 4 rows and 6 columns" at bounding box center [658, 308] width 122 height 32
type input "[DATE]"
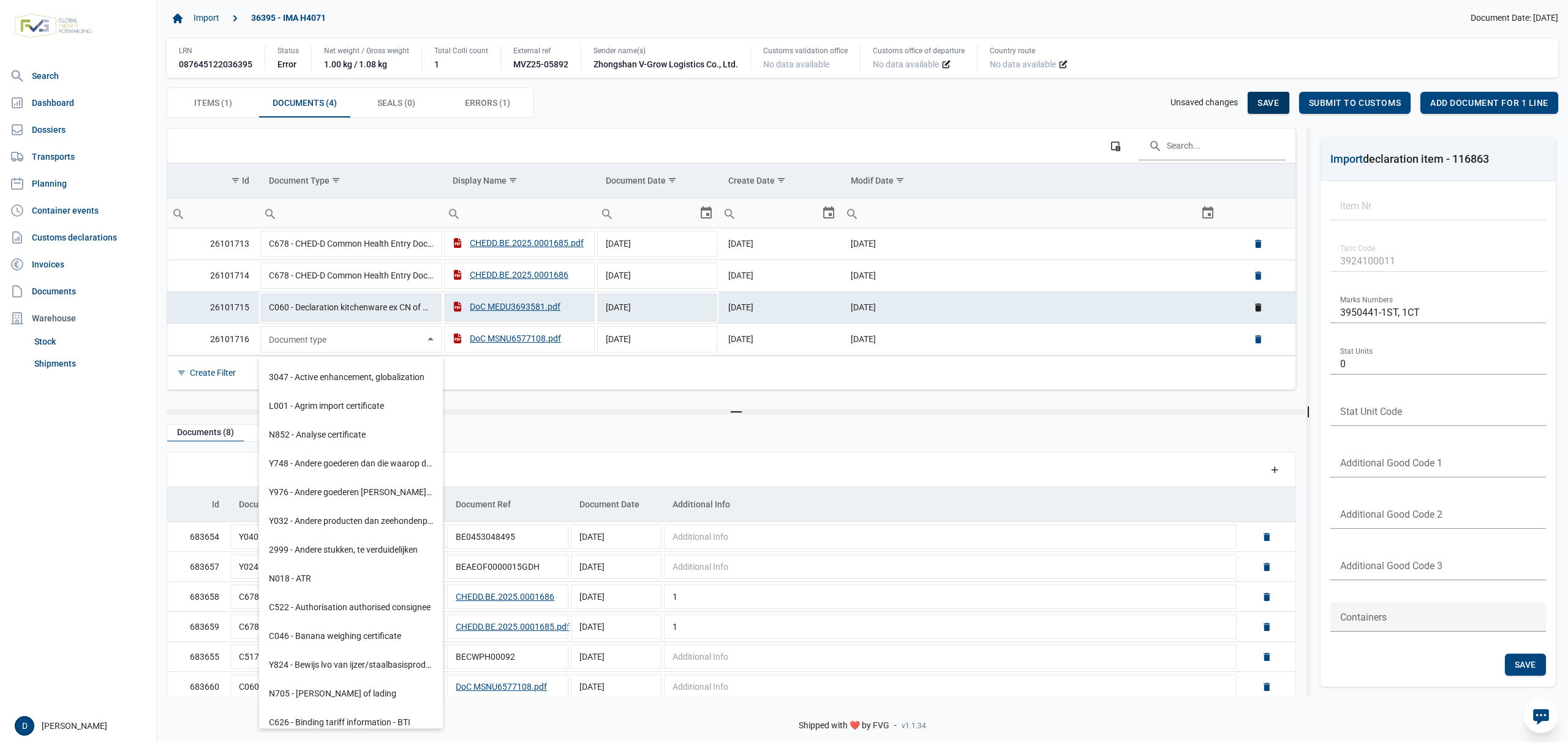
click at [1263, 108] on span "Save" at bounding box center [1268, 103] width 21 height 10
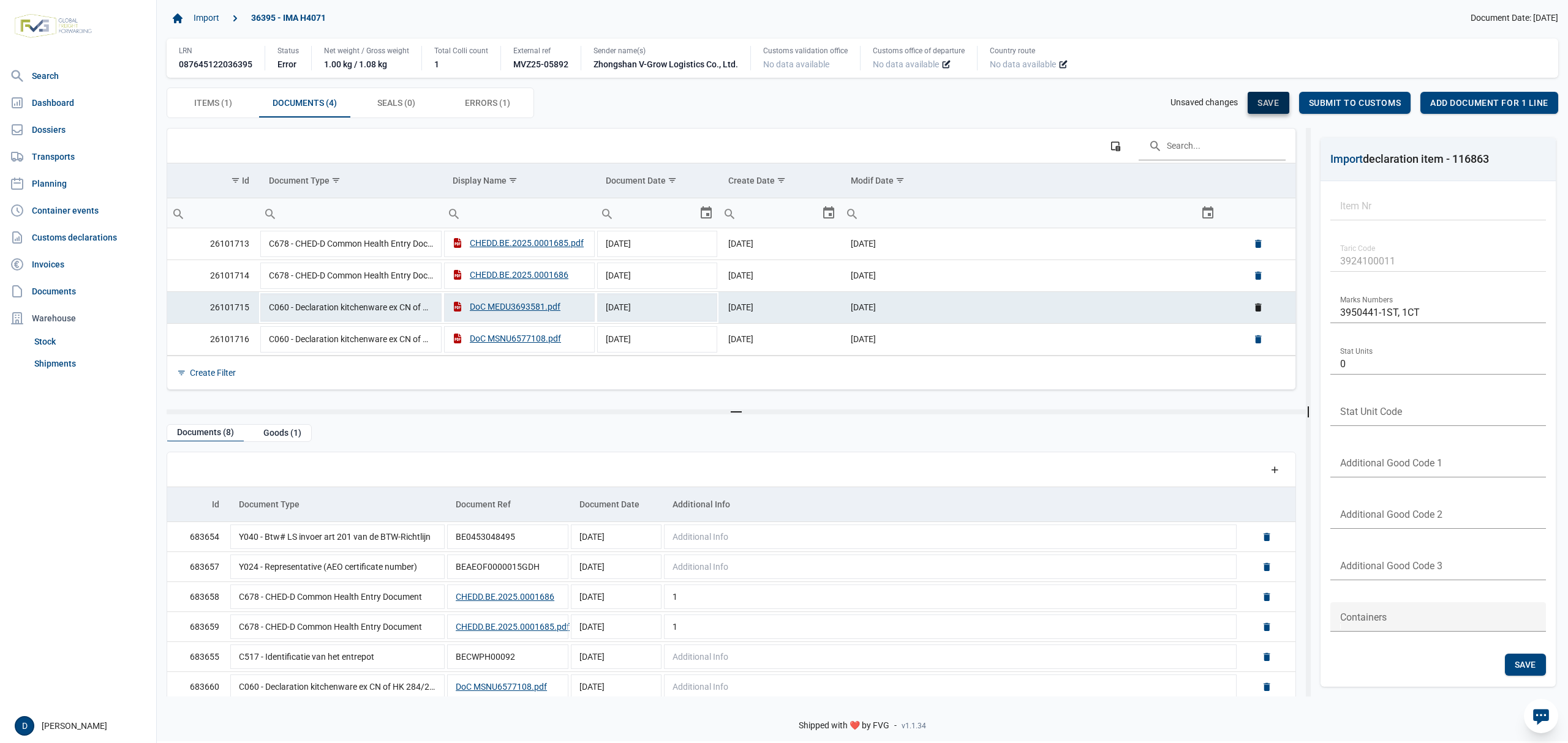
click at [1263, 108] on span "Save" at bounding box center [1268, 103] width 21 height 10
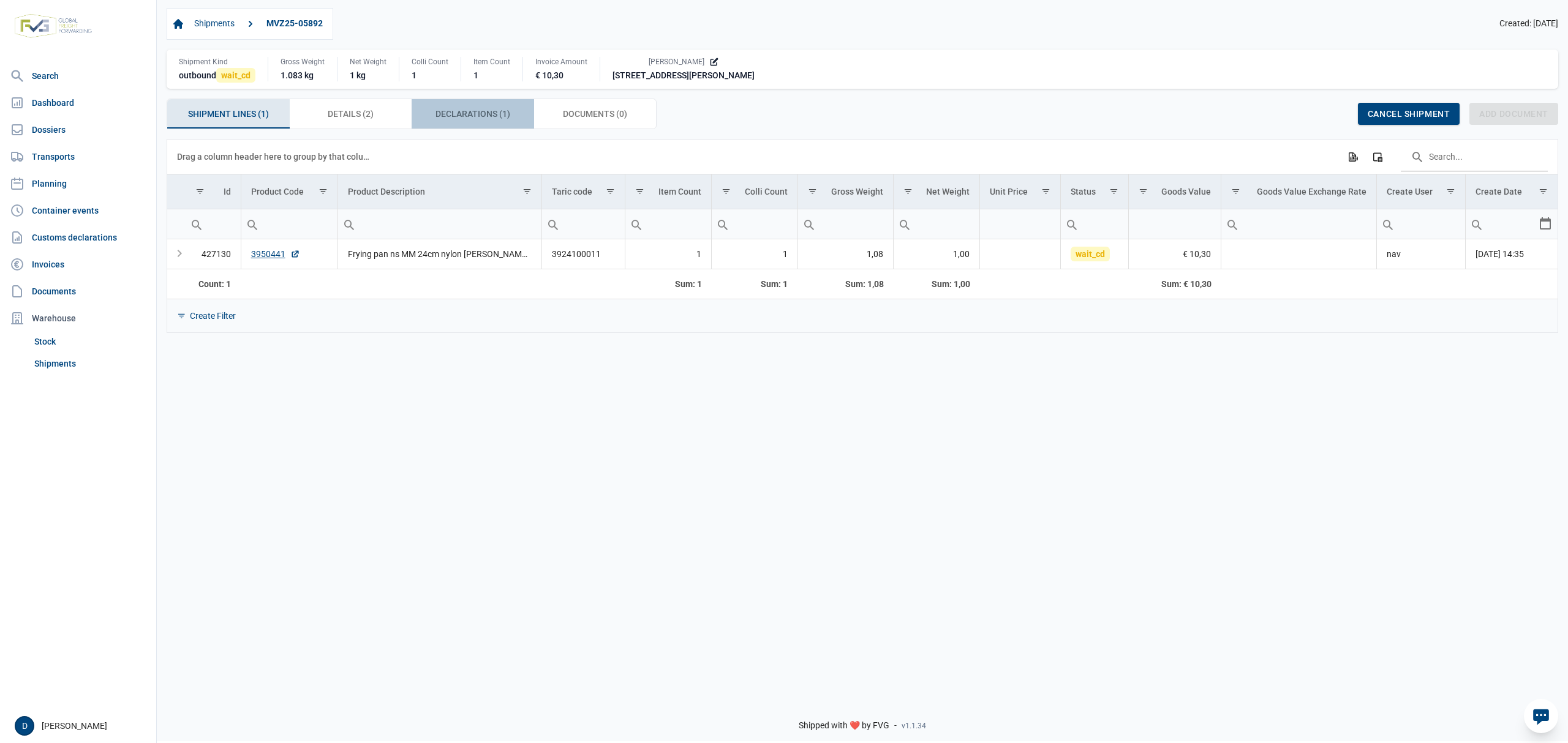
click at [462, 110] on span "Declarations (1) Declarations (1)" at bounding box center [473, 114] width 75 height 14
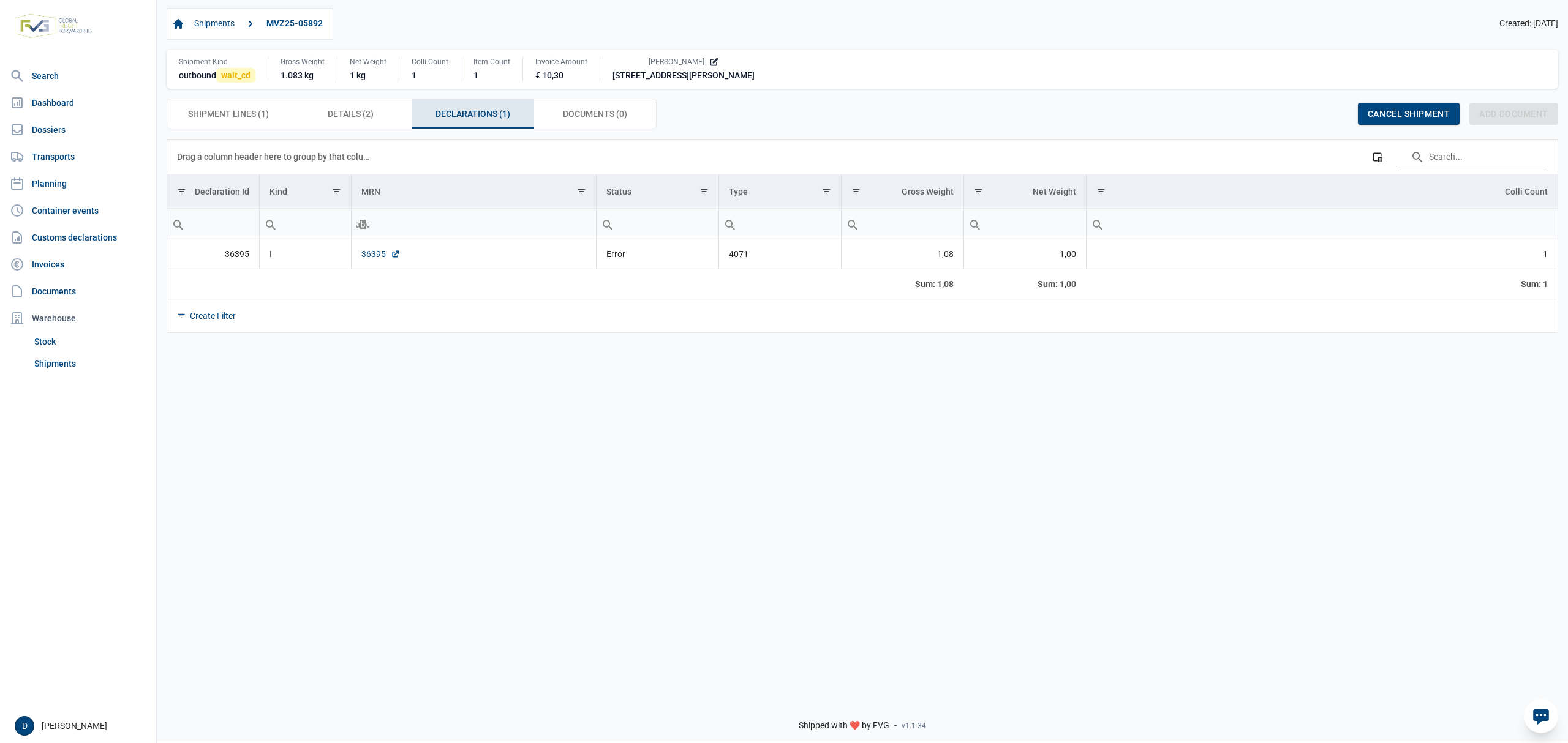
click at [363, 253] on link "36395" at bounding box center [381, 253] width 39 height 12
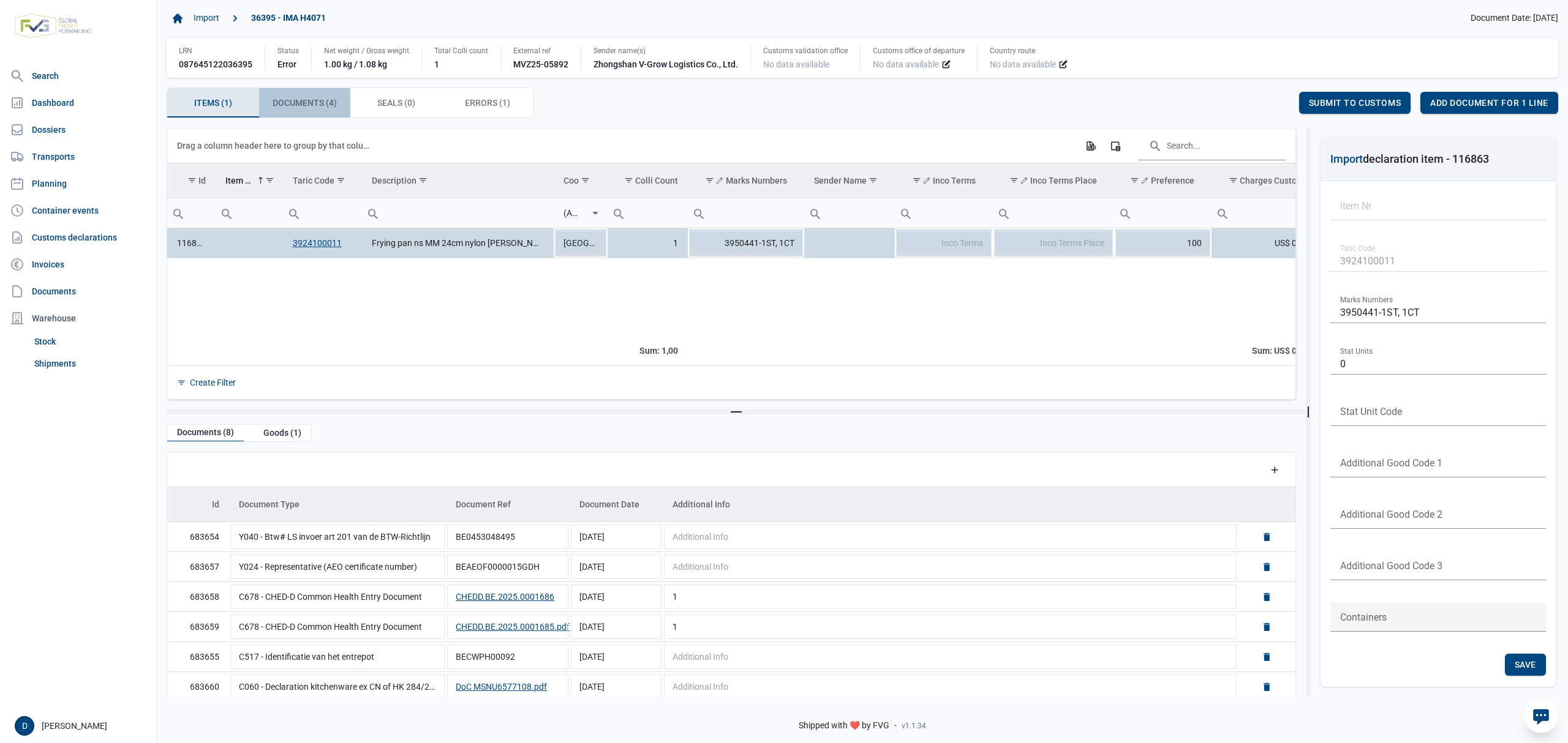
click at [327, 103] on span "Documents (4) Documents (4)" at bounding box center [305, 103] width 64 height 14
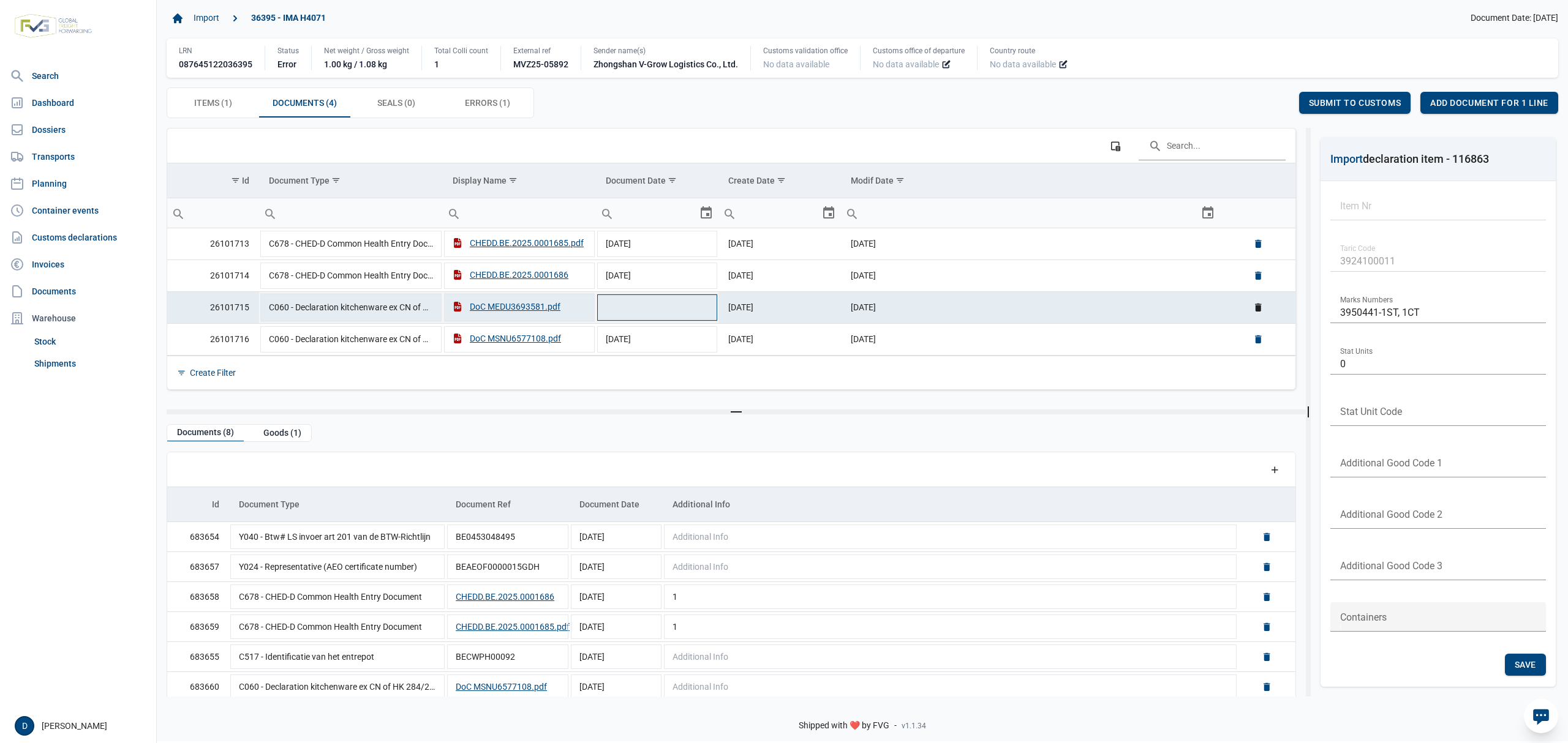
click at [631, 310] on td "Data grid with 4 rows and 6 columns" at bounding box center [658, 308] width 122 height 32
type input "[DATE]"
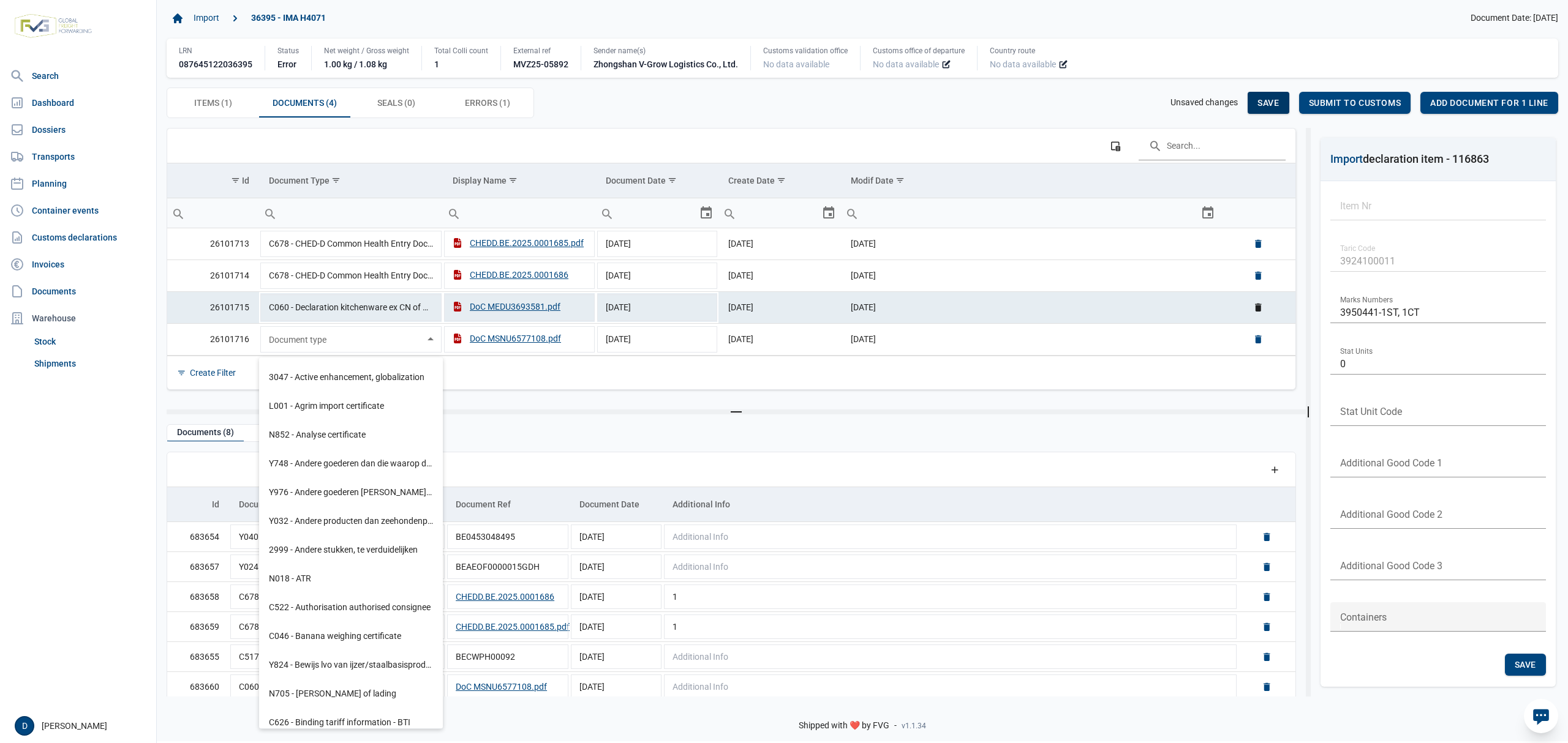
click at [1271, 99] on span "Save" at bounding box center [1268, 103] width 21 height 10
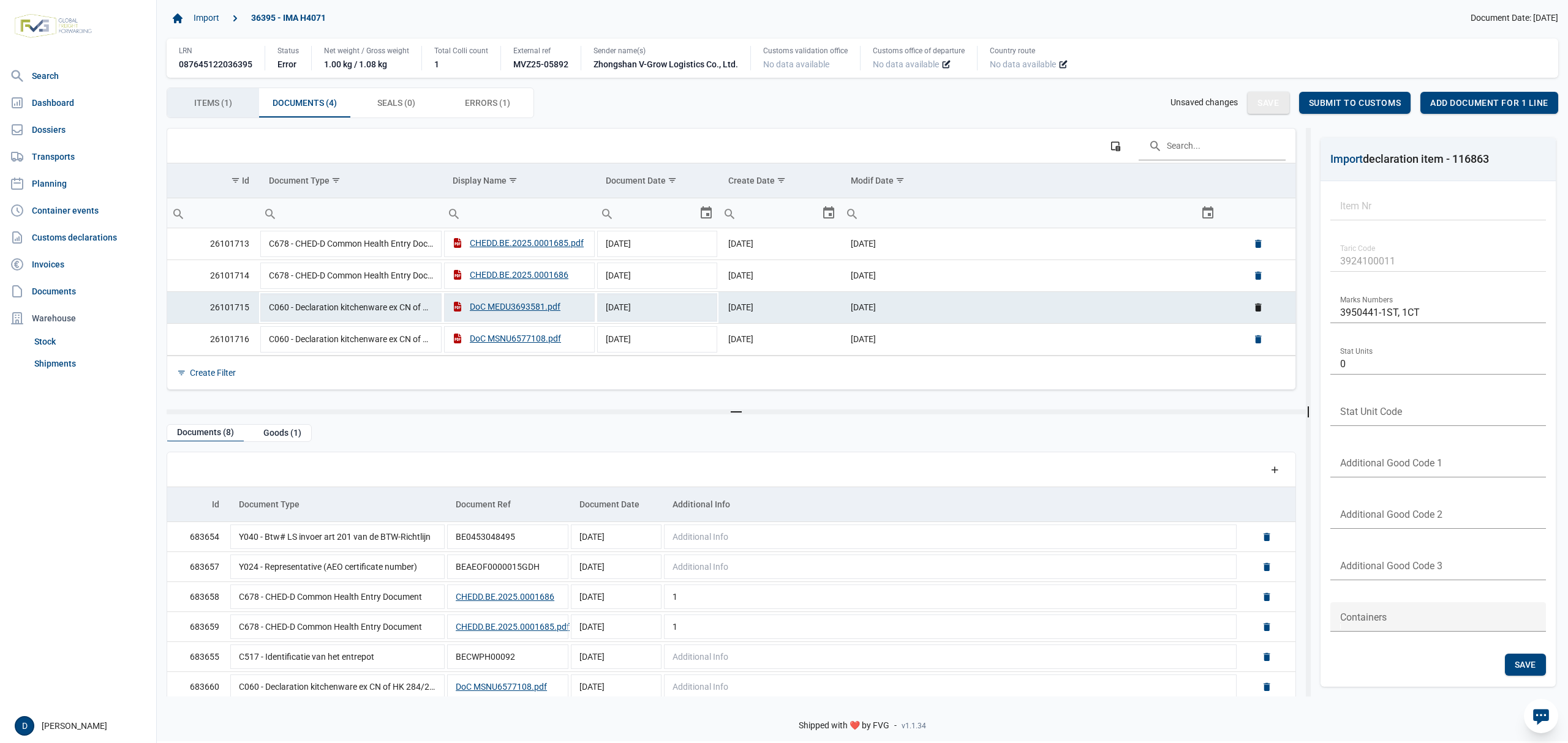
click at [215, 104] on span "Items (1) Items (1)" at bounding box center [213, 103] width 38 height 14
click at [1275, 108] on span "Save" at bounding box center [1268, 103] width 21 height 10
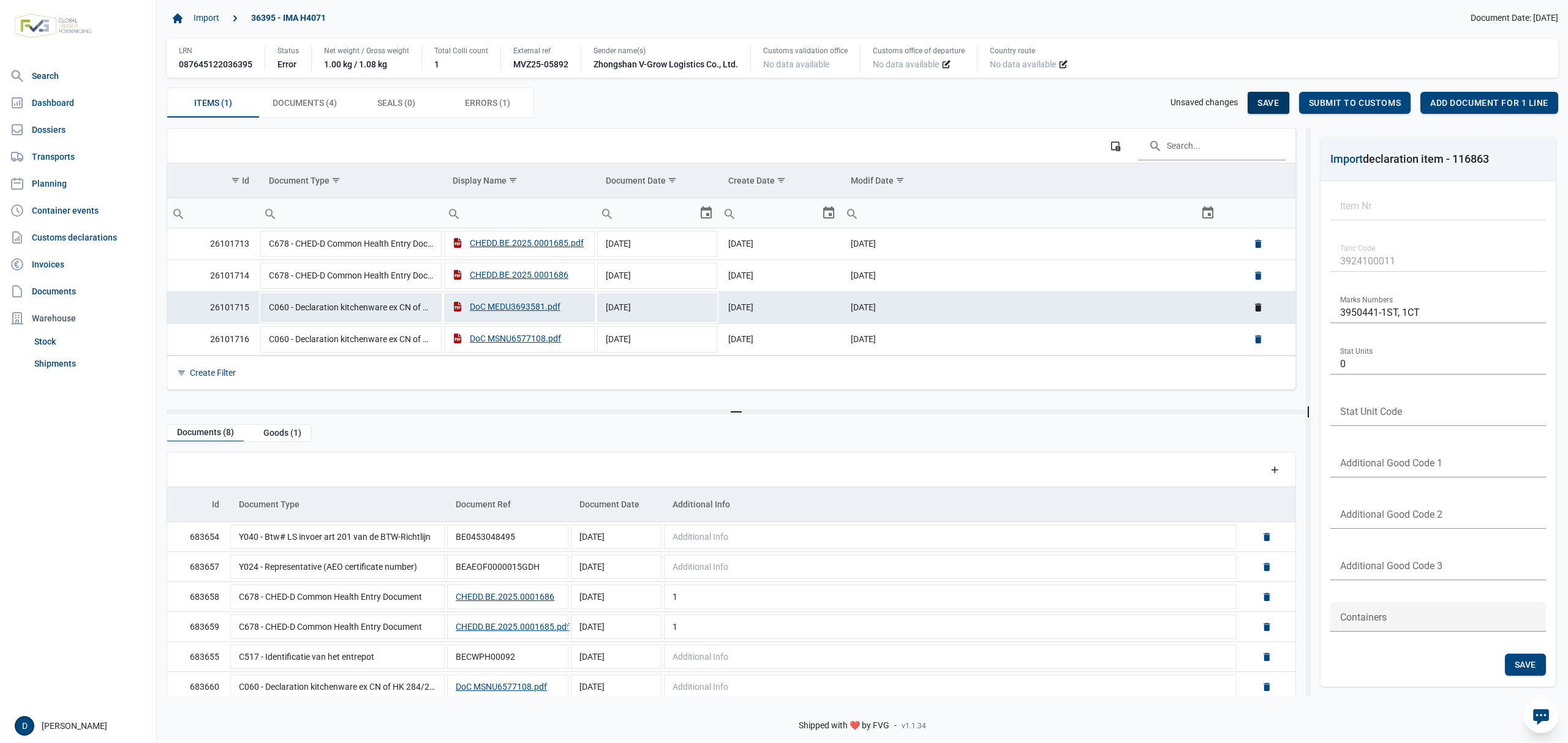
click at [1275, 108] on span "Save" at bounding box center [1268, 103] width 21 height 10
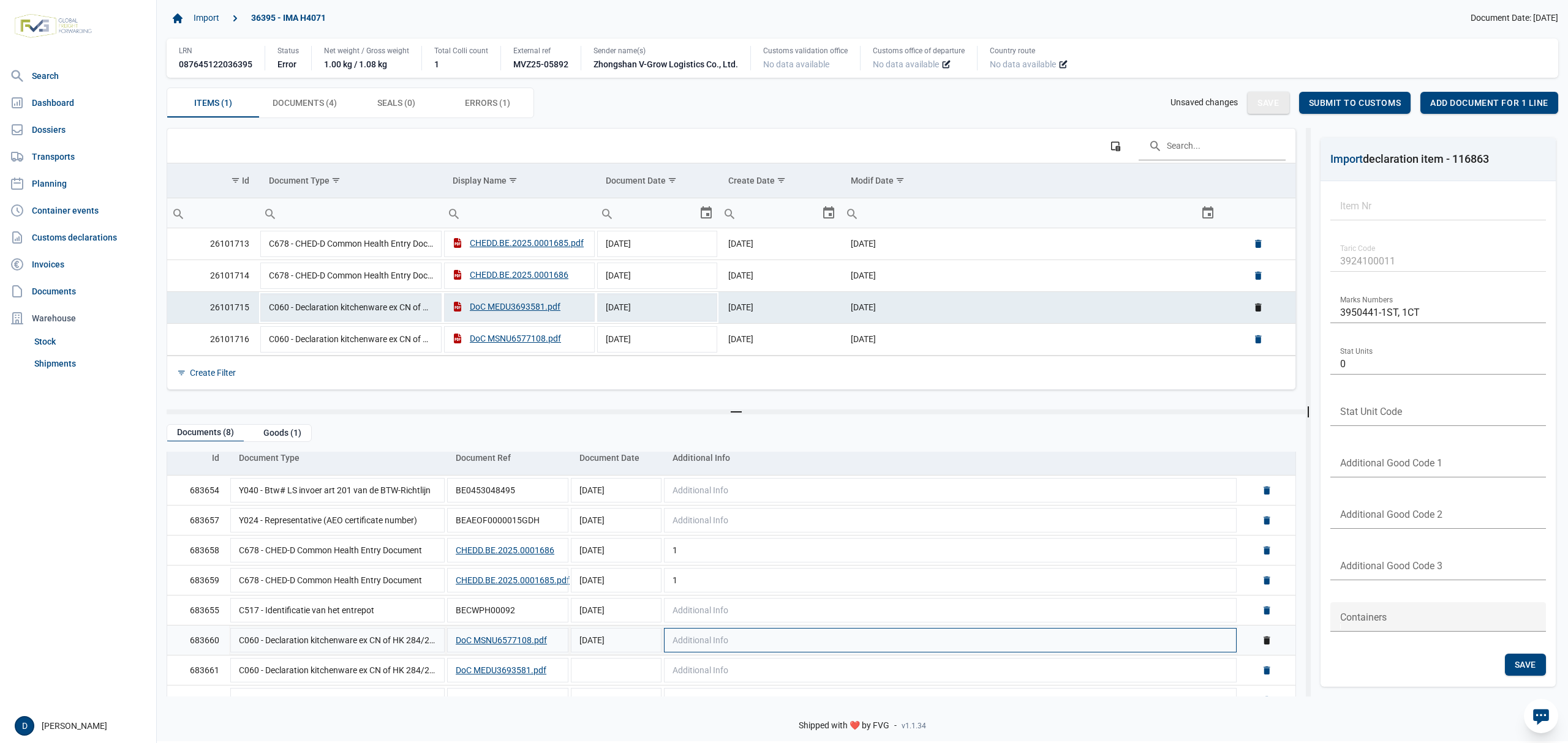
scroll to position [69, 0]
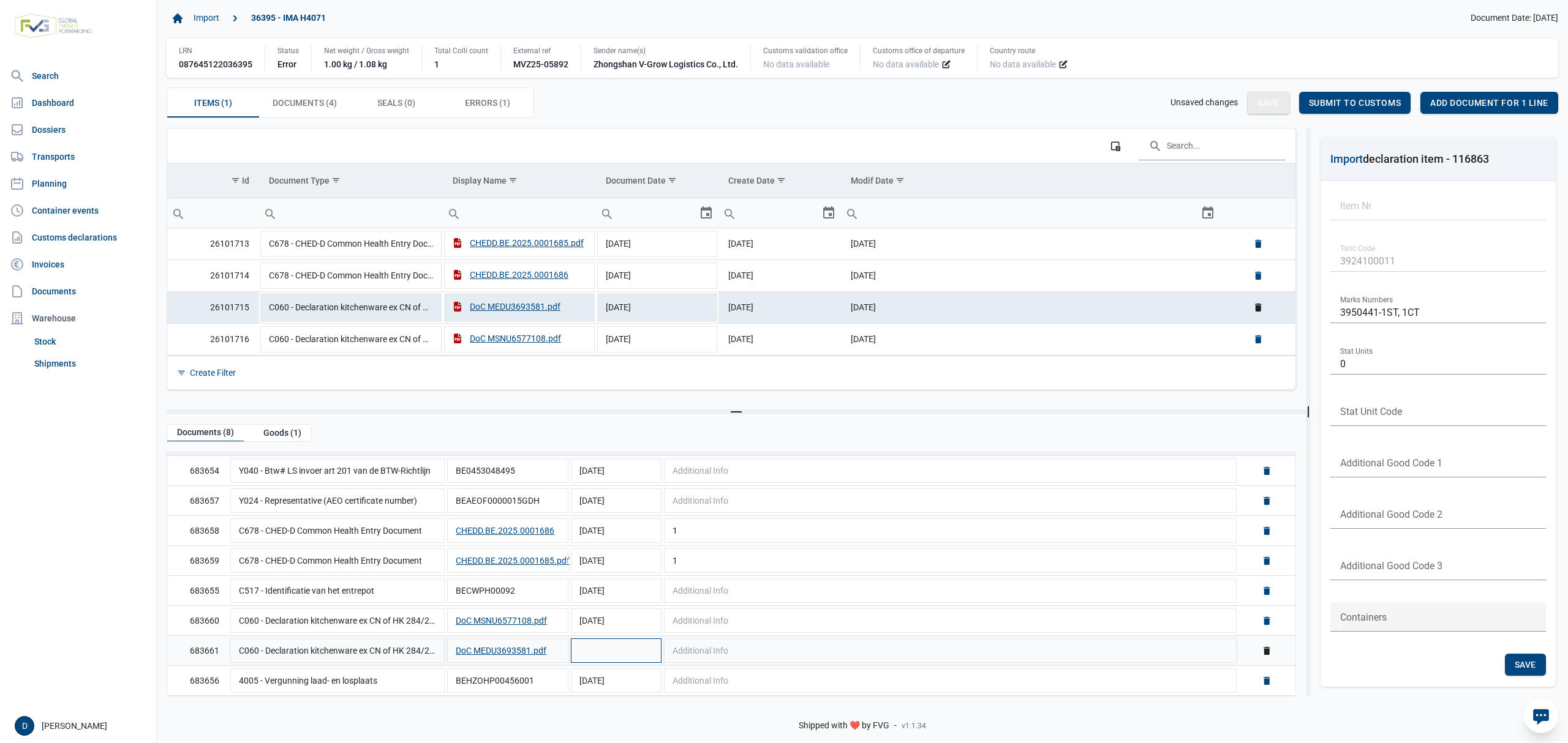
click at [647, 647] on td "Data grid with 8 rows and 5 columns" at bounding box center [616, 651] width 93 height 30
type input "10-4-2025"
click at [1271, 108] on span "Save" at bounding box center [1268, 103] width 21 height 10
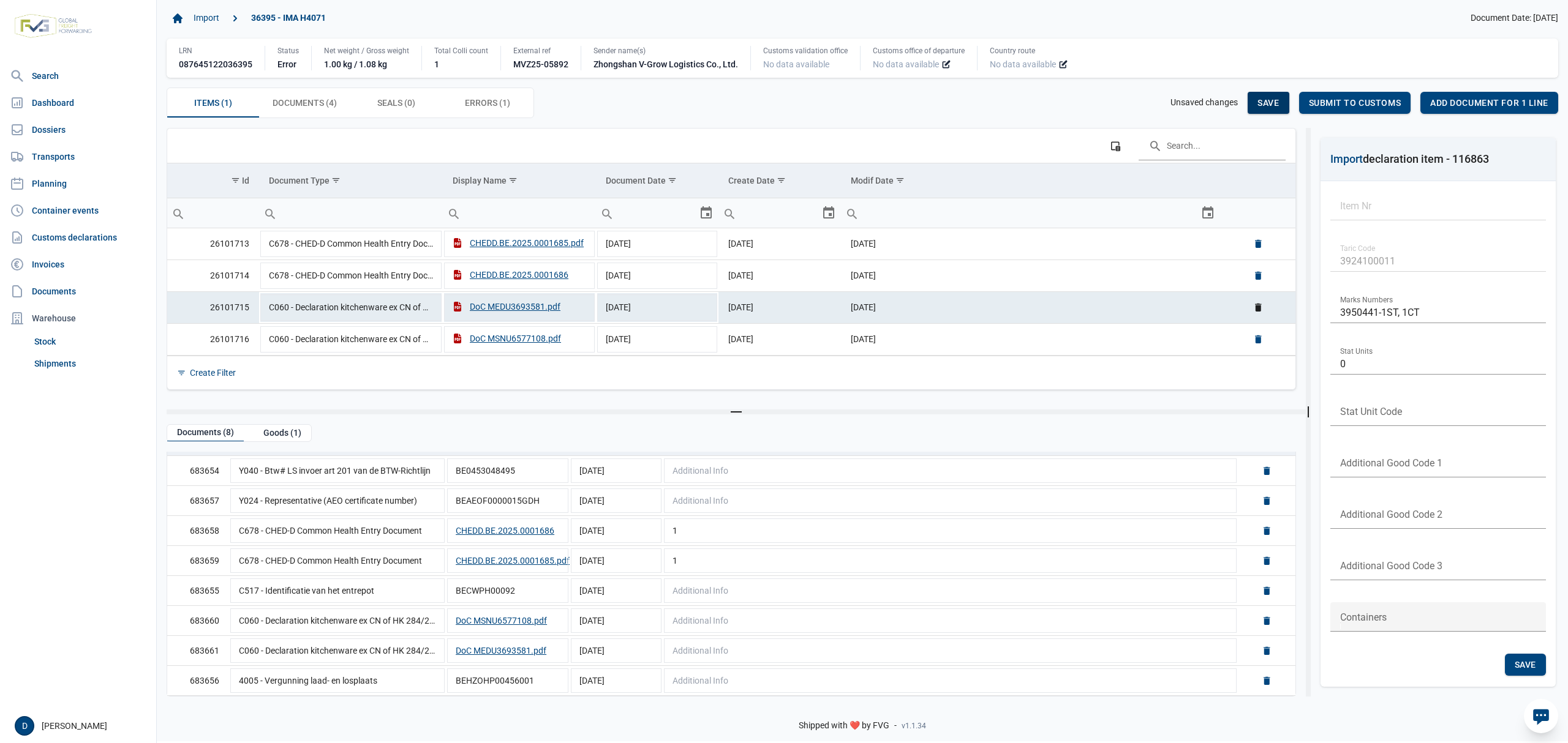
click at [1271, 108] on span "Save" at bounding box center [1268, 103] width 21 height 10
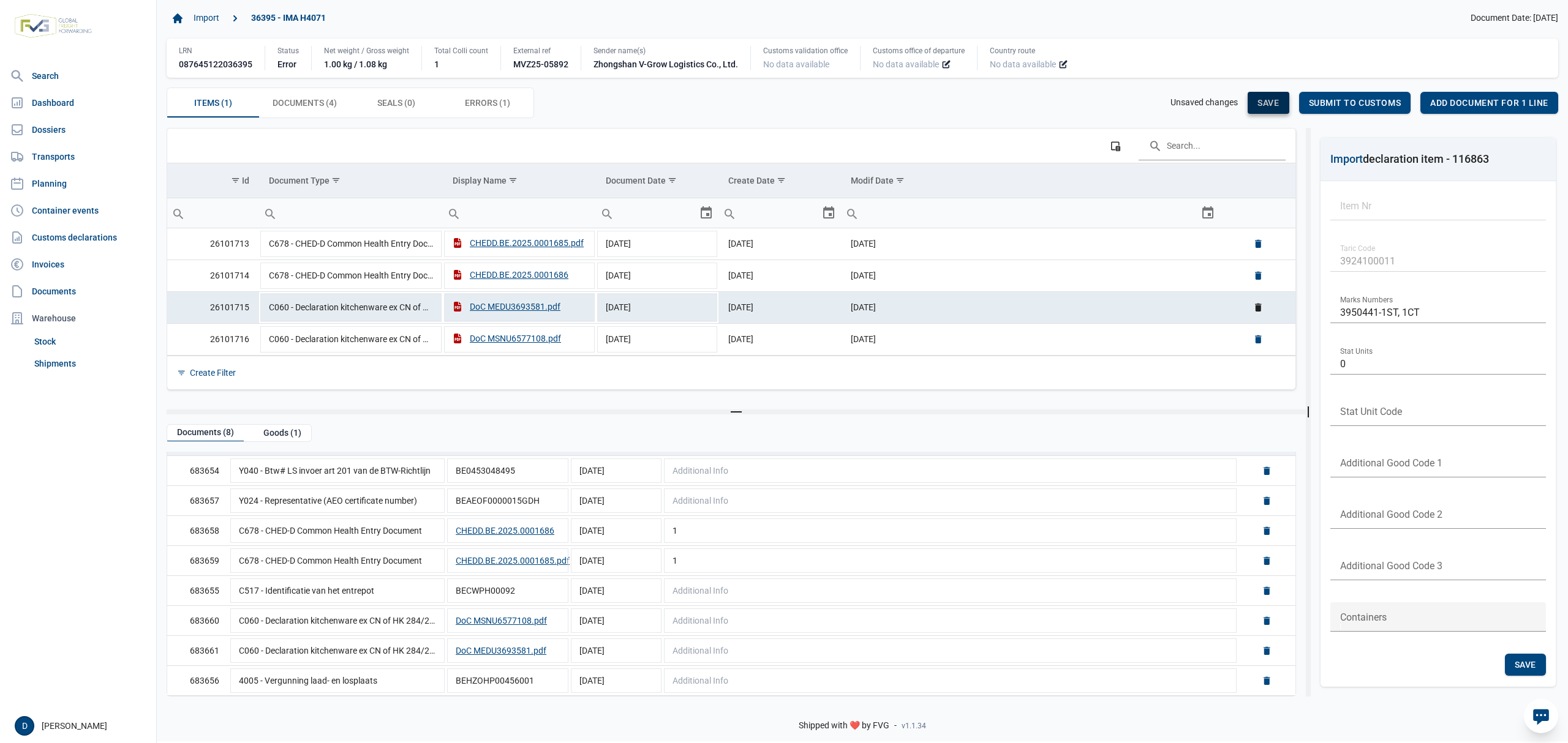
click at [1271, 108] on span "Save" at bounding box center [1268, 103] width 21 height 10
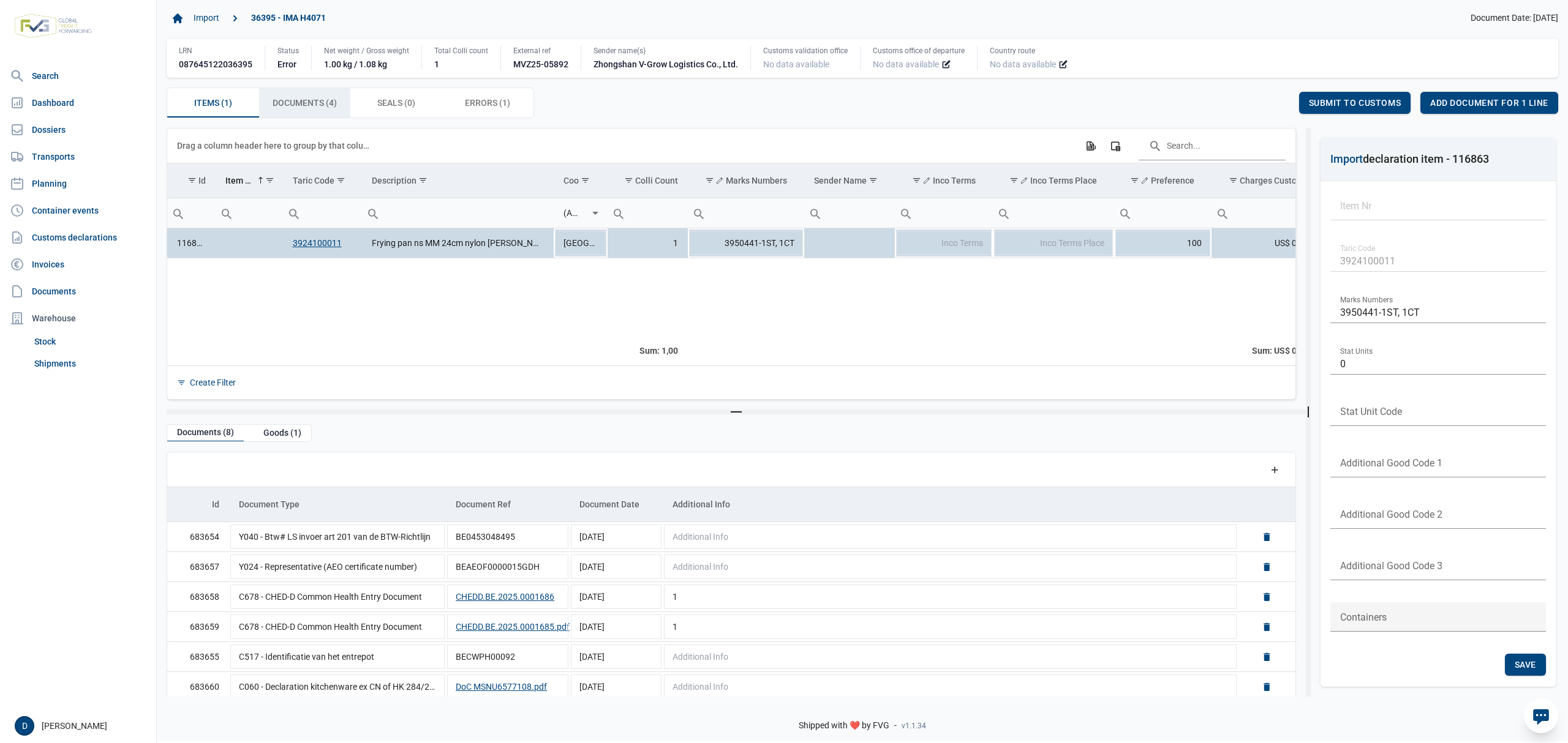
click at [300, 109] on span "Documents (4) Documents (4)" at bounding box center [305, 103] width 64 height 14
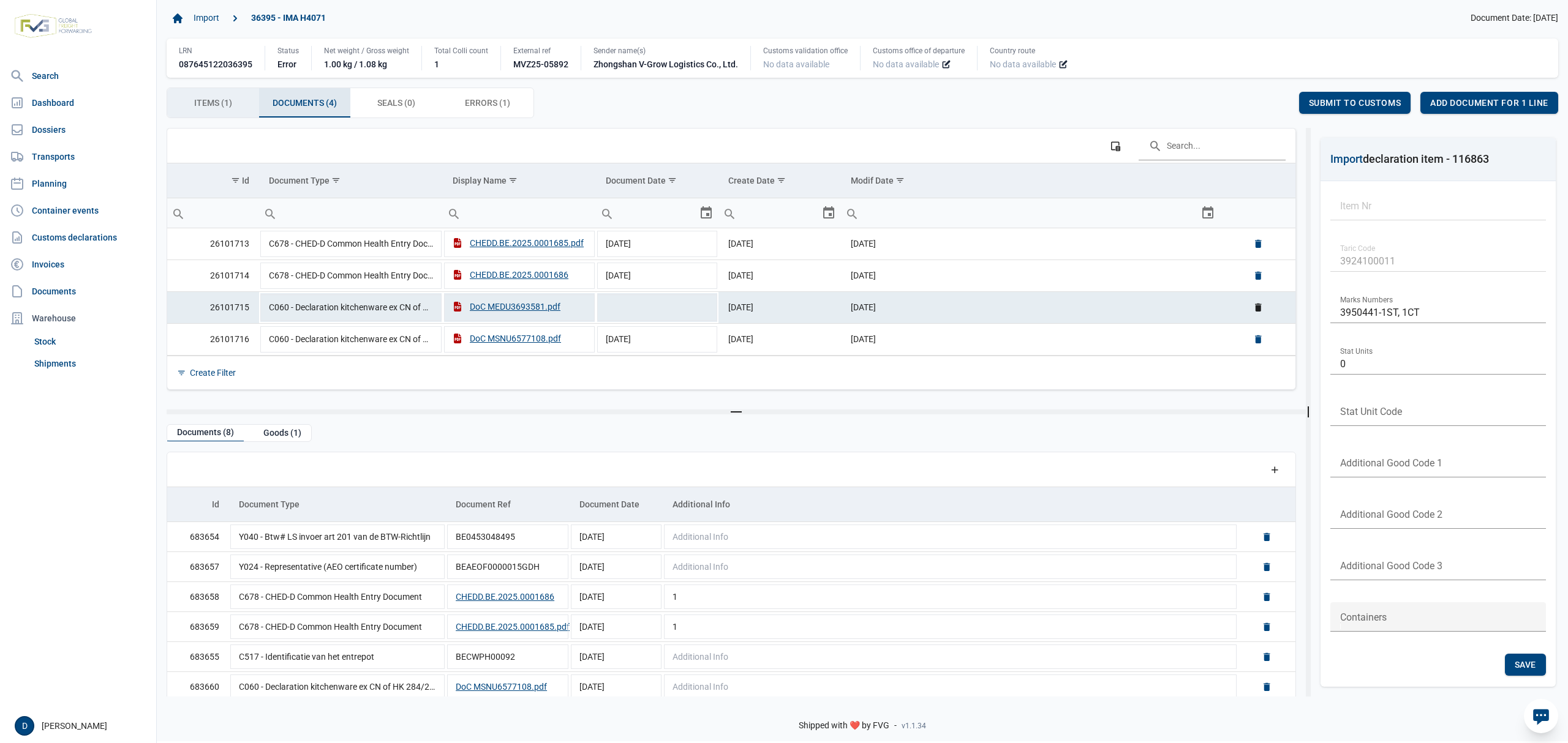
drag, startPoint x: 216, startPoint y: 102, endPoint x: 209, endPoint y: 106, distance: 8.1
click at [209, 106] on span "Items (1) Items (1)" at bounding box center [213, 103] width 38 height 14
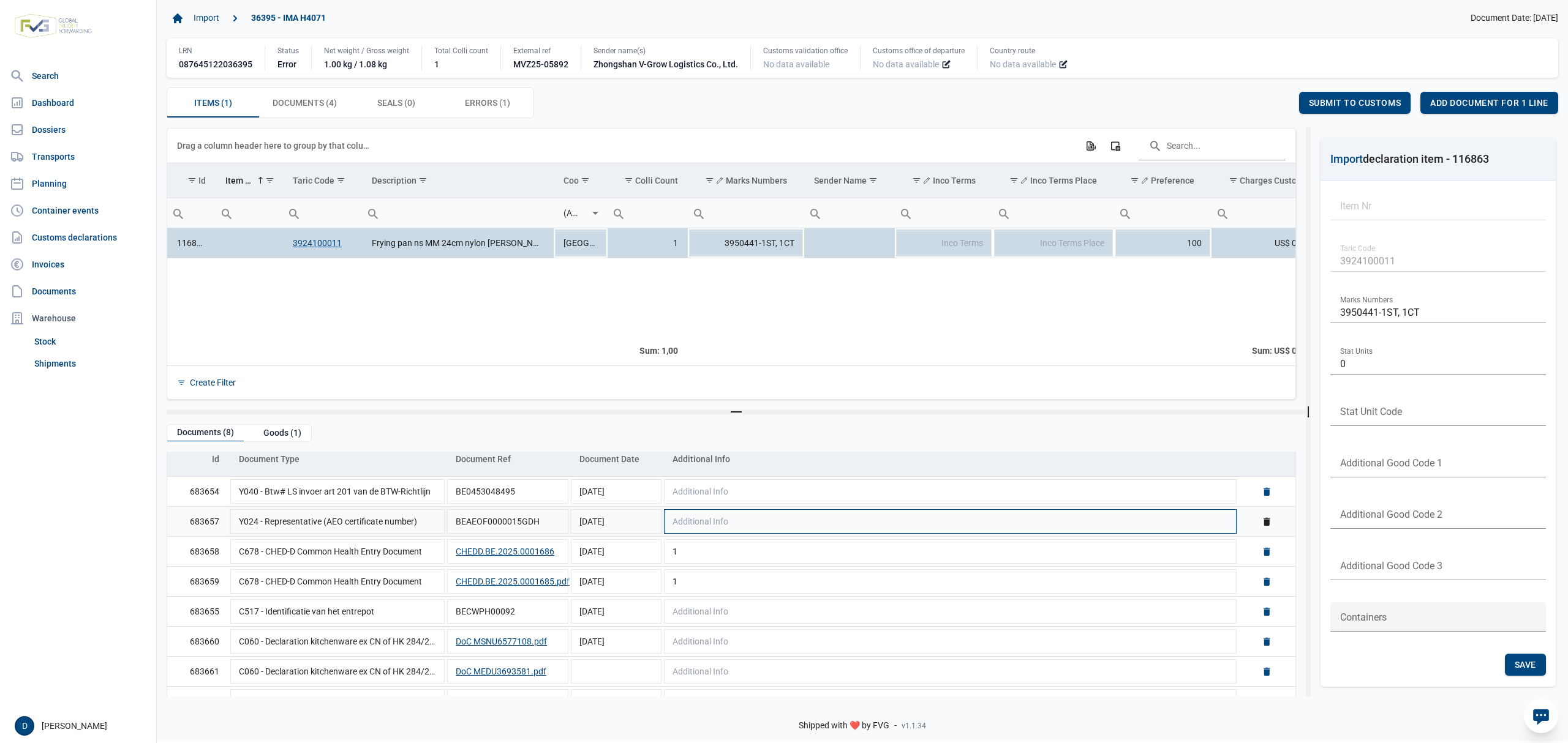
scroll to position [69, 0]
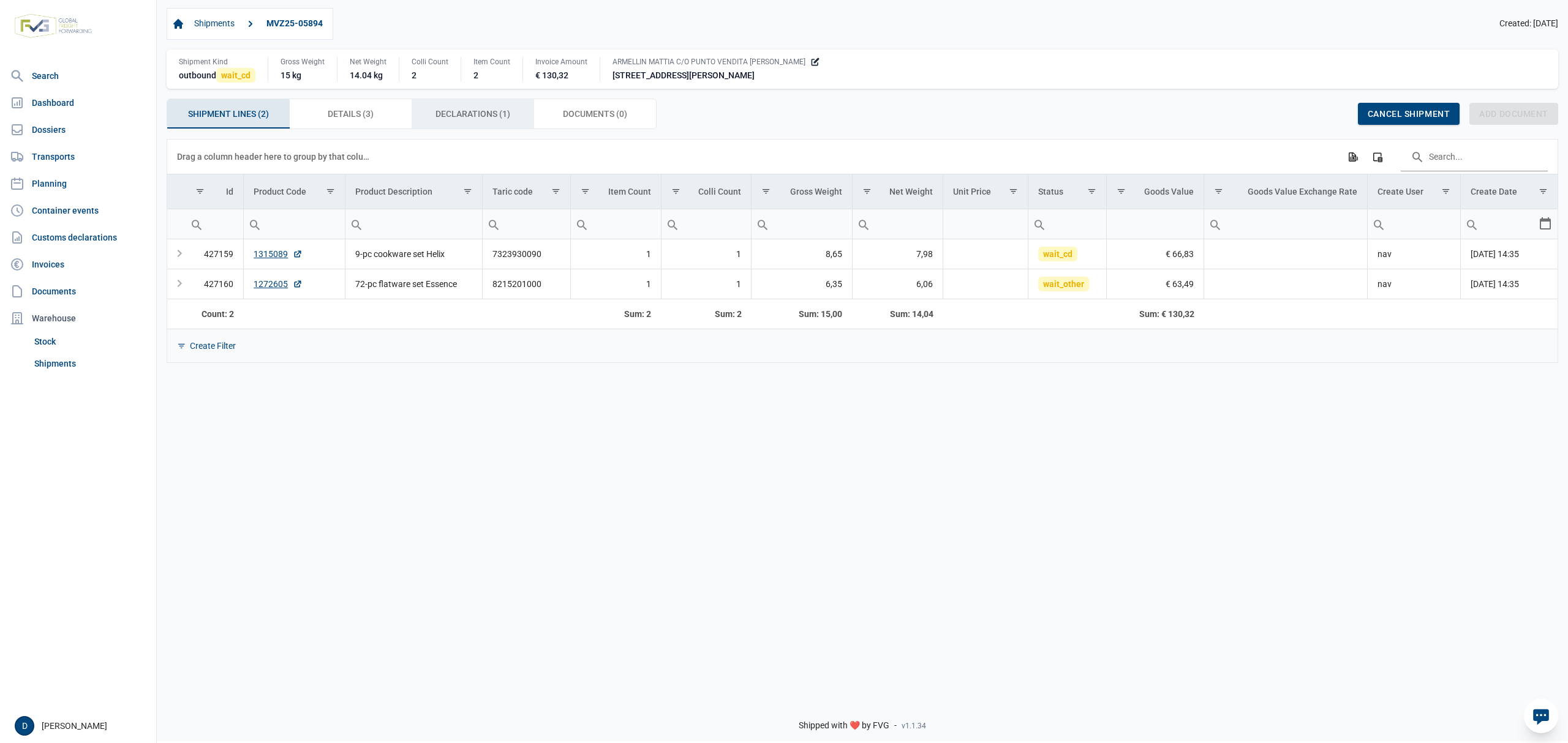
click at [468, 121] on span "Declarations (1) Declarations (1)" at bounding box center [473, 114] width 75 height 14
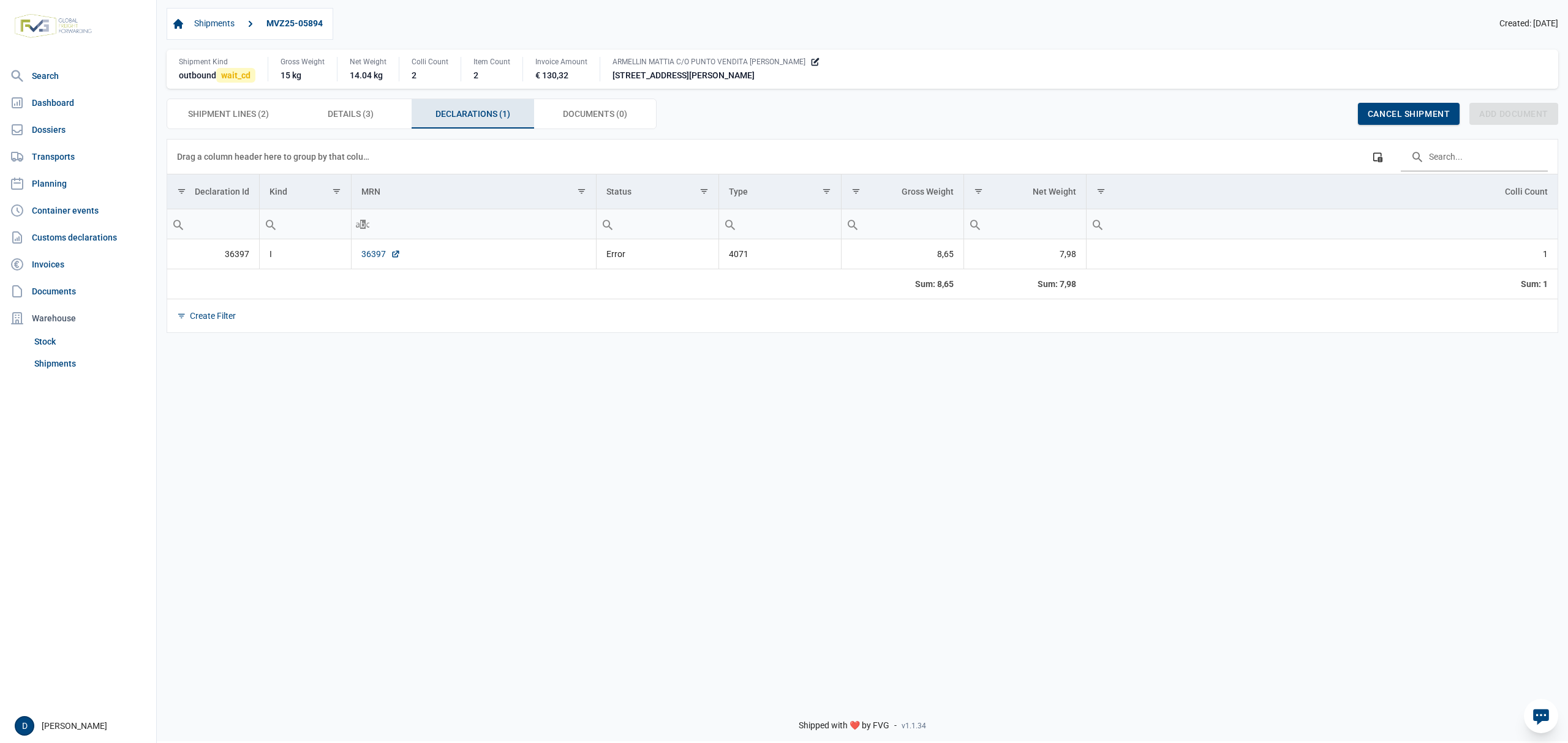
click at [362, 257] on link "36397" at bounding box center [381, 253] width 39 height 12
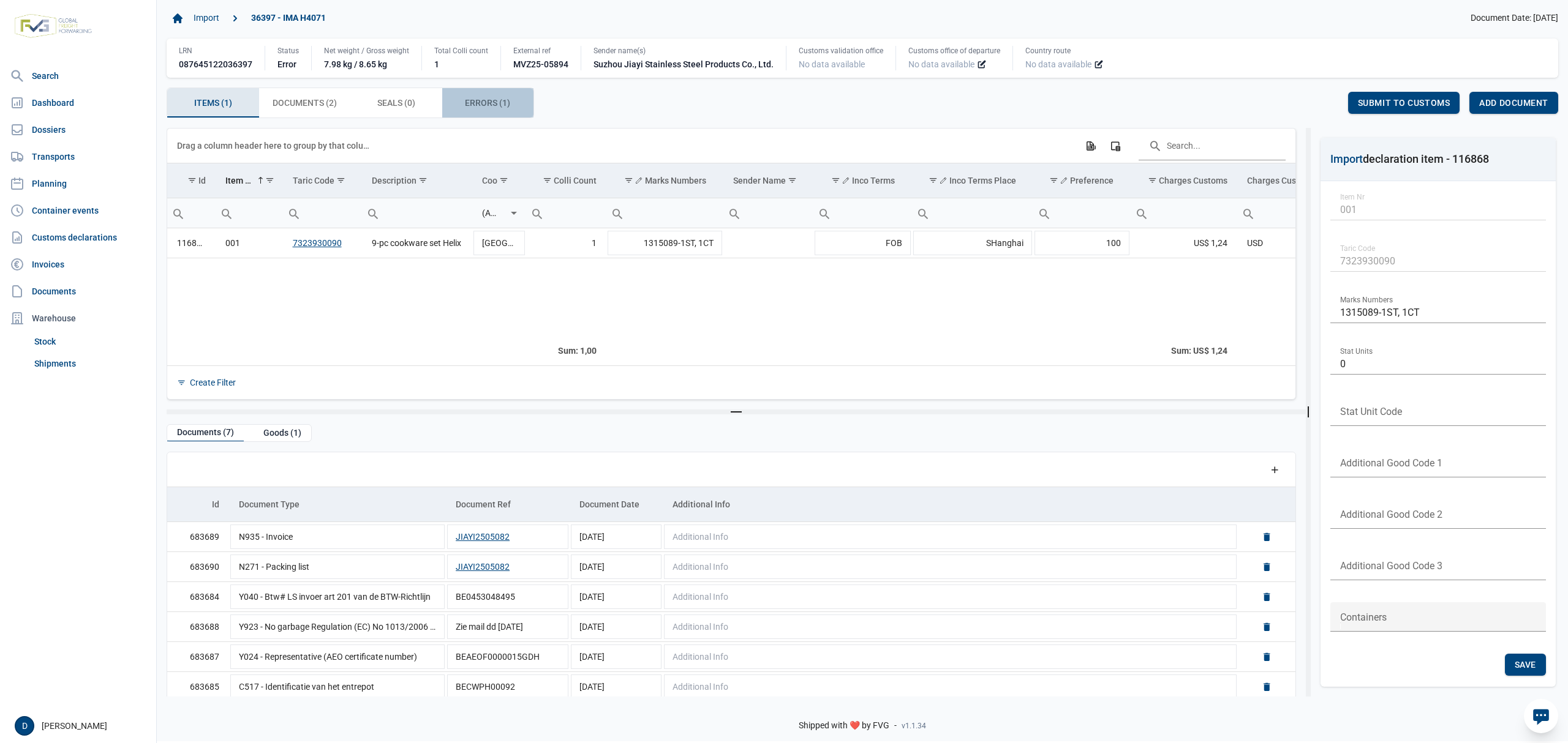
click at [471, 99] on span "Errors (1) Errors (1)" at bounding box center [487, 103] width 45 height 14
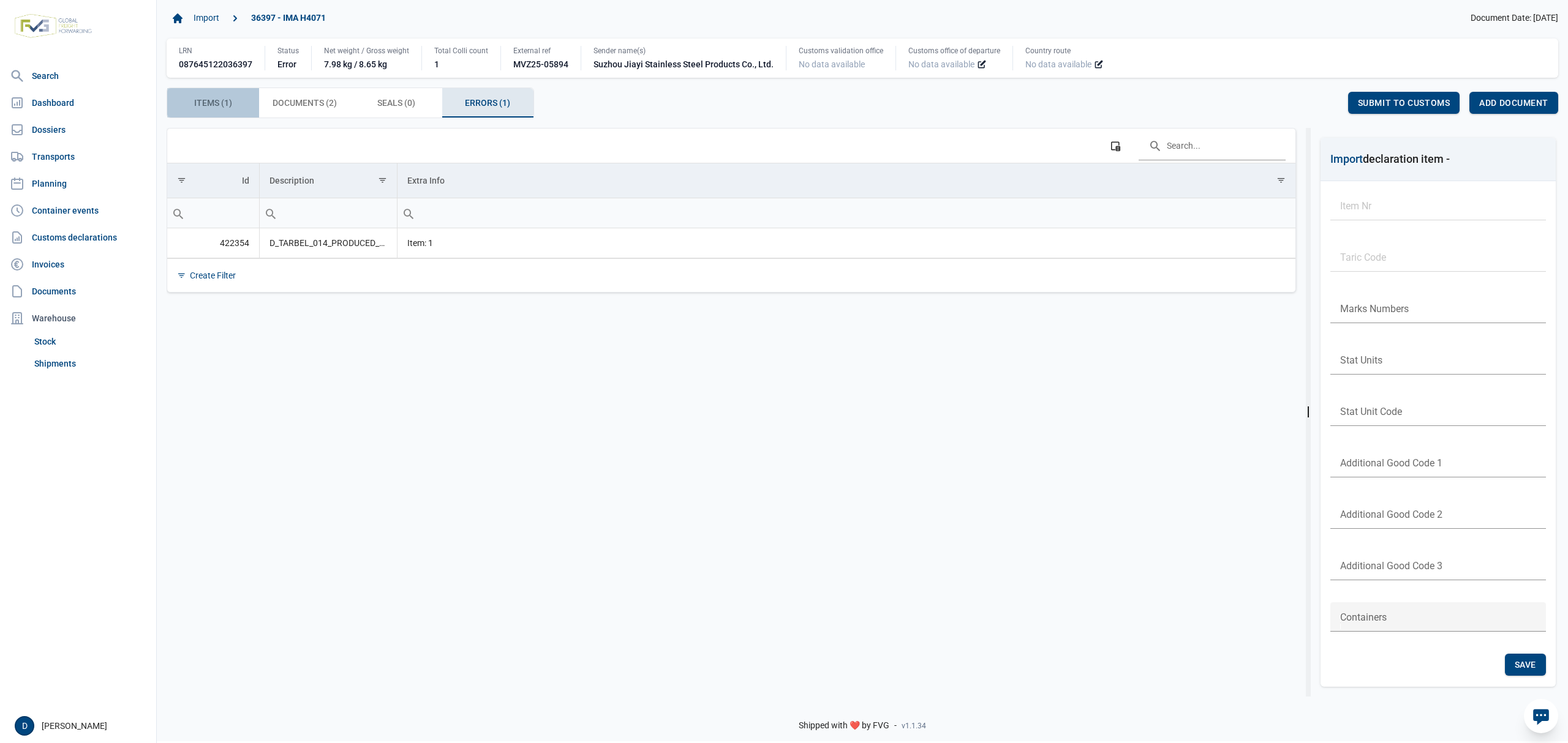
click at [207, 100] on span "Items (1) Items (1)" at bounding box center [213, 103] width 38 height 14
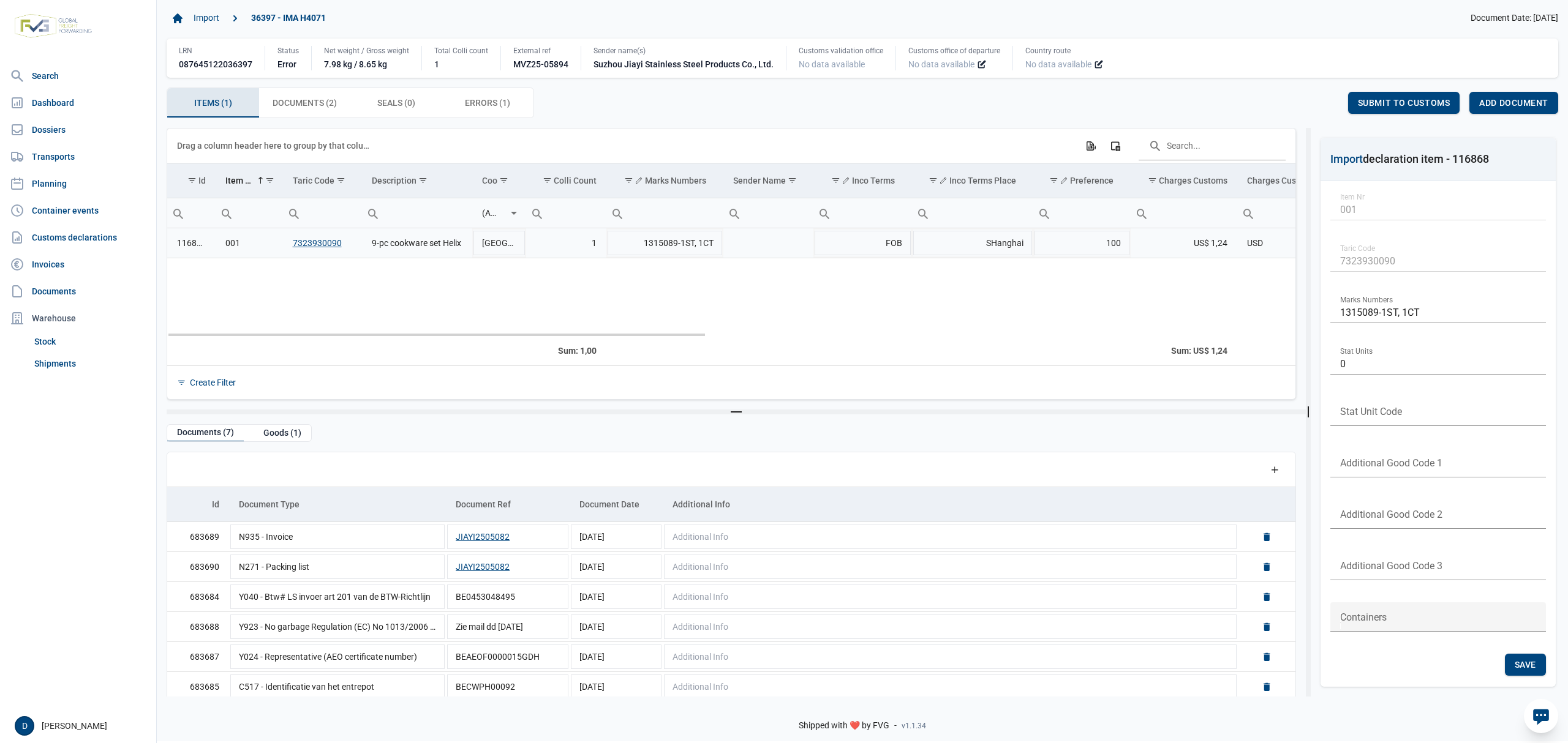
click at [188, 246] on td "116868" at bounding box center [191, 243] width 49 height 30
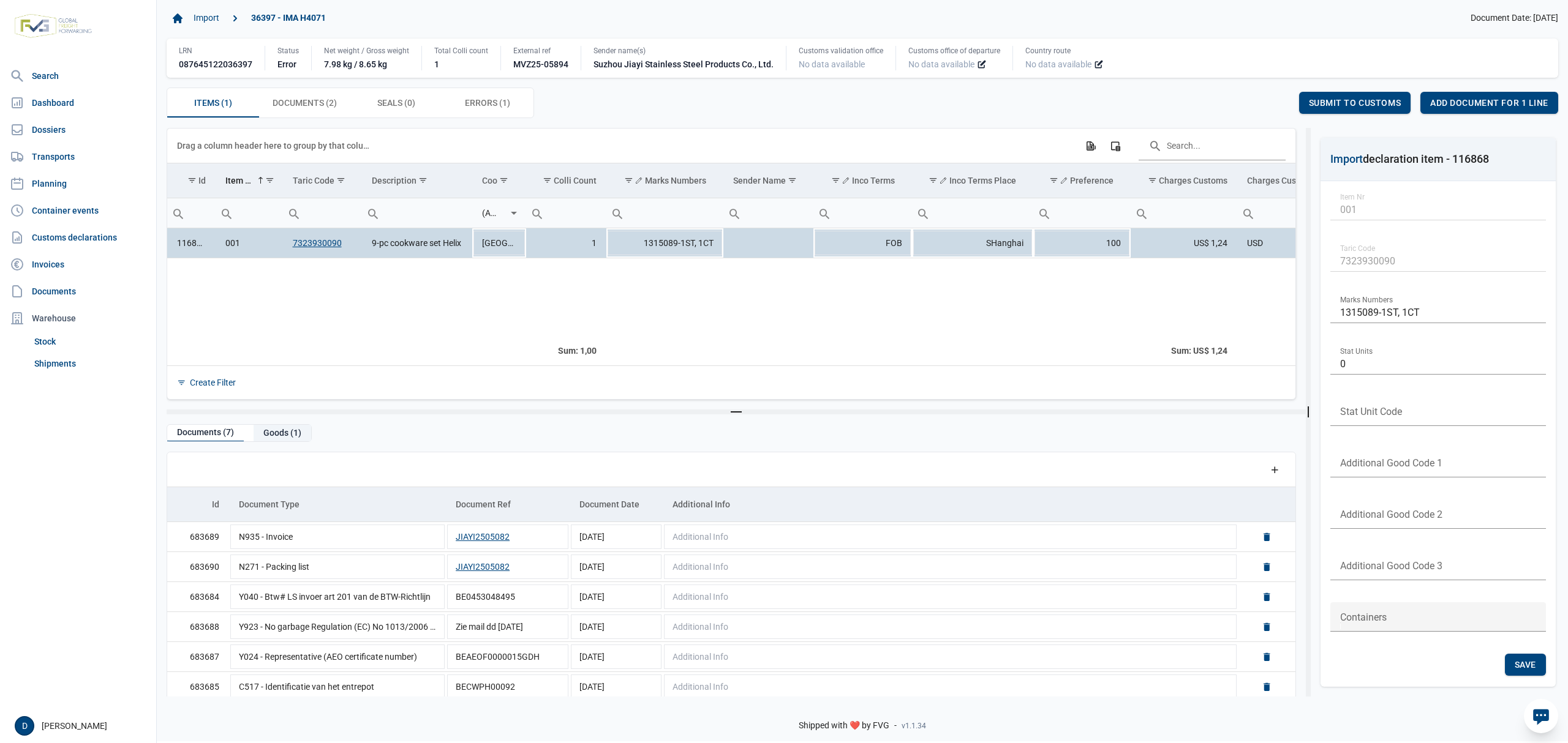
click at [268, 435] on div "Goods (1)" at bounding box center [282, 433] width 57 height 17
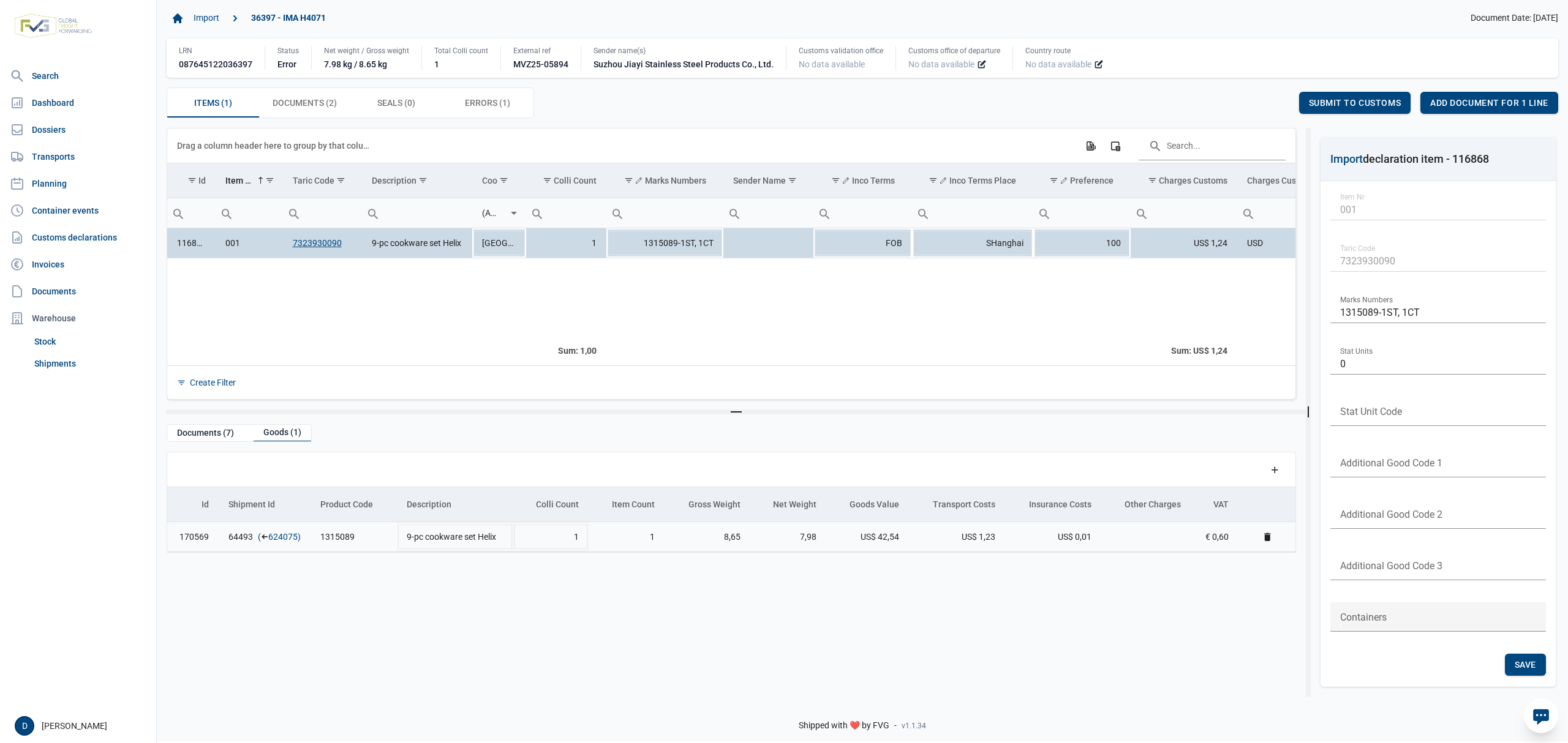
click at [274, 543] on link "624075" at bounding box center [282, 536] width 29 height 12
click at [1508, 101] on span "Add document for 1 line" at bounding box center [1489, 103] width 118 height 10
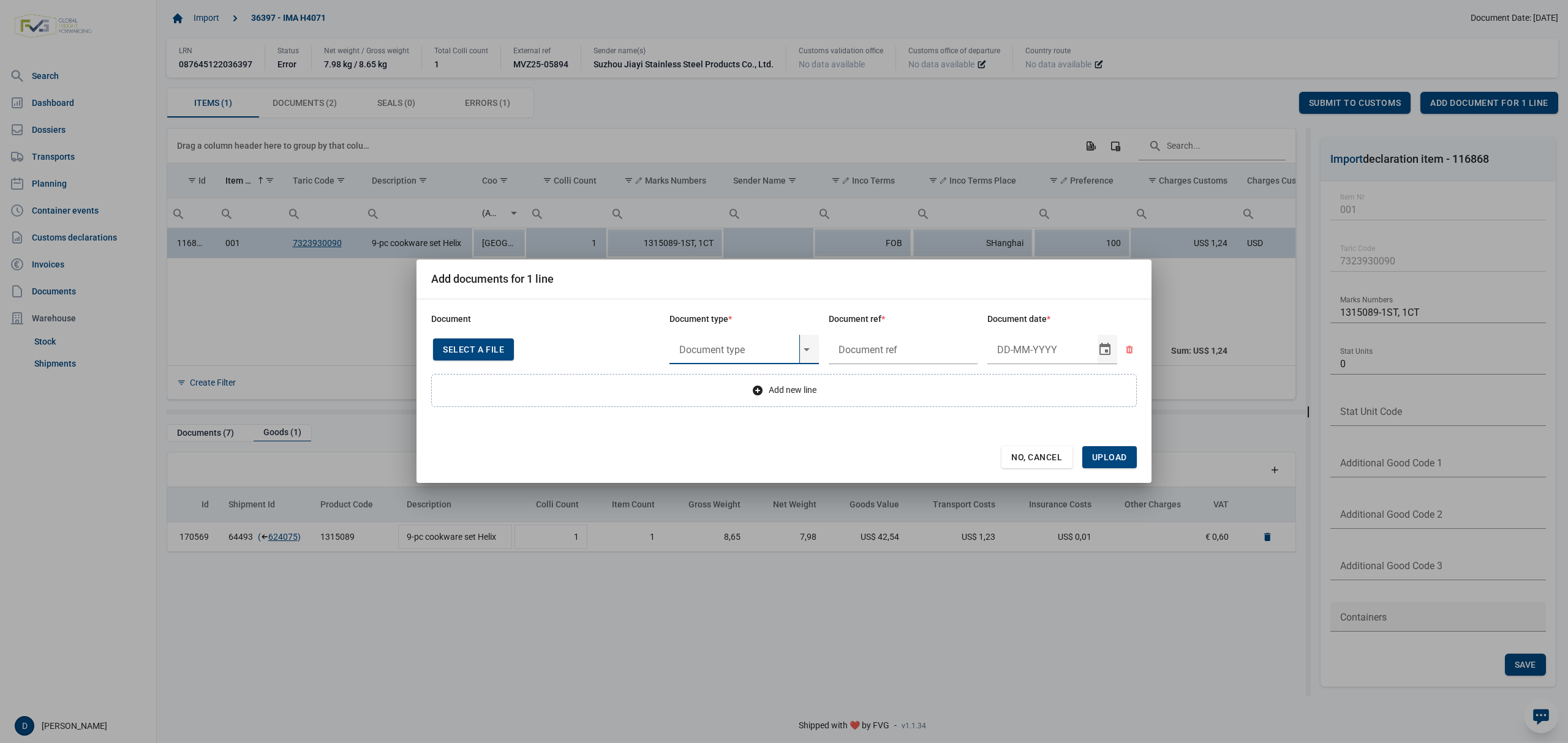
click at [726, 344] on input "text" at bounding box center [734, 349] width 130 height 29
click at [735, 377] on div "Y824 - Bewijs lvo van ijzer/staalbasisproducten" at bounding box center [744, 384] width 149 height 29
type input "Y824 - Bewijs lvo van ijzer/staalbasisproducten"
click at [888, 349] on input "text" at bounding box center [903, 349] width 149 height 29
type input "."
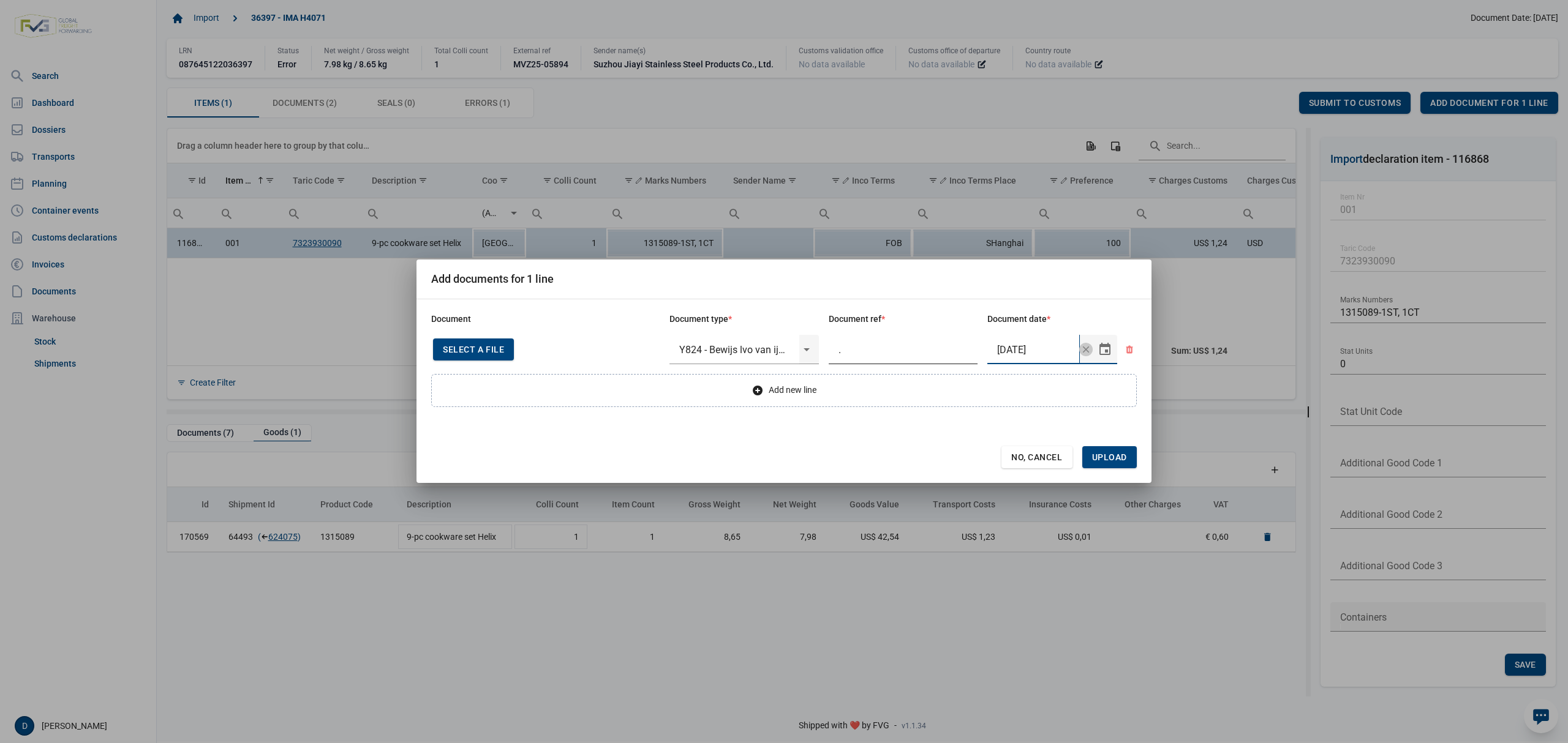
type input "[DATE]"
click at [1145, 457] on div "Document Document type * Document ref * Document date * Select a file or Drop a…" at bounding box center [784, 391] width 735 height 184
click at [1120, 456] on span "Upload" at bounding box center [1110, 457] width 35 height 10
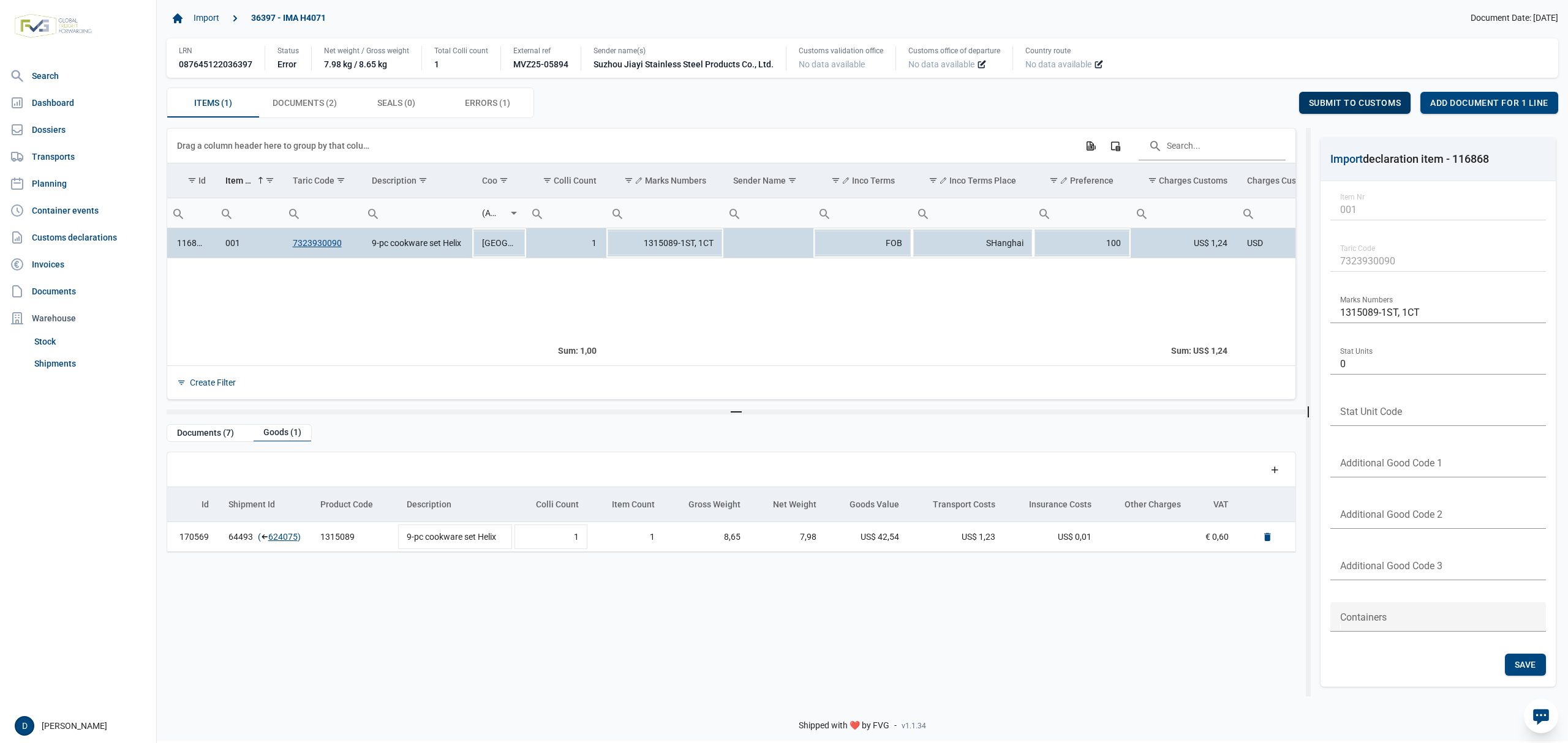
click at [1355, 100] on span "Submit to customs" at bounding box center [1355, 103] width 92 height 10
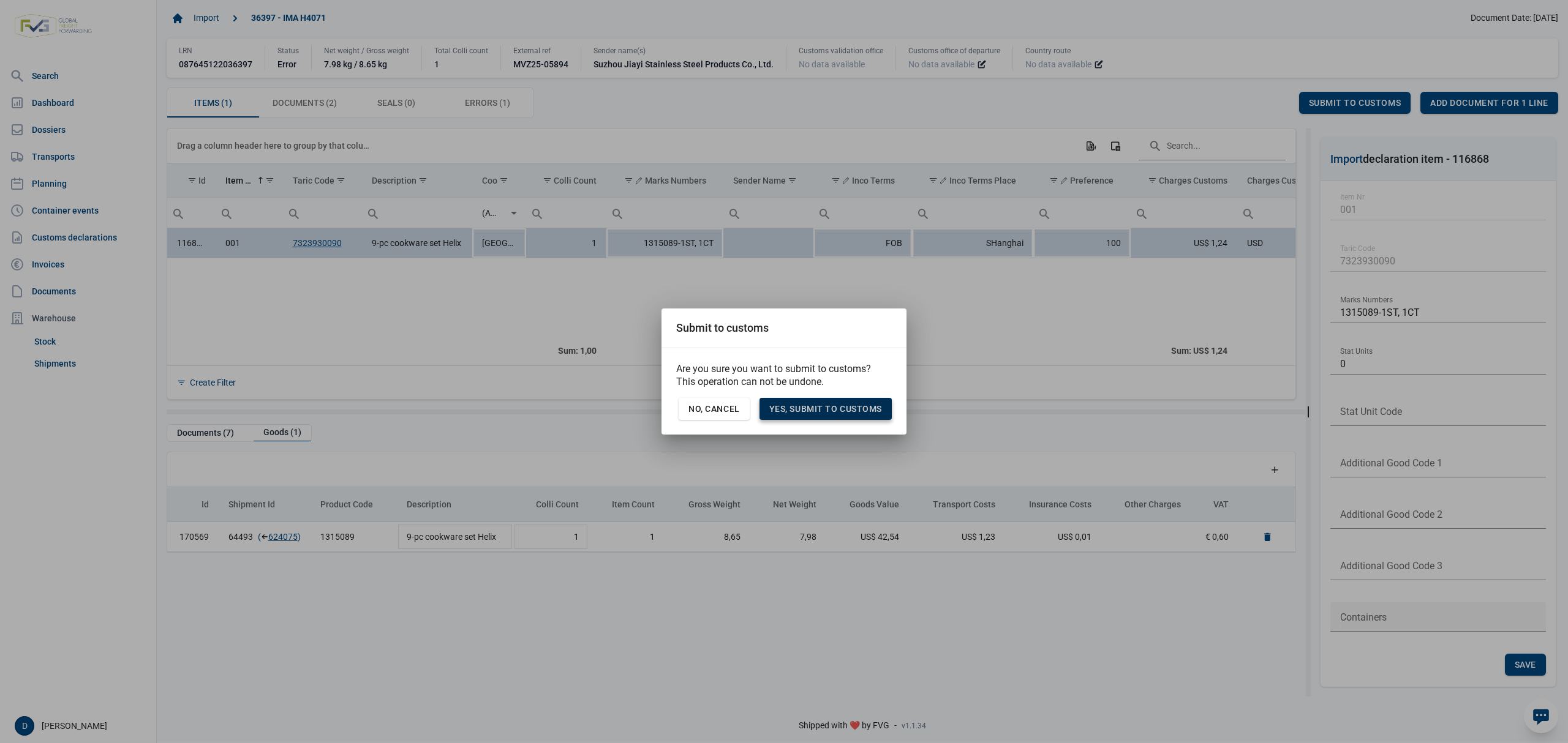
click at [838, 399] on div "Yes, Submit to customs" at bounding box center [825, 409] width 132 height 22
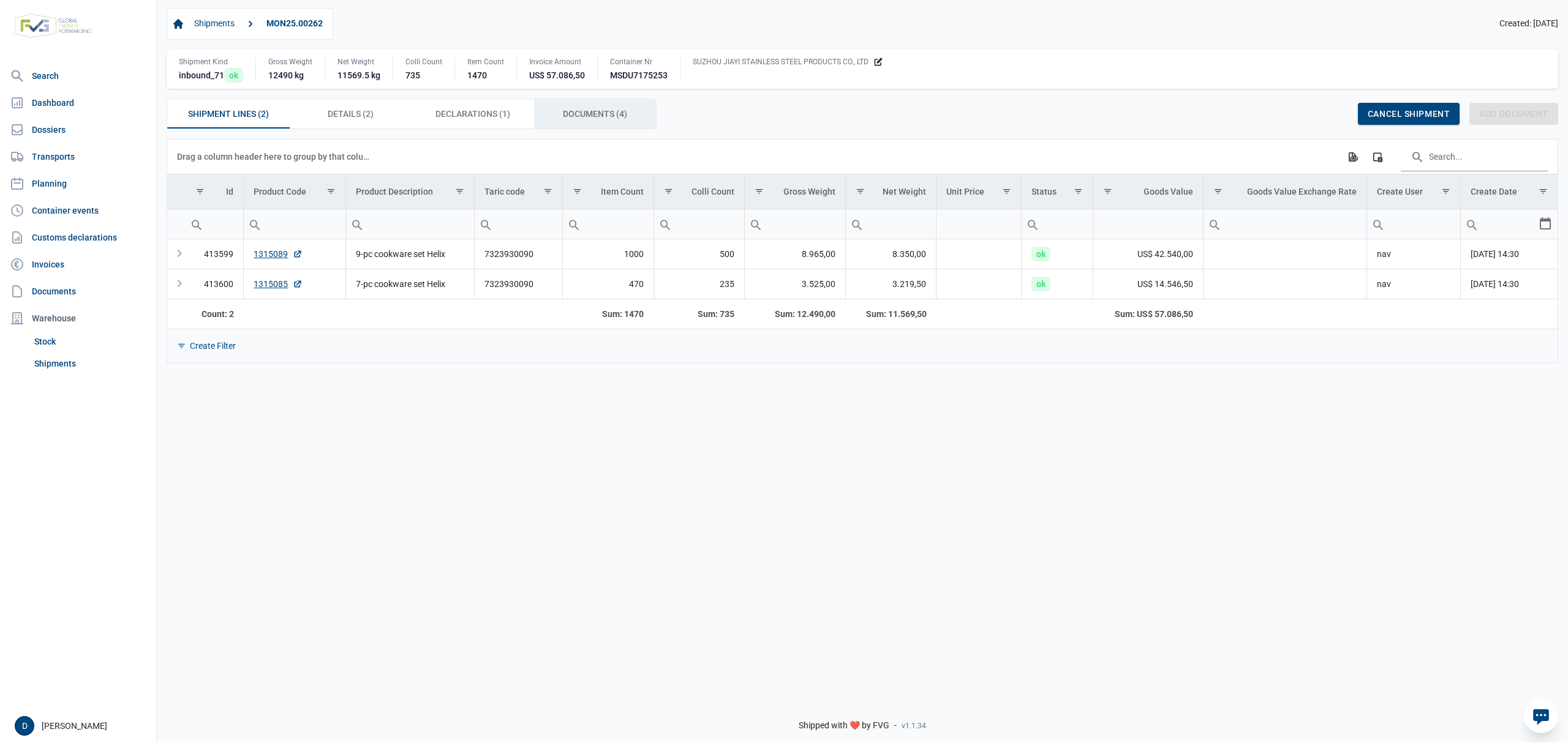
click at [584, 114] on span "Documents (4) Documents (4)" at bounding box center [595, 114] width 64 height 14
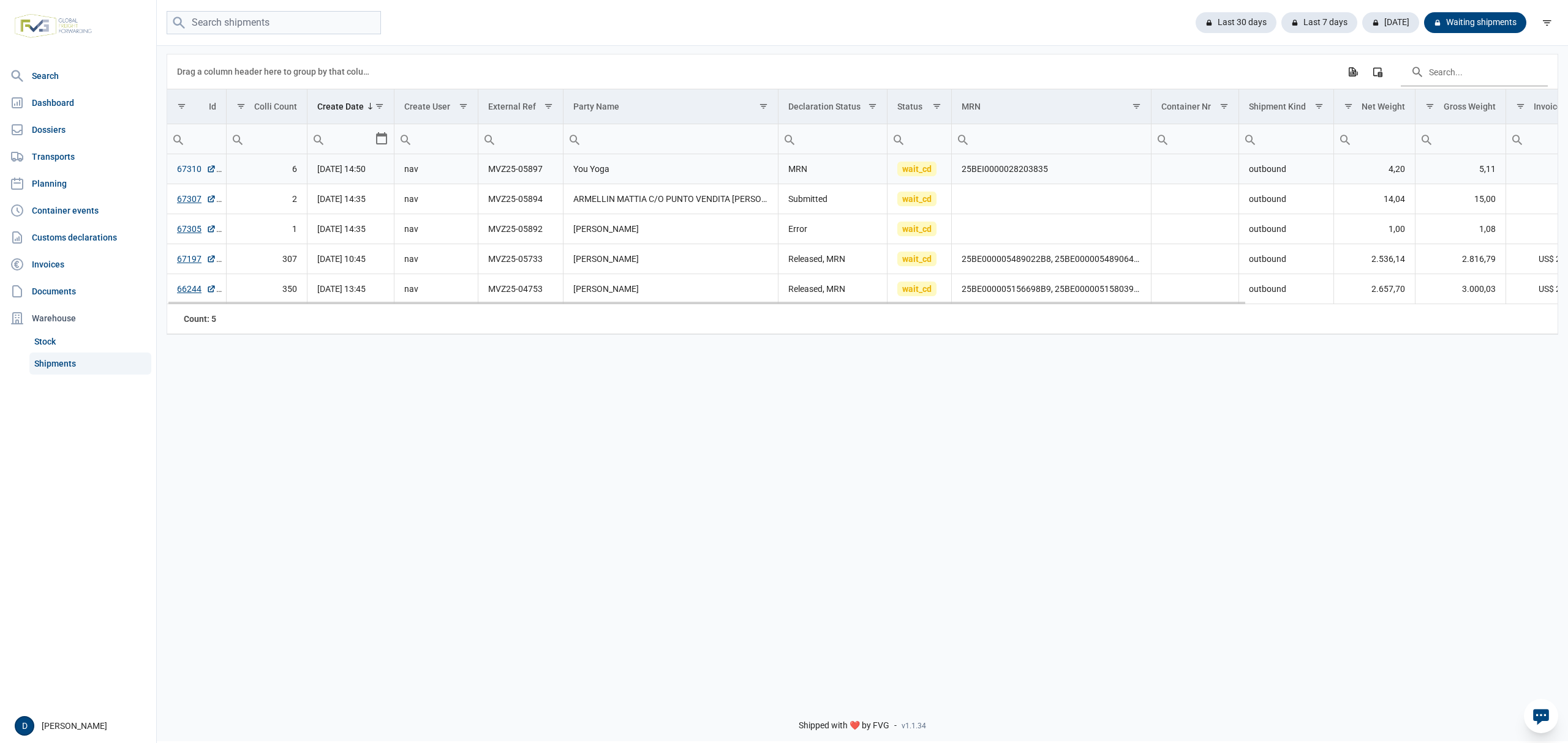
click at [188, 169] on link "67310" at bounding box center [196, 168] width 39 height 12
drag, startPoint x: 960, startPoint y: 172, endPoint x: 1054, endPoint y: 180, distance: 94.3
click at [1054, 180] on td "25BEI0000028203835" at bounding box center [1051, 169] width 200 height 30
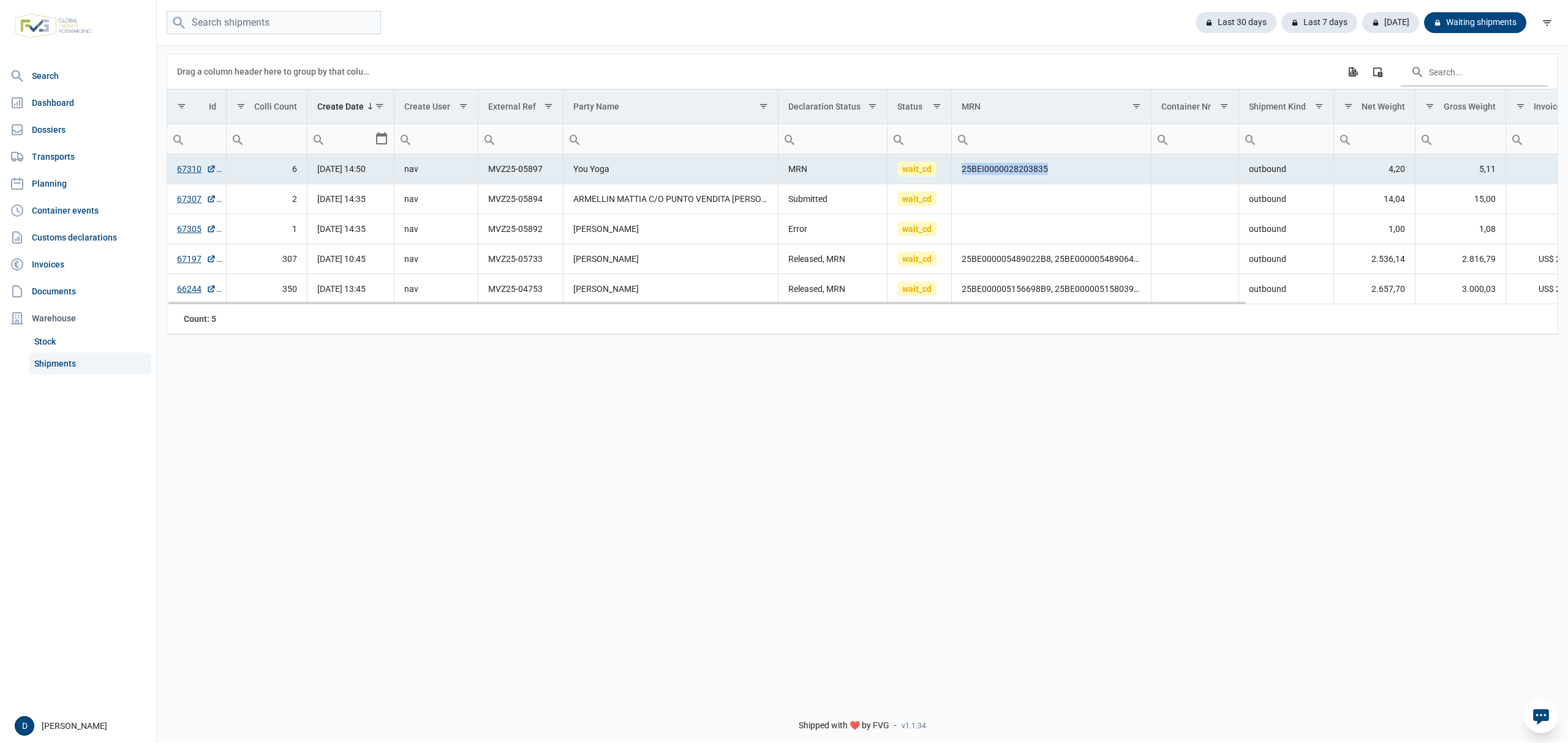
copy td "25BEI0000028203835"
click at [188, 265] on link "67197" at bounding box center [196, 258] width 39 height 12
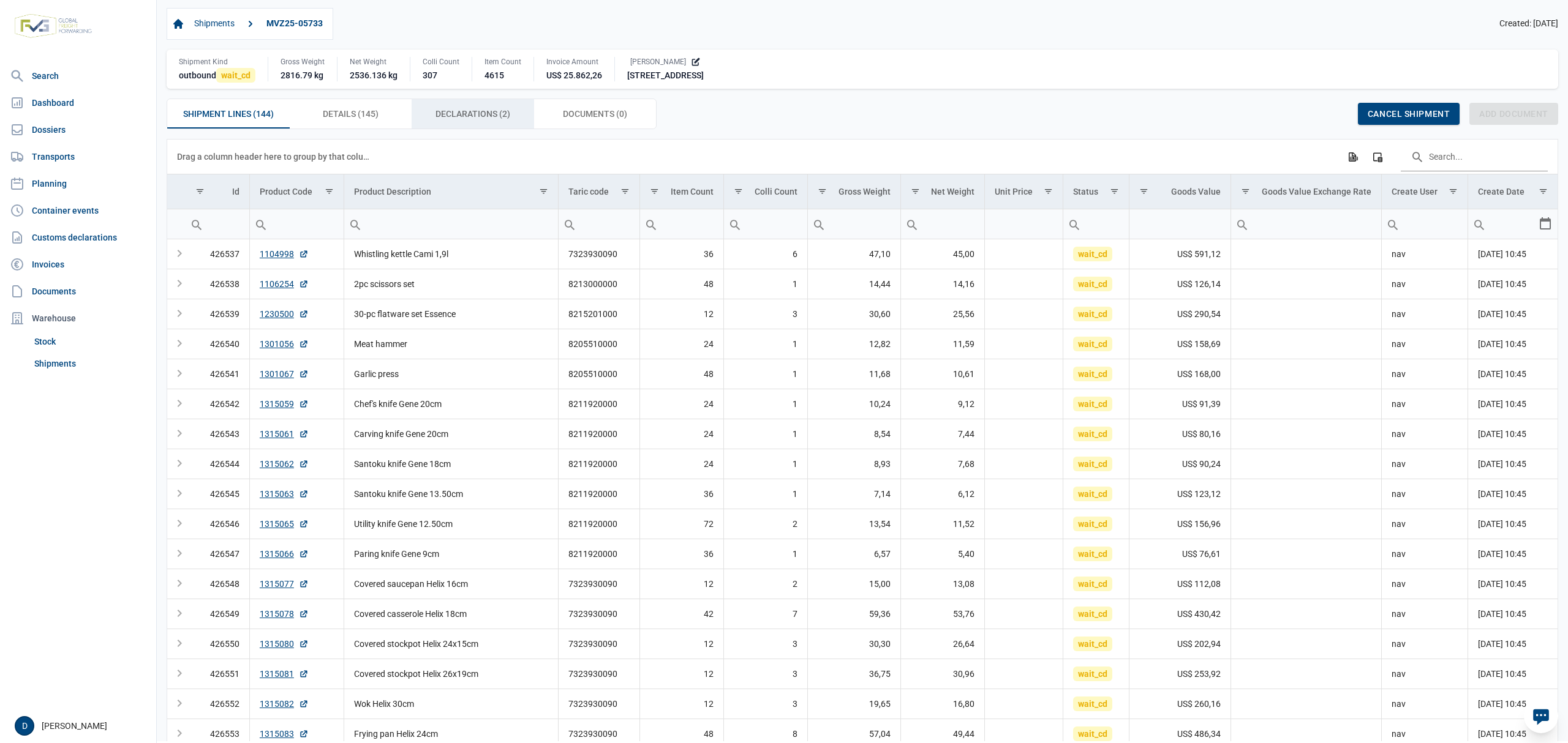
click at [491, 118] on span "Declarations (2) Declarations (2)" at bounding box center [473, 114] width 75 height 14
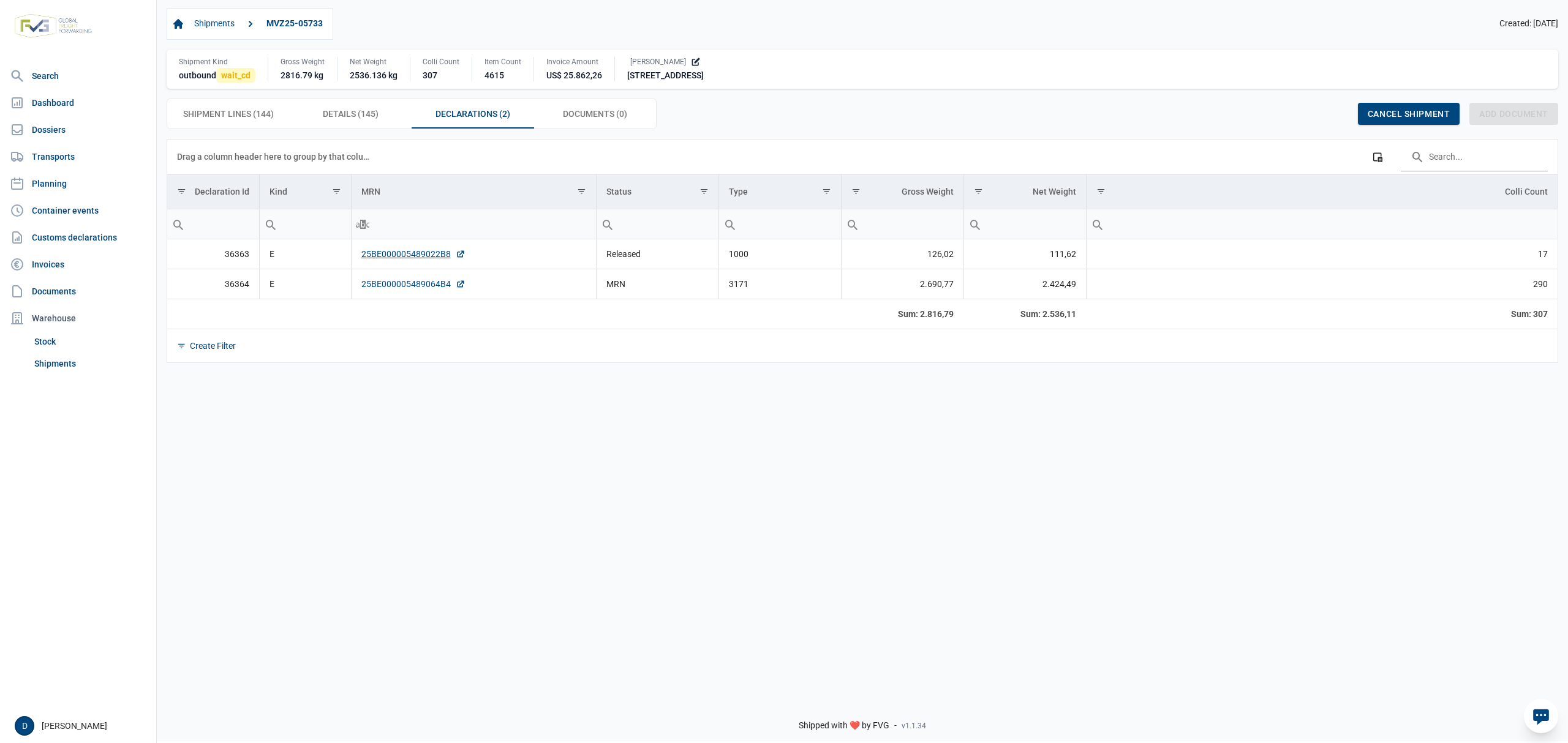
click at [414, 287] on link "25BE000005489064B4" at bounding box center [413, 284] width 104 height 12
click at [403, 289] on link "25BE000005489064B4" at bounding box center [413, 284] width 104 height 12
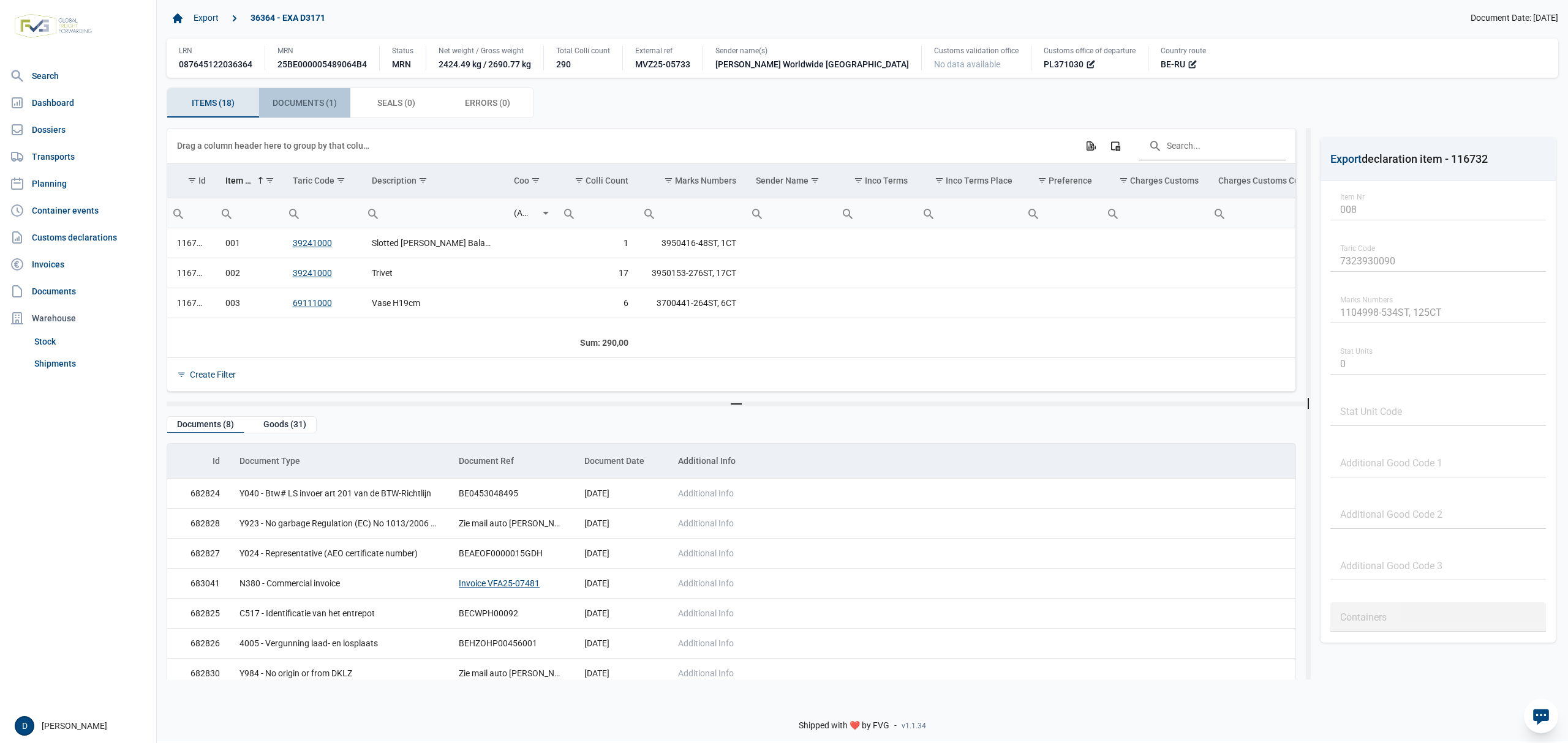
click at [319, 104] on span "Documents (1) Documents (1)" at bounding box center [305, 103] width 64 height 14
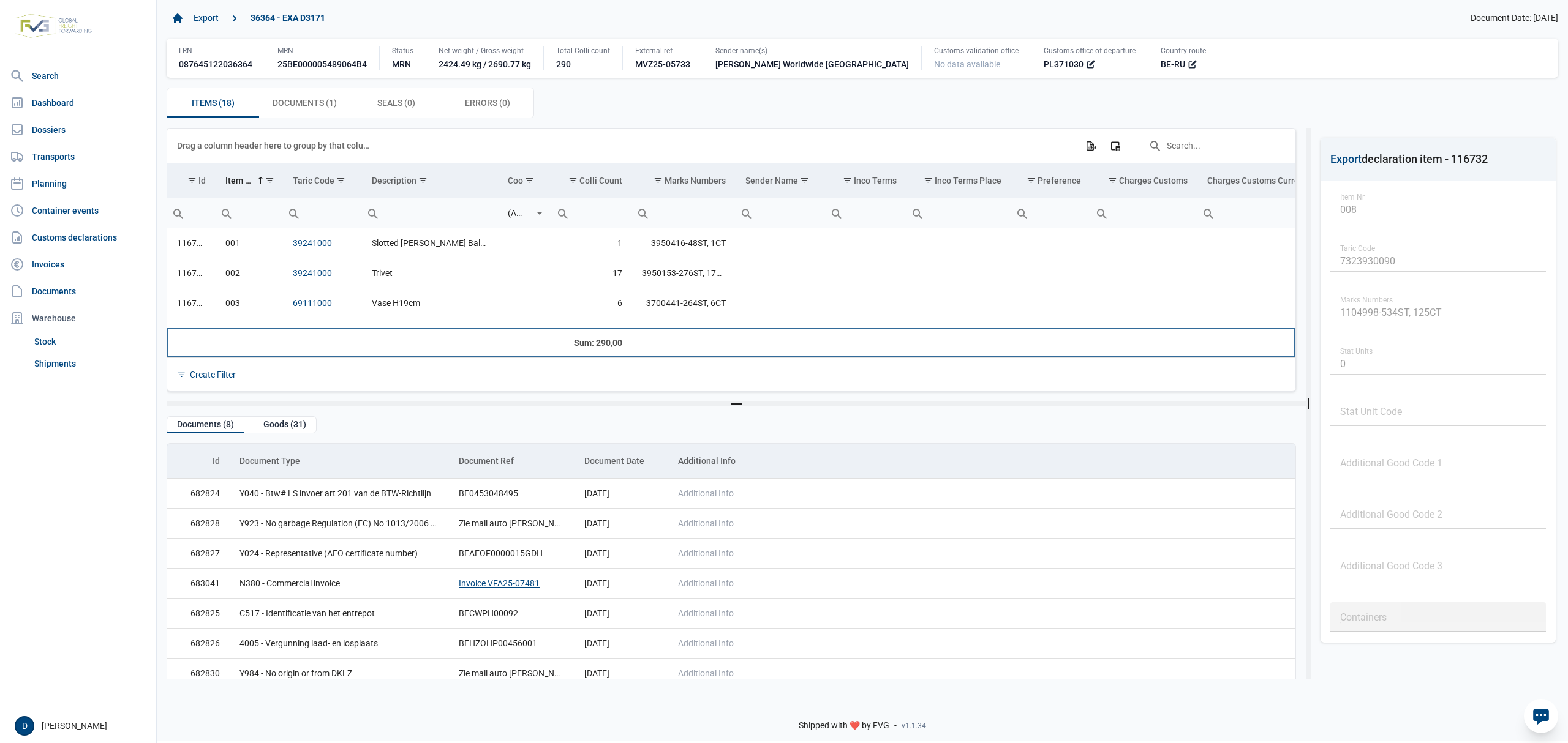
drag, startPoint x: 434, startPoint y: 331, endPoint x: 376, endPoint y: 333, distance: 58.0
click at [376, 333] on td "Data grid with 18 rows and 23 columns" at bounding box center [429, 342] width 136 height 29
click at [375, 331] on div "Data grid with 18 rows and 23 columns Drag a column header here to group by tha…" at bounding box center [731, 260] width 1128 height 263
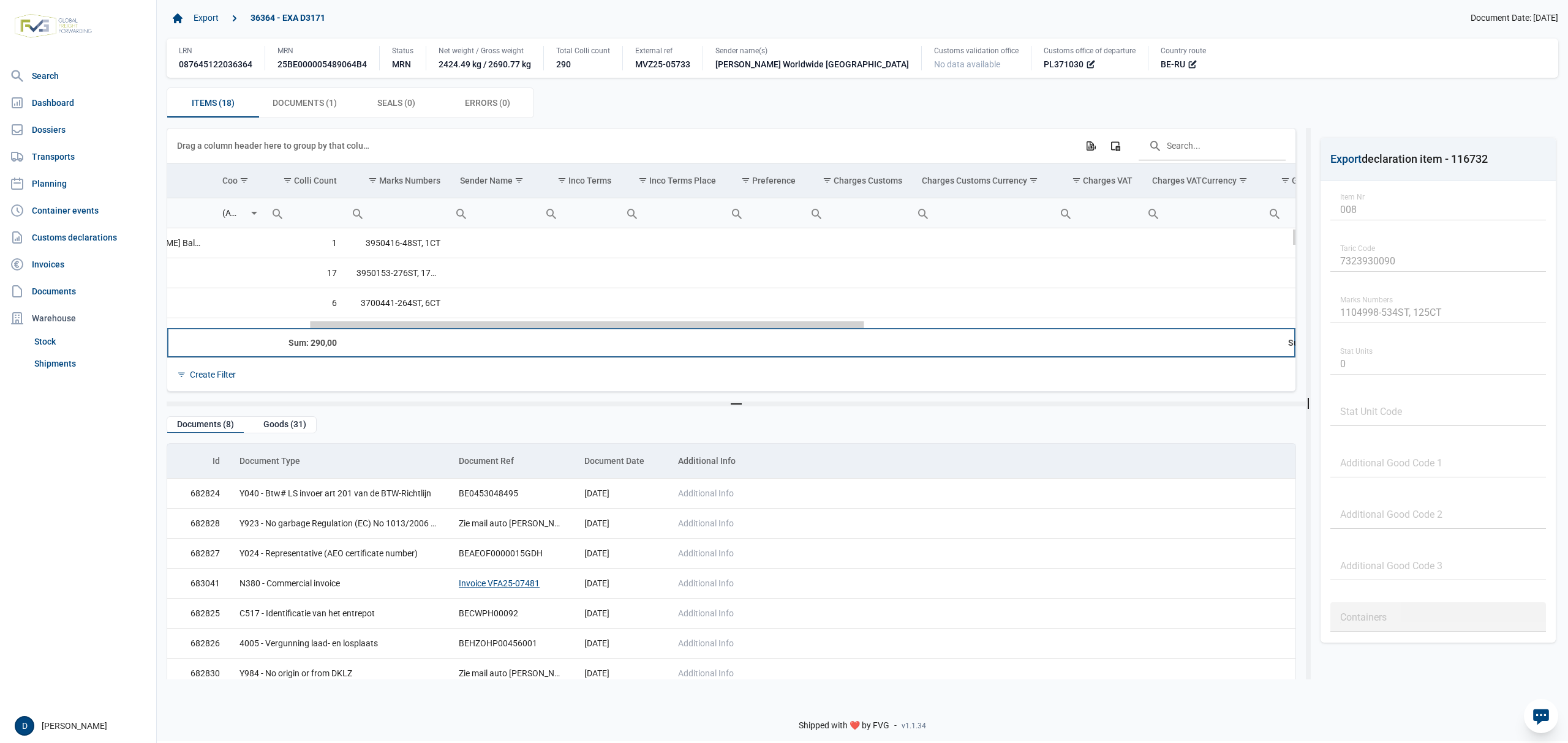
scroll to position [0, 302]
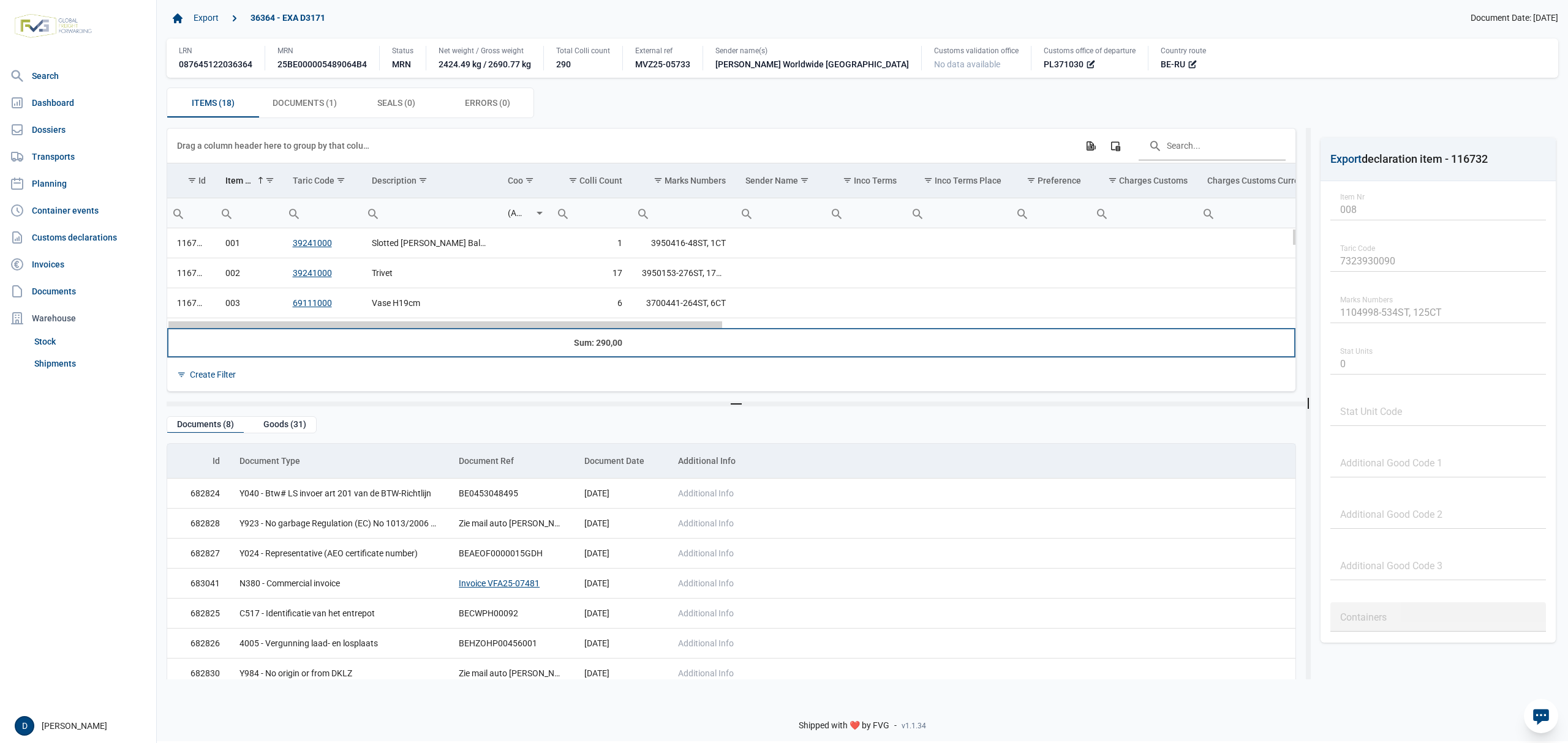
drag, startPoint x: 604, startPoint y: 327, endPoint x: 469, endPoint y: 385, distance: 146.9
click at [469, 385] on body "For evaluation purposes only. Redistribution prohibited. Please register an exi…" at bounding box center [784, 350] width 1568 height 743
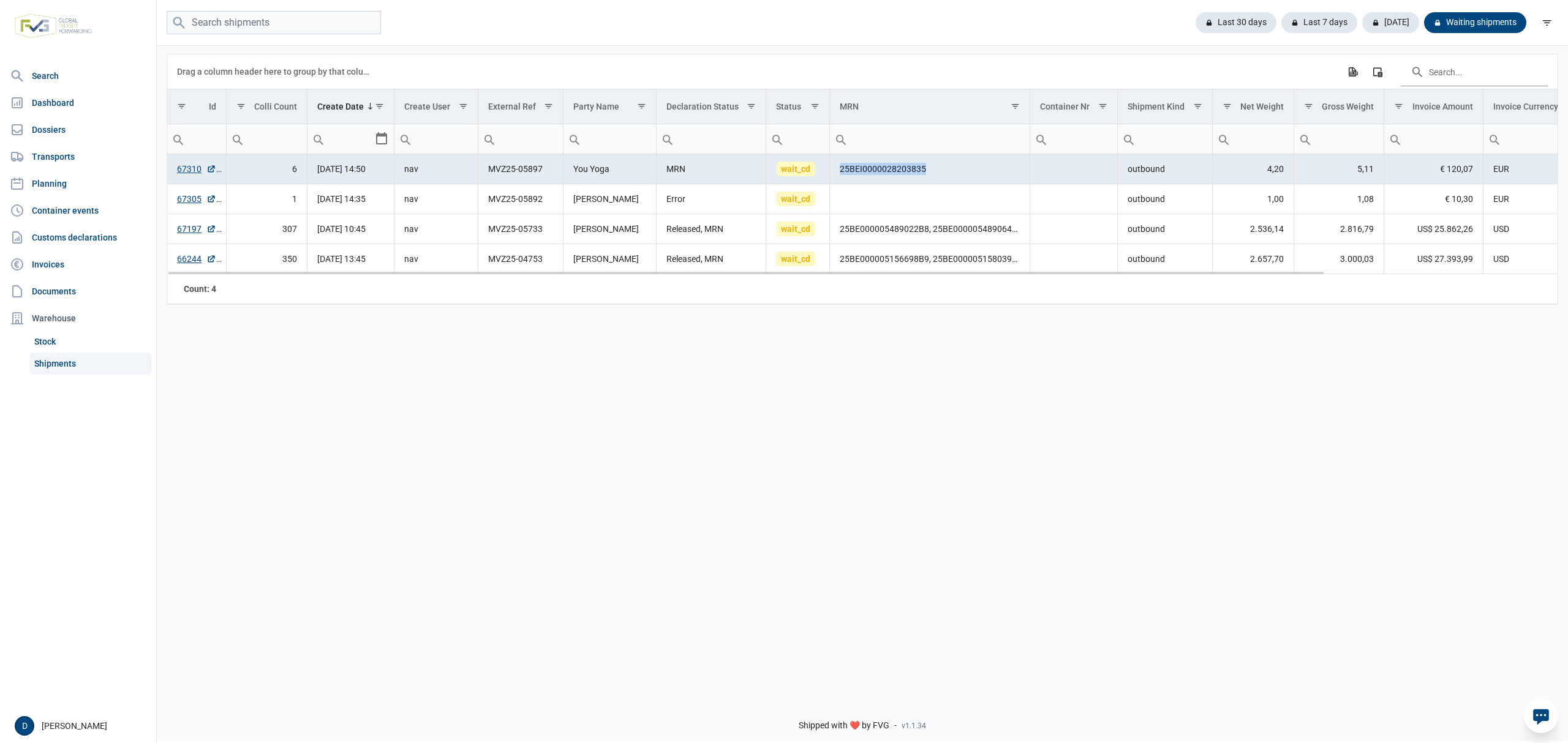
drag, startPoint x: 840, startPoint y: 169, endPoint x: 942, endPoint y: 177, distance: 102.3
click at [942, 177] on td "25BEI0000028203835" at bounding box center [930, 169] width 200 height 30
copy td "25BEI0000028203835"
click at [47, 134] on link "Dossiers" at bounding box center [78, 130] width 146 height 25
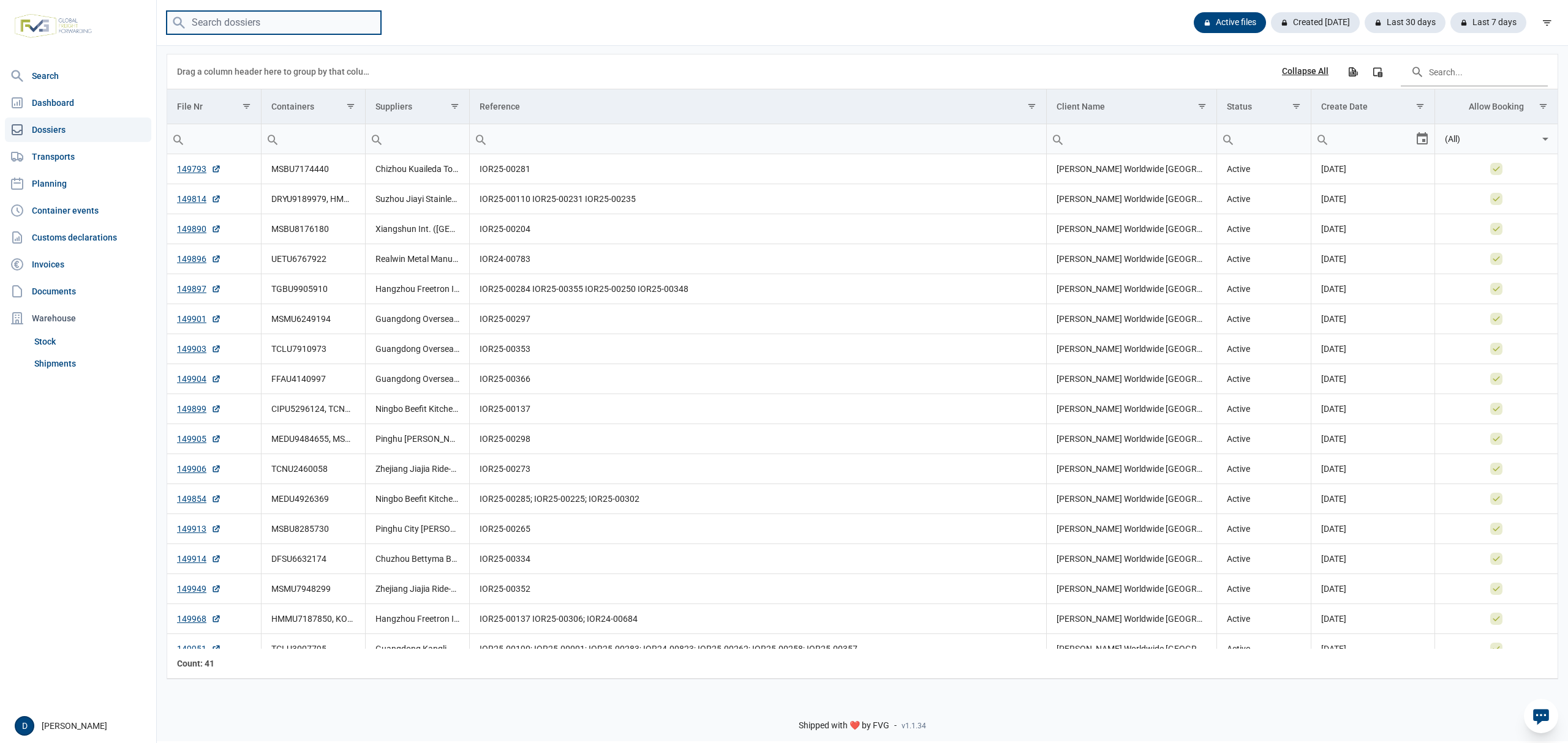
click at [233, 28] on input "search" at bounding box center [274, 23] width 215 height 24
type input "ffau4140997"
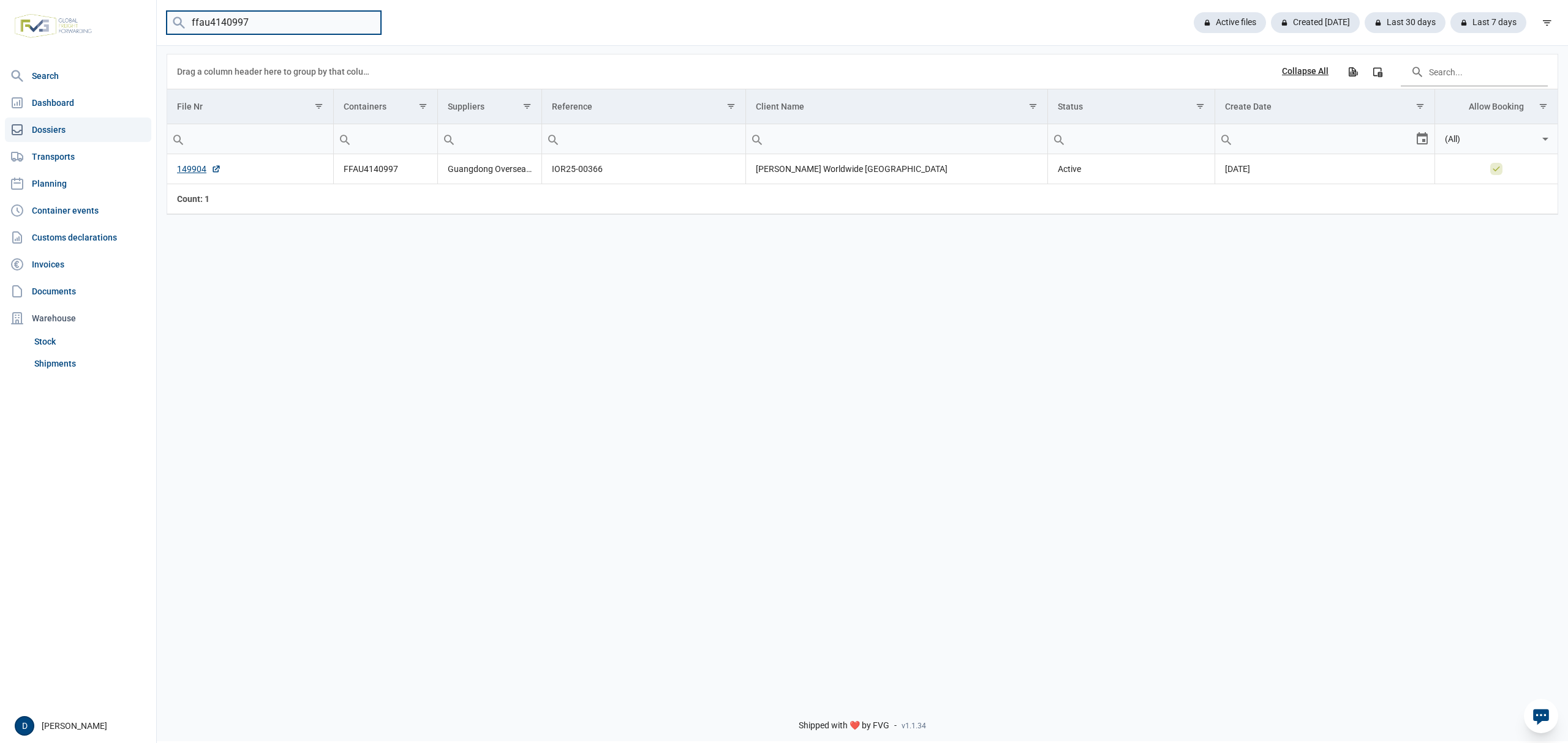
click at [367, 18] on input "ffau4140997" at bounding box center [274, 23] width 215 height 24
click at [70, 358] on link "Shipments" at bounding box center [90, 364] width 122 height 22
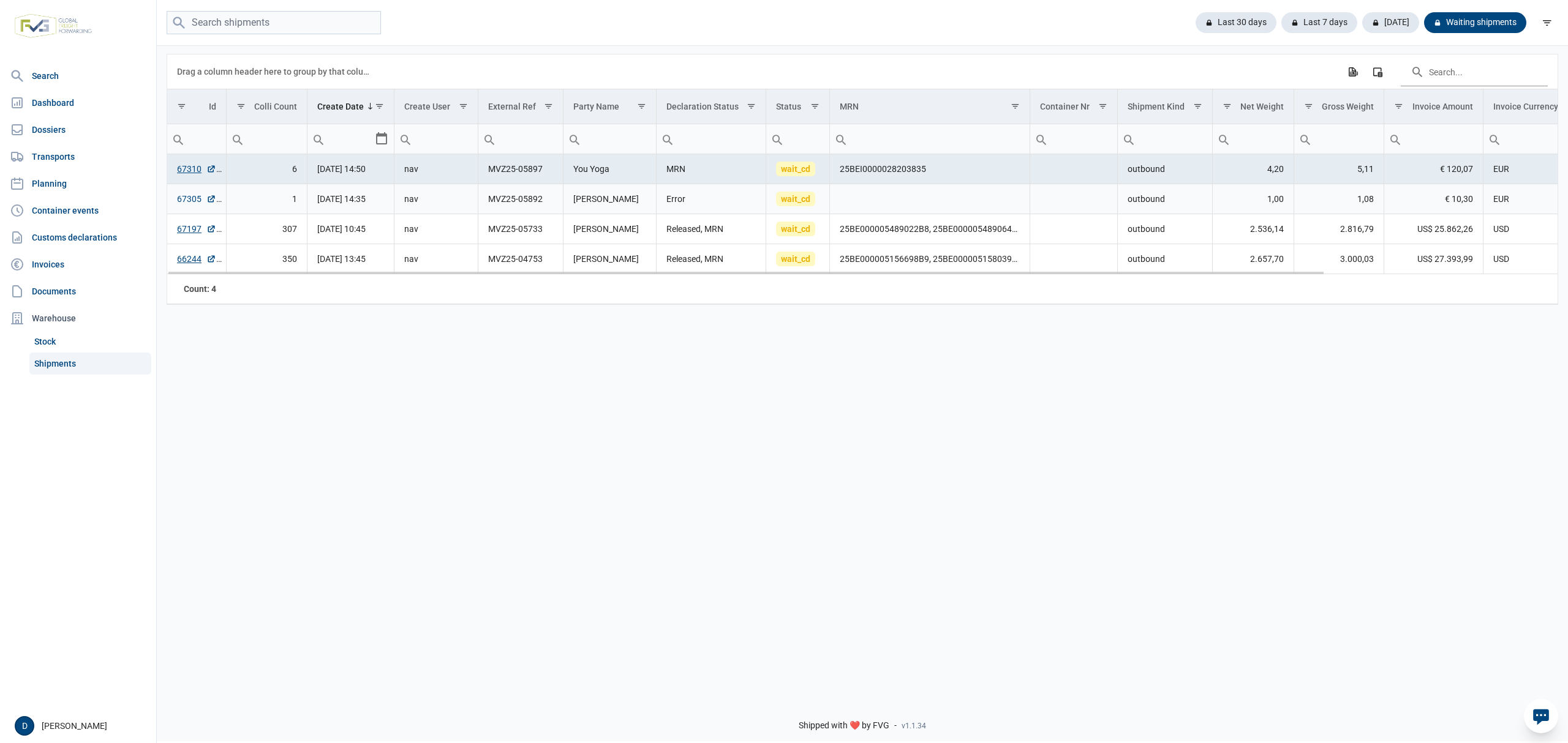
click at [191, 199] on link "67305" at bounding box center [196, 199] width 39 height 12
click at [195, 197] on link "67305" at bounding box center [196, 199] width 39 height 12
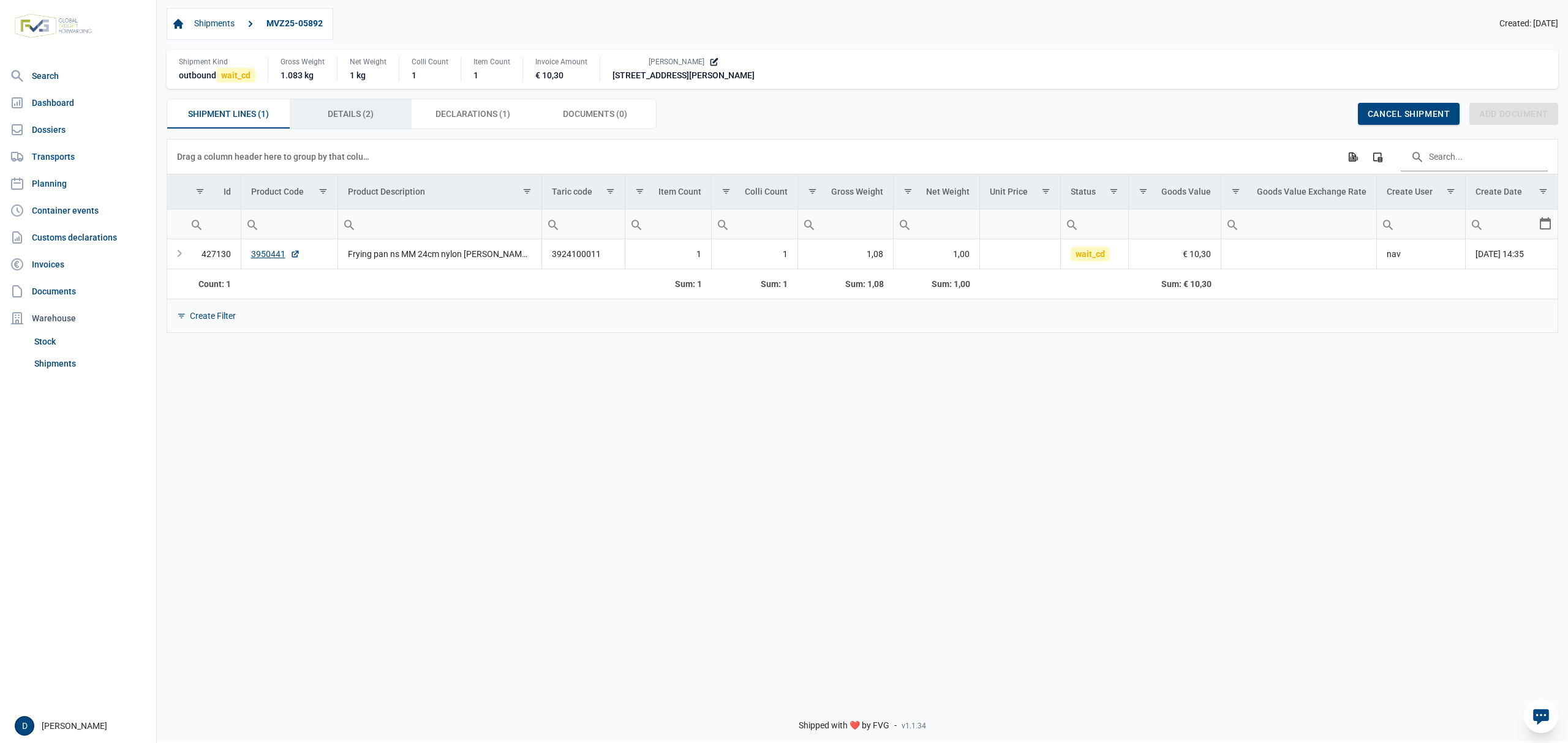
click at [386, 115] on div "Details (2) Details (2)" at bounding box center [351, 114] width 122 height 29
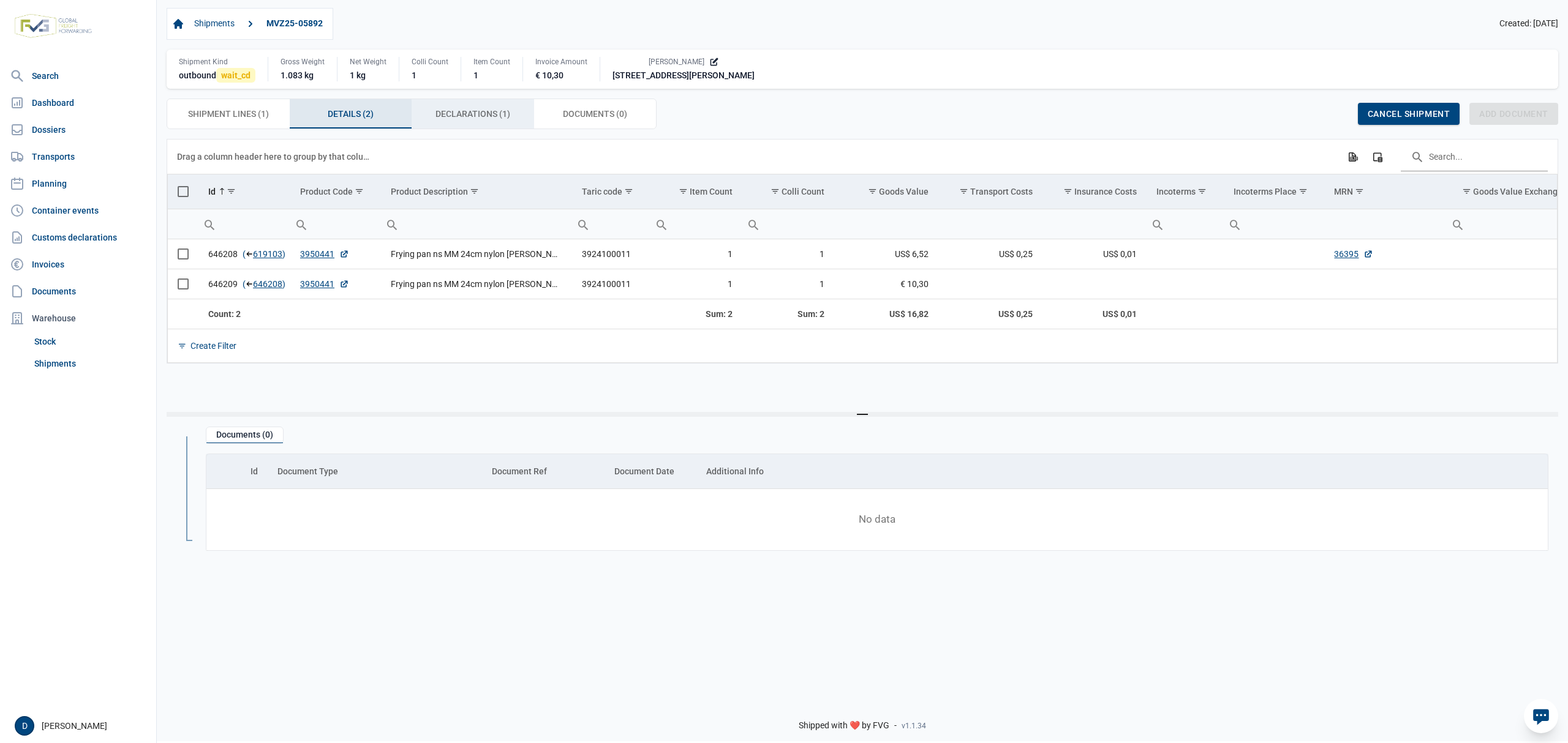
click at [468, 116] on span "Declarations (1) Declarations (1)" at bounding box center [473, 114] width 75 height 14
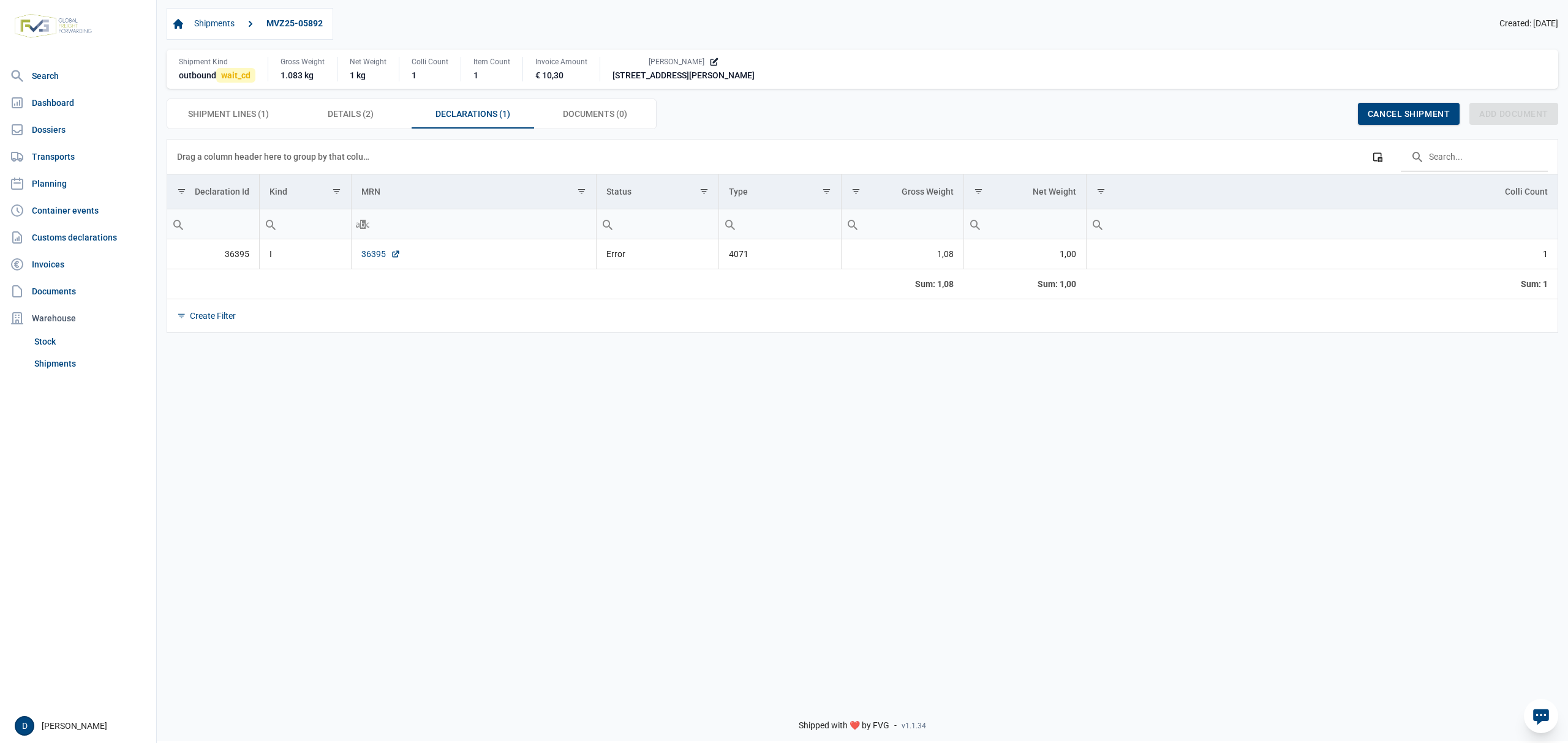
click at [368, 255] on link "36395" at bounding box center [381, 253] width 39 height 12
click at [383, 257] on link "36395" at bounding box center [381, 253] width 39 height 12
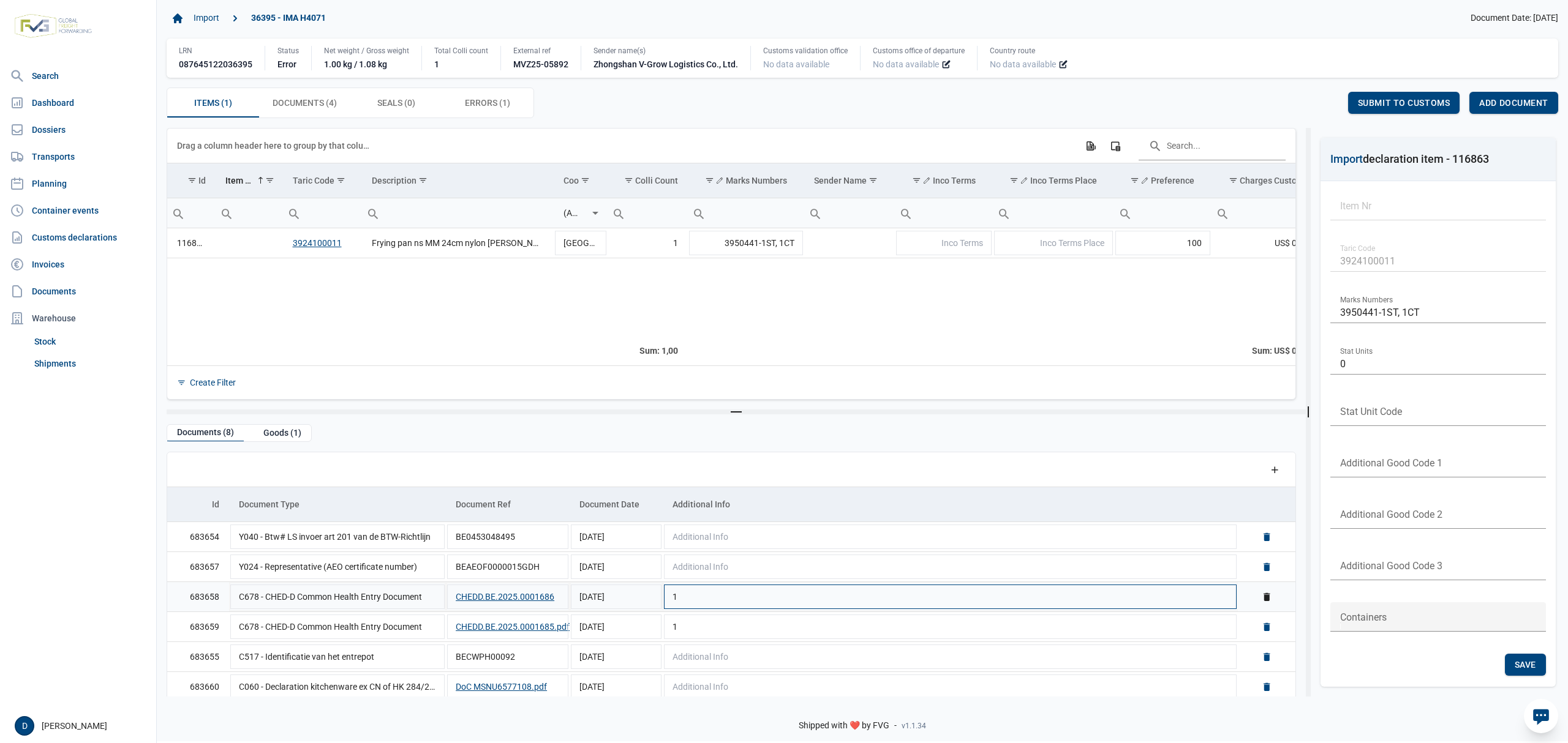
scroll to position [69, 0]
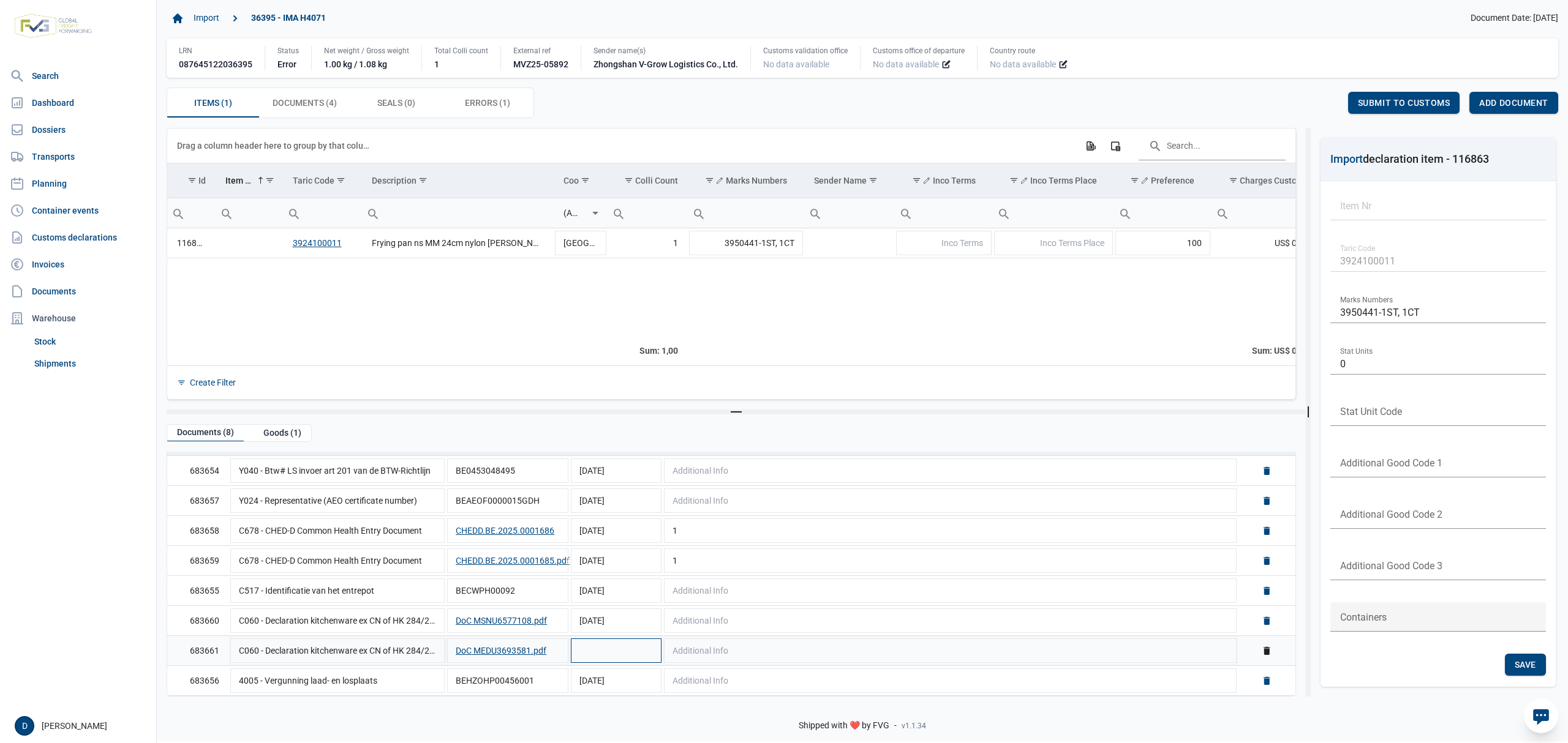
click at [604, 655] on td "Data grid with 8 rows and 5 columns" at bounding box center [616, 651] width 93 height 30
type input "[DATE]"
click at [1516, 665] on span "Save" at bounding box center [1525, 665] width 21 height 10
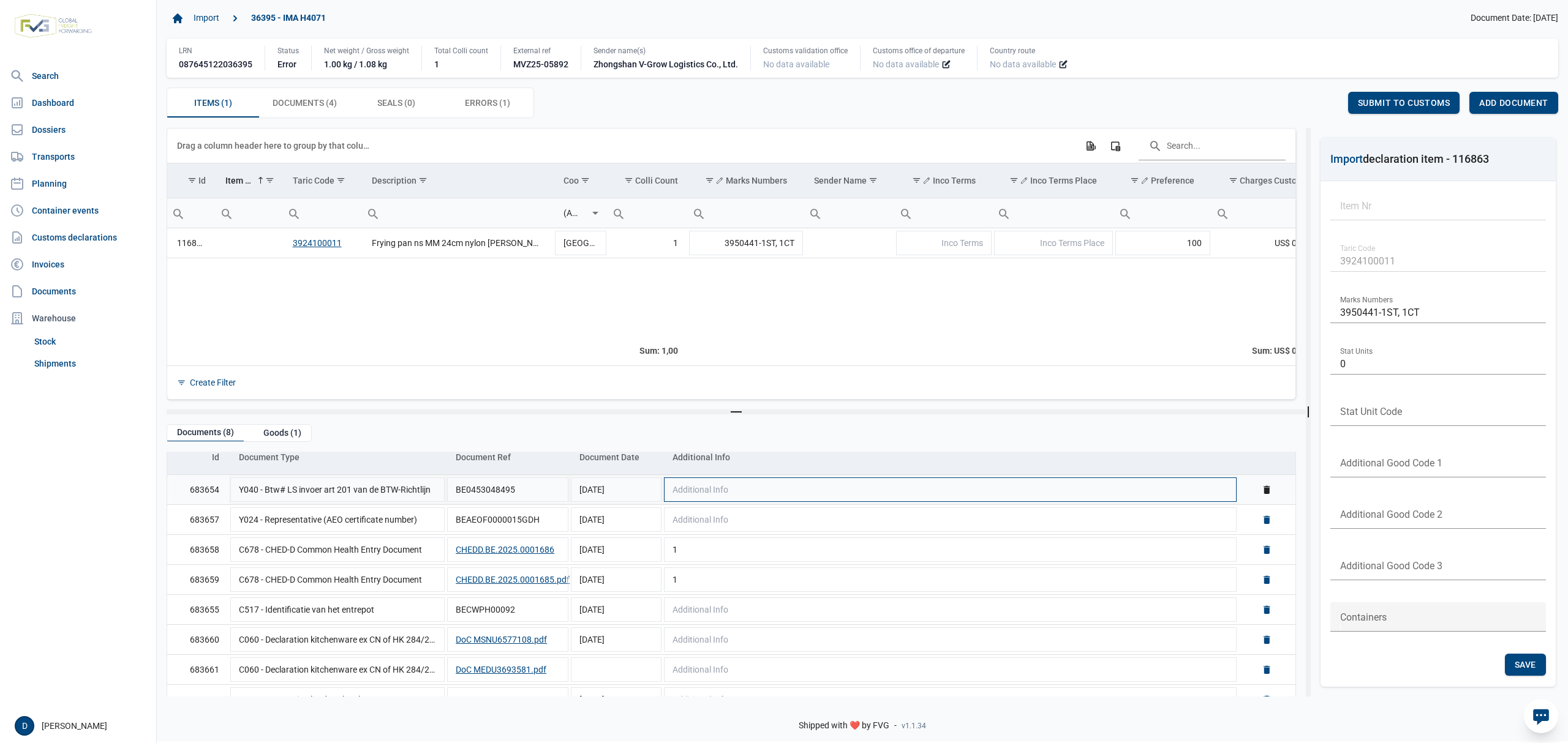
scroll to position [69, 0]
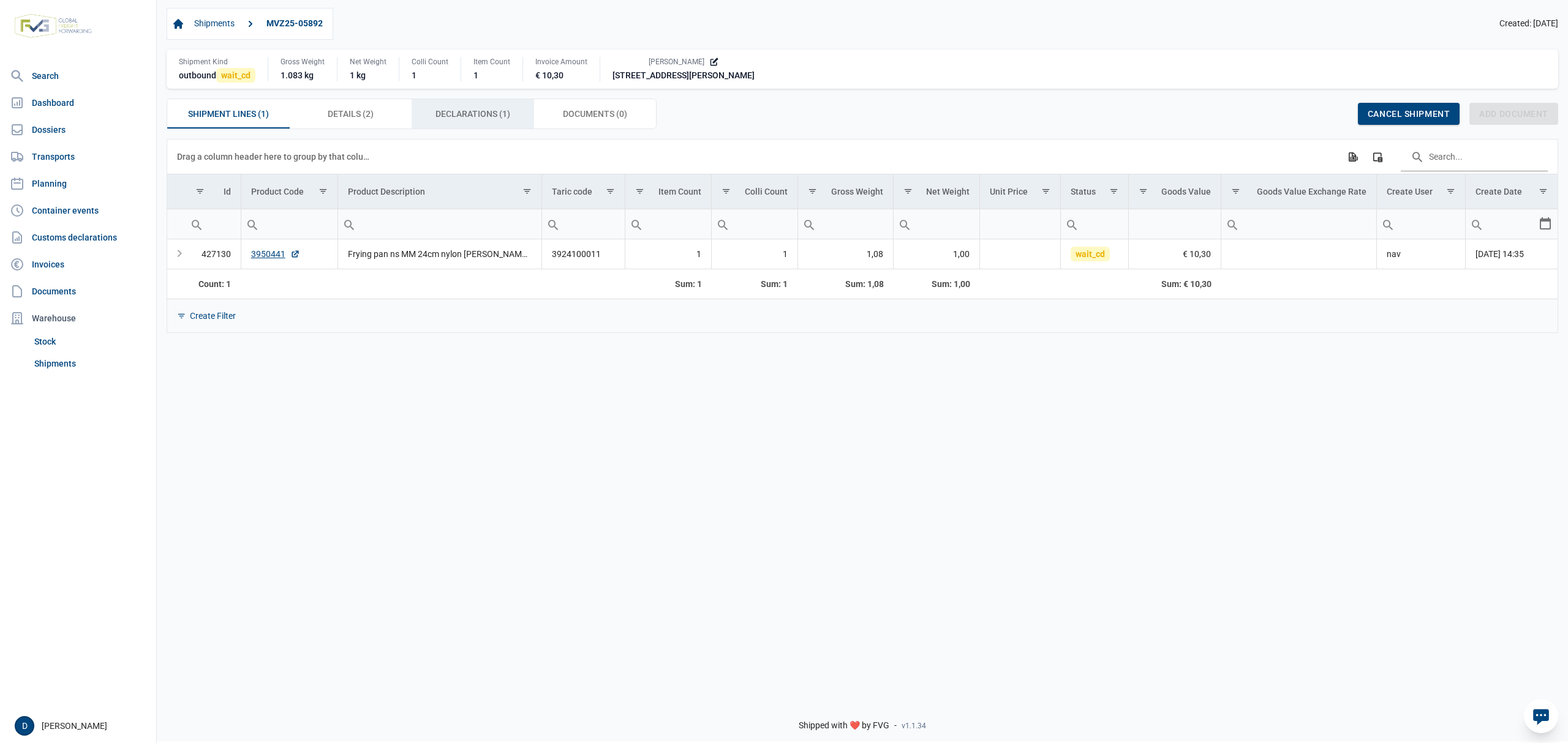
click at [454, 120] on span "Declarations (1) Declarations (1)" at bounding box center [473, 114] width 75 height 14
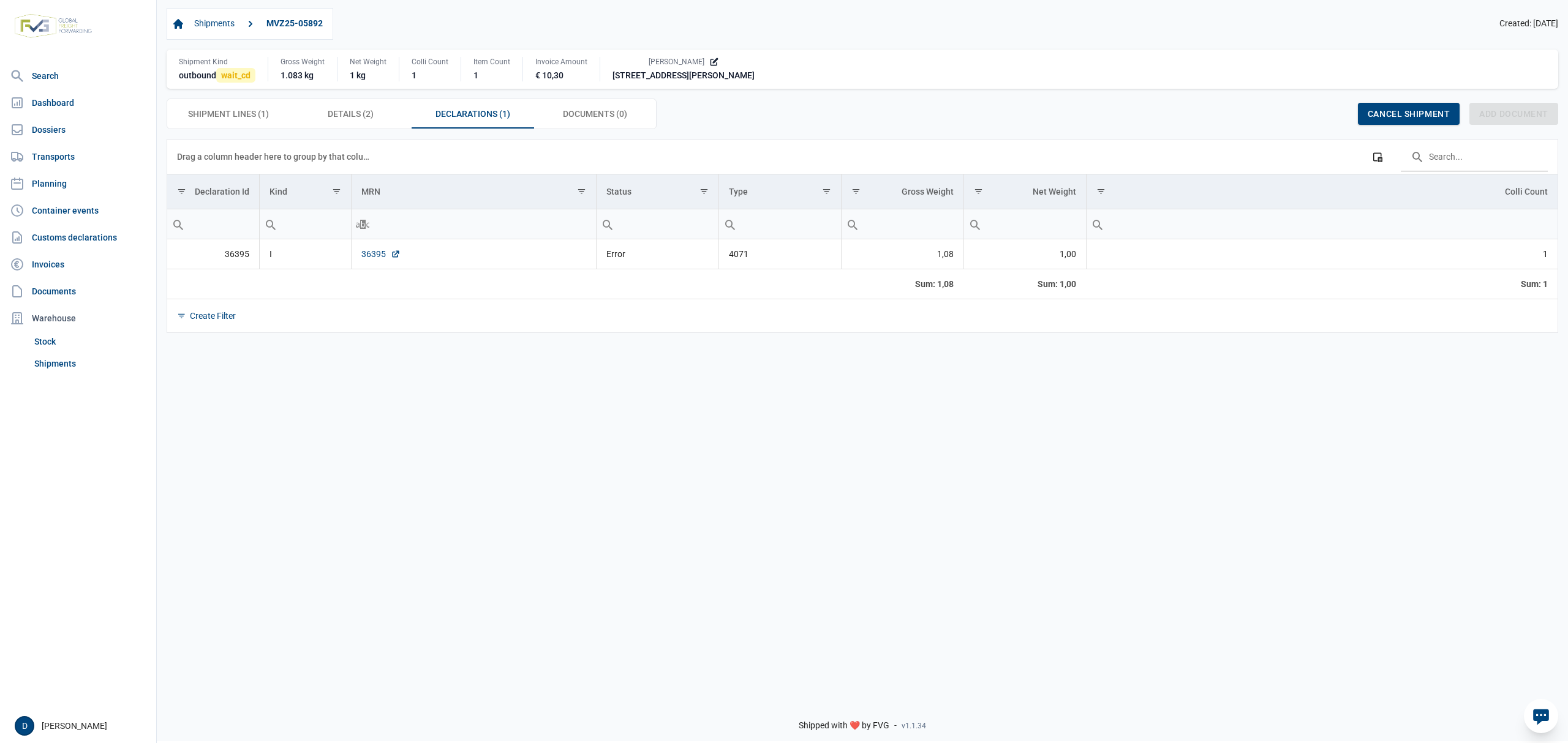
click at [375, 257] on link "36395" at bounding box center [381, 253] width 39 height 12
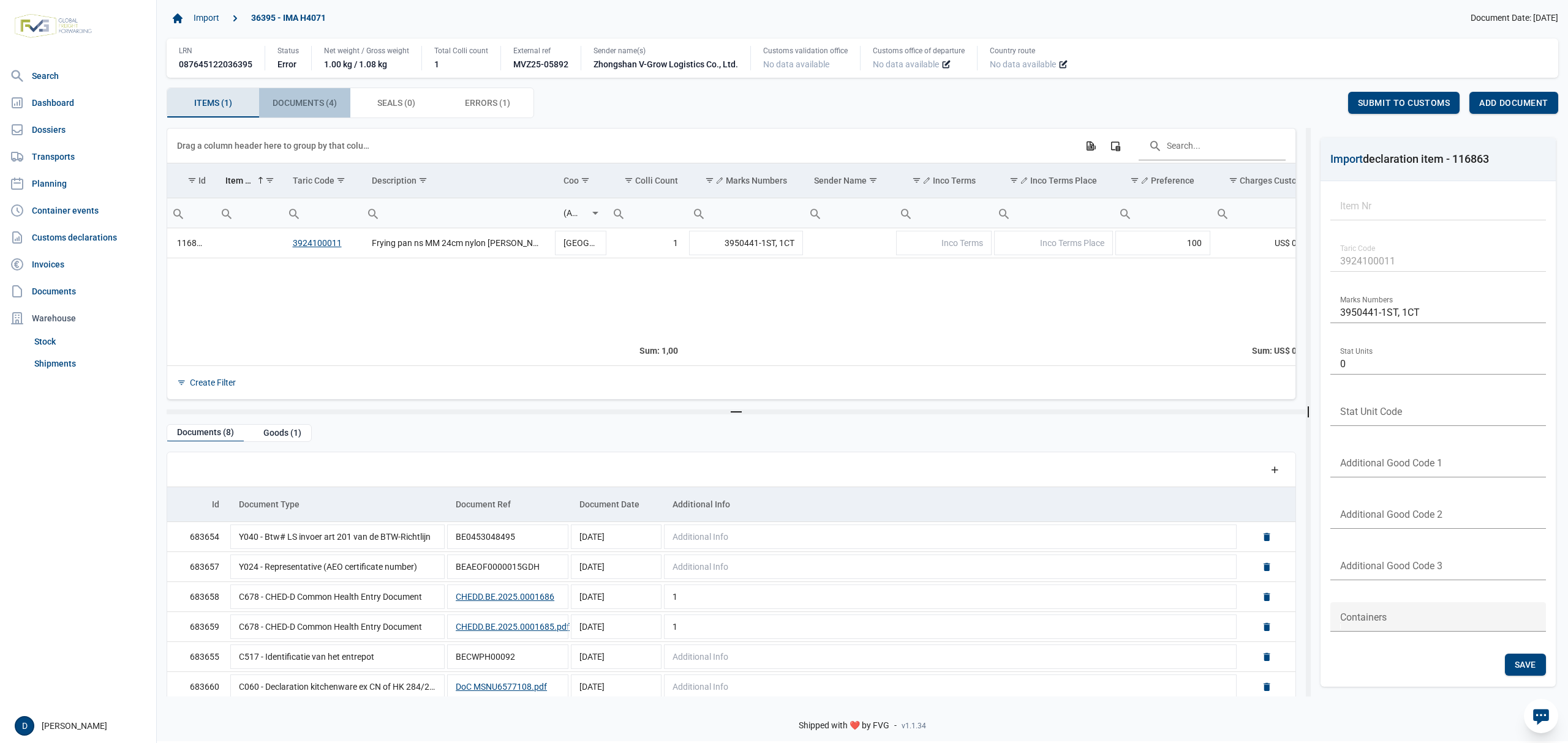
click at [319, 99] on span "Documents (4) Documents (4)" at bounding box center [305, 103] width 64 height 14
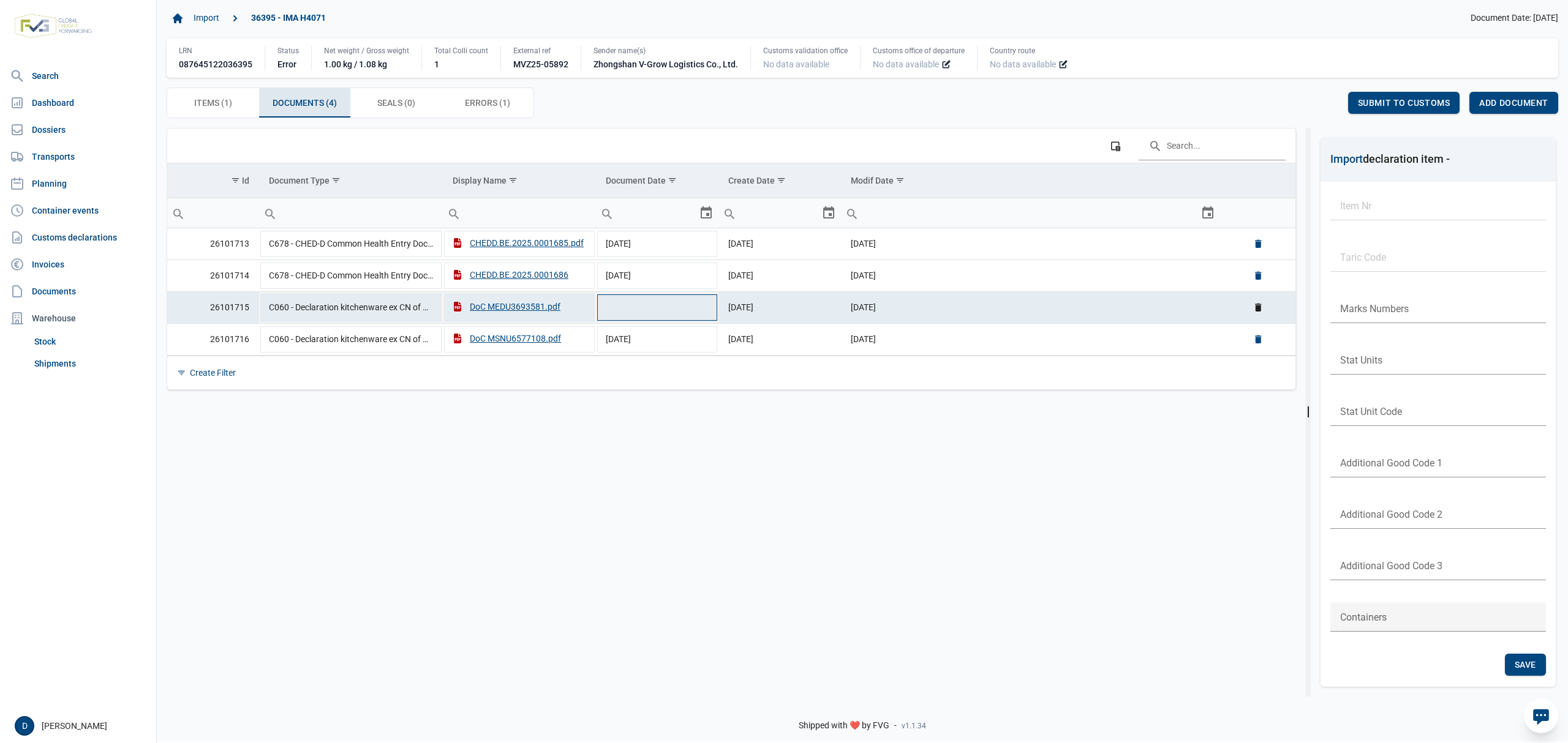
click at [662, 312] on td "Data grid with 4 rows and 6 columns" at bounding box center [658, 308] width 122 height 32
type input "10-4-2025"
click at [1318, 103] on span "Save" at bounding box center [1317, 103] width 21 height 10
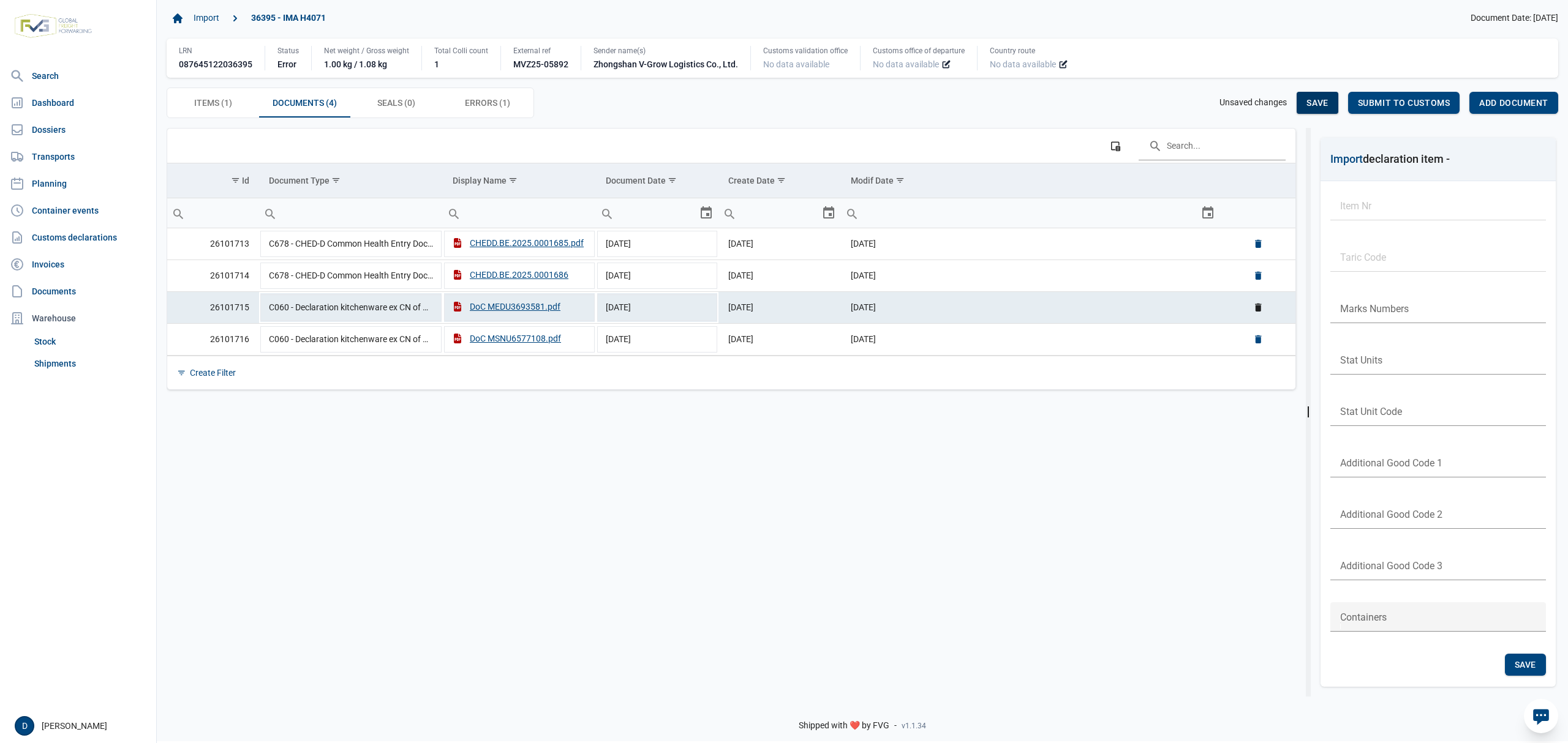
click at [1318, 103] on span "Save" at bounding box center [1317, 103] width 21 height 10
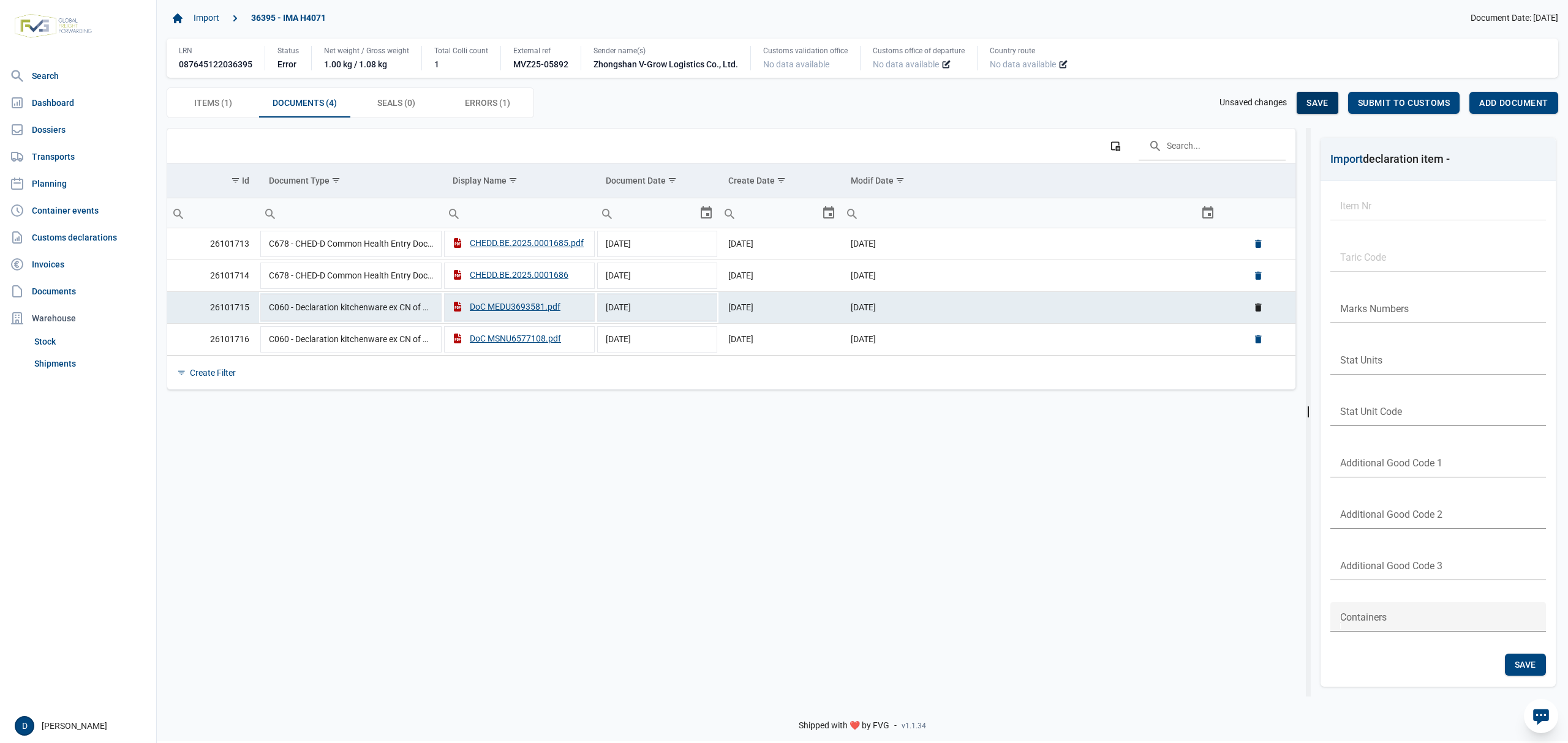
click at [1318, 103] on span "Save" at bounding box center [1317, 103] width 21 height 10
click at [383, 99] on span "Seals (0) Seals (0)" at bounding box center [397, 103] width 38 height 14
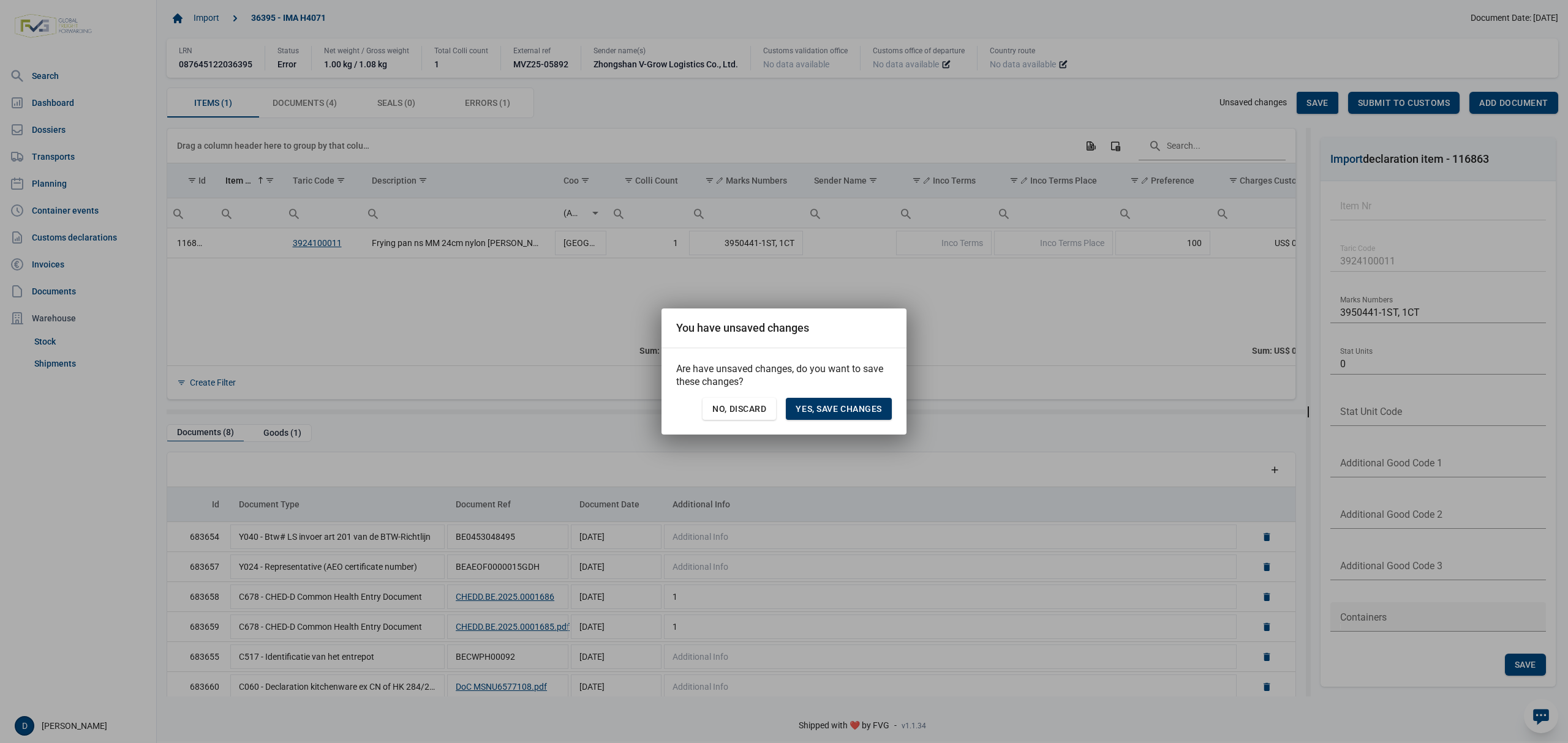
click at [831, 405] on span "Yes, save changes" at bounding box center [839, 408] width 87 height 10
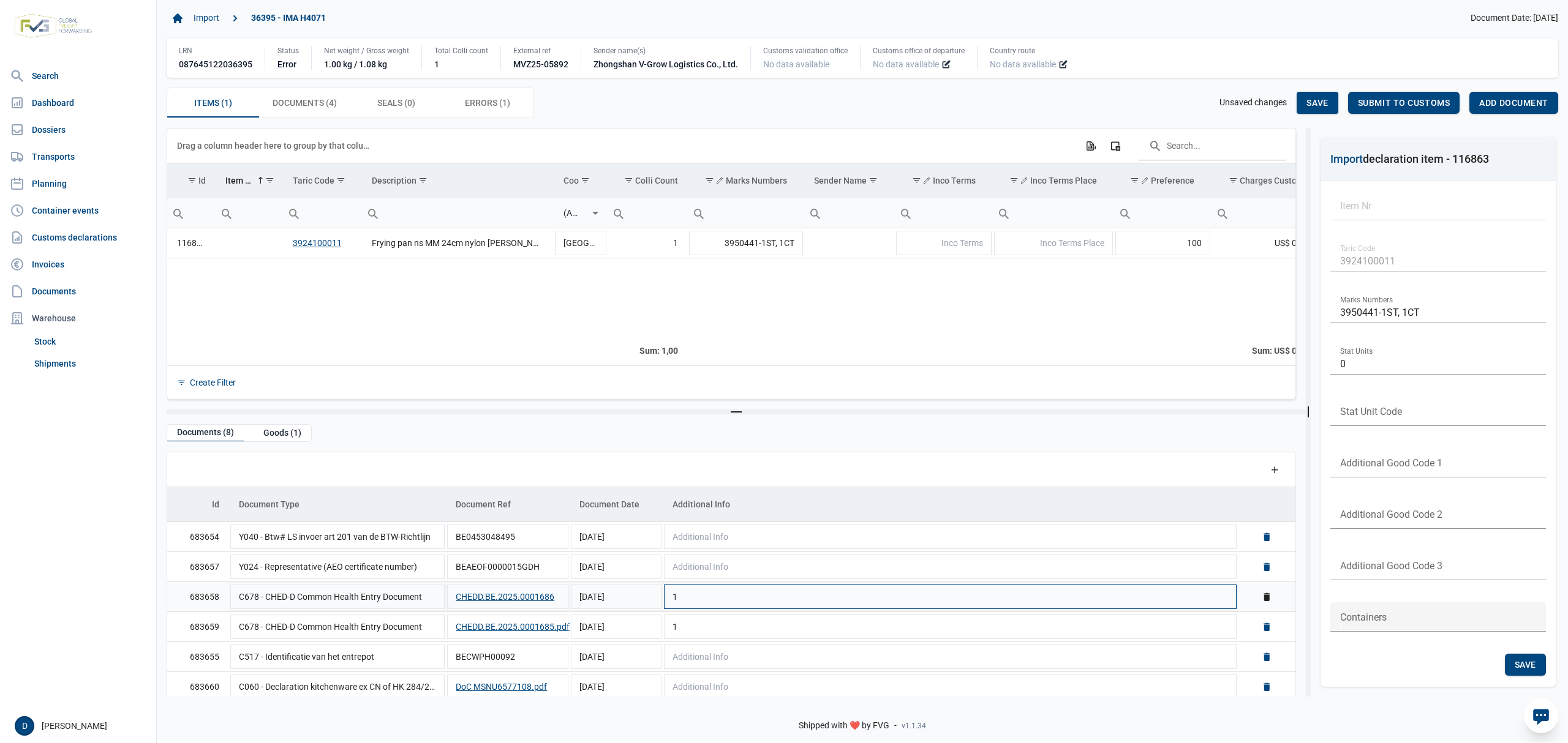
scroll to position [69, 0]
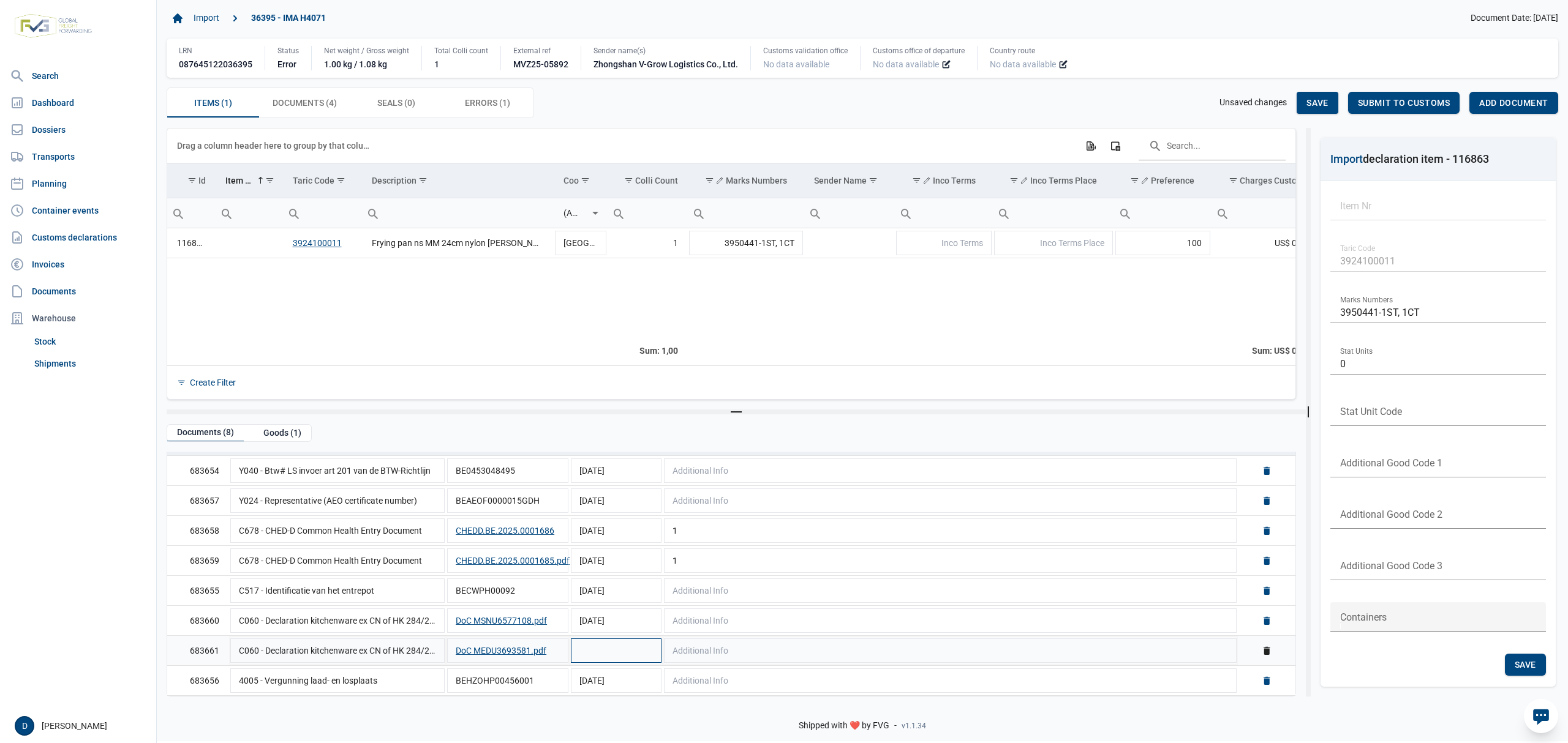
click at [591, 648] on td "Data grid with 8 rows and 5 columns" at bounding box center [616, 651] width 93 height 30
type input "[DATE]"
click at [860, 240] on td "Data grid with 1 rows and 23 columns" at bounding box center [849, 243] width 90 height 30
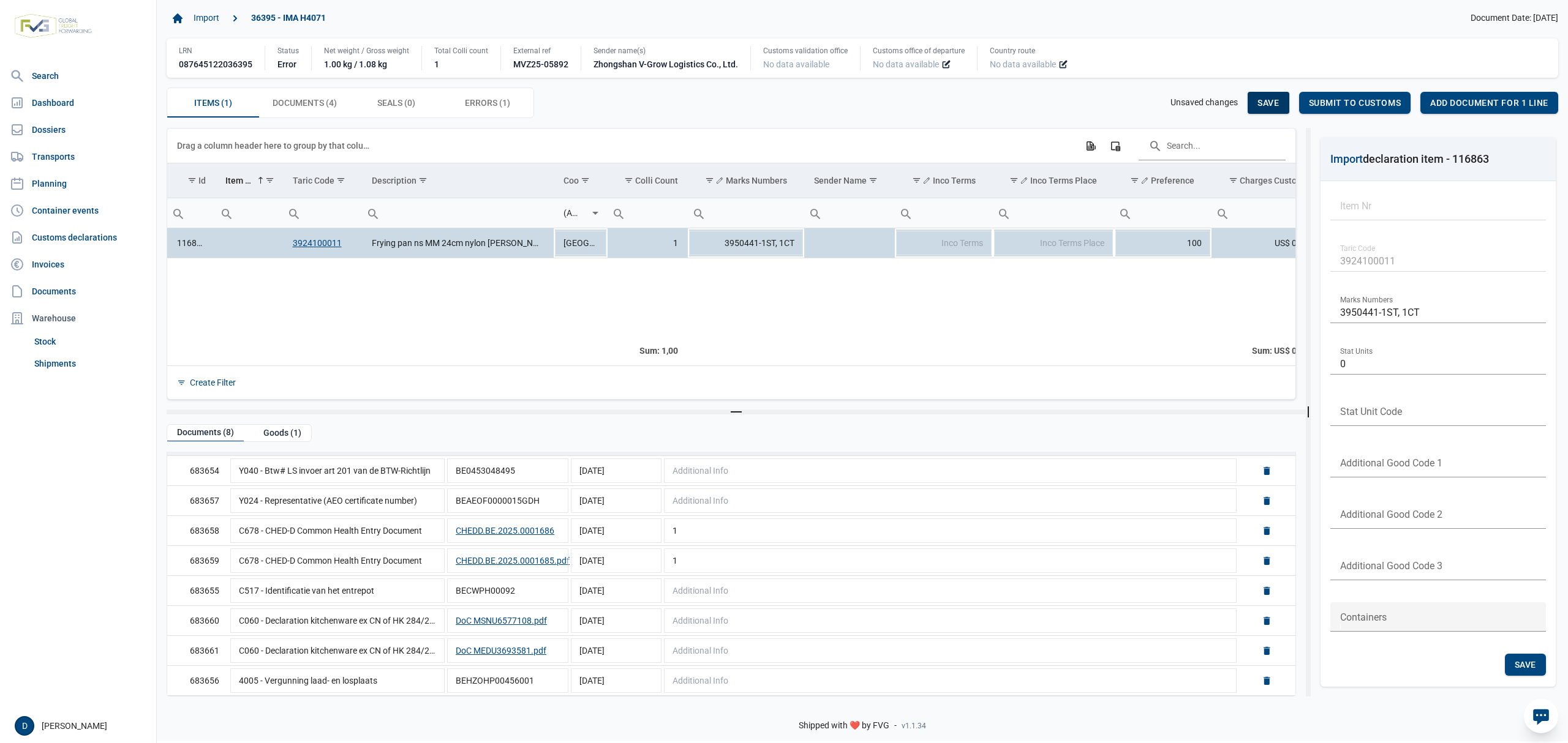
click at [1269, 106] on span "Save" at bounding box center [1268, 103] width 21 height 10
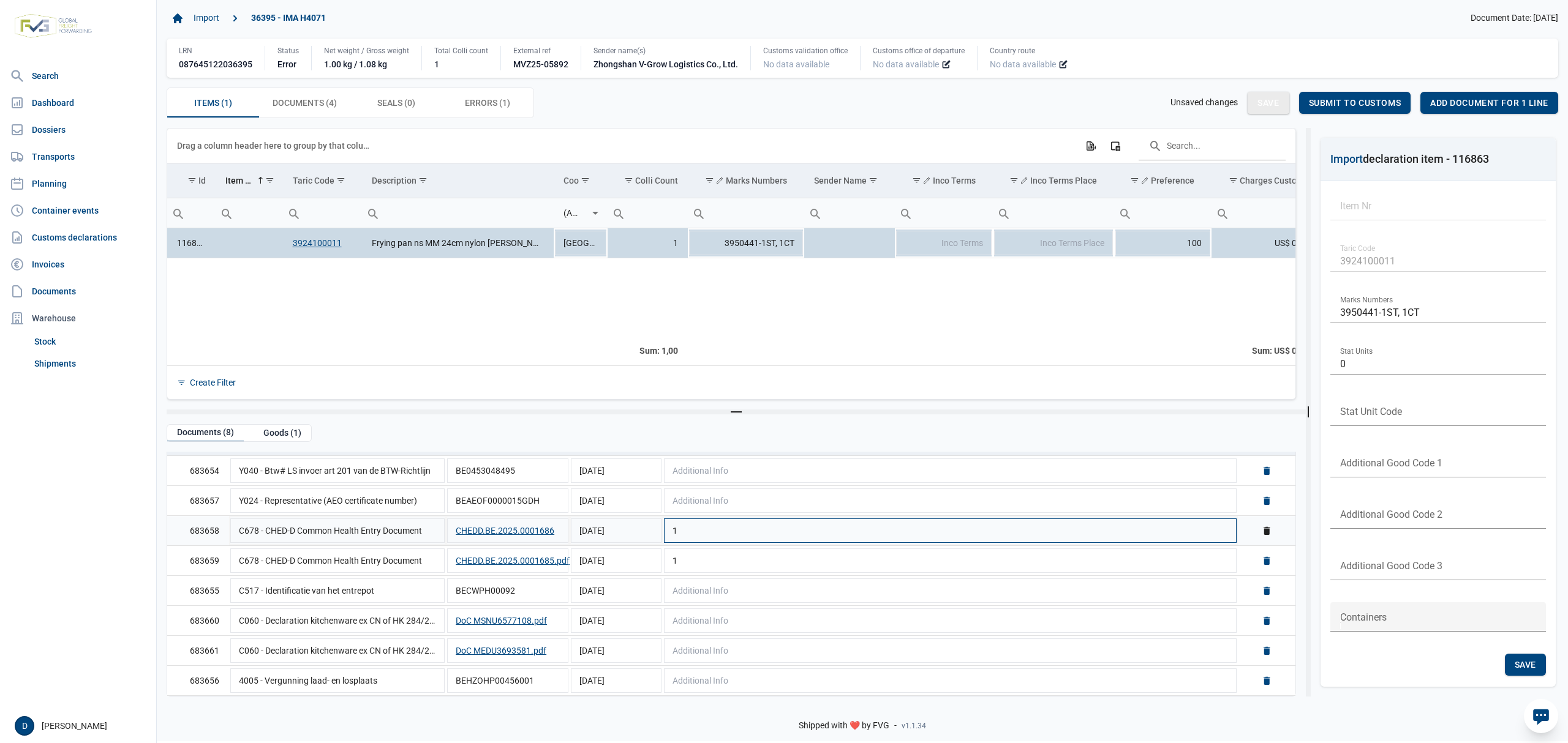
scroll to position [0, 0]
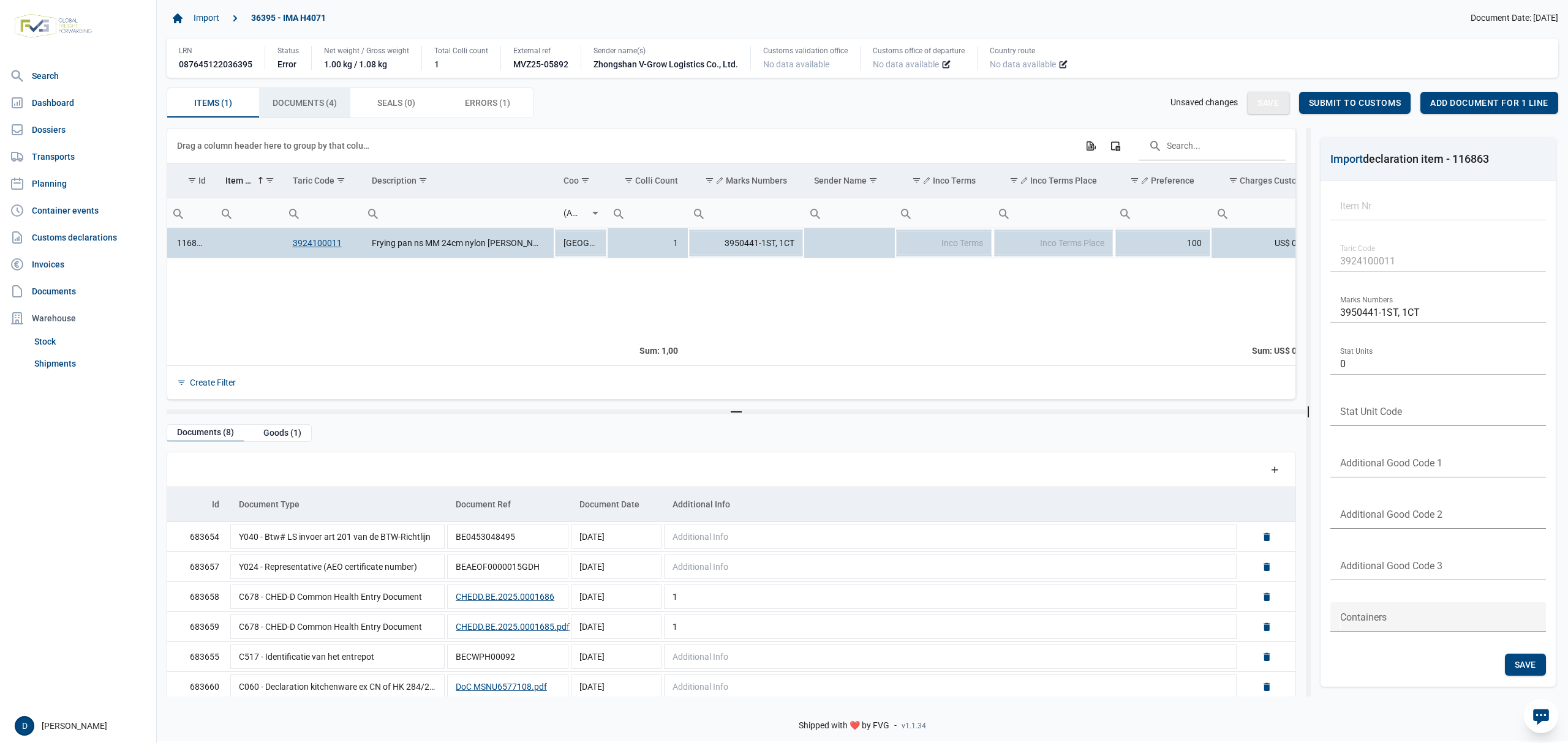
click at [301, 97] on span "Documents (4) Documents (4)" at bounding box center [305, 103] width 64 height 14
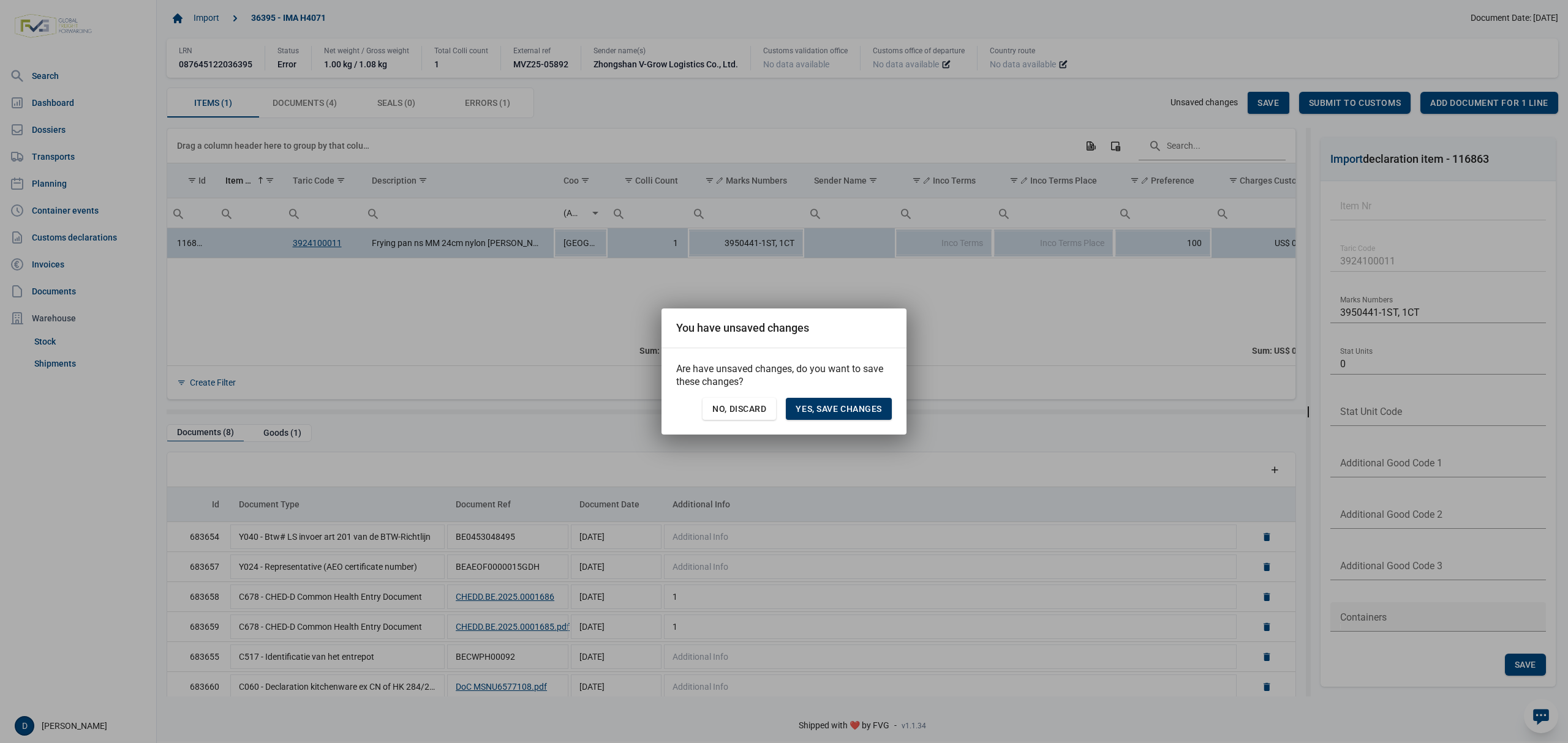
click at [838, 404] on span "Yes, save changes" at bounding box center [839, 408] width 87 height 10
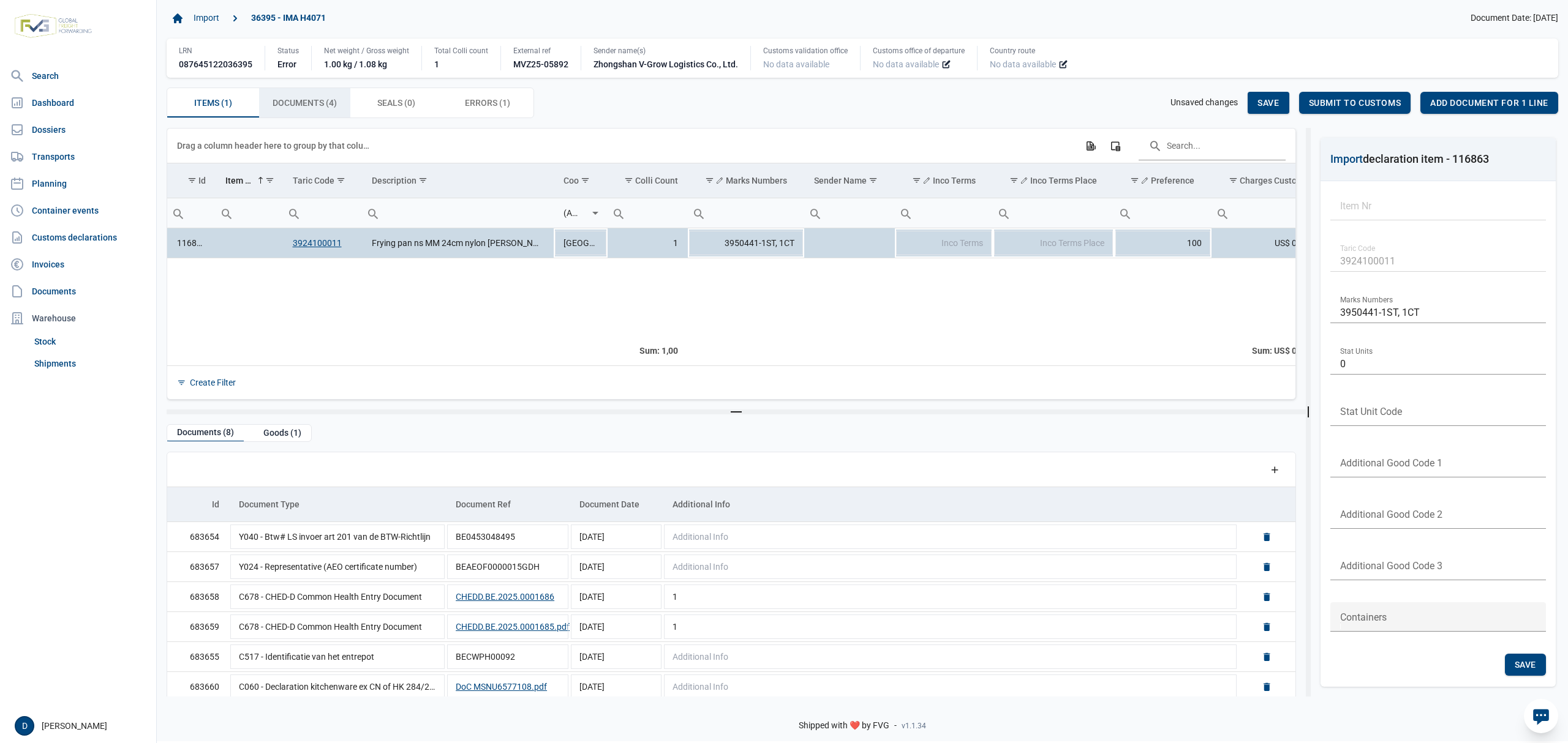
click at [321, 99] on span "Documents (4) Documents (4)" at bounding box center [305, 103] width 64 height 14
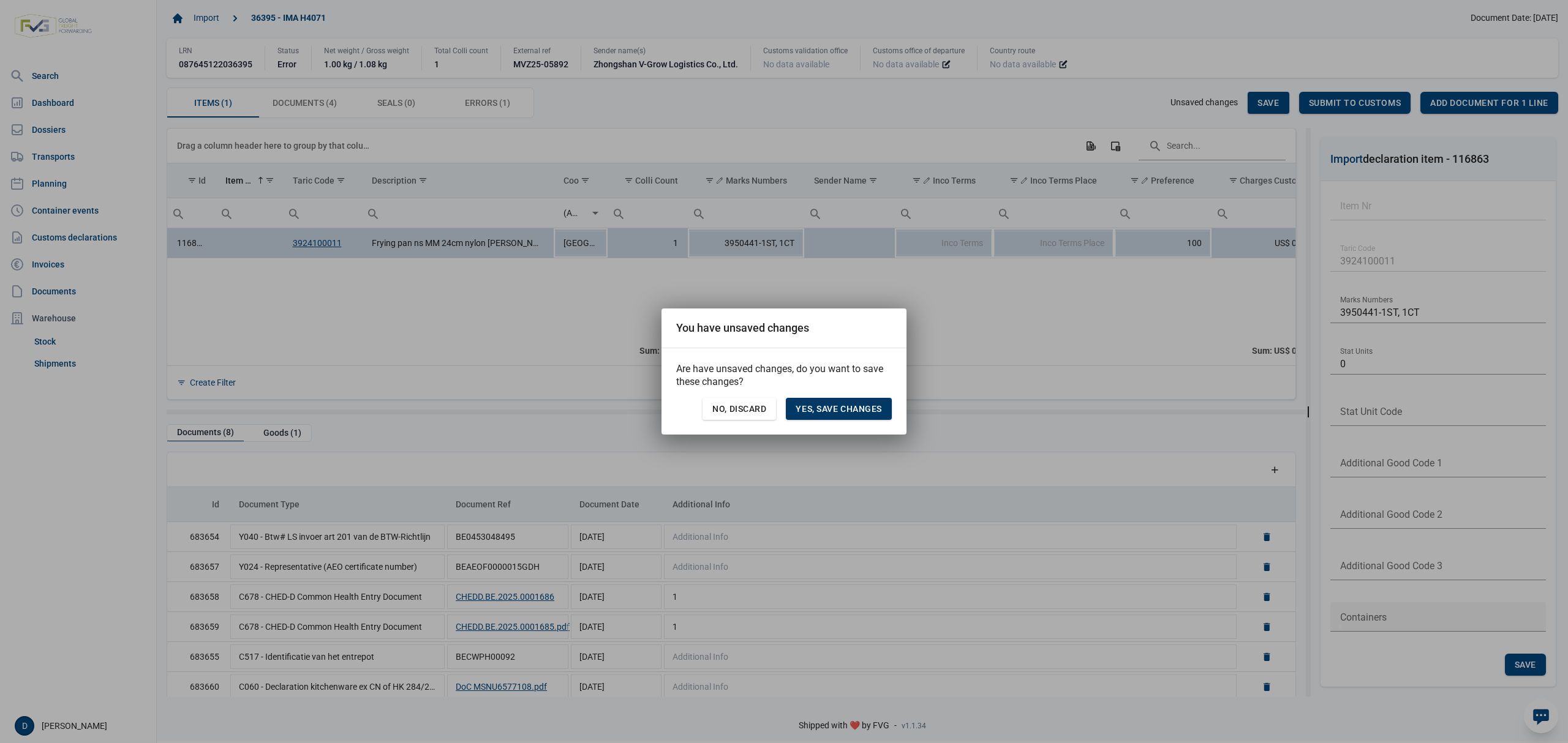
click at [865, 405] on span "Yes, save changes" at bounding box center [839, 408] width 87 height 10
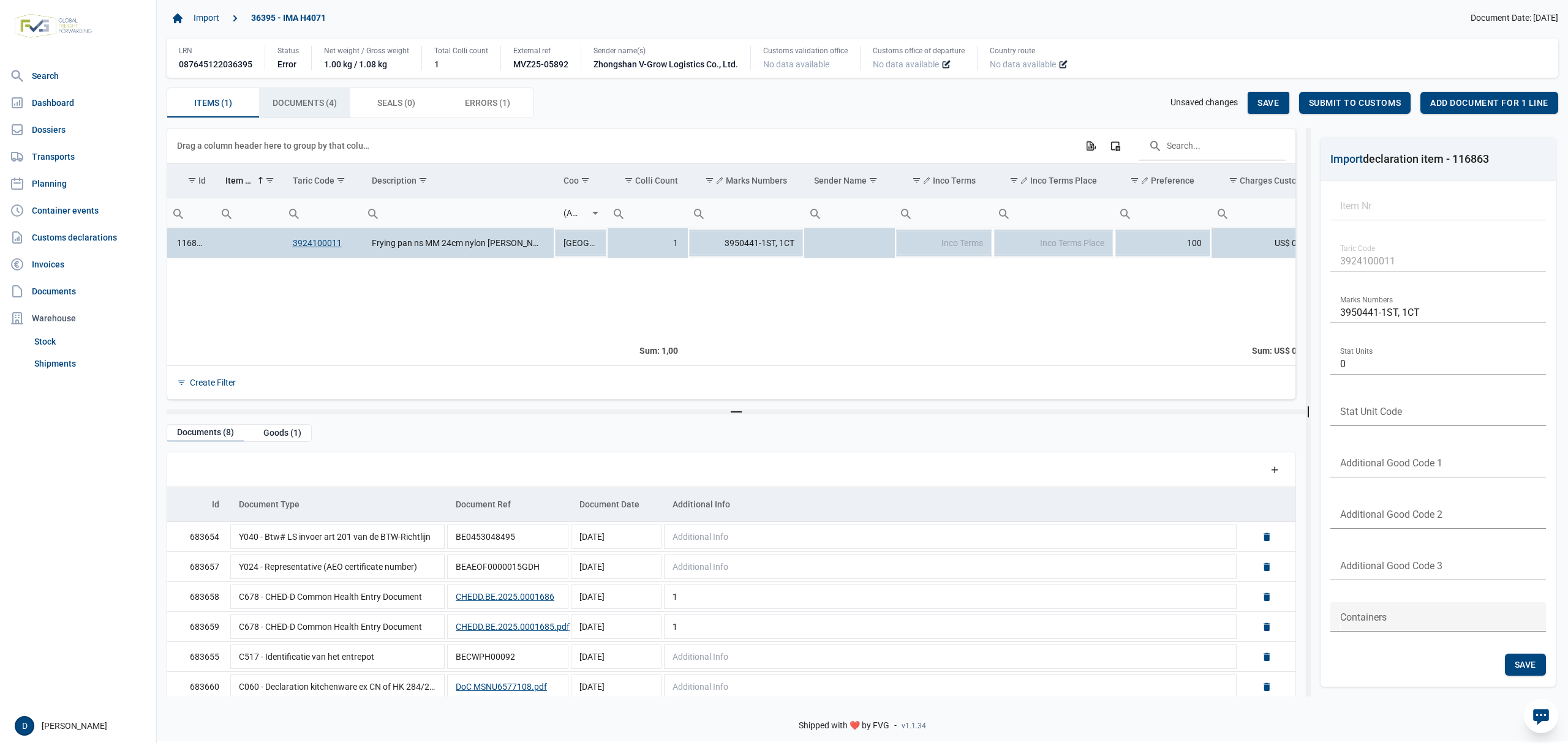
click at [322, 104] on span "Documents (4) Documents (4)" at bounding box center [305, 103] width 64 height 14
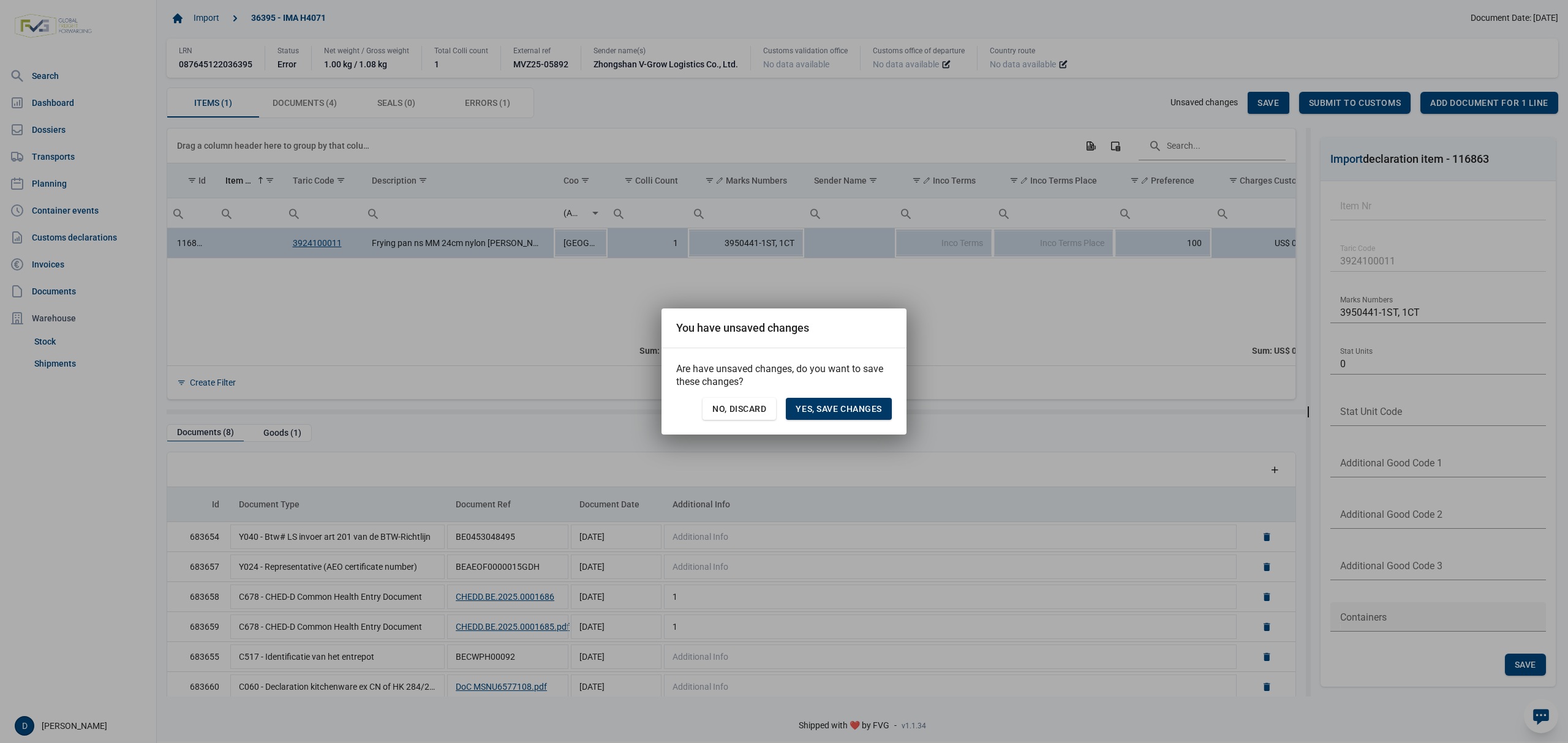
click at [831, 407] on span "Yes, save changes" at bounding box center [839, 408] width 87 height 10
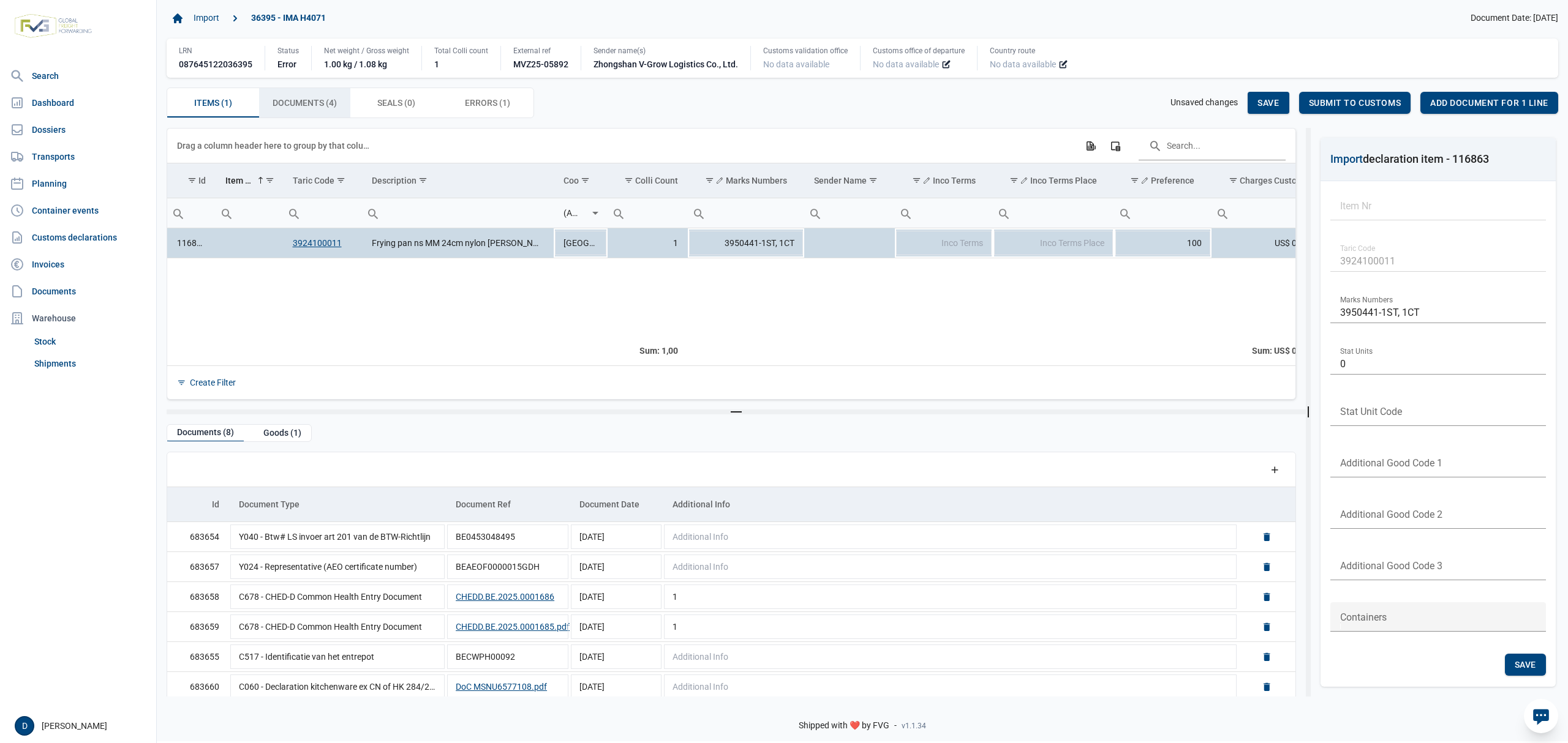
click at [312, 104] on span "Documents (4) Documents (4)" at bounding box center [305, 103] width 64 height 14
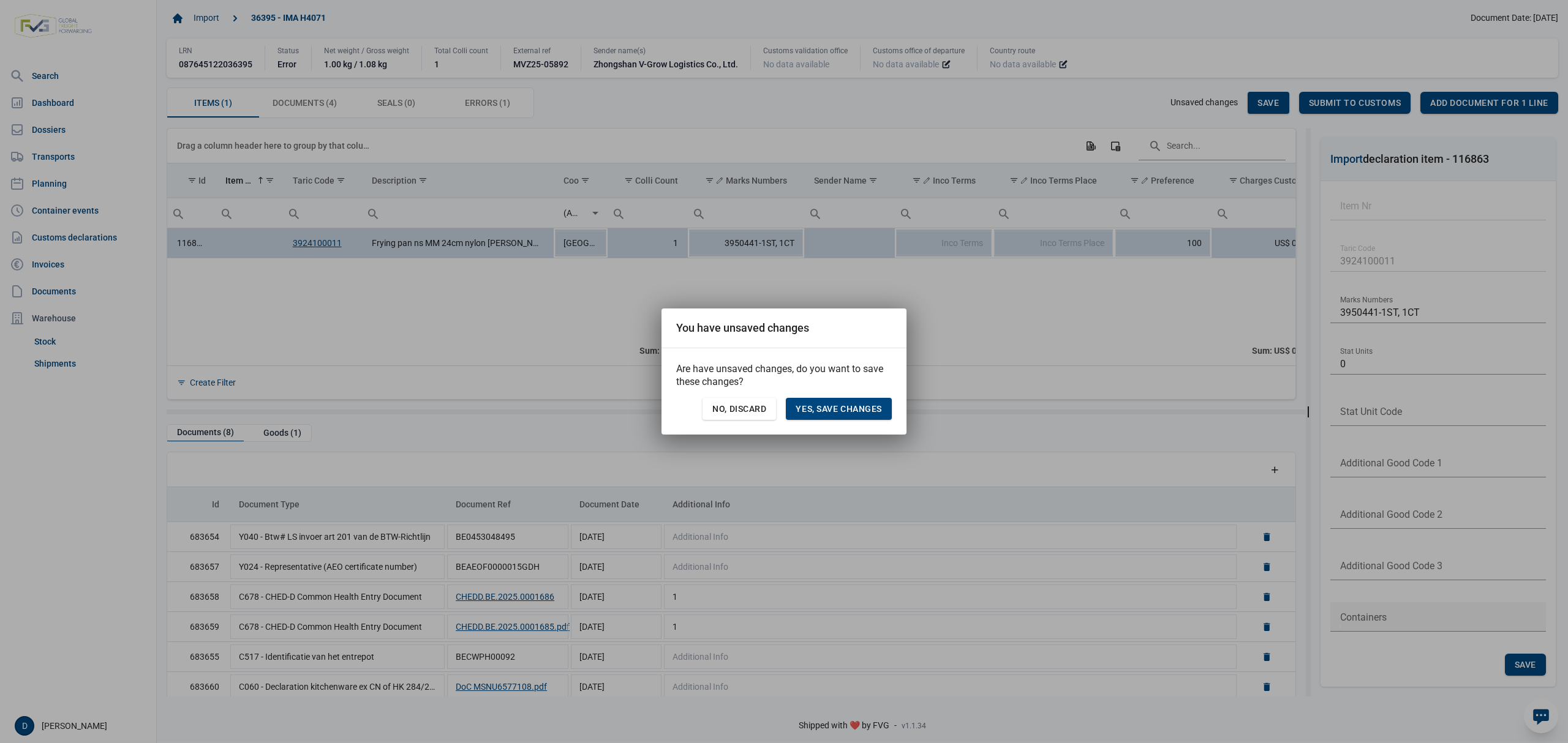
click at [856, 396] on div "Are have unsaved changes, do you want to save these changes? No, discard Yes, s…" at bounding box center [784, 391] width 245 height 87
click at [858, 401] on div "Yes, save changes" at bounding box center [838, 409] width 106 height 22
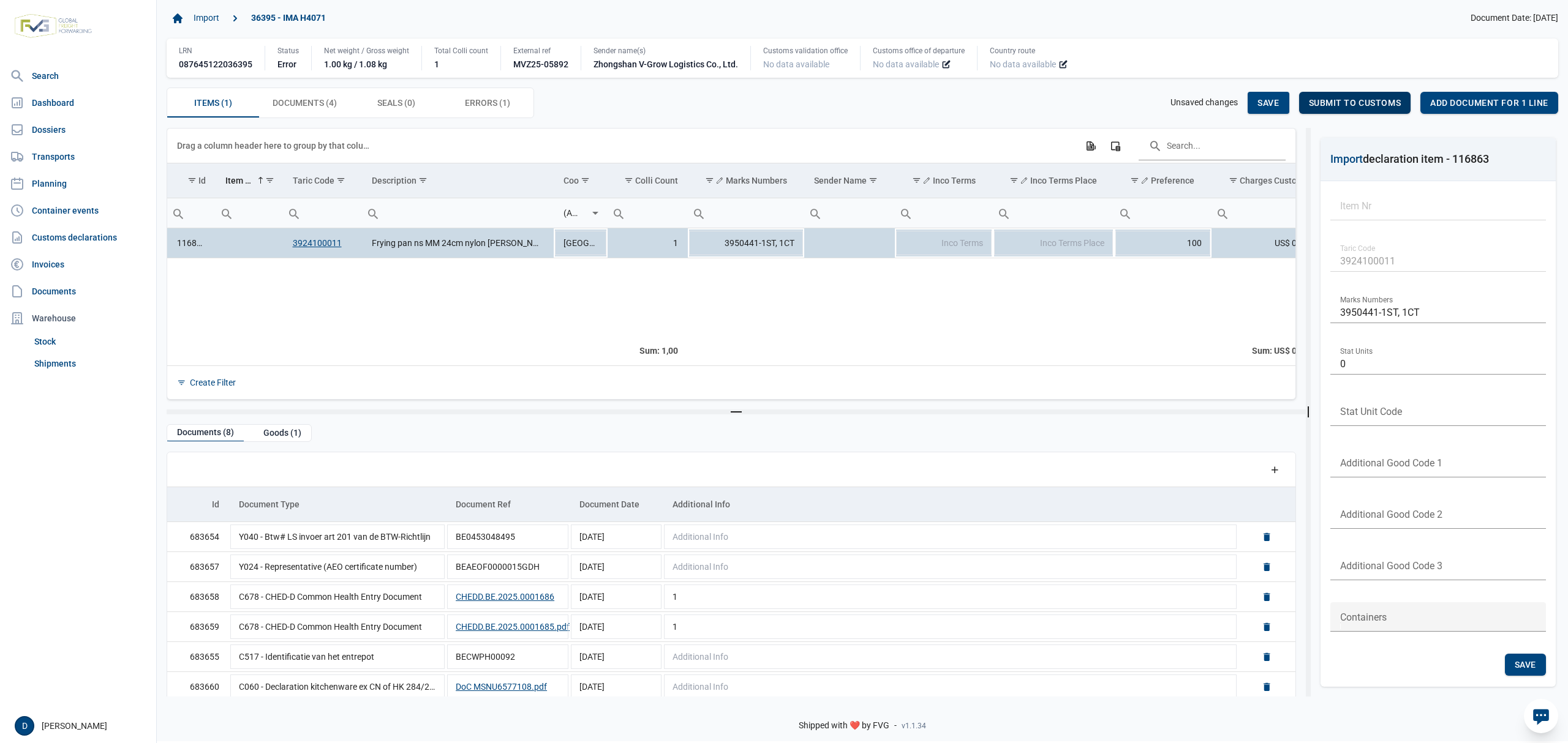
click at [1364, 101] on span "Submit to customs" at bounding box center [1355, 103] width 92 height 10
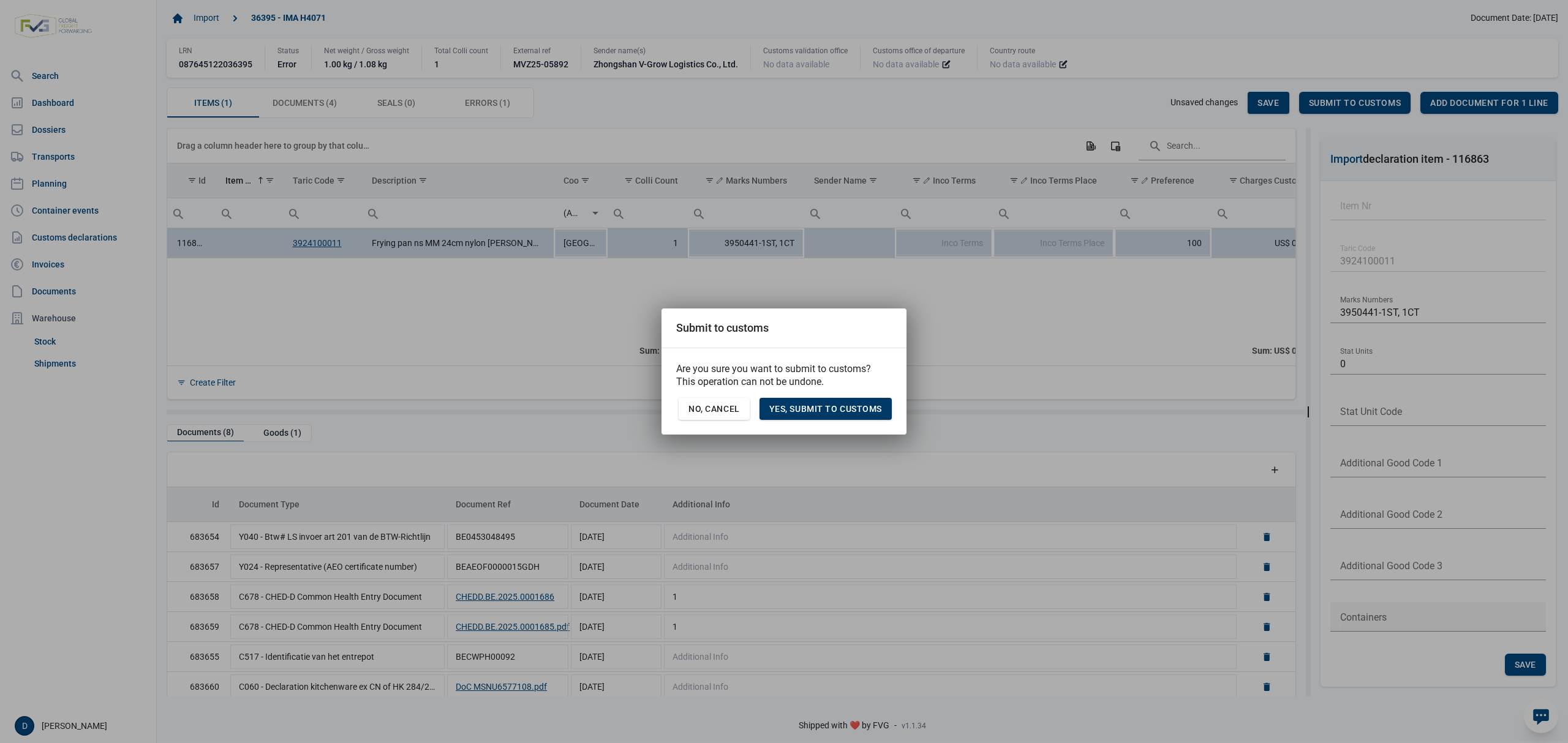
click at [792, 409] on span "Yes, Submit to customs" at bounding box center [826, 408] width 113 height 10
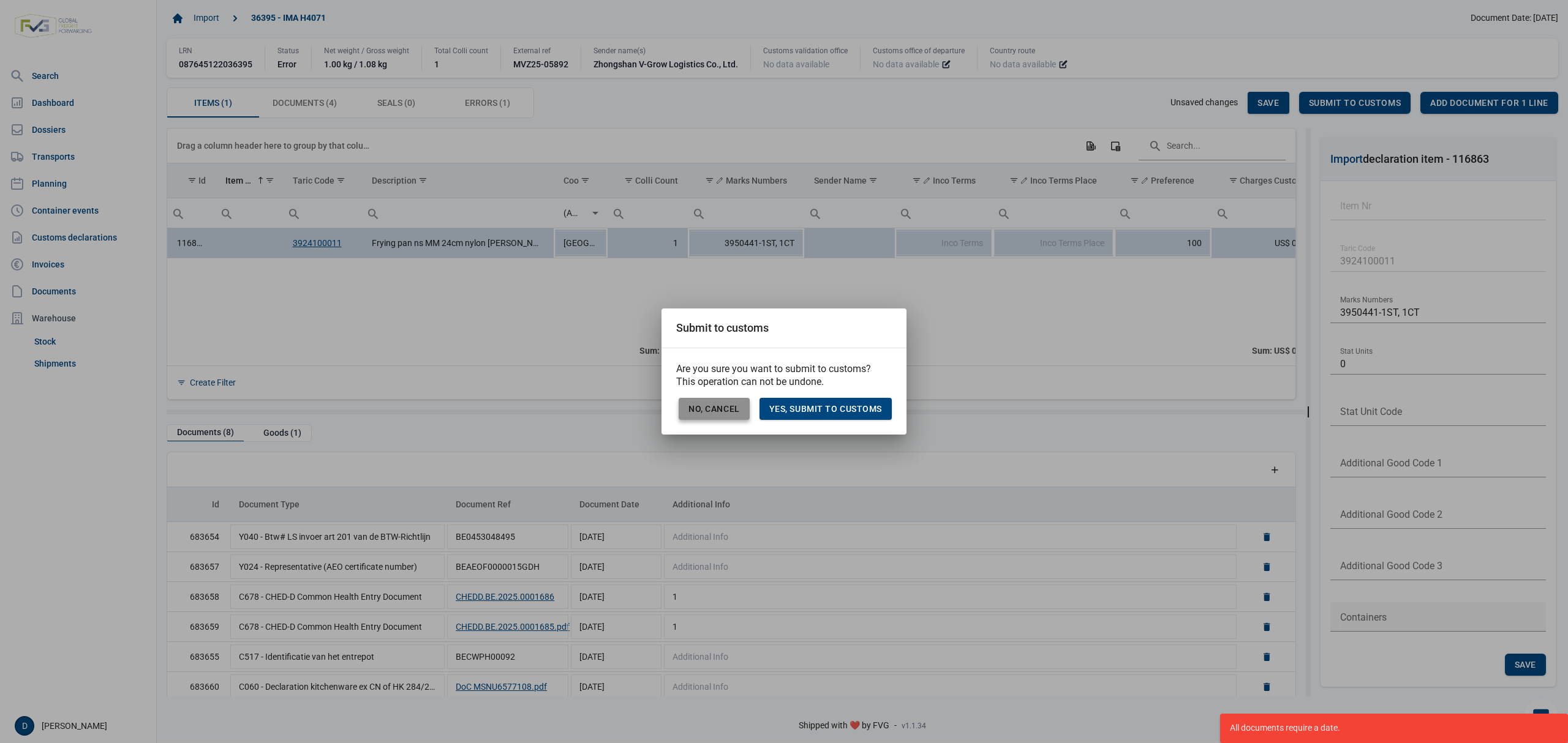
click at [712, 412] on span "No, Cancel" at bounding box center [714, 408] width 52 height 10
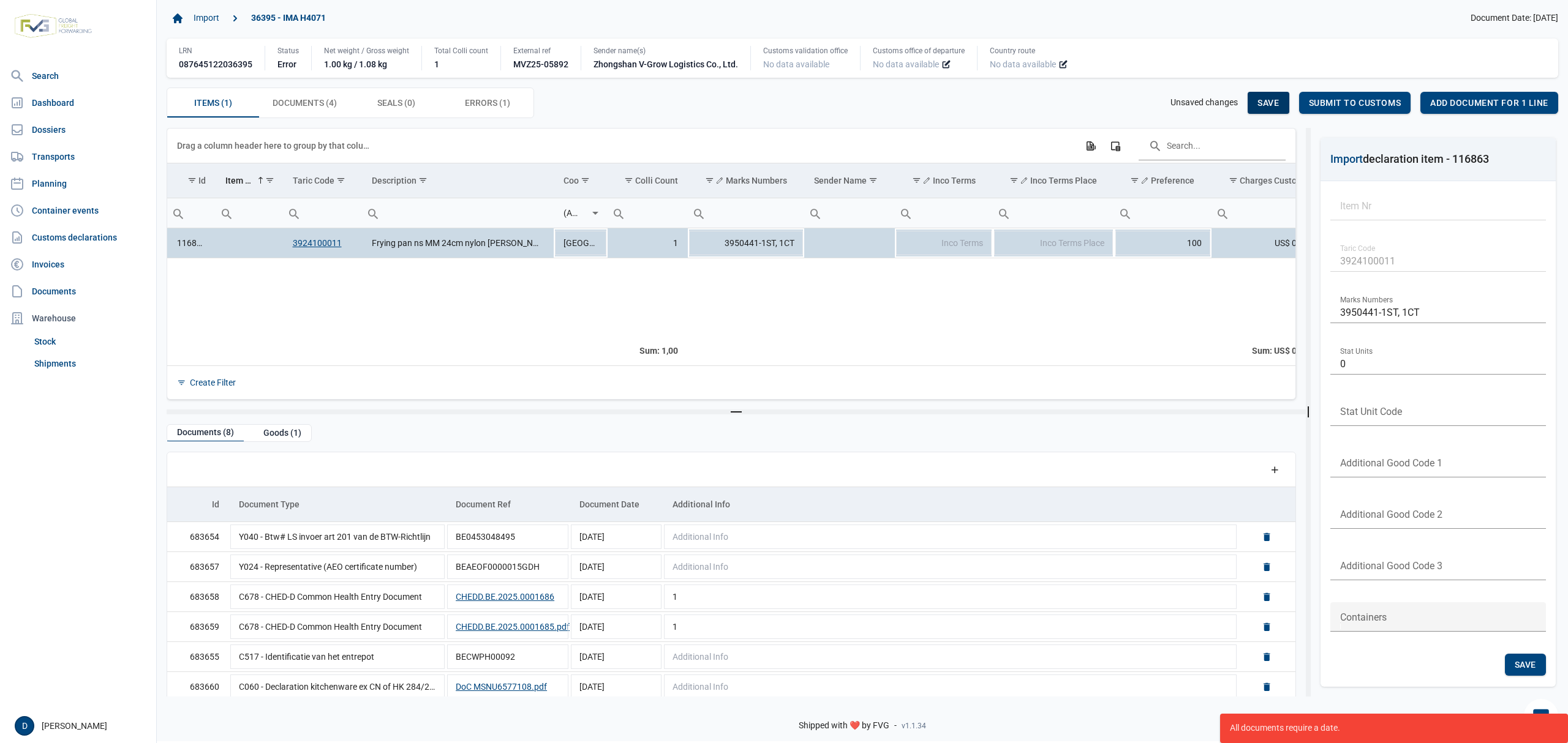
click at [1267, 104] on span "Save" at bounding box center [1268, 103] width 21 height 10
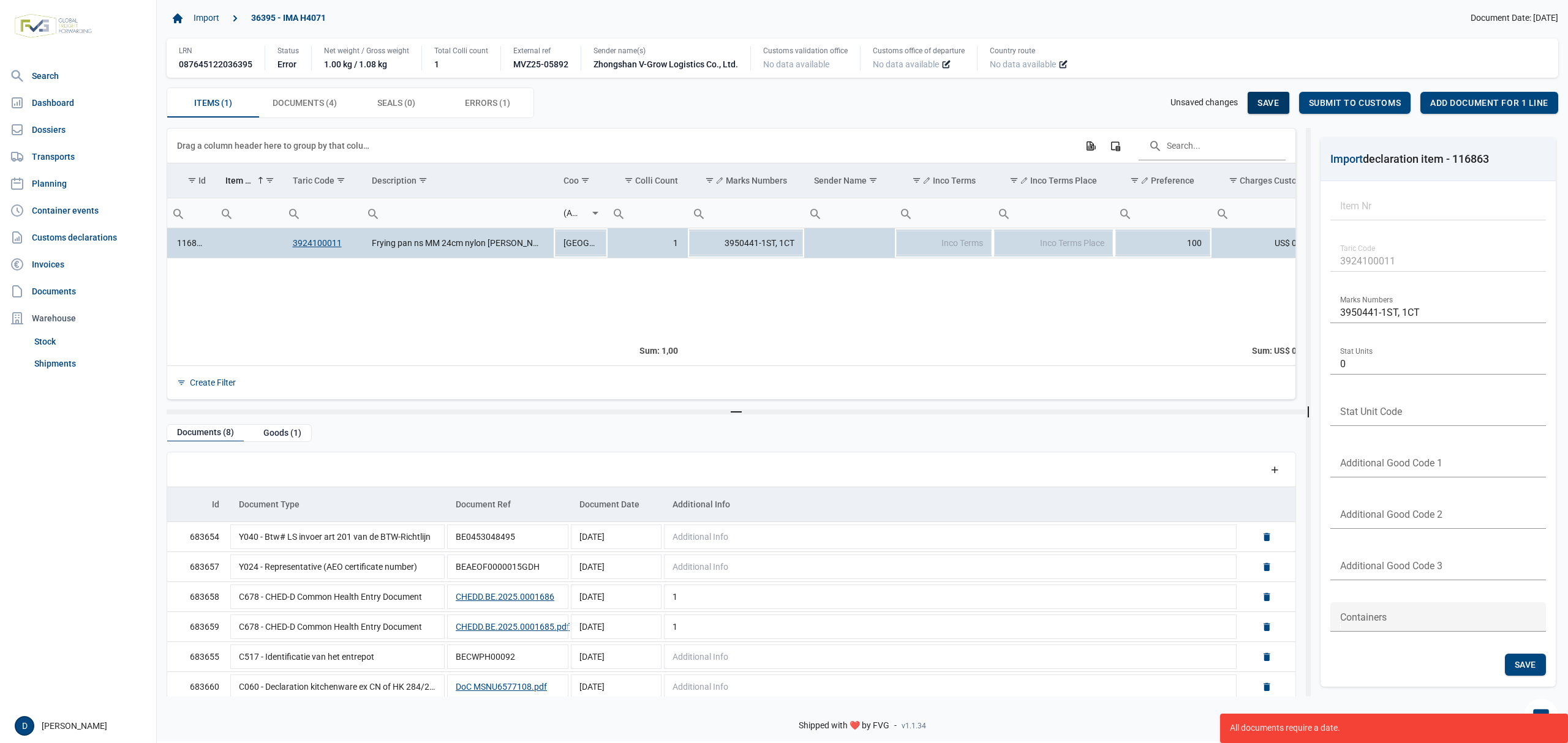
click at [1267, 104] on span "Save" at bounding box center [1268, 103] width 21 height 10
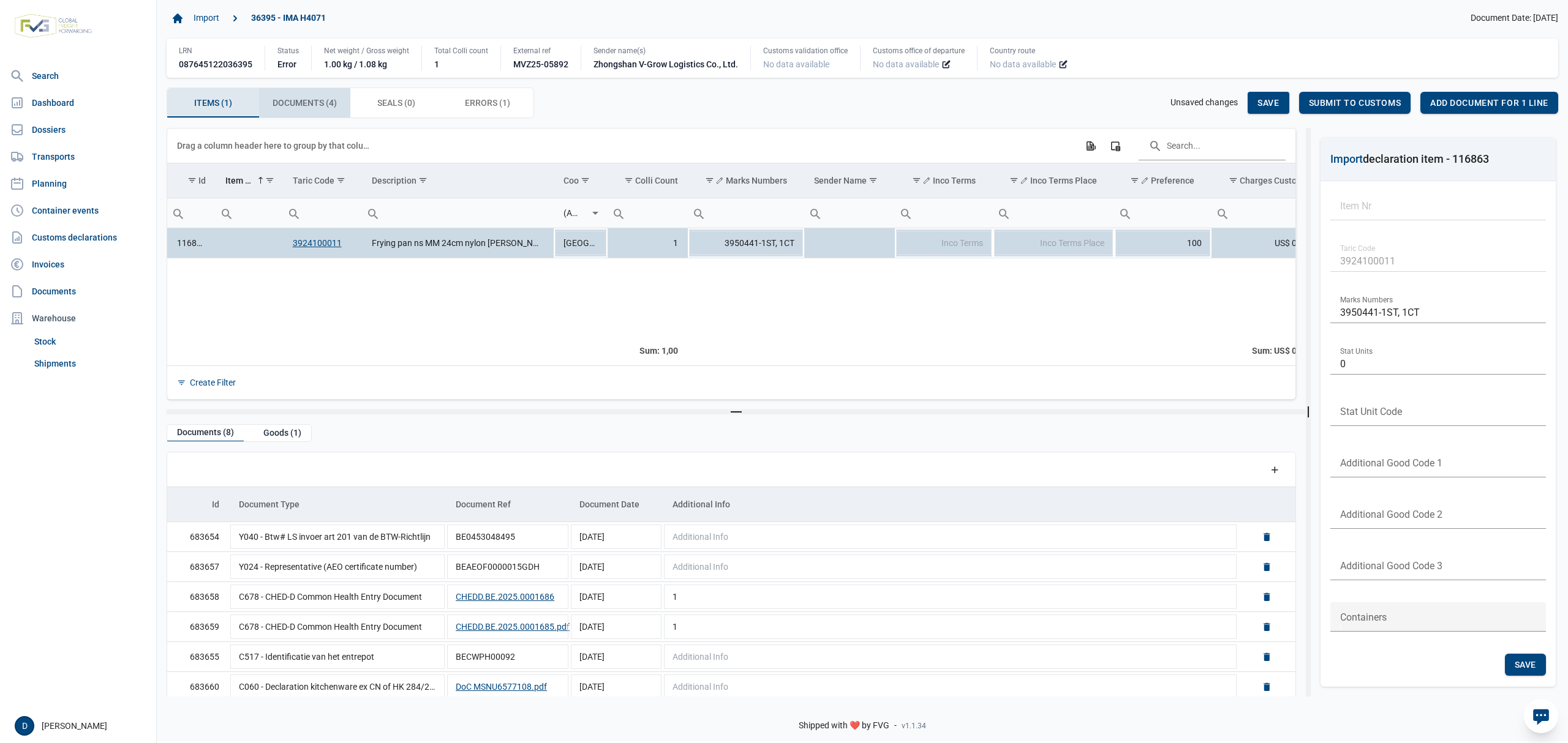
click at [287, 102] on span "Documents (4) Documents (4)" at bounding box center [305, 103] width 64 height 14
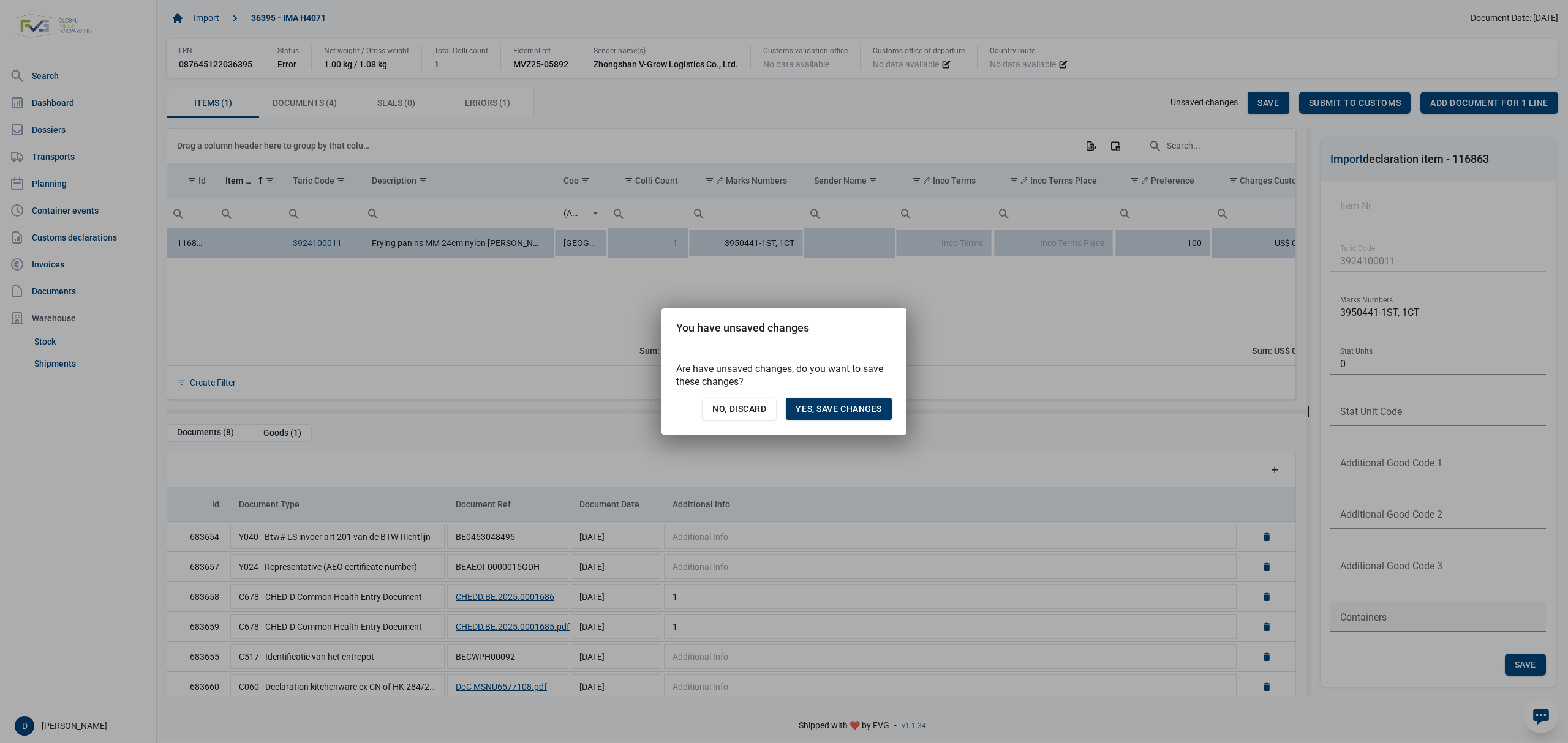
click at [821, 412] on span "Yes, save changes" at bounding box center [839, 408] width 87 height 10
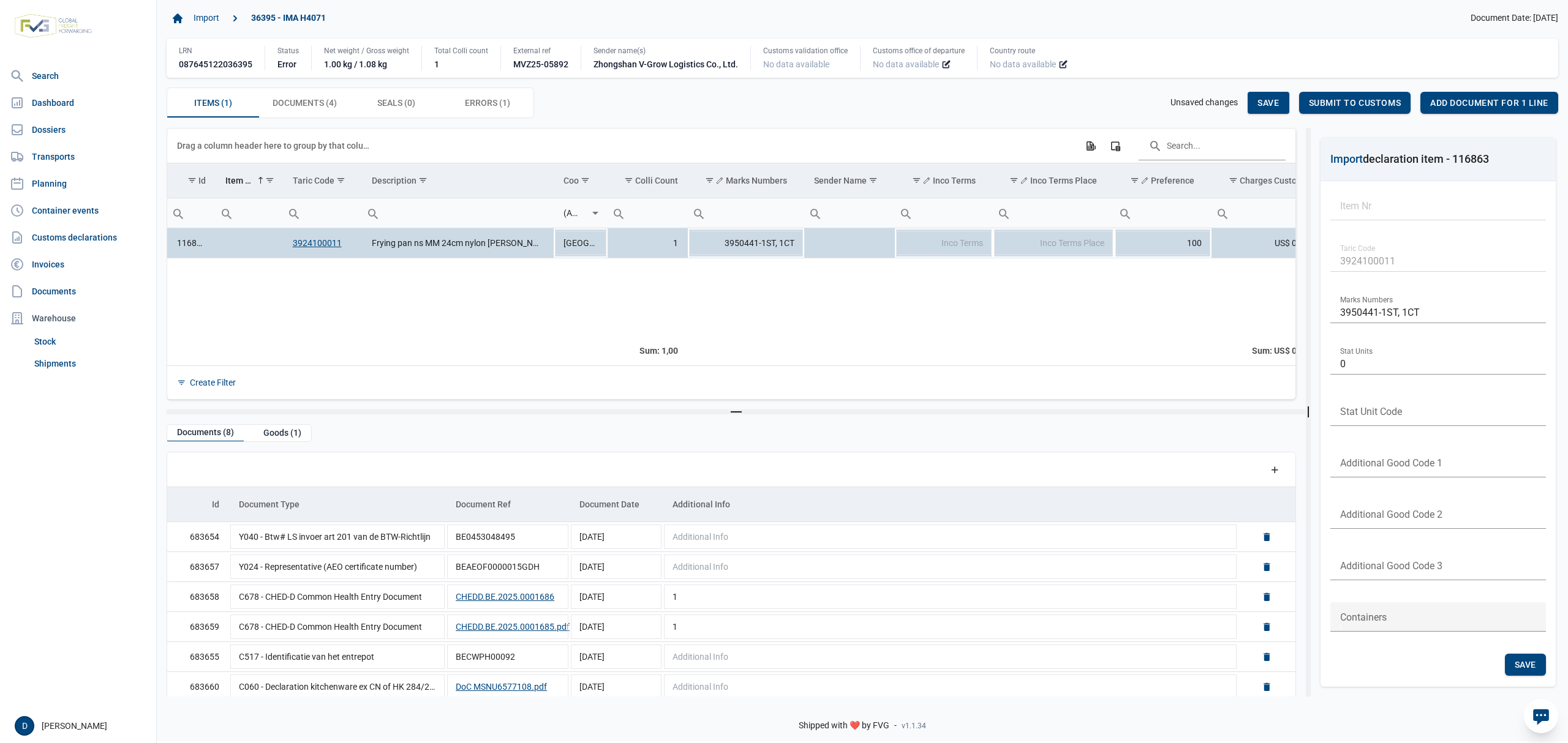
click at [722, 476] on div "Add a row" at bounding box center [732, 469] width 1109 height 34
click at [1277, 103] on span "Save" at bounding box center [1268, 103] width 21 height 10
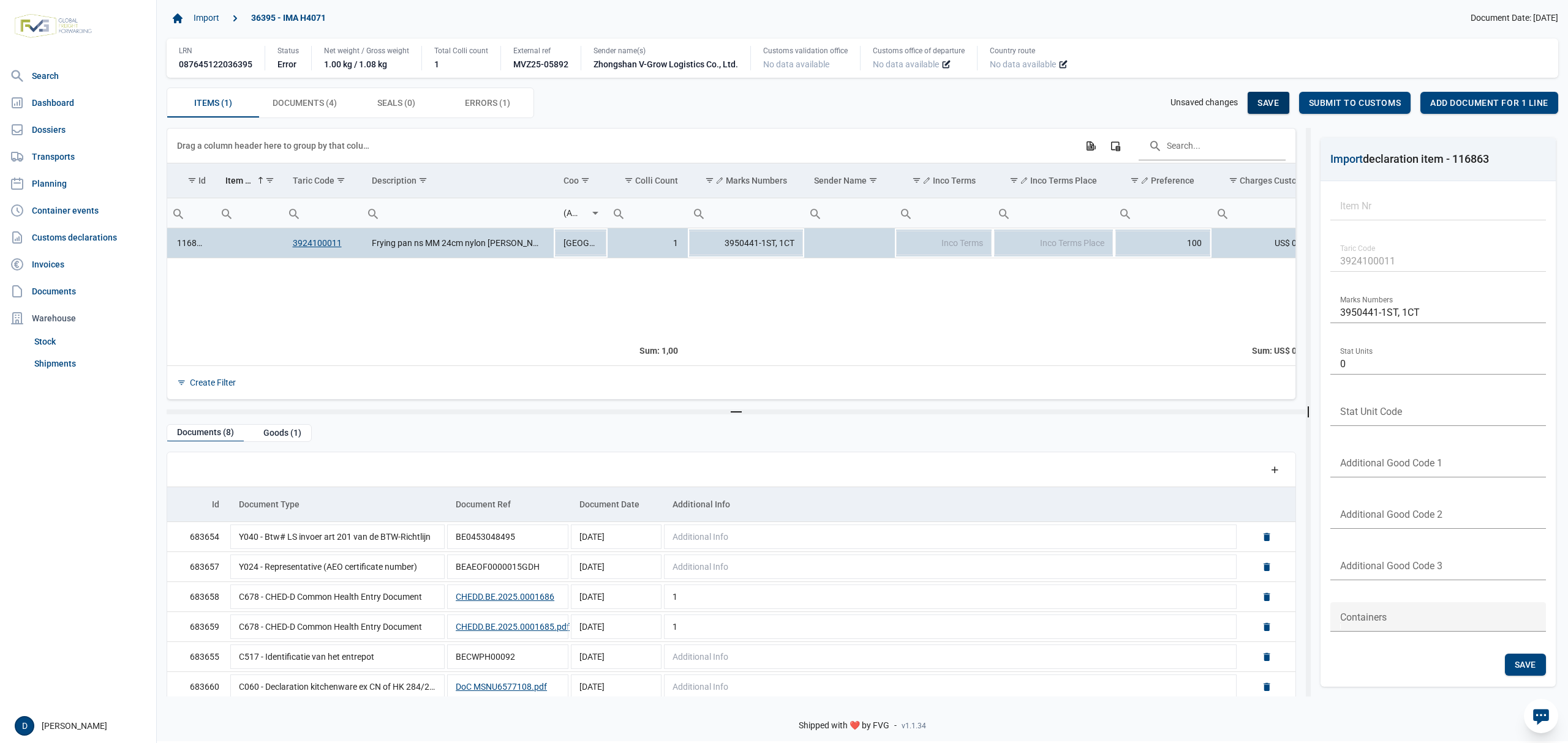
click at [1277, 103] on span "Save" at bounding box center [1268, 103] width 21 height 10
click at [338, 110] on div "Documents (4) Documents (4)" at bounding box center [305, 103] width 92 height 29
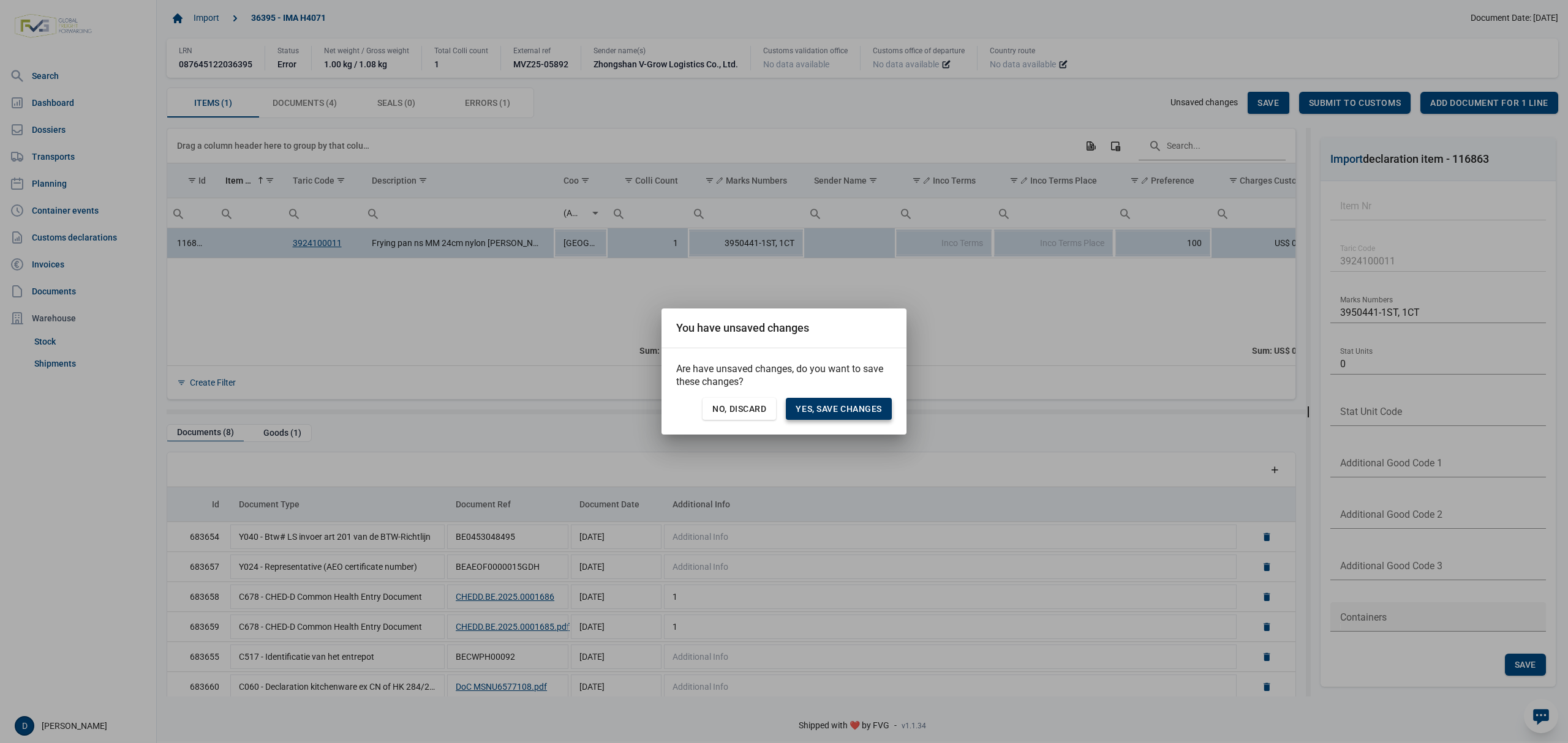
click at [846, 415] on div "Yes, save changes" at bounding box center [838, 409] width 106 height 22
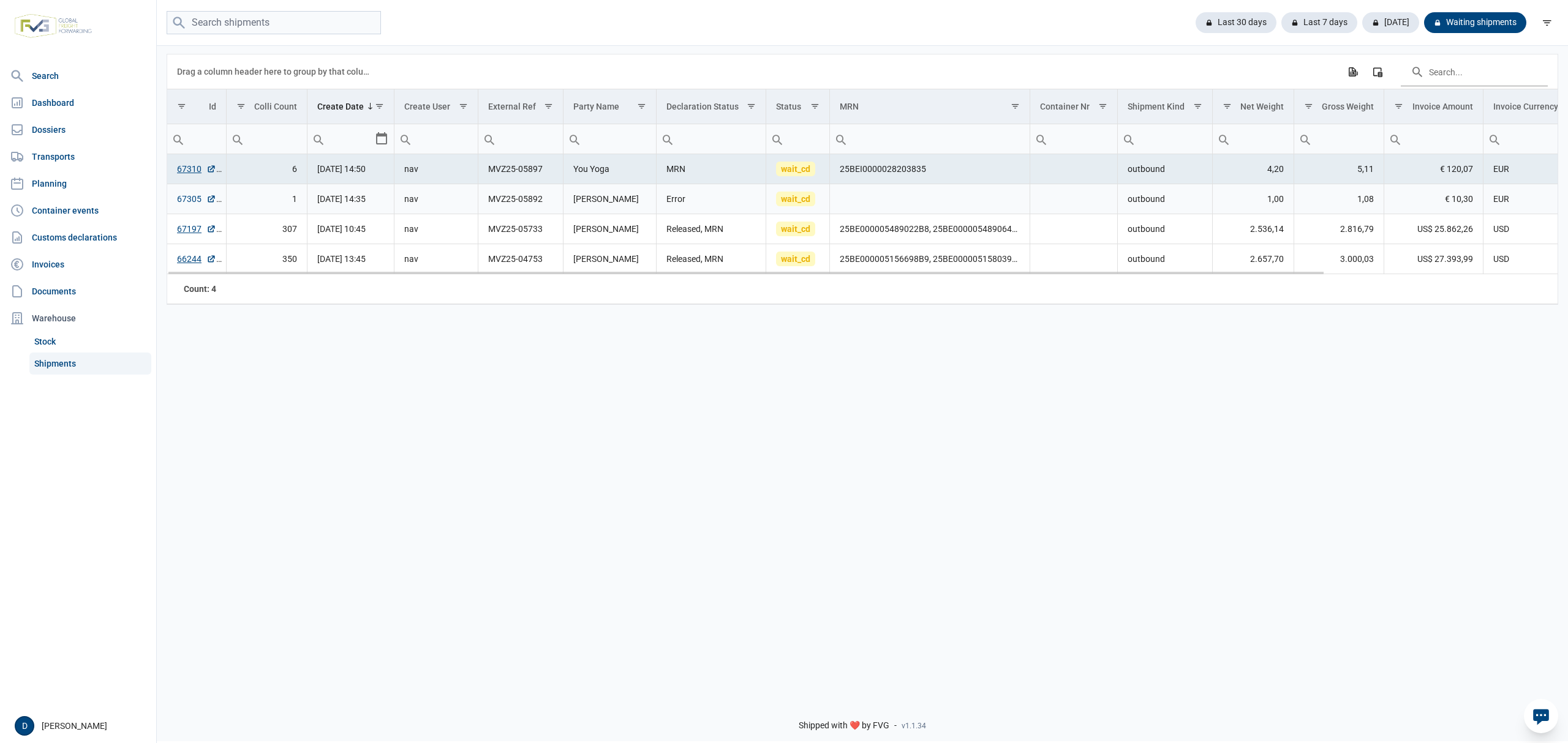
click at [180, 203] on link "67305" at bounding box center [196, 199] width 39 height 12
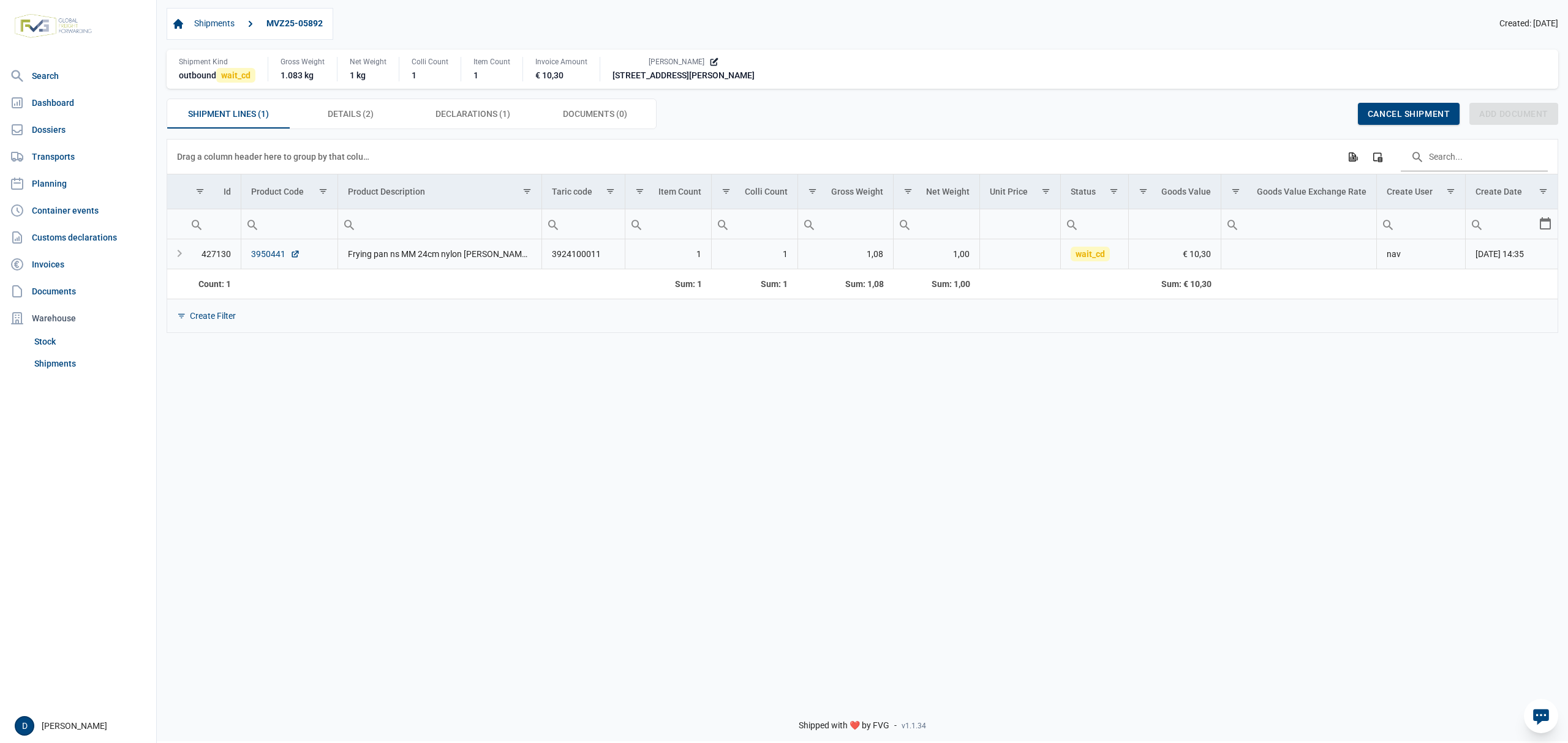
click at [270, 258] on link "3950441" at bounding box center [276, 253] width 49 height 12
click at [457, 110] on span "Declarations (1) Declarations (1)" at bounding box center [473, 114] width 75 height 14
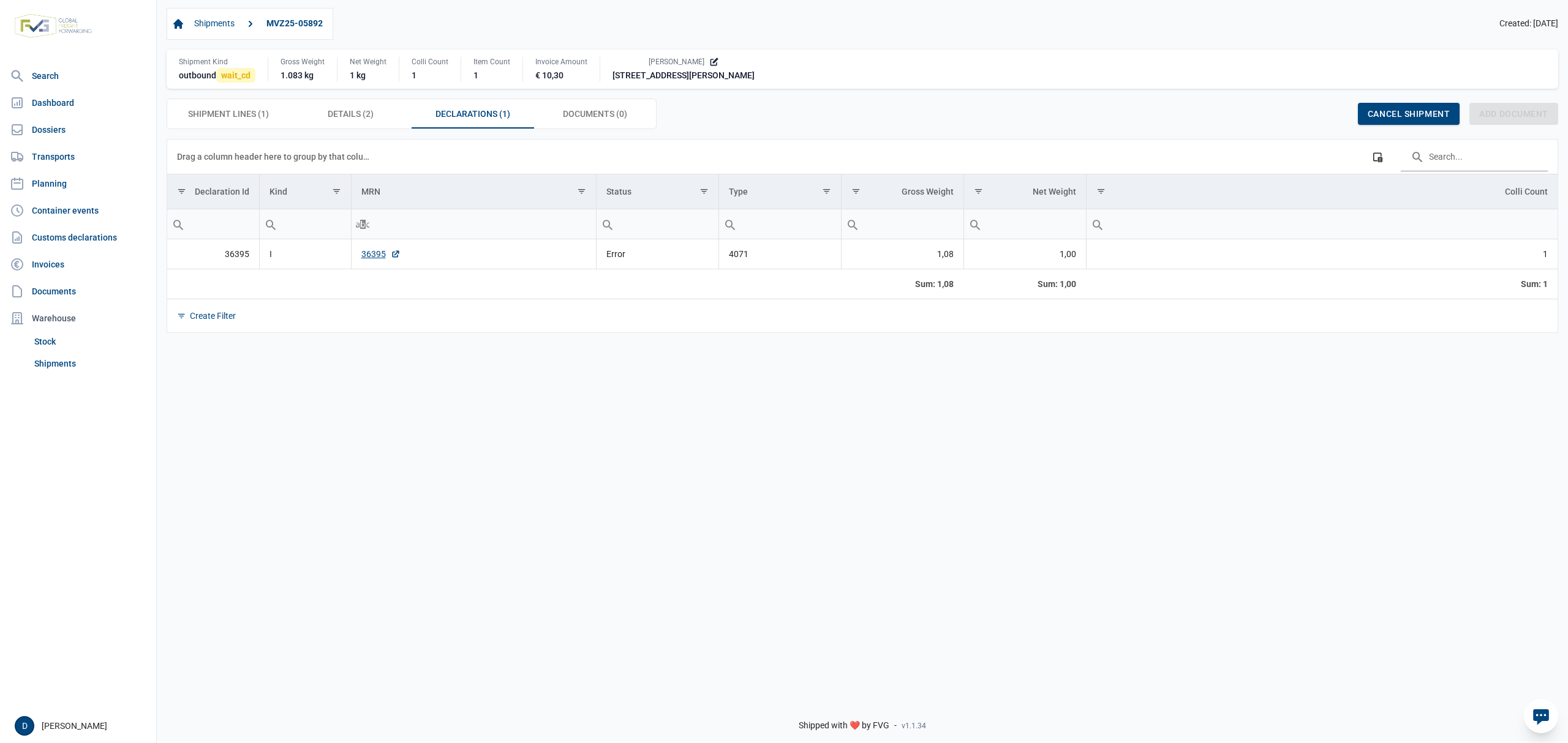
click at [375, 249] on td "36395" at bounding box center [473, 254] width 245 height 30
click at [375, 253] on link "36395" at bounding box center [381, 253] width 39 height 12
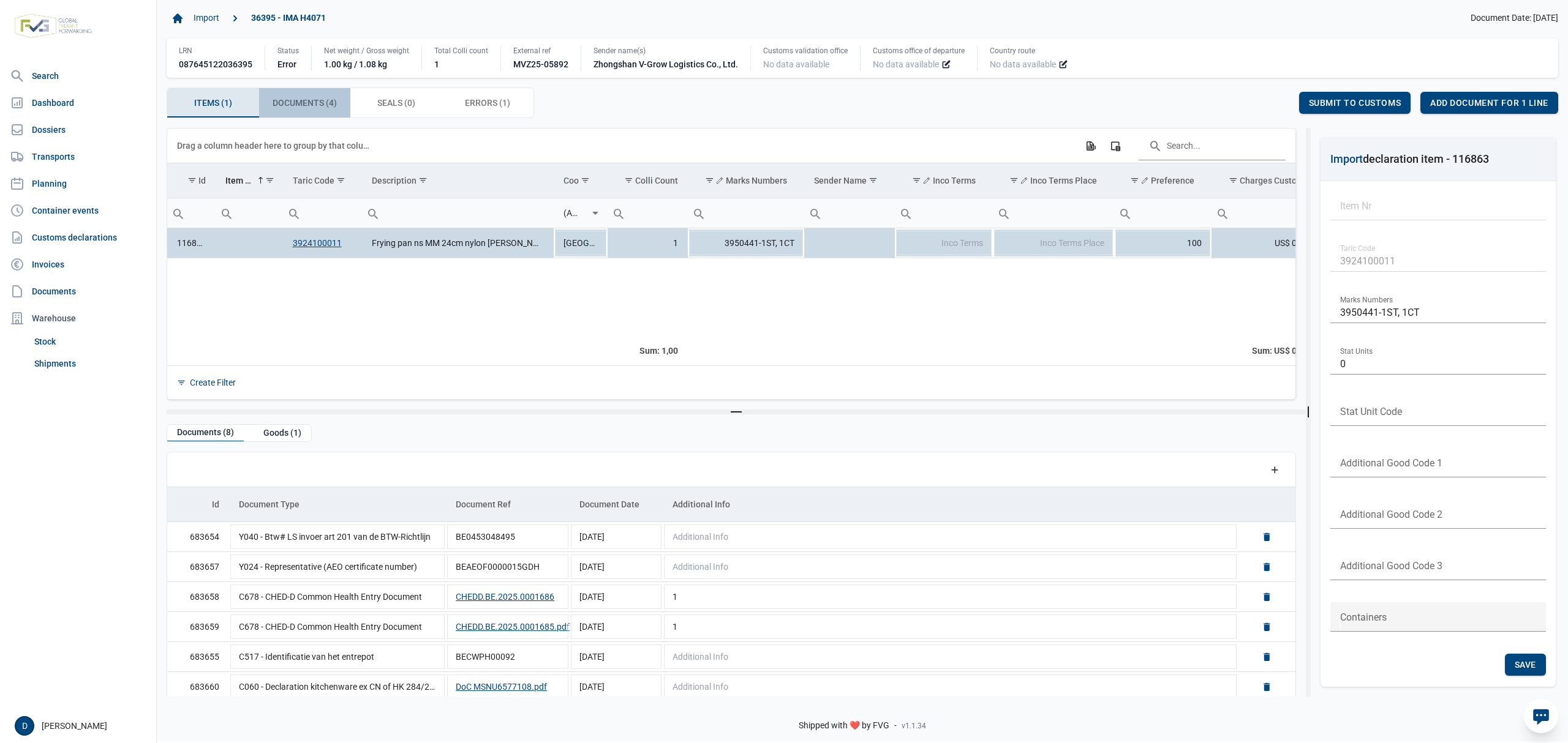
click at [317, 104] on span "Documents (4) Documents (4)" at bounding box center [305, 103] width 64 height 14
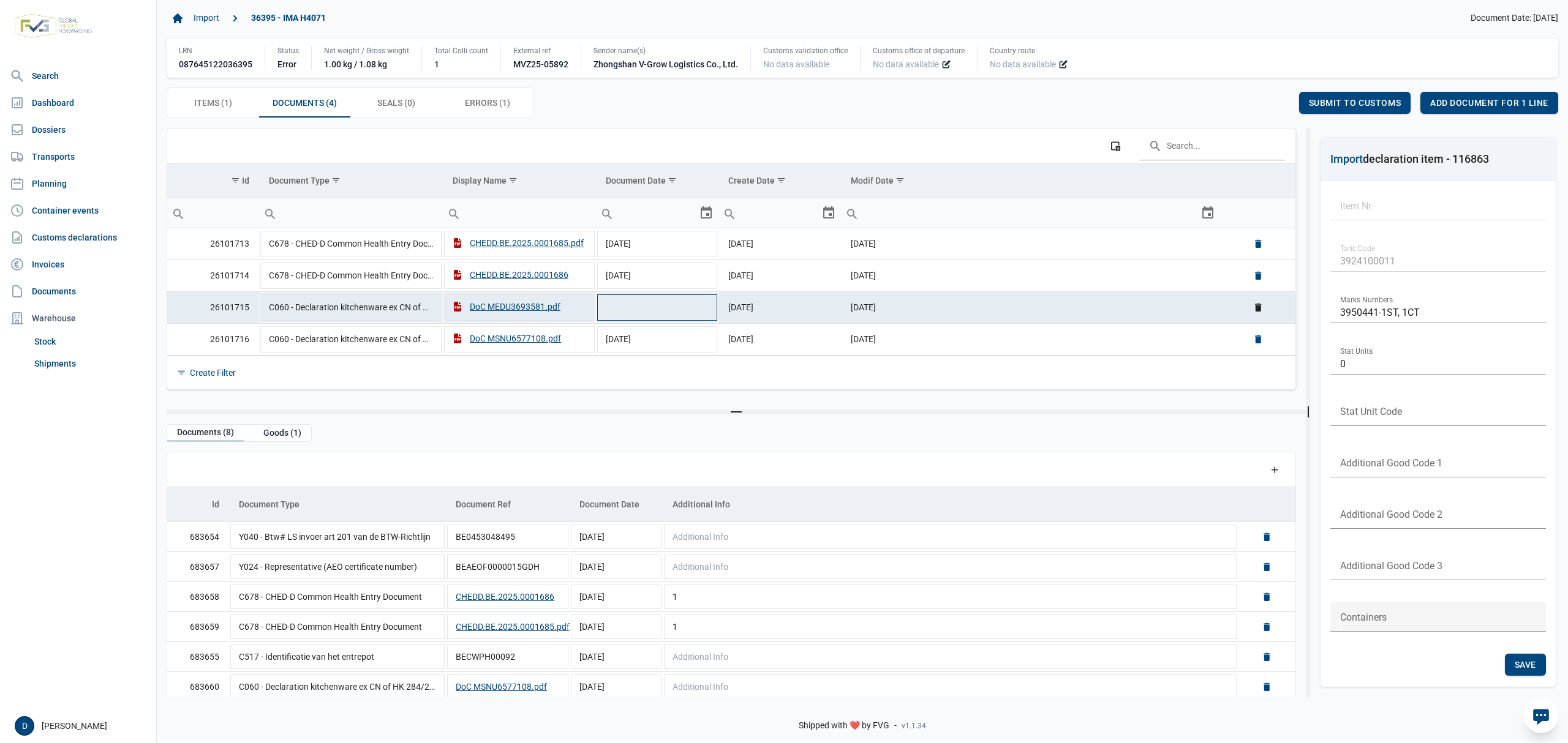
click at [681, 315] on td "Data grid with 4 rows and 6 columns" at bounding box center [658, 308] width 122 height 32
type input "[DATE]"
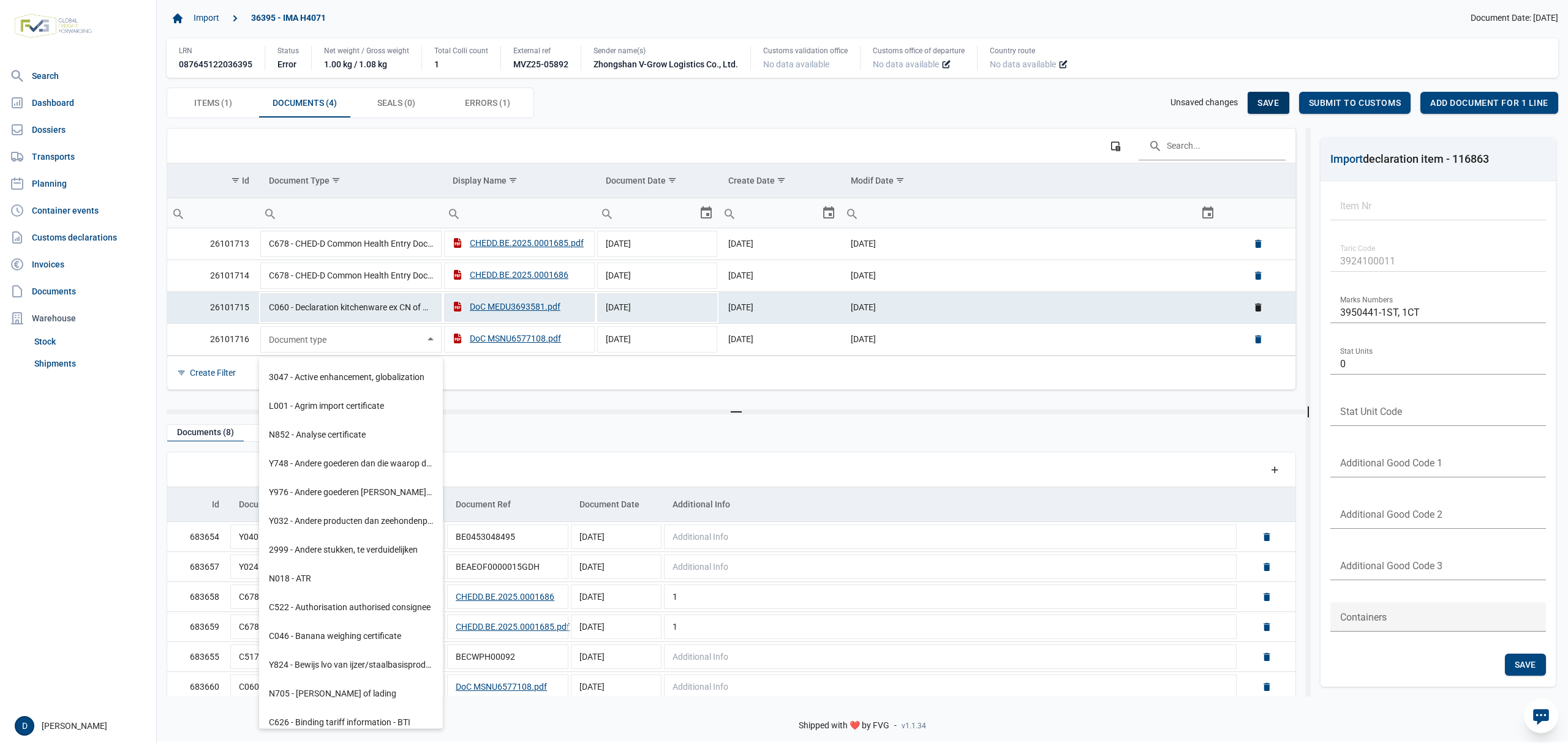
click at [1280, 104] on div "Save" at bounding box center [1268, 103] width 41 height 22
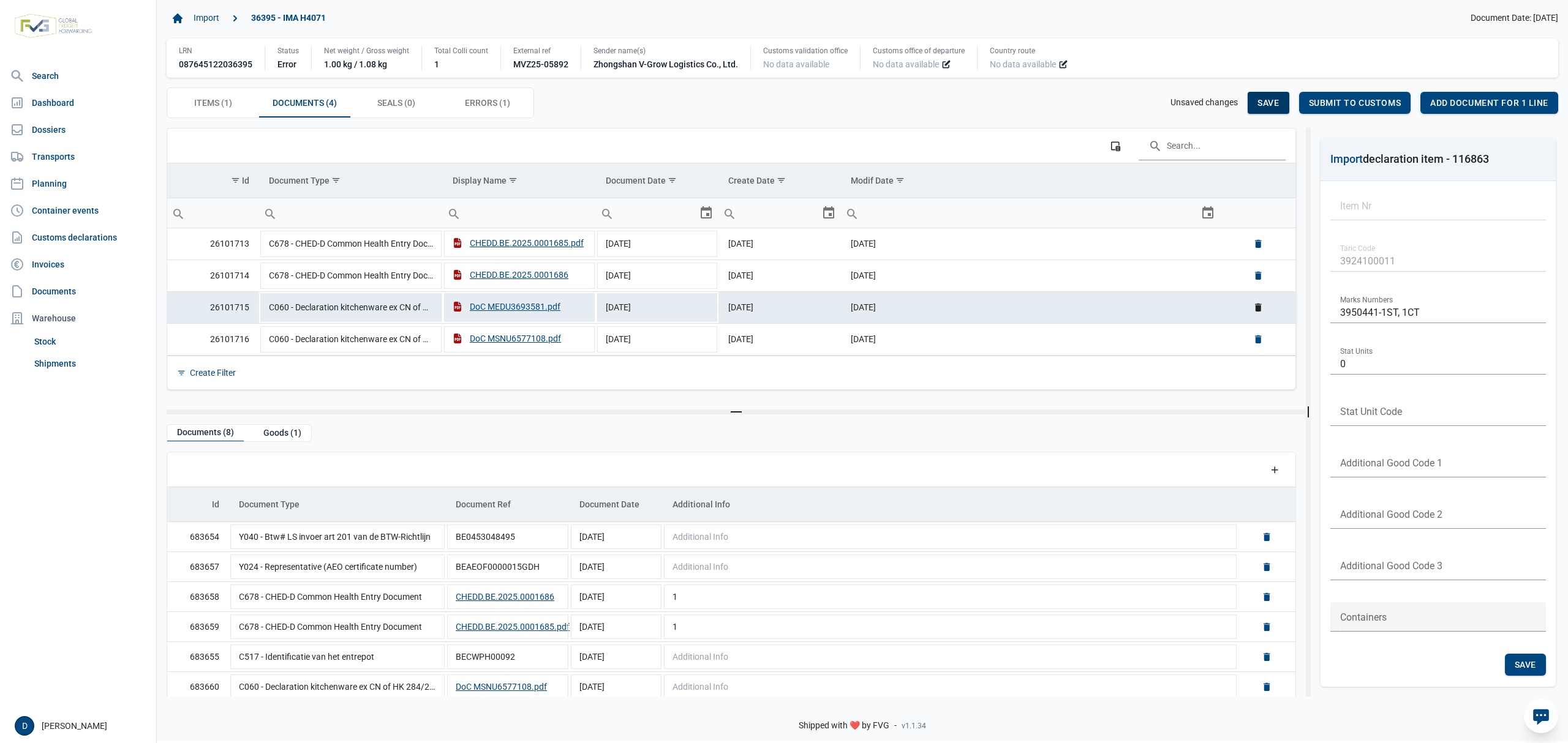
click at [1280, 104] on div "Save" at bounding box center [1268, 103] width 41 height 22
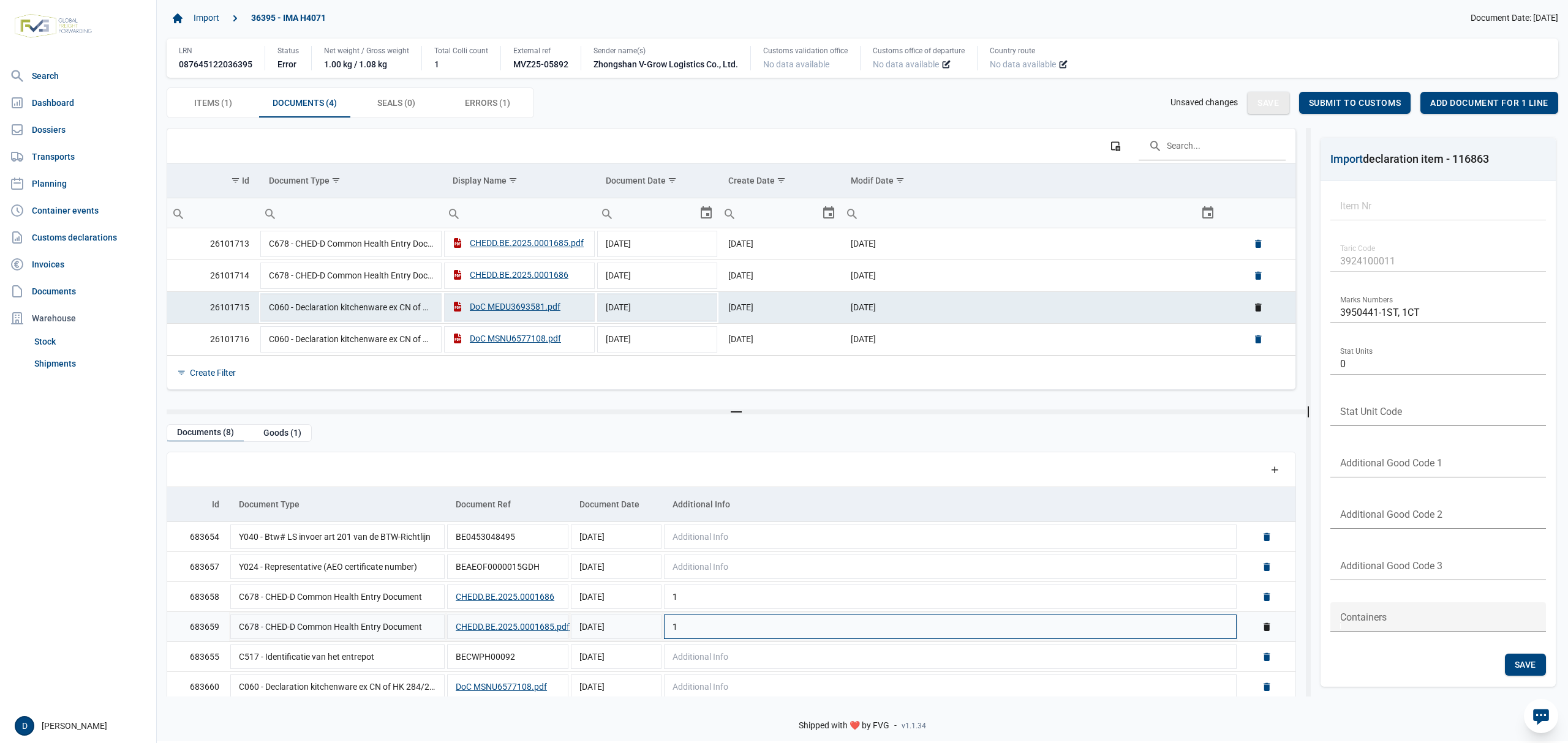
scroll to position [69, 0]
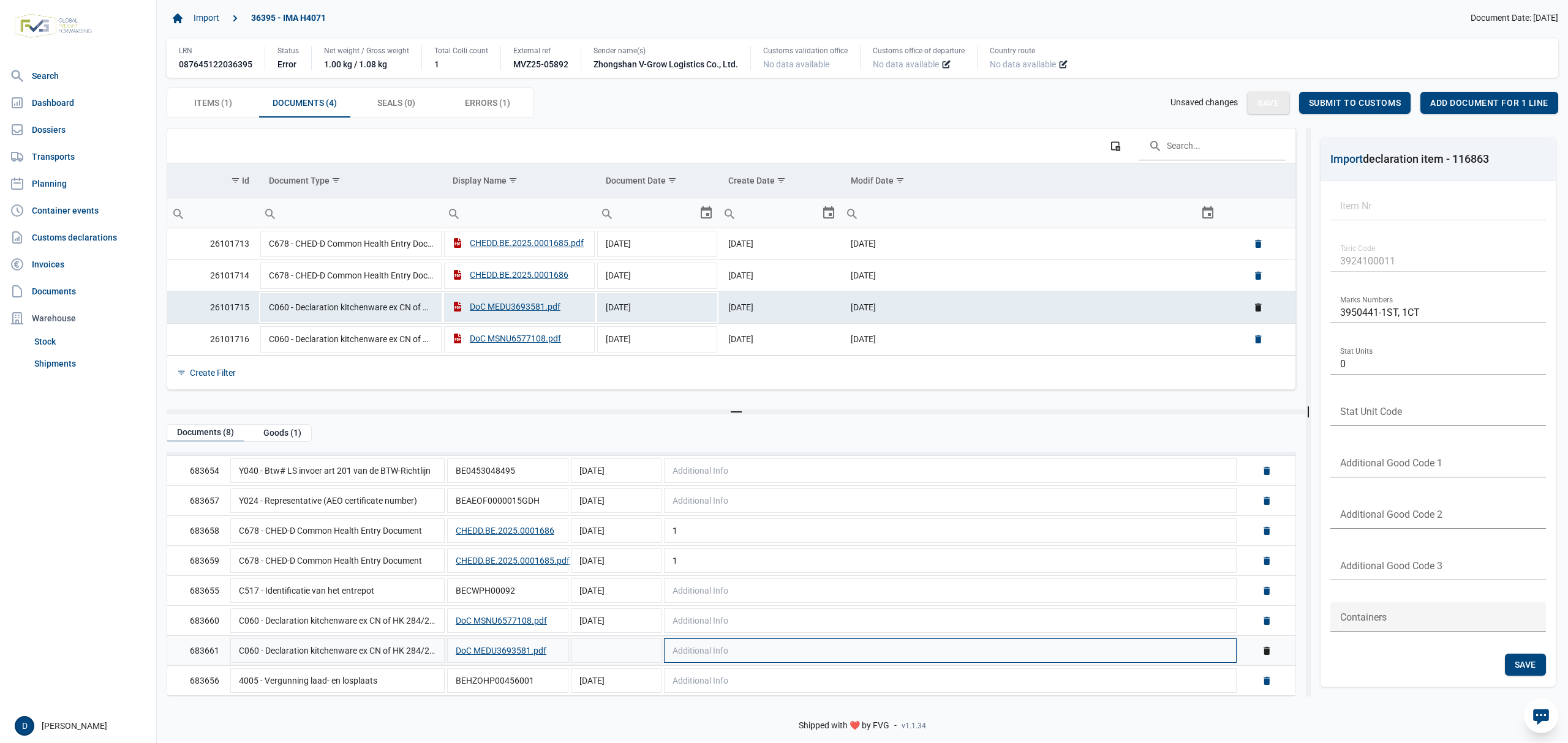
click at [663, 643] on td "Additional Info" at bounding box center [950, 651] width 575 height 30
click at [596, 643] on td "Data grid with 8 rows and 5 columns" at bounding box center [616, 651] width 93 height 30
type input "[DATE]"
click at [1258, 101] on span "Save" at bounding box center [1268, 103] width 21 height 10
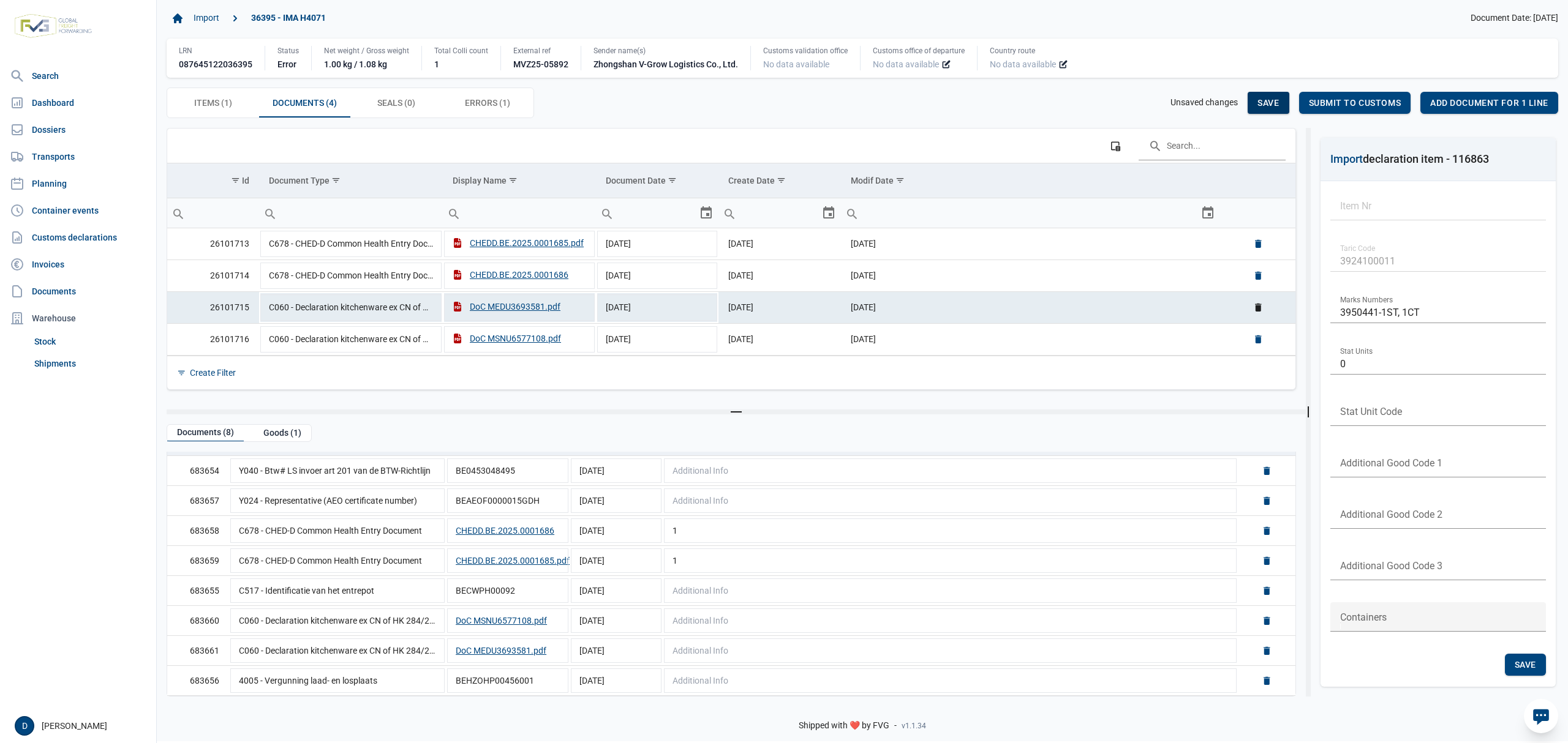
click at [1258, 101] on span "Save" at bounding box center [1268, 103] width 21 height 10
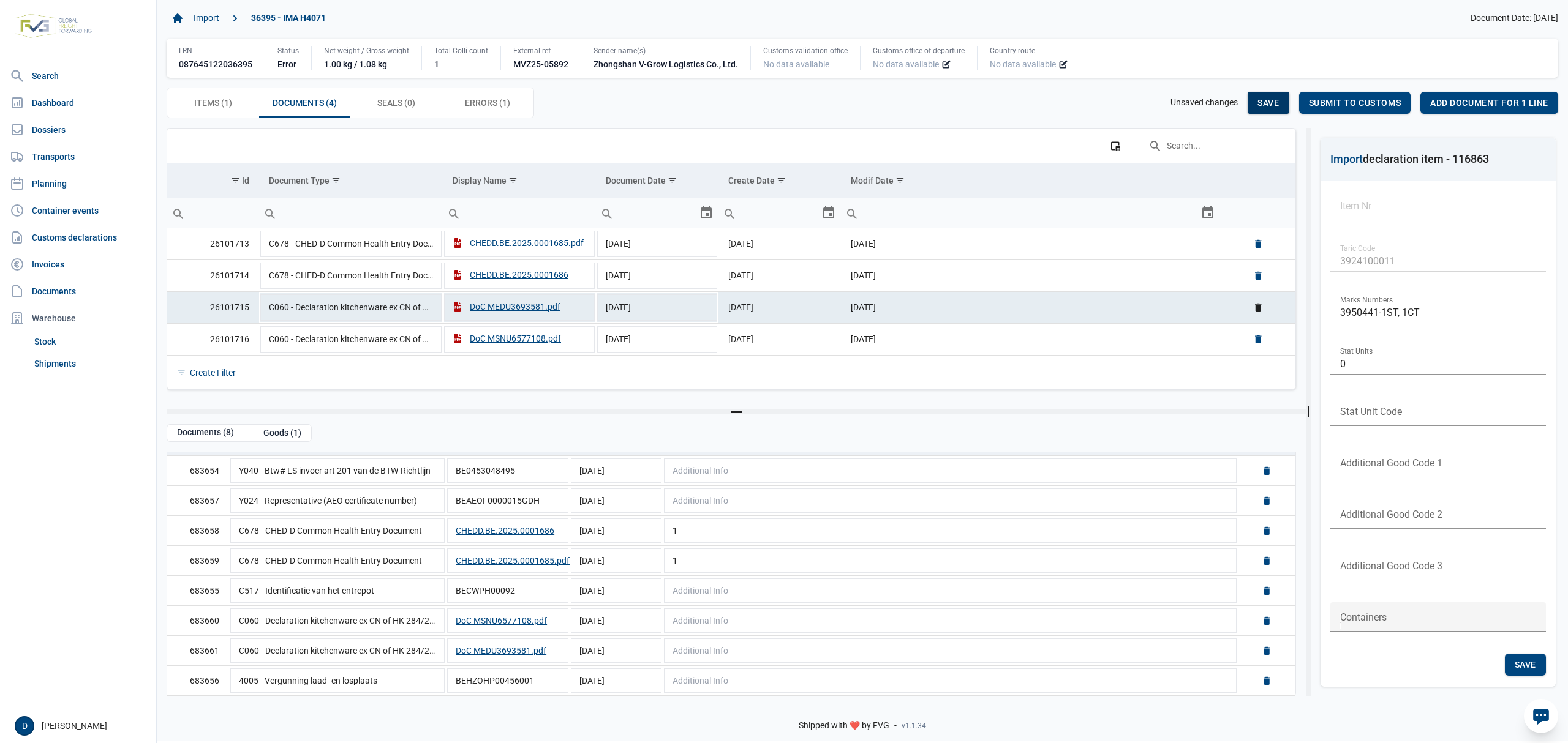
click at [1258, 101] on span "Save" at bounding box center [1268, 103] width 21 height 10
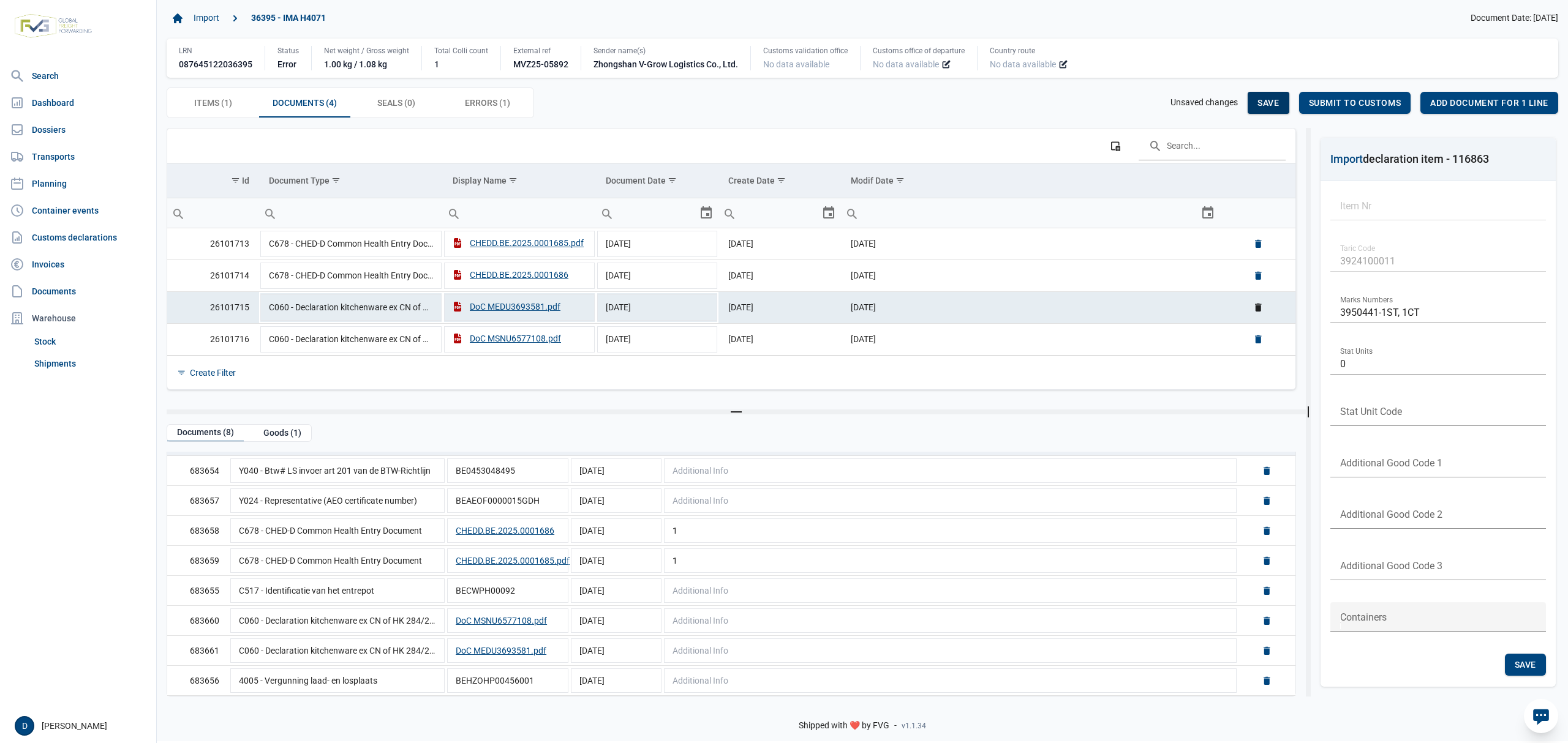
click at [1258, 101] on span "Save" at bounding box center [1268, 103] width 21 height 10
click at [1530, 667] on span "Save" at bounding box center [1525, 665] width 21 height 10
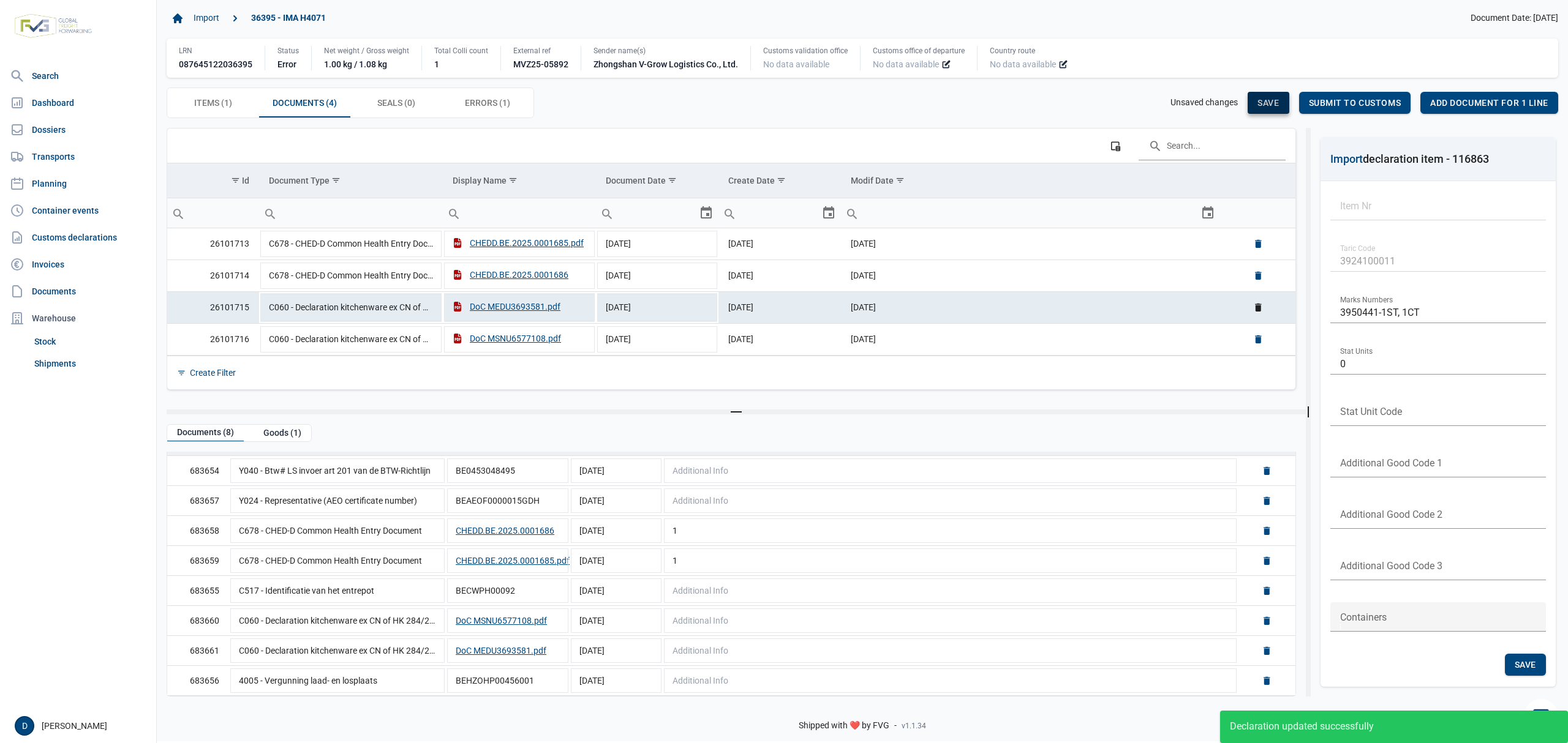
click at [1261, 104] on span "Save" at bounding box center [1268, 103] width 21 height 10
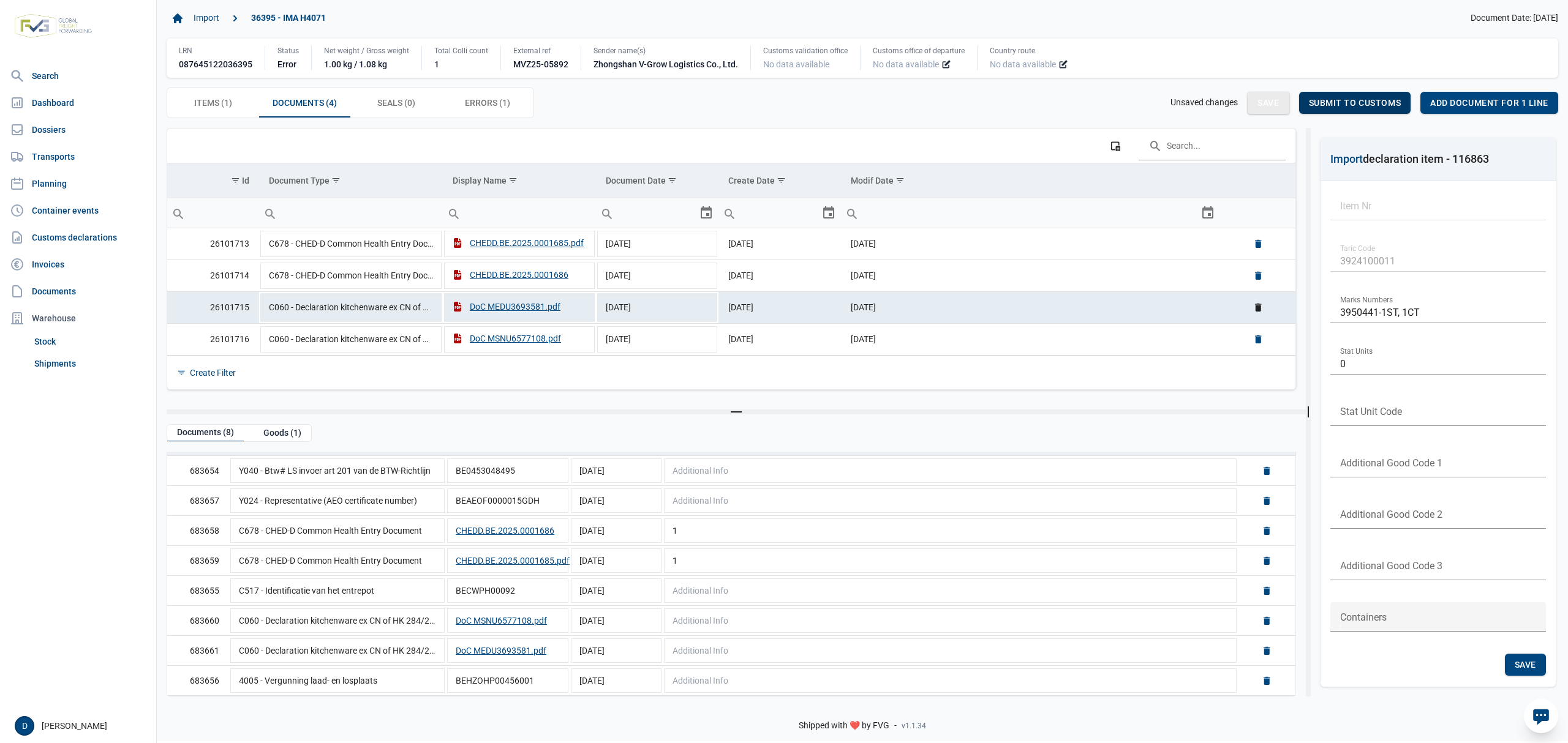
click at [1344, 103] on span "Submit to customs" at bounding box center [1355, 103] width 92 height 10
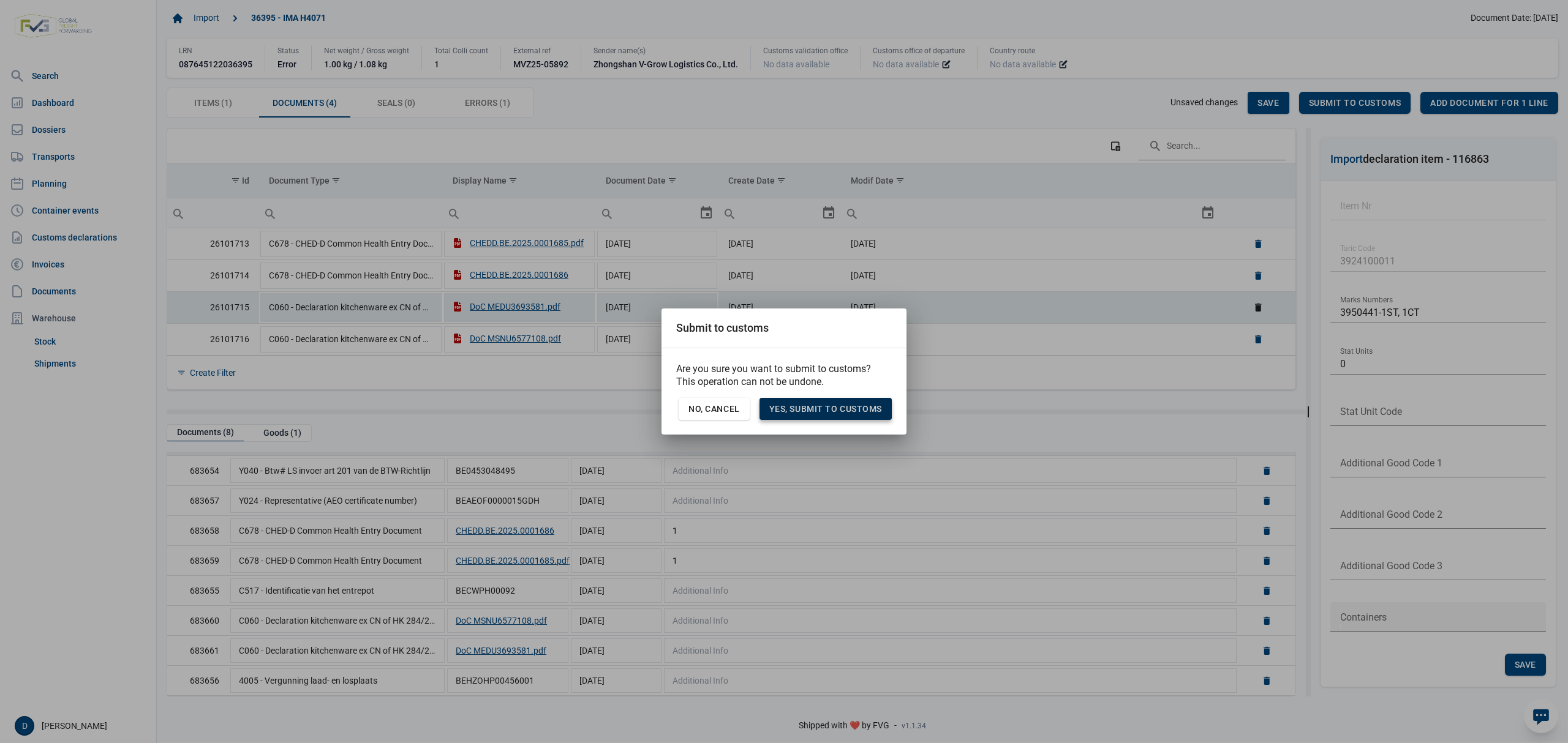
click at [825, 408] on span "Yes, Submit to customs" at bounding box center [826, 408] width 113 height 10
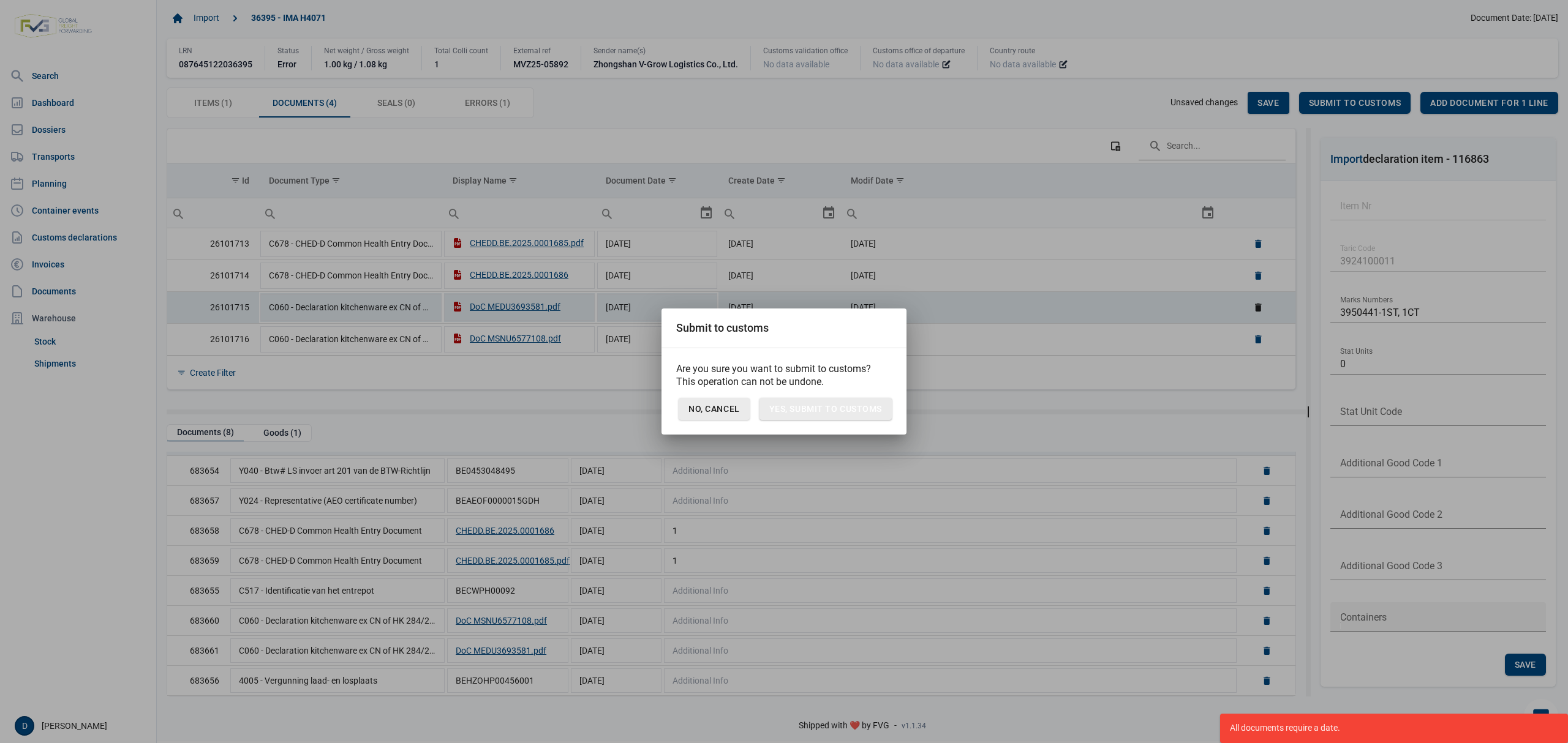
click at [732, 405] on span "No, Cancel" at bounding box center [714, 408] width 52 height 10
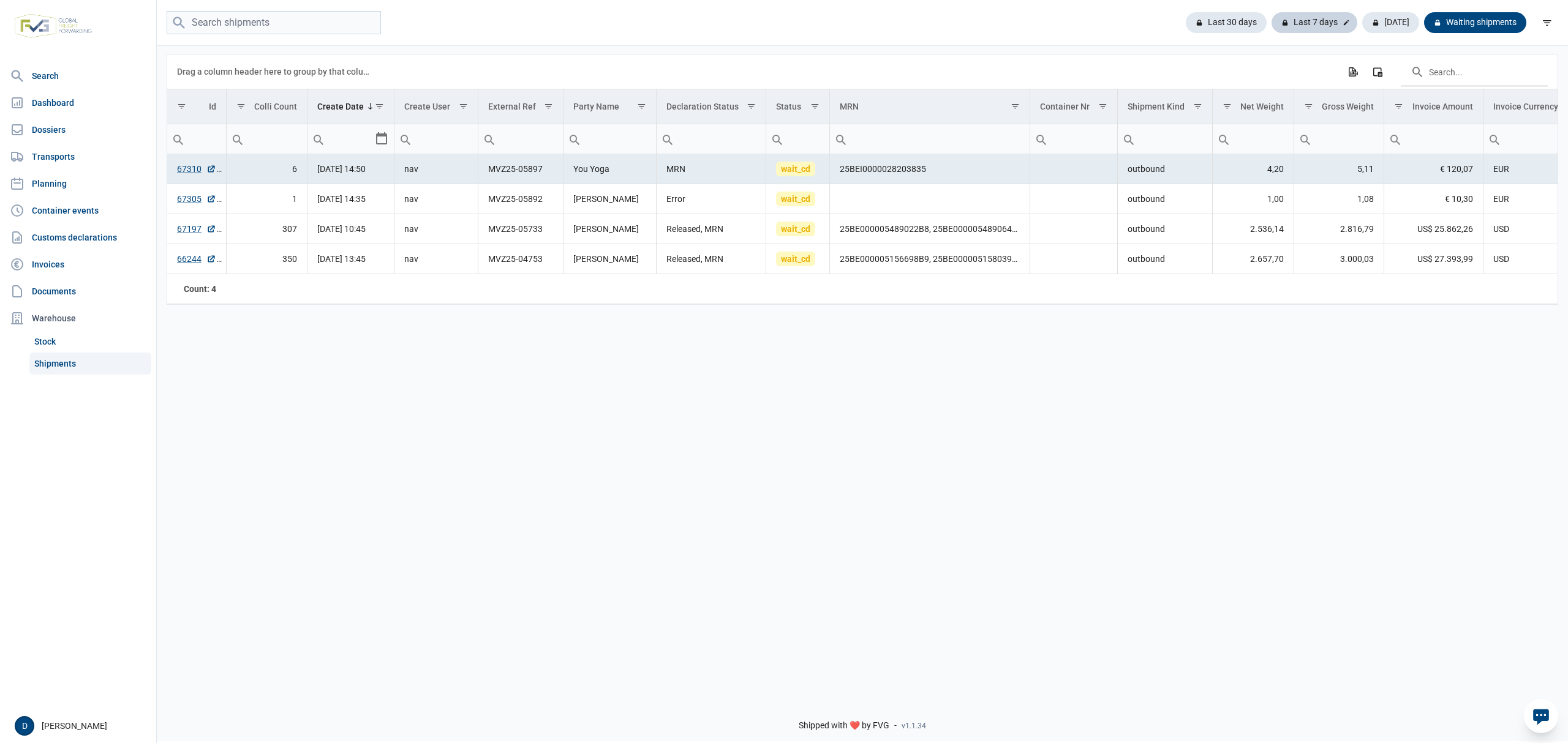
click at [1312, 23] on div "Last 7 days" at bounding box center [1314, 22] width 86 height 21
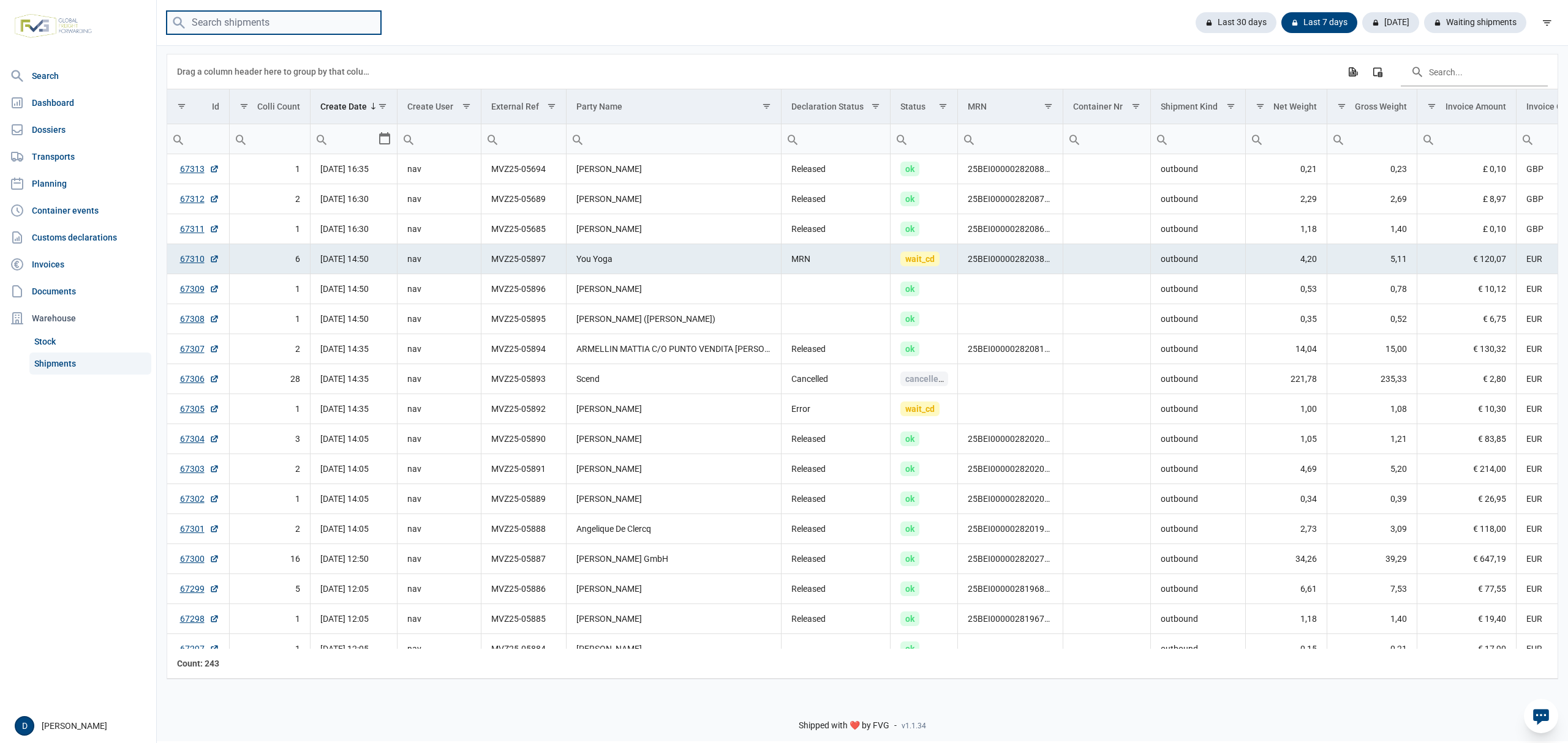
click at [244, 16] on input "search" at bounding box center [274, 23] width 215 height 24
type input "Jamei"
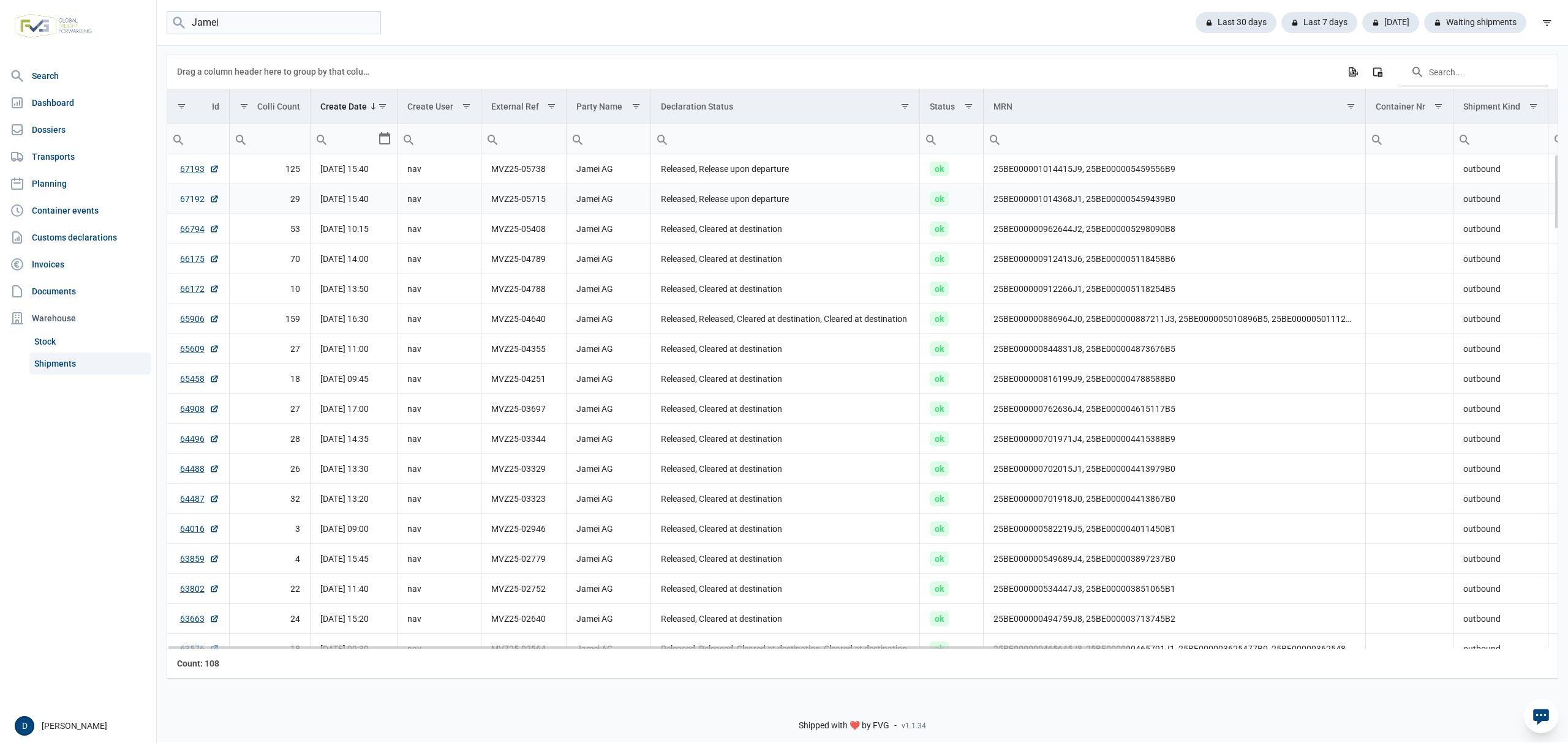
click at [195, 202] on link "67192" at bounding box center [200, 199] width 39 height 12
click at [185, 169] on link "67193" at bounding box center [200, 168] width 39 height 12
click at [195, 172] on link "67193" at bounding box center [200, 168] width 39 height 12
drag, startPoint x: 255, startPoint y: 29, endPoint x: 165, endPoint y: 20, distance: 90.4
click at [165, 20] on div "Jamei Last 30 days Last 7 days Today Waiting shipments" at bounding box center [862, 23] width 1411 height 24
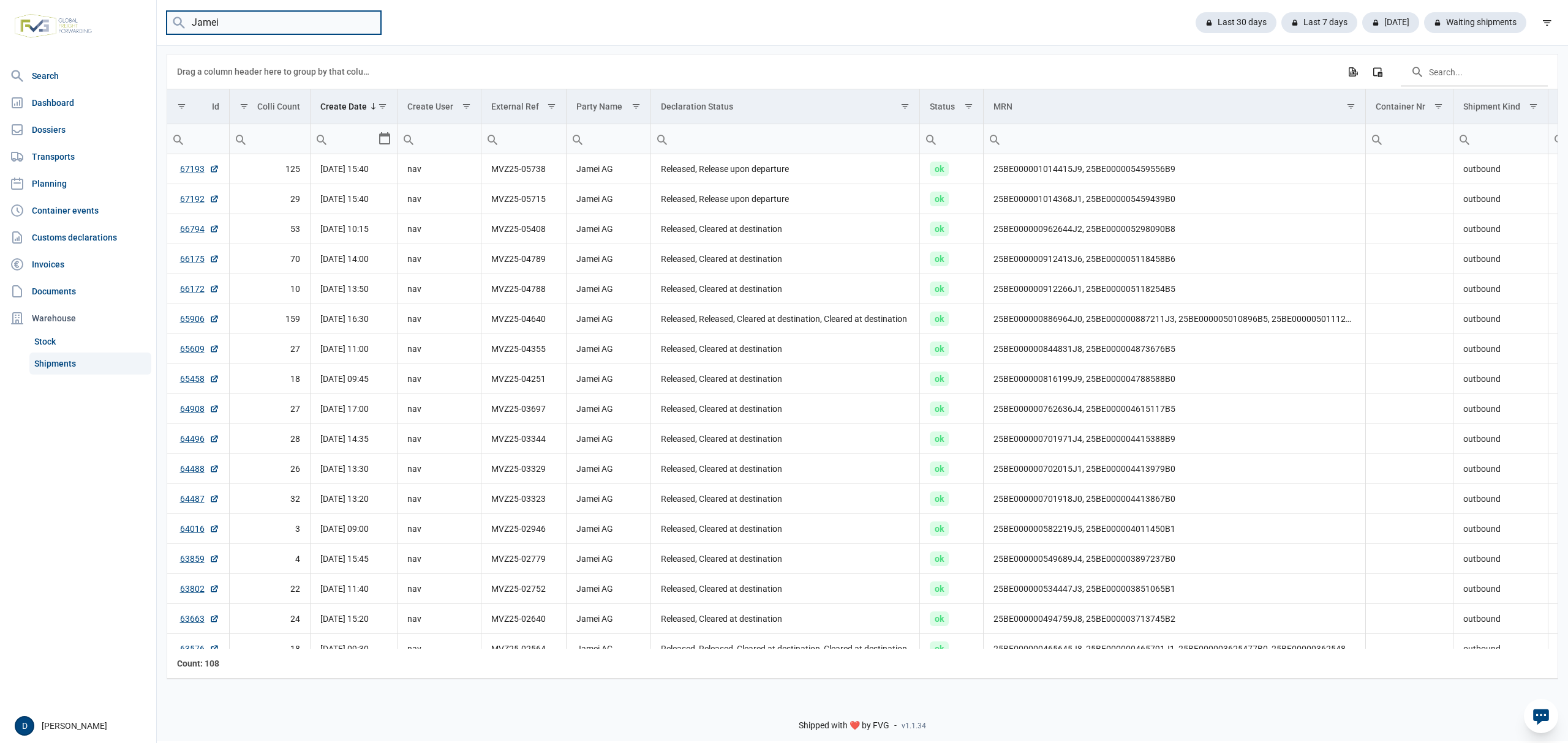
click at [371, 21] on input "Jamei" at bounding box center [274, 23] width 215 height 24
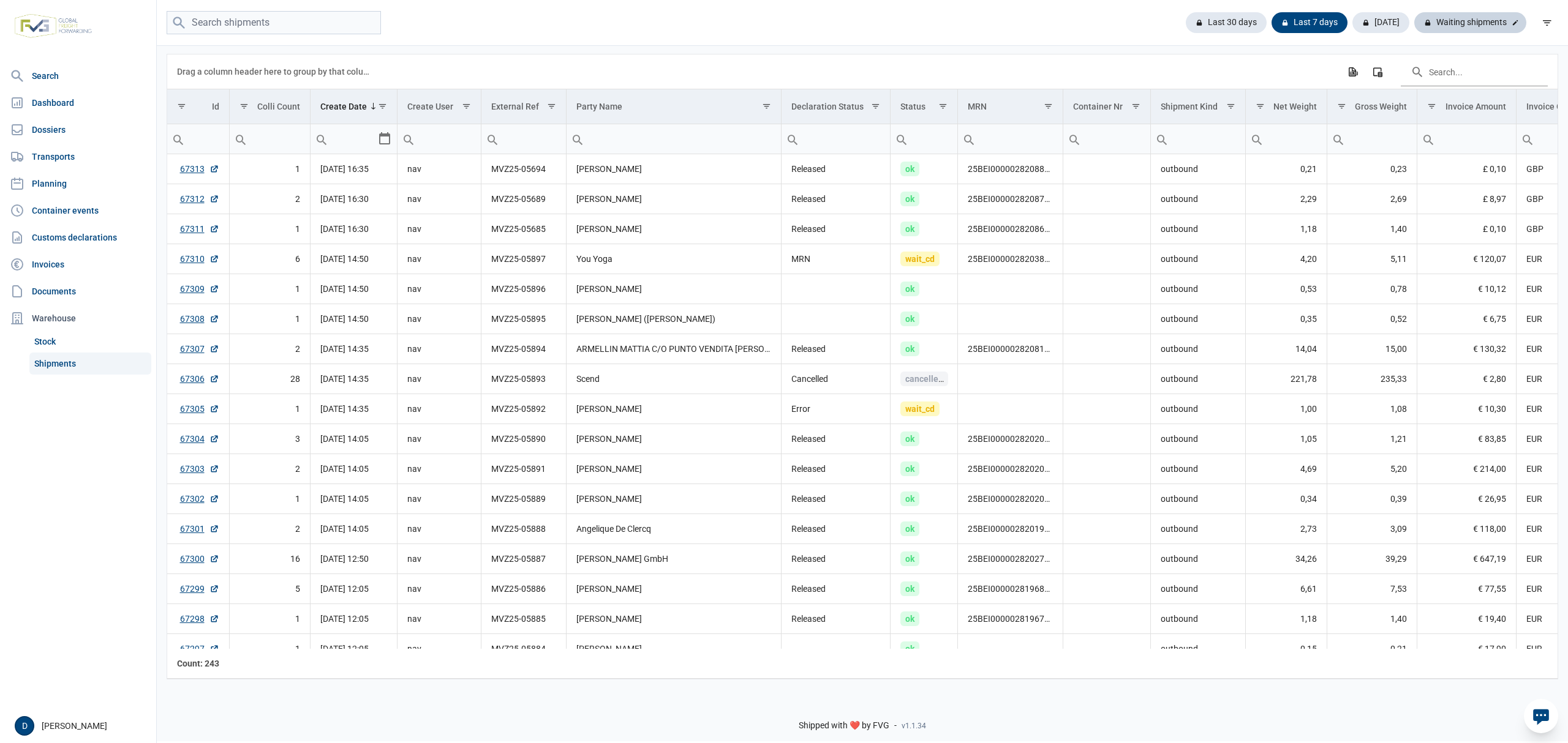
click at [1468, 29] on div "Waiting shipments" at bounding box center [1470, 22] width 112 height 21
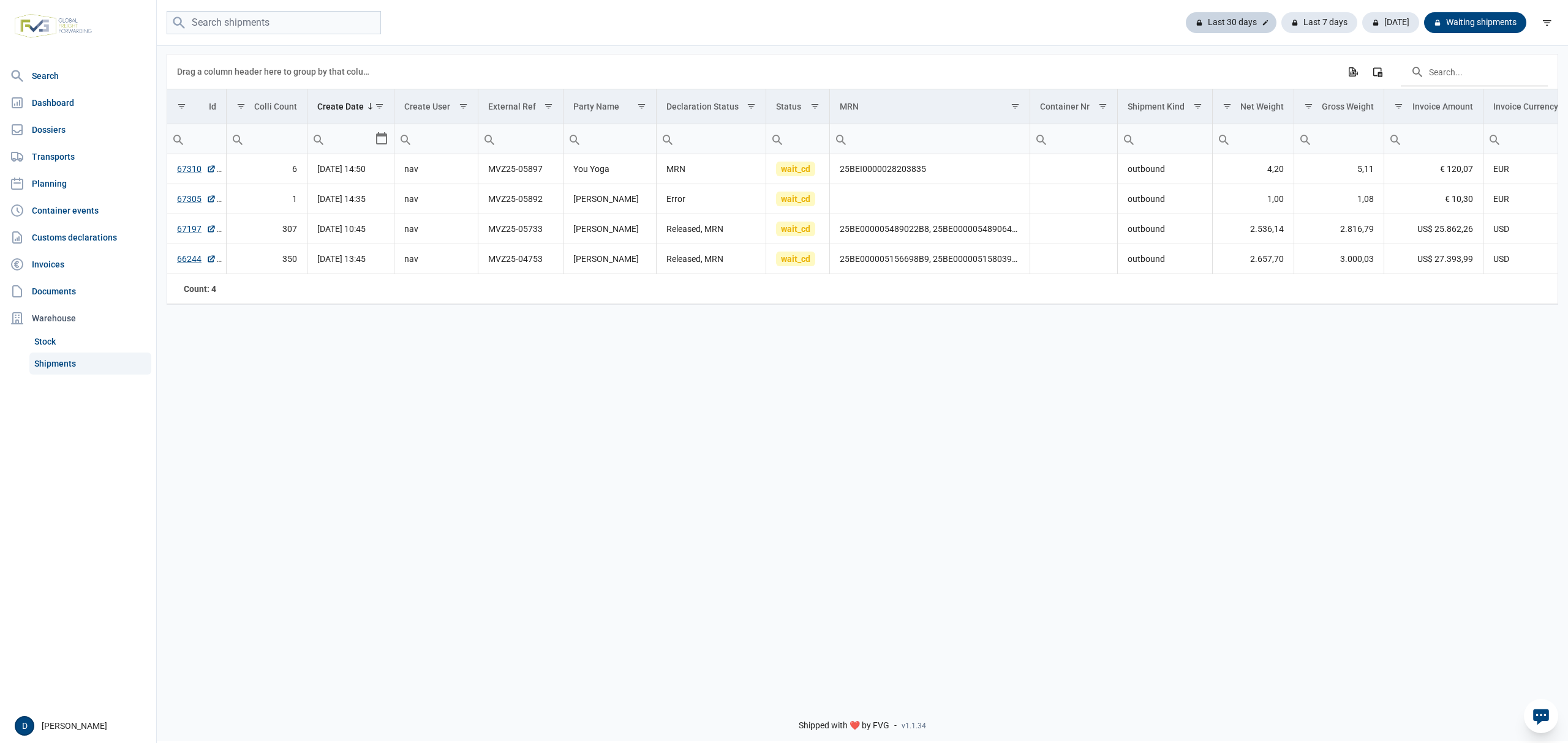
click at [1228, 18] on div "Last 30 days" at bounding box center [1232, 22] width 91 height 21
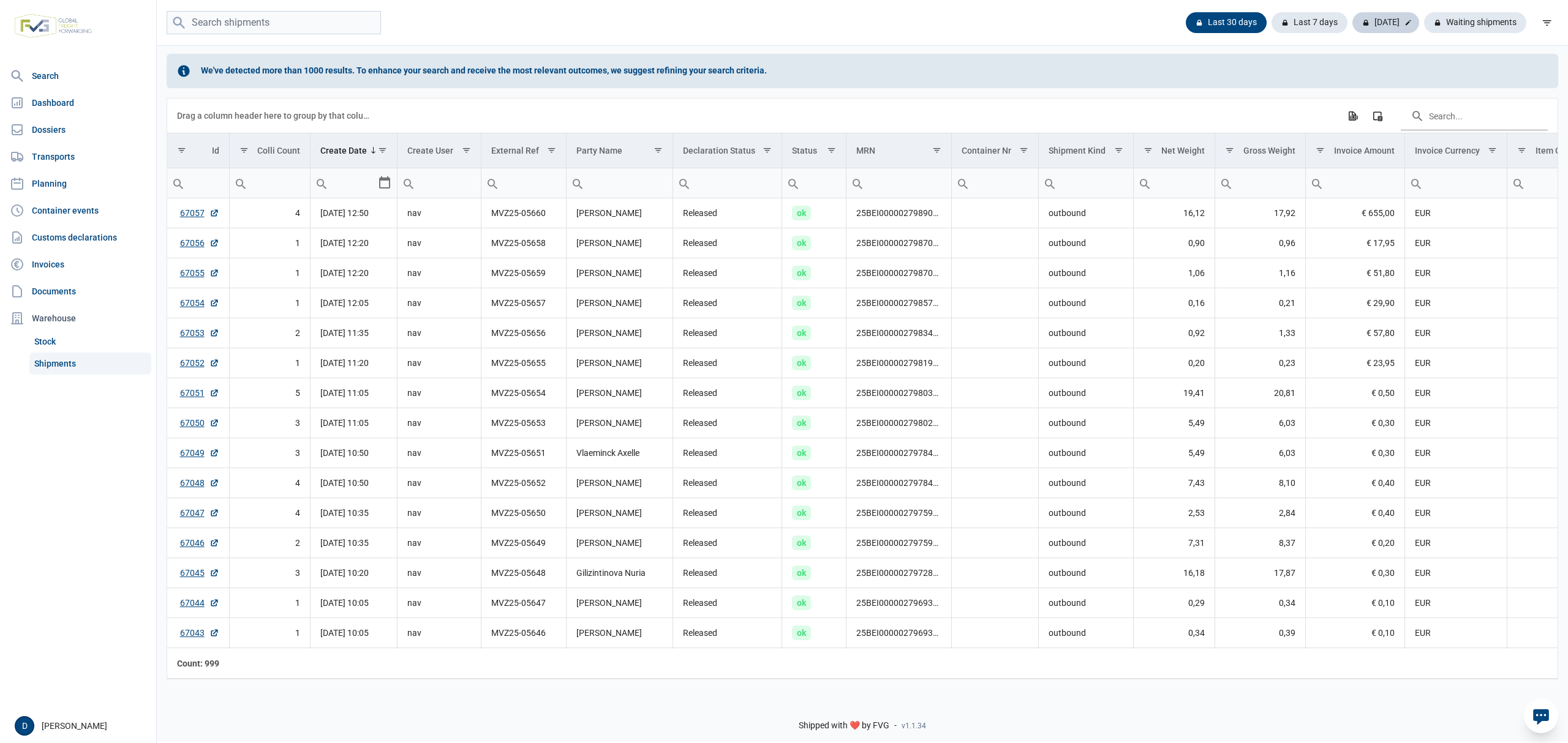
click at [1393, 23] on div "Today" at bounding box center [1386, 22] width 67 height 21
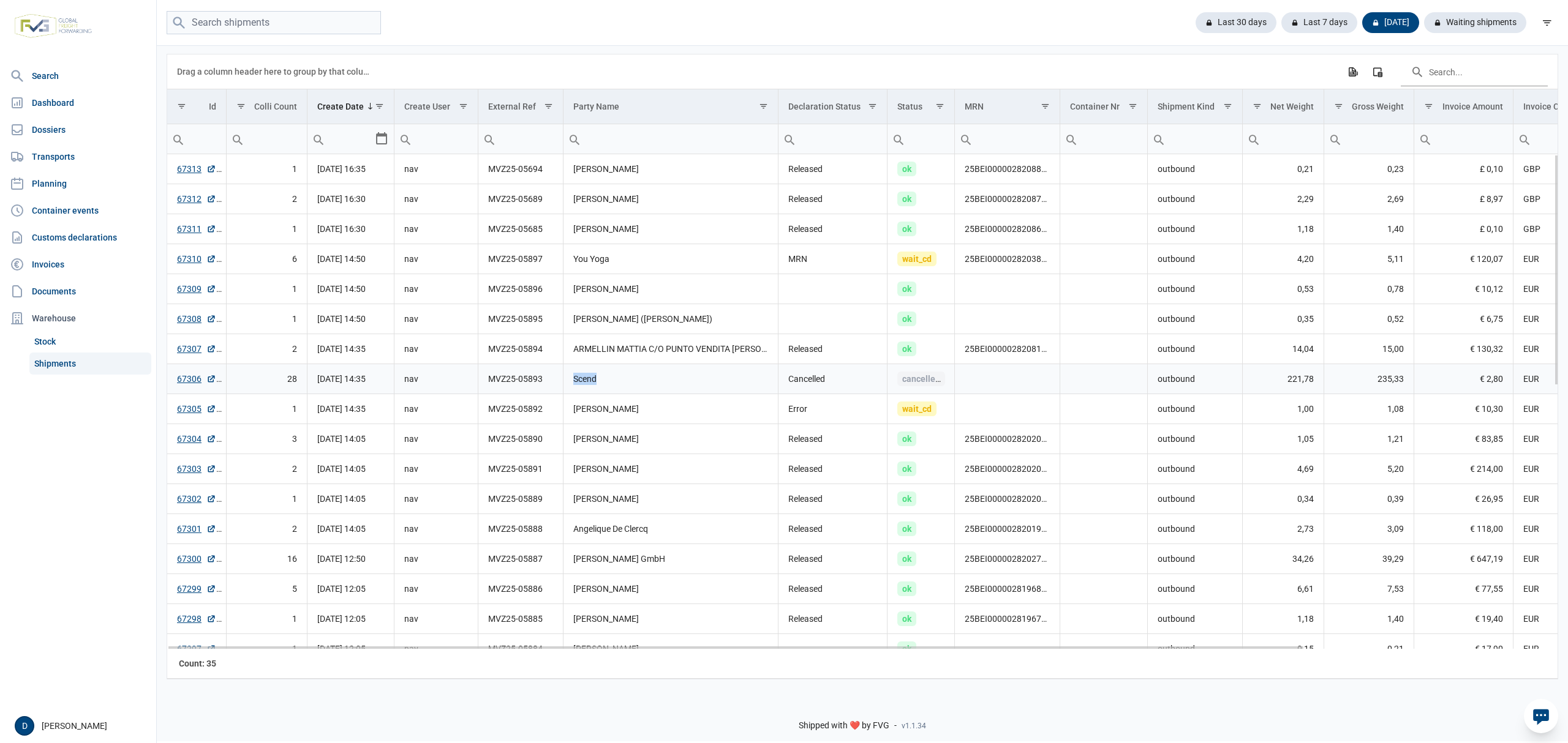
drag, startPoint x: 601, startPoint y: 385, endPoint x: 554, endPoint y: 392, distance: 47.5
click at [554, 392] on tr "67306 28 07-10-2025 14:35 nav MVZ25-05893 Scend Cancelled cancelled outbound 22…" at bounding box center [1016, 379] width 1698 height 30
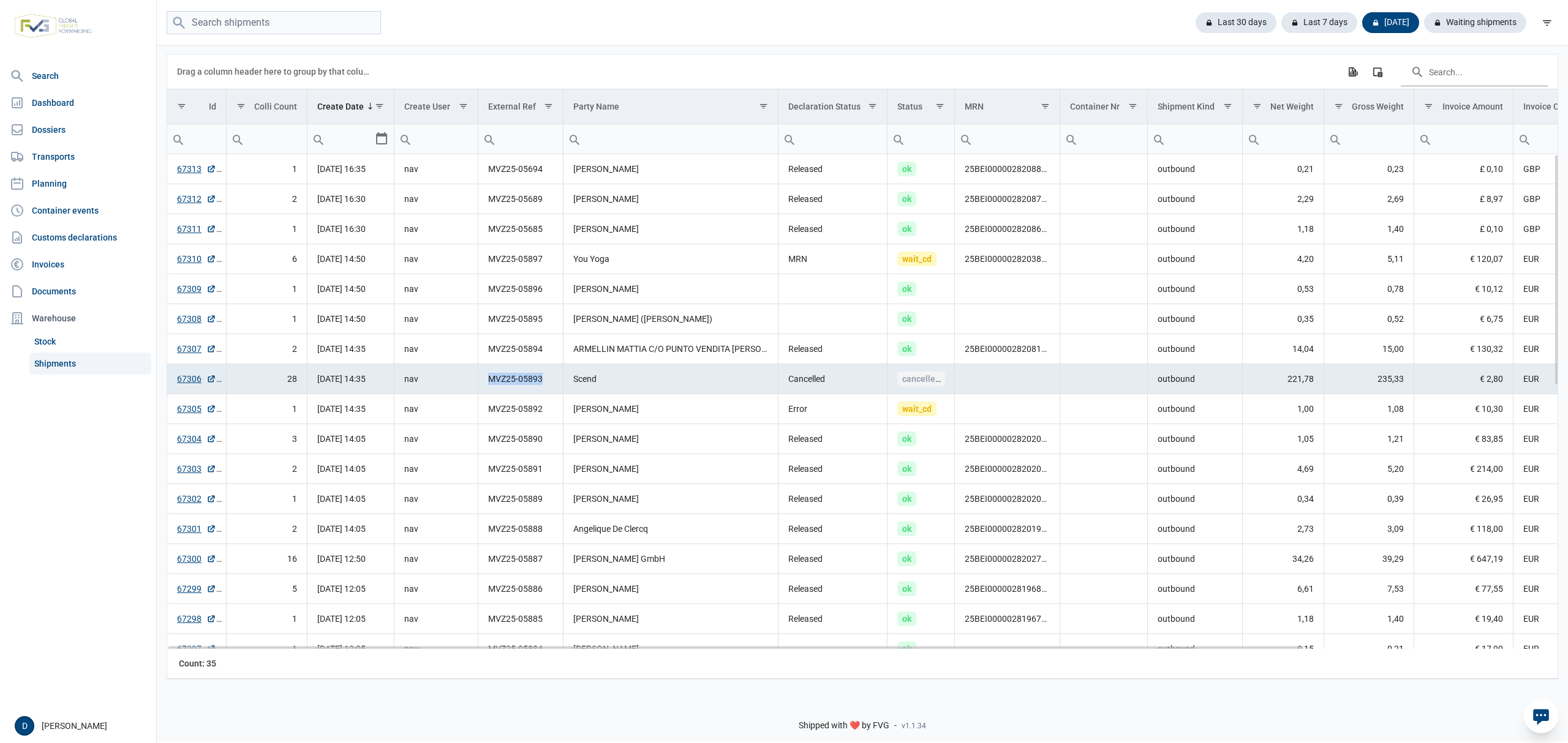
drag, startPoint x: 490, startPoint y: 377, endPoint x: 548, endPoint y: 380, distance: 58.1
click at [548, 380] on td "MVZ25-05893" at bounding box center [521, 379] width 85 height 30
copy td "MVZ25-05893"
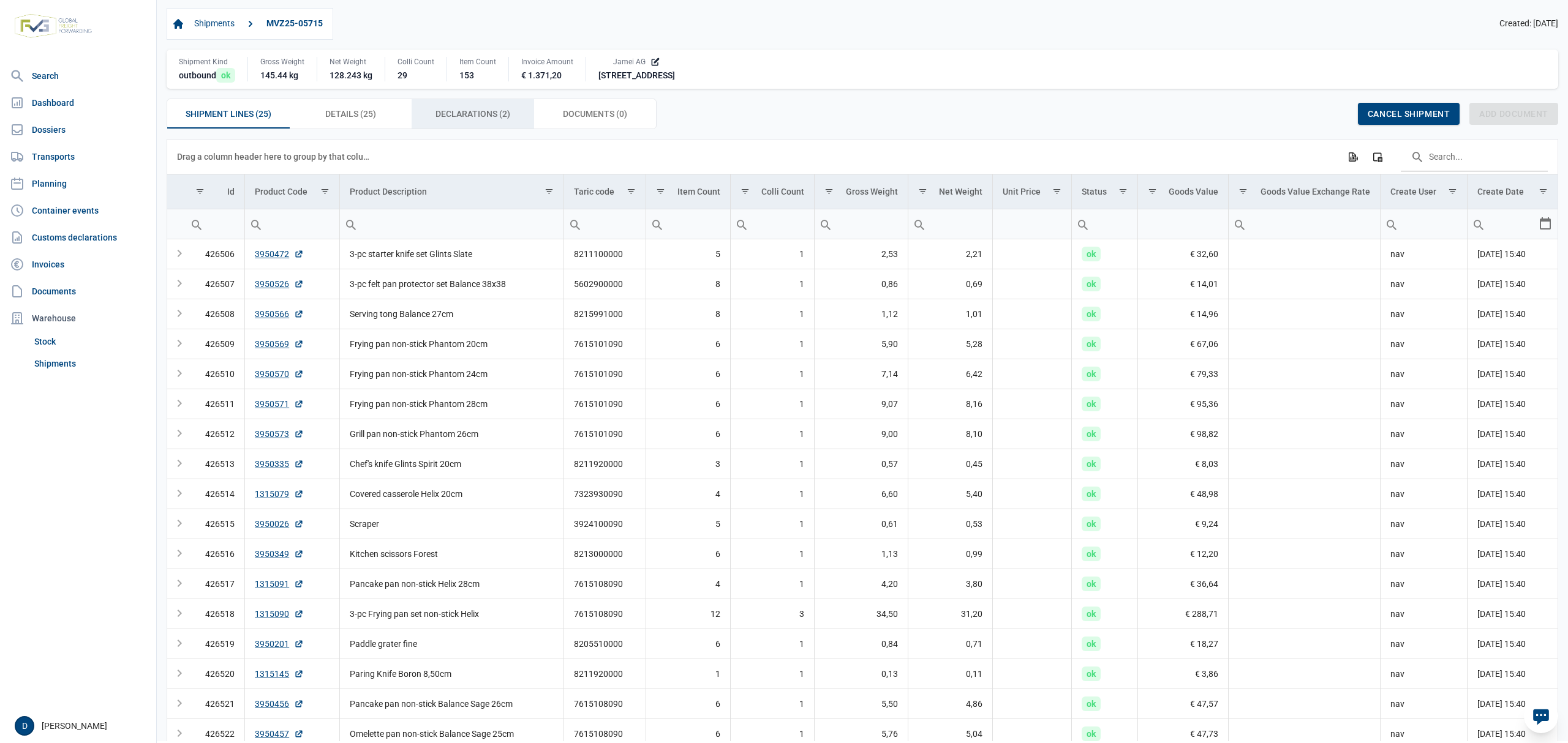
click at [476, 118] on span "Declarations (2) Declarations (2)" at bounding box center [473, 114] width 75 height 14
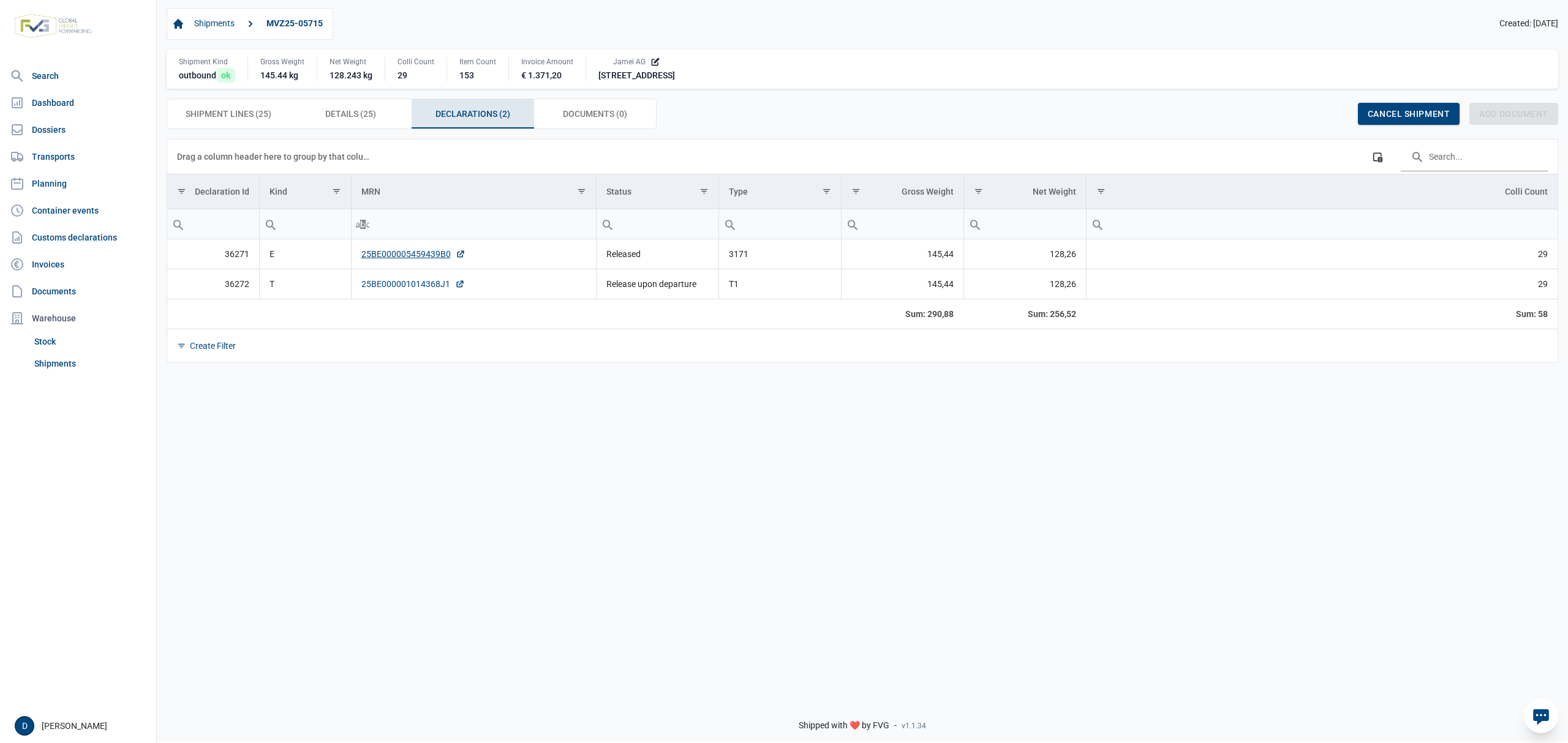
click at [404, 287] on link "25BE000001014368J1" at bounding box center [413, 284] width 103 height 12
click at [351, 114] on span "Details (25) Details (25)" at bounding box center [351, 114] width 51 height 14
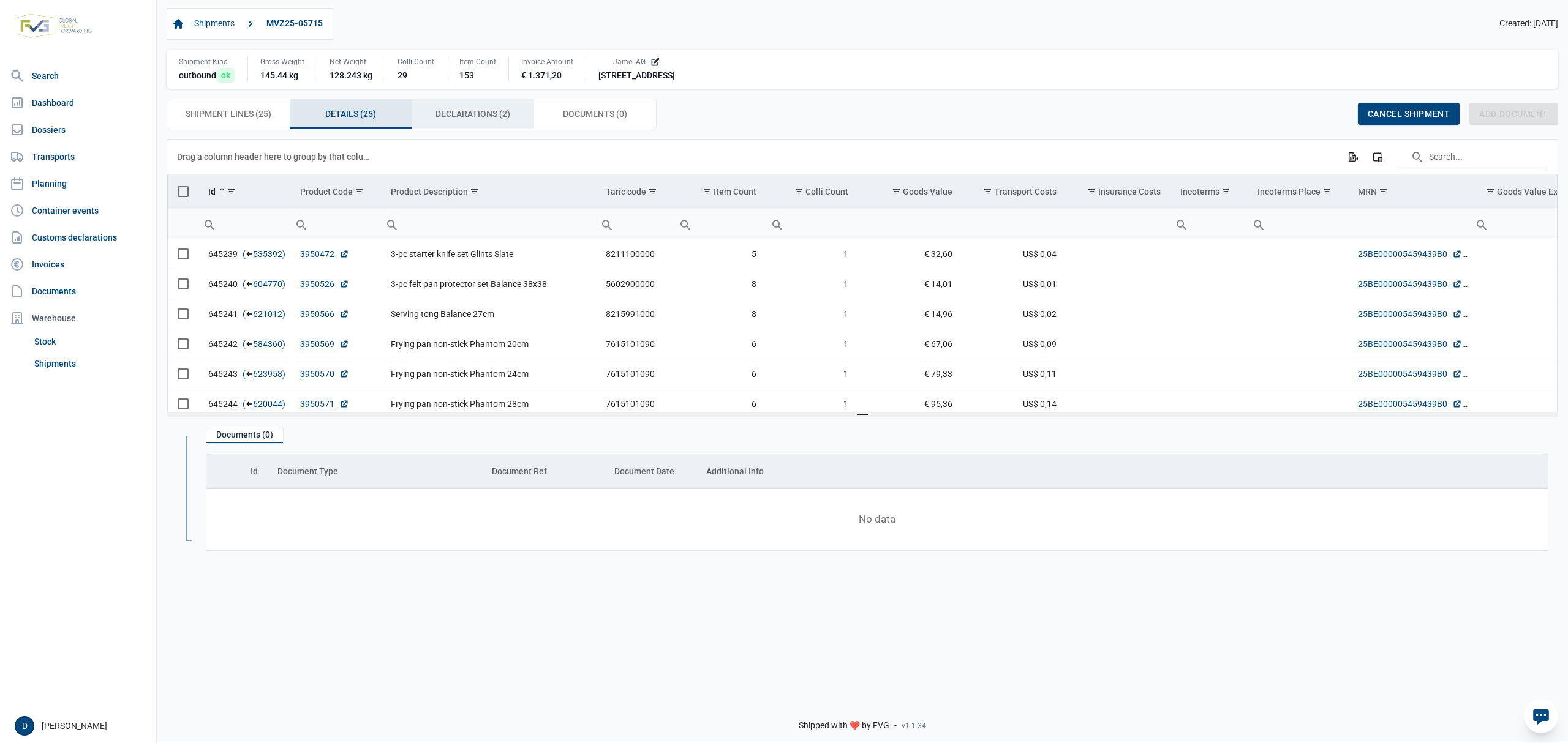
click at [498, 114] on span "Declarations (2) Declarations (2)" at bounding box center [473, 114] width 75 height 14
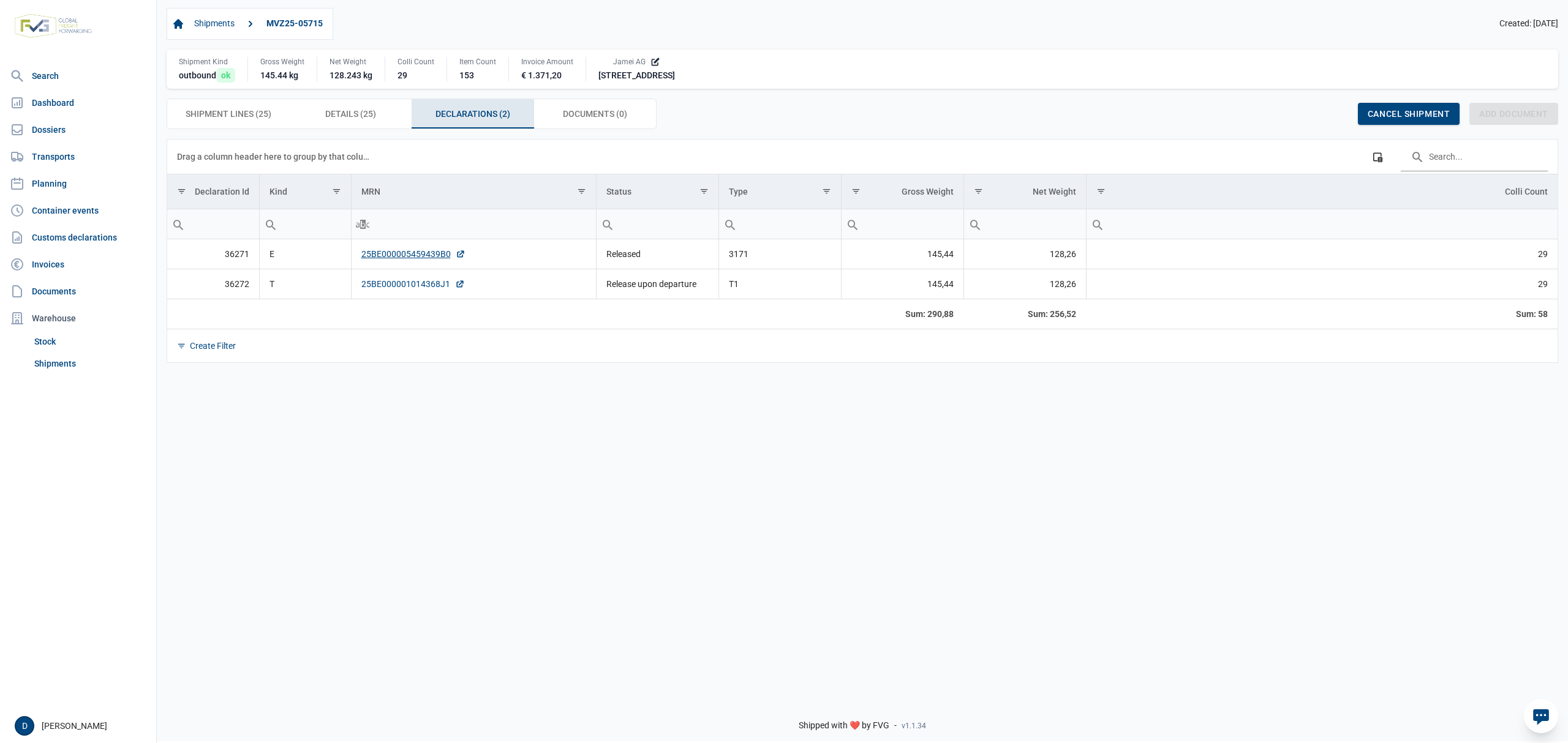
click at [405, 284] on link "25BE000001014368J1" at bounding box center [413, 284] width 103 height 12
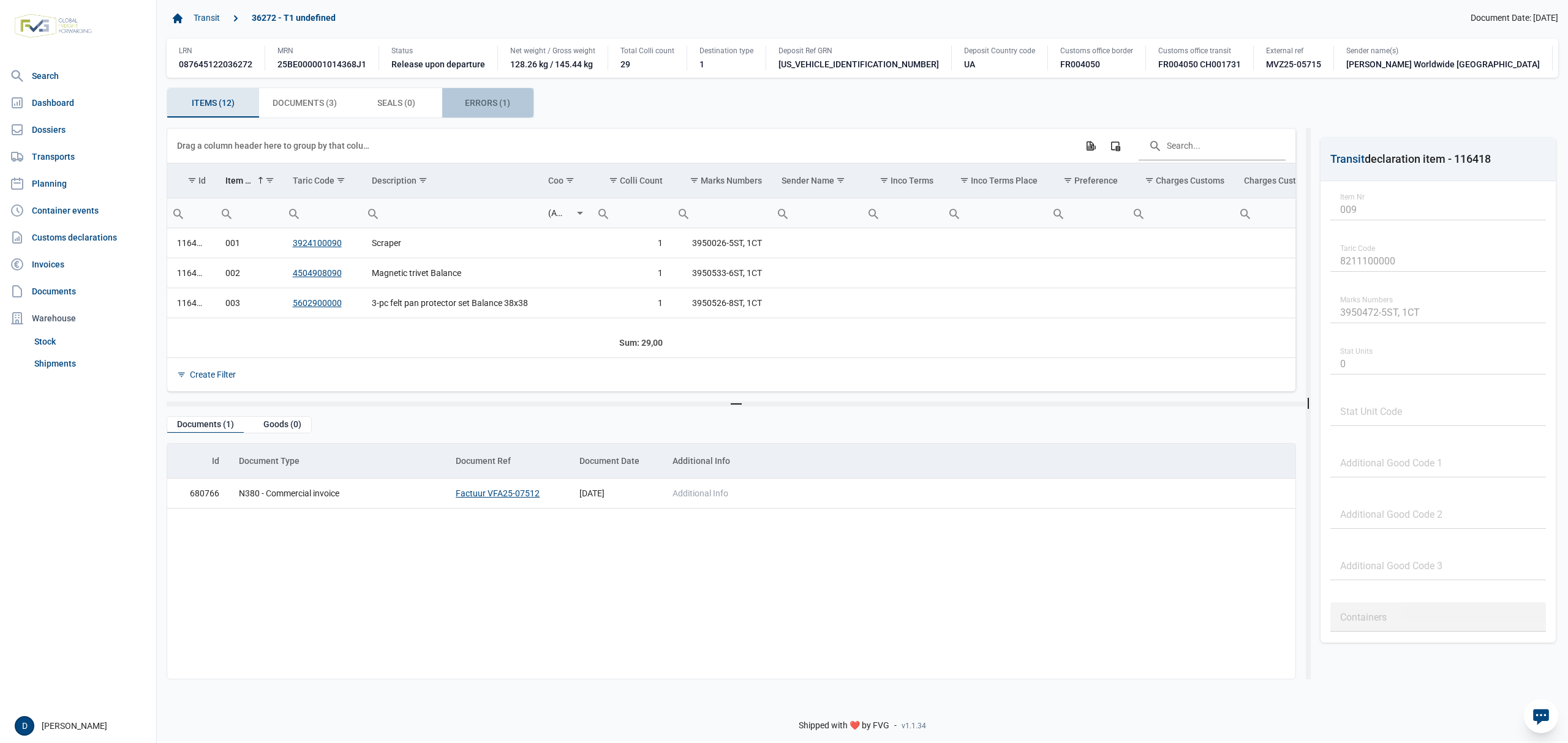
click at [466, 110] on span "Errors (1) Errors (1)" at bounding box center [487, 103] width 45 height 14
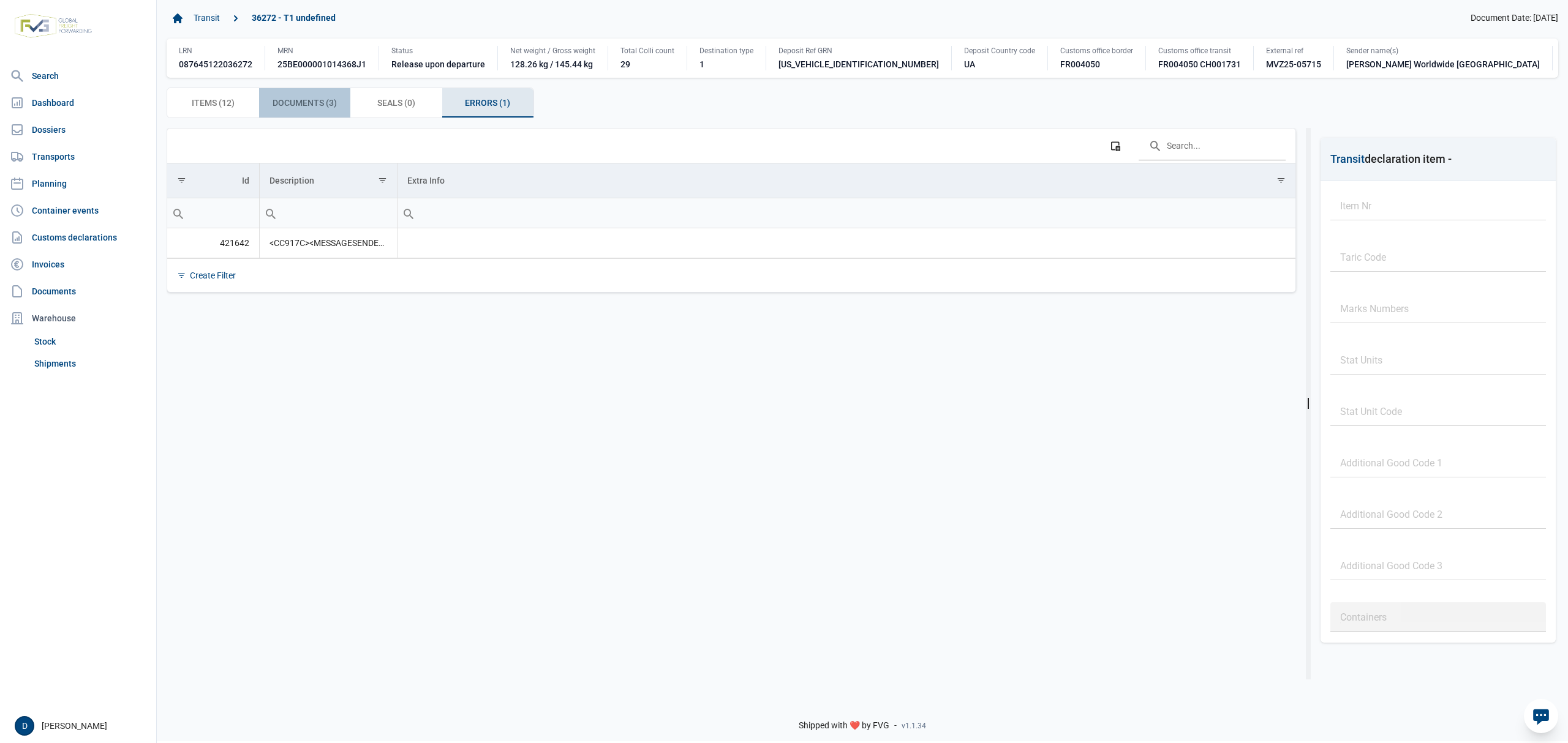
click at [321, 110] on span "Documents (3) Documents (3)" at bounding box center [305, 103] width 64 height 14
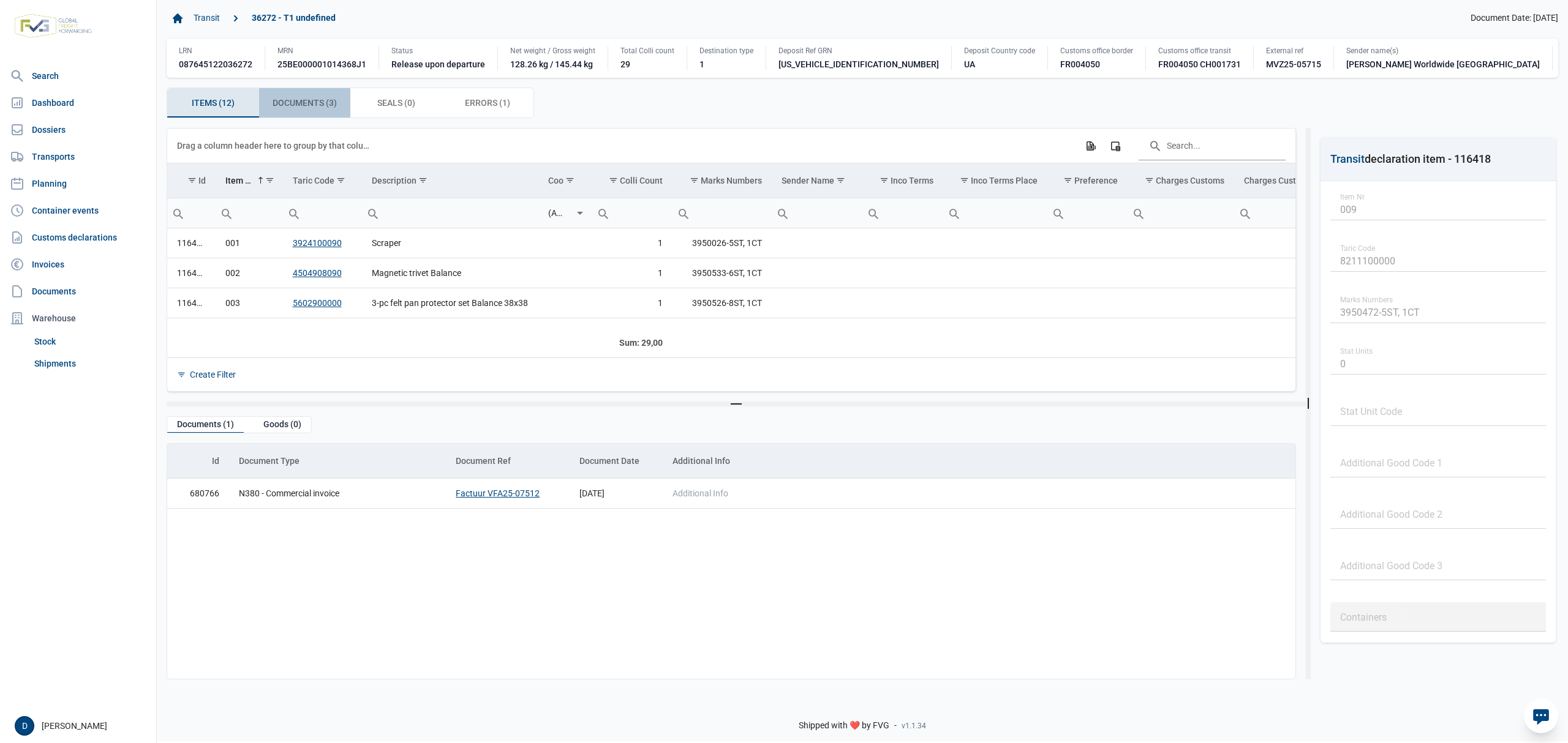
click at [307, 110] on span "Documents (3) Documents (3)" at bounding box center [305, 103] width 64 height 14
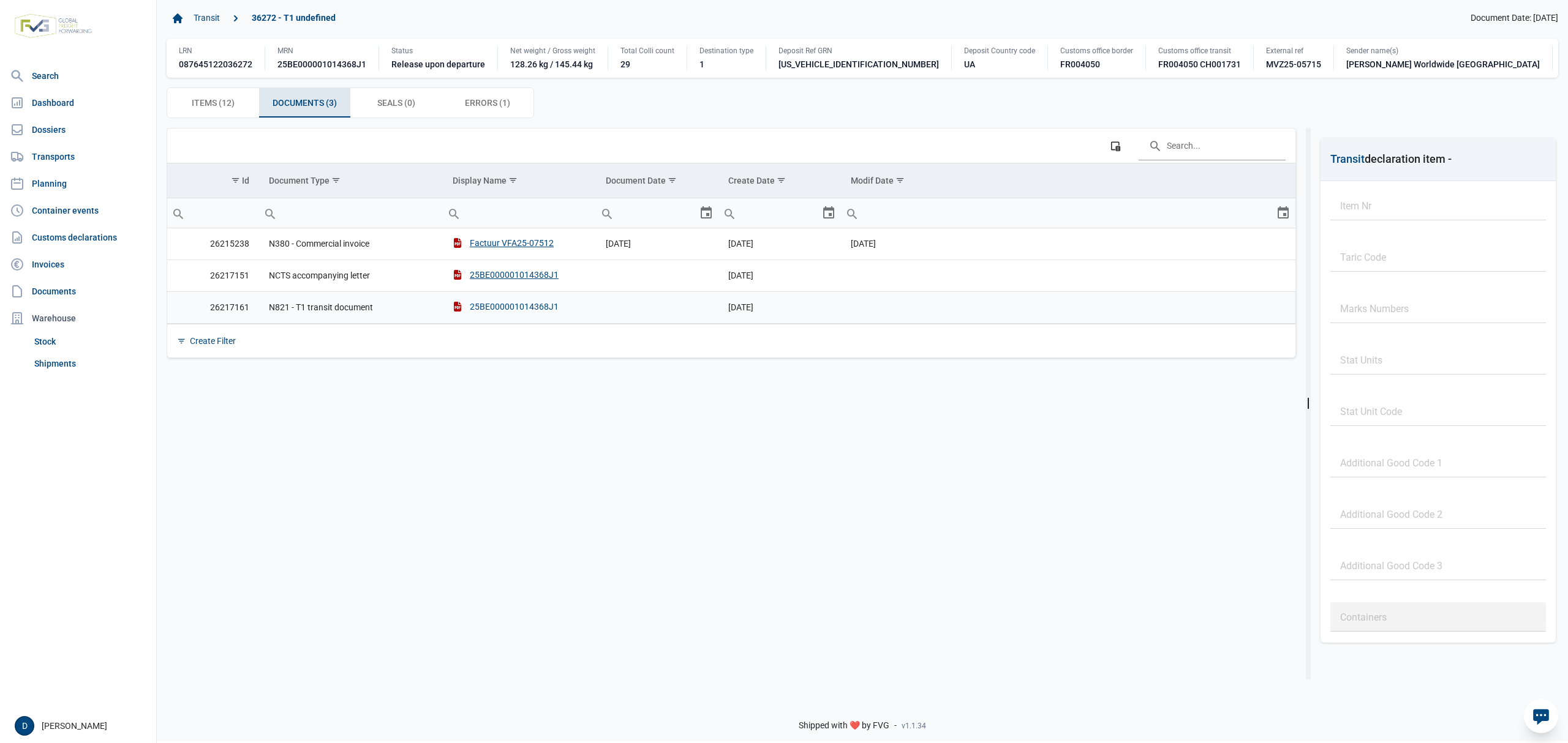
click at [491, 313] on div "25BE000001014368J1" at bounding box center [505, 306] width 106 height 12
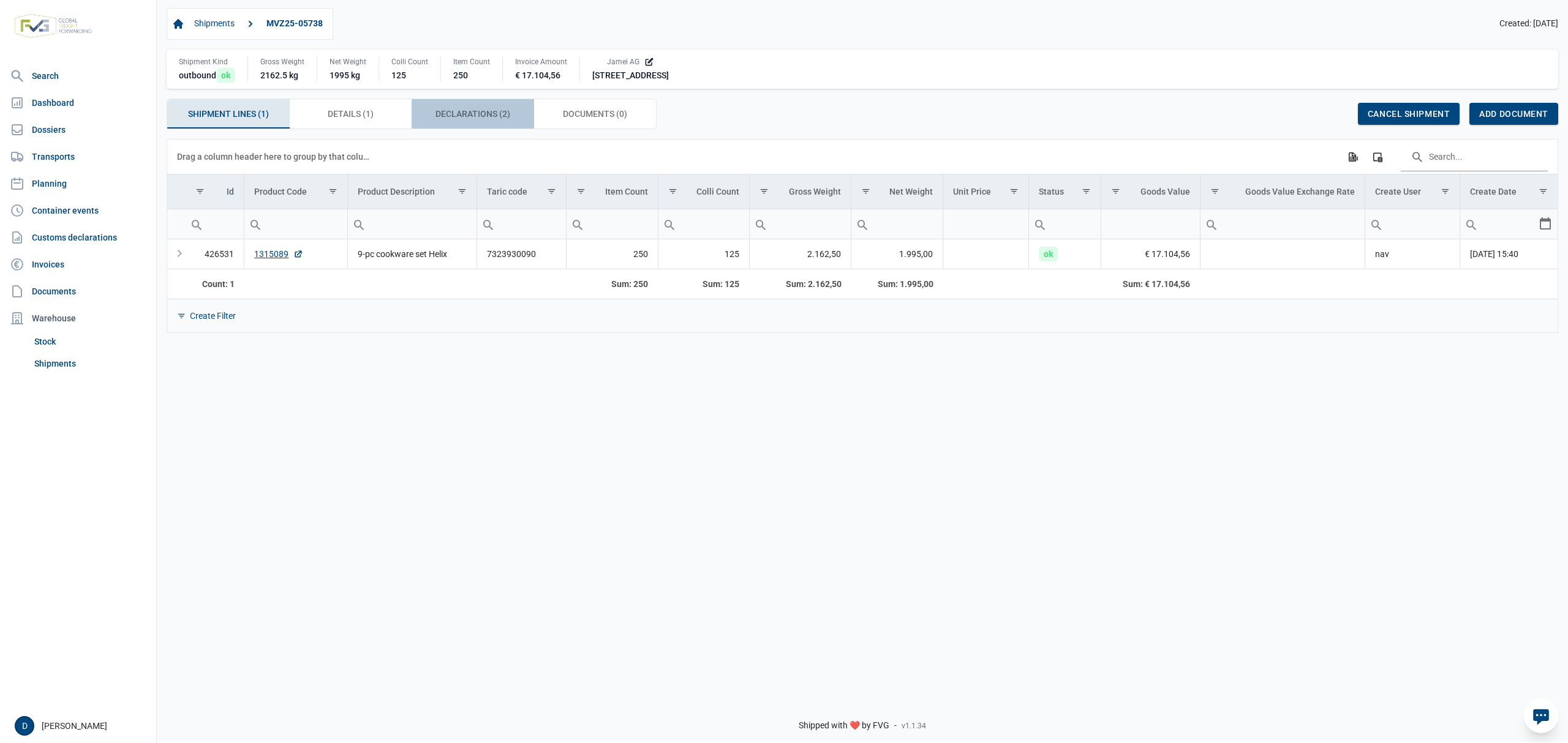
click at [471, 114] on span "Declarations (2) Declarations (2)" at bounding box center [473, 114] width 75 height 14
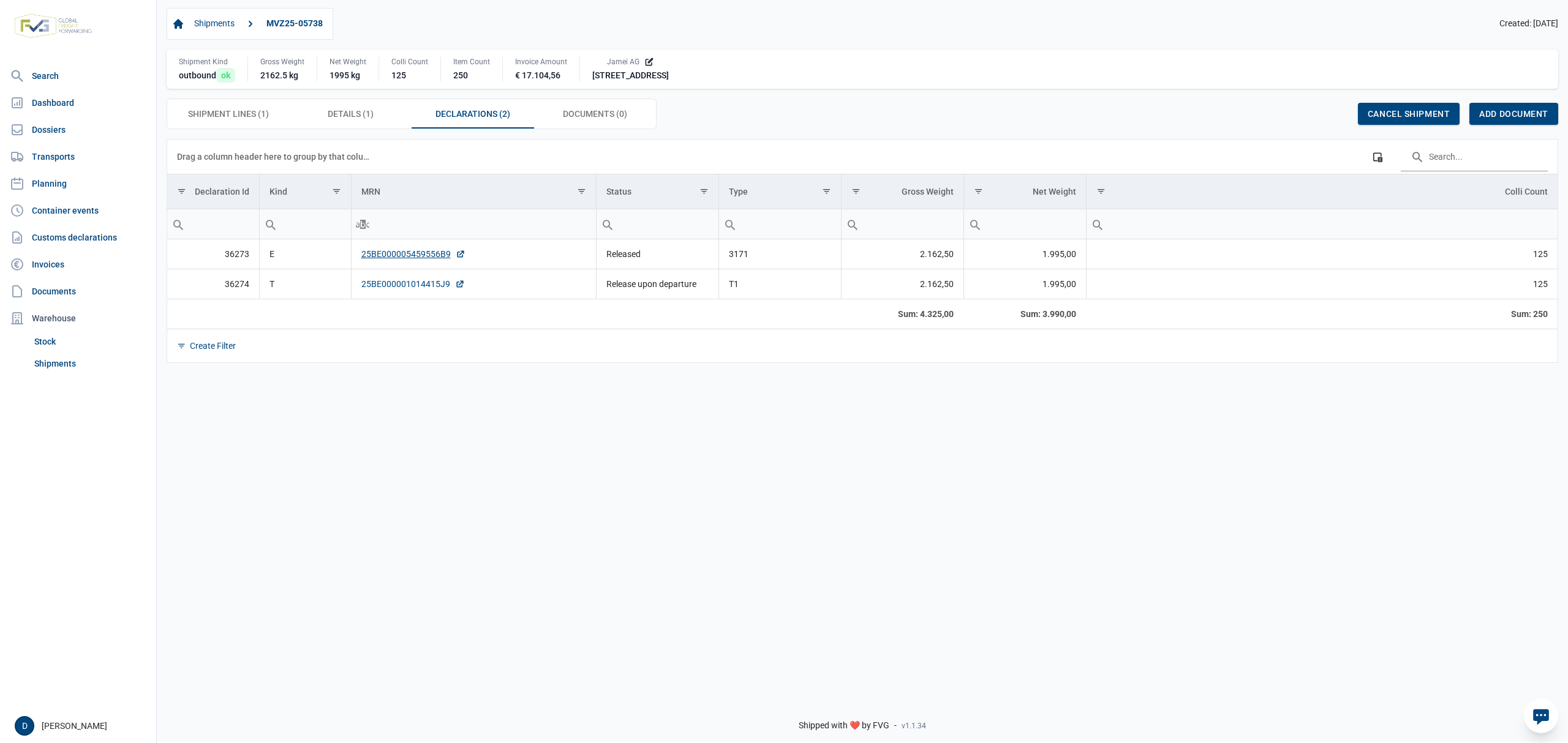
click at [425, 283] on link "25BE000001014415J9" at bounding box center [413, 284] width 103 height 12
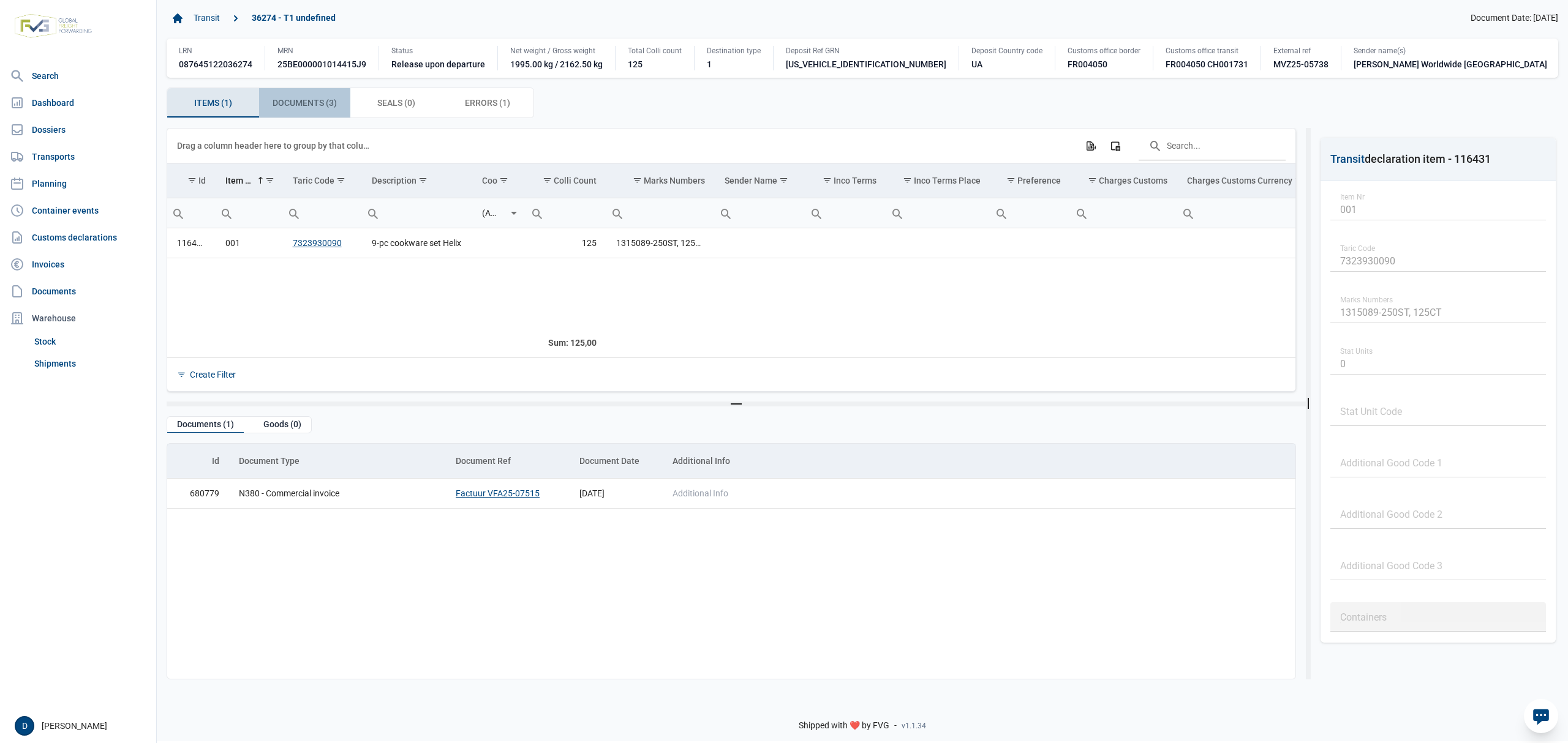
click at [312, 110] on span "Documents (3) Documents (3)" at bounding box center [305, 103] width 64 height 14
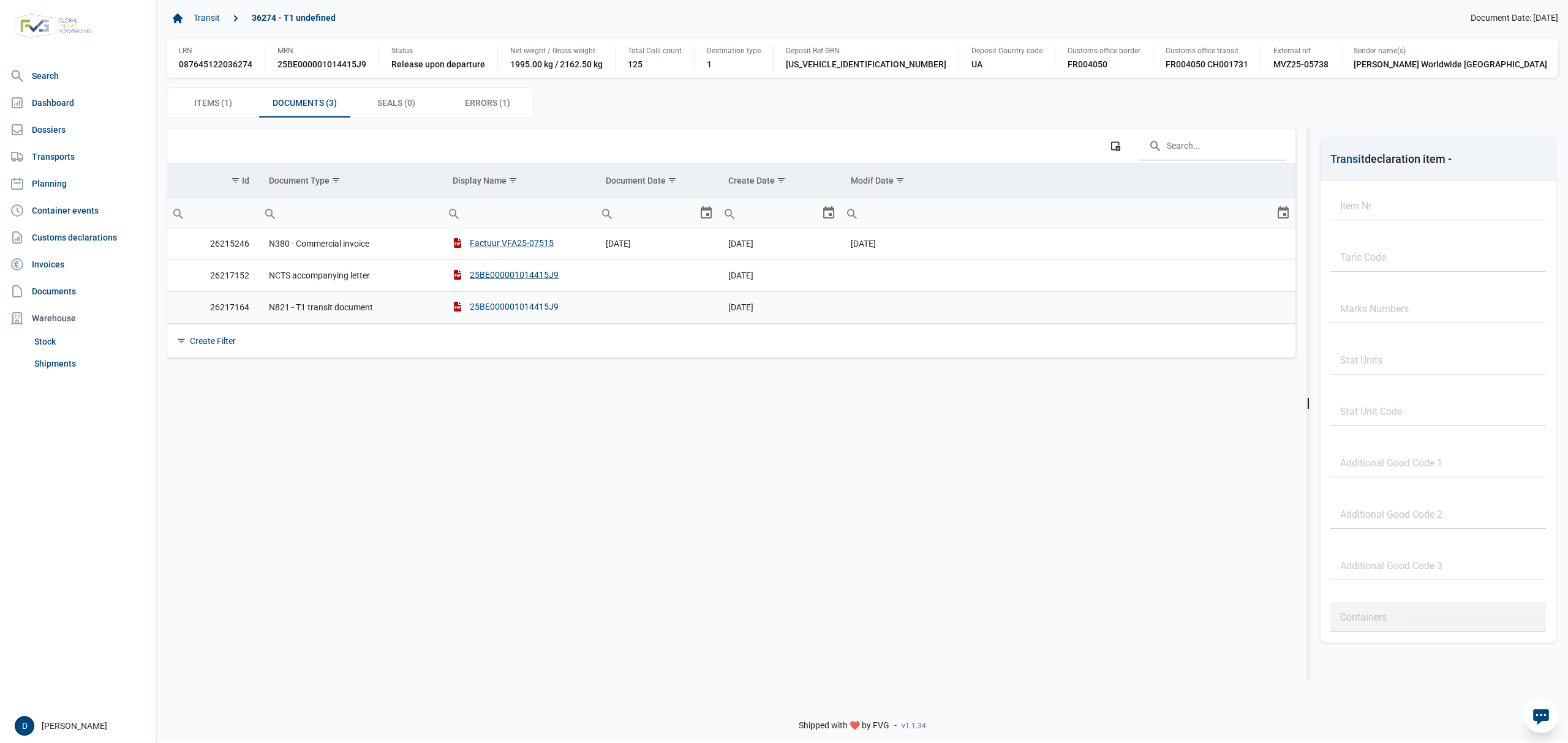
click at [512, 313] on div "25BE000001014415J9" at bounding box center [505, 306] width 106 height 12
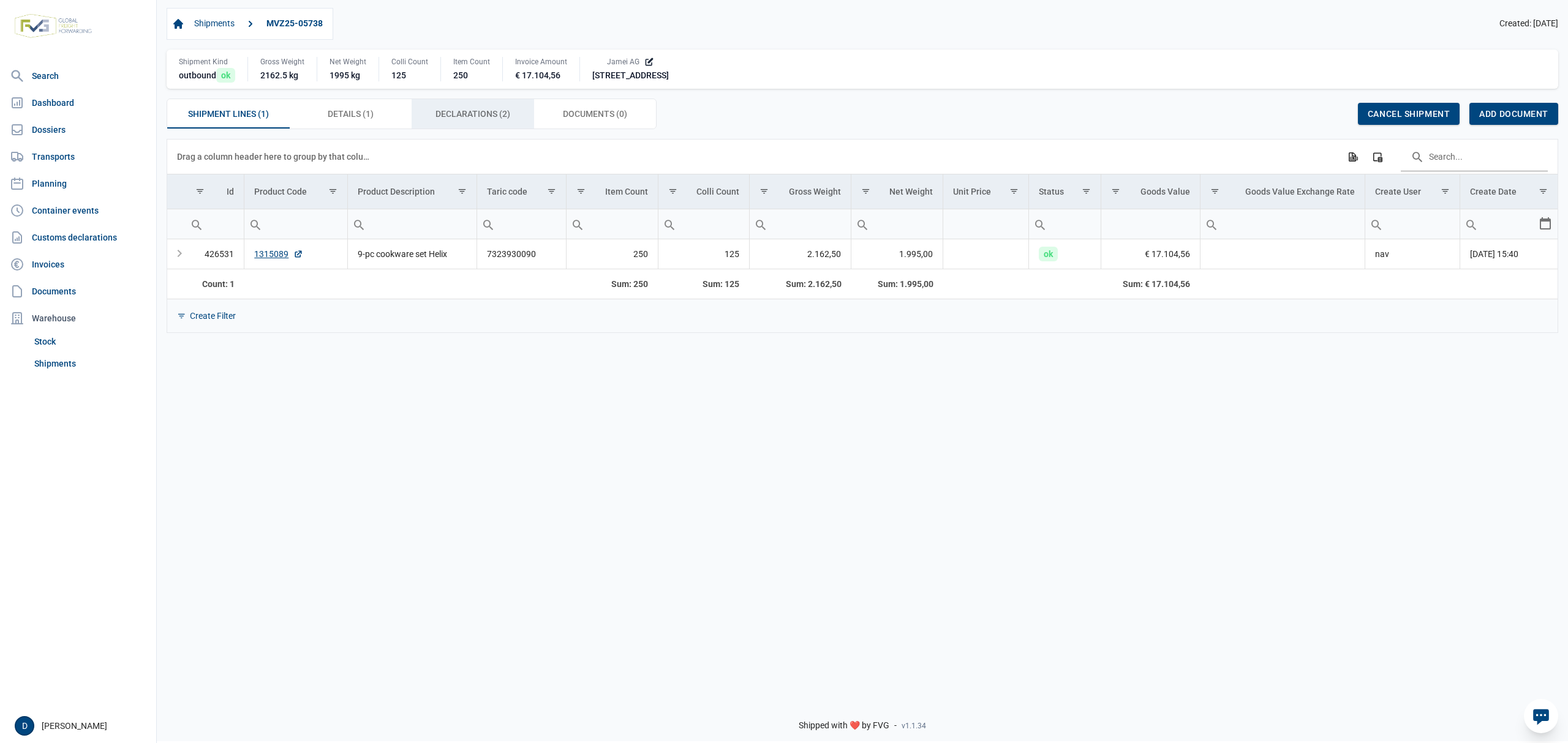
click at [447, 114] on span "Declarations (2) Declarations (2)" at bounding box center [473, 114] width 75 height 14
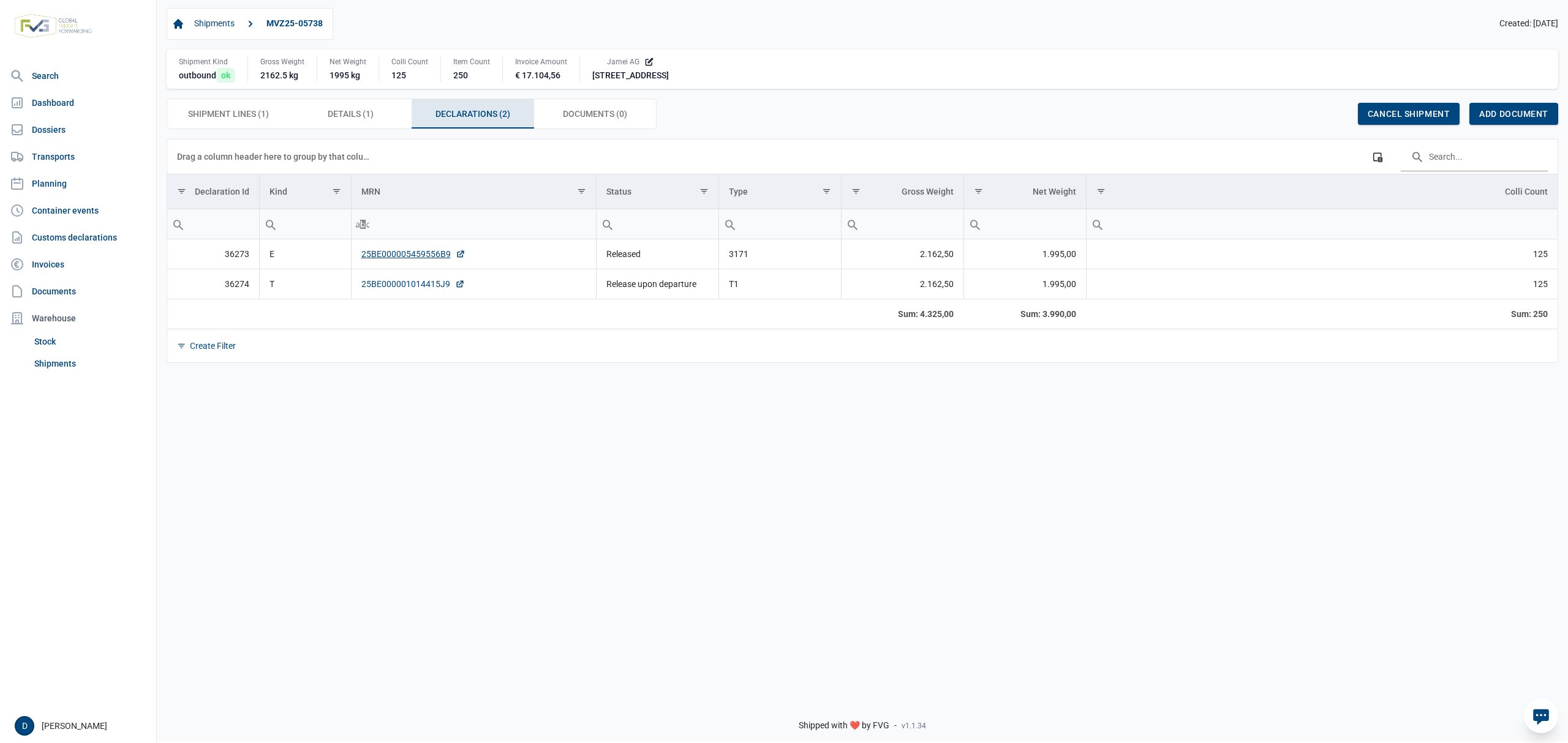
click at [405, 285] on link "25BE000001014415J9" at bounding box center [413, 284] width 103 height 12
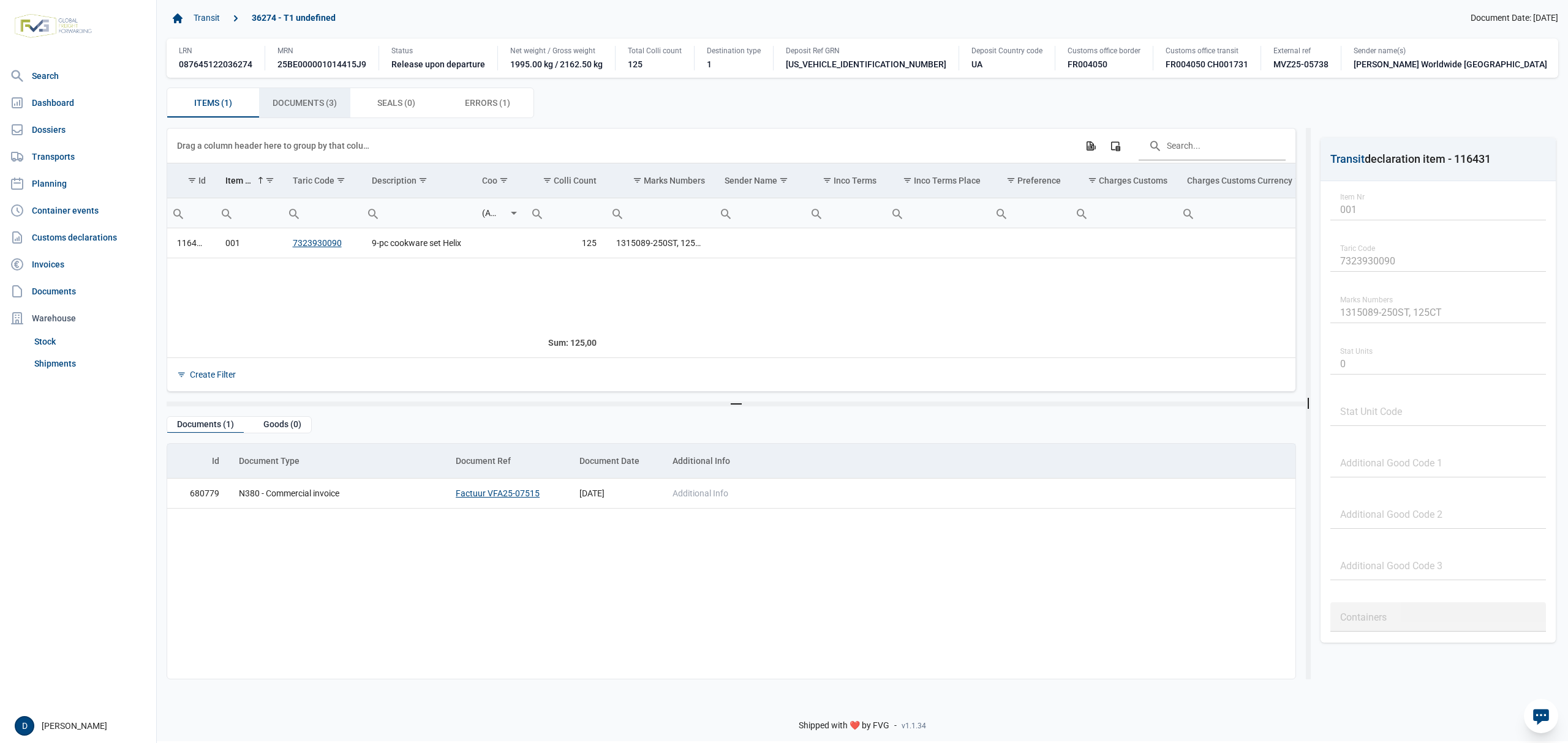
click at [319, 110] on span "Documents (3) Documents (3)" at bounding box center [305, 103] width 64 height 14
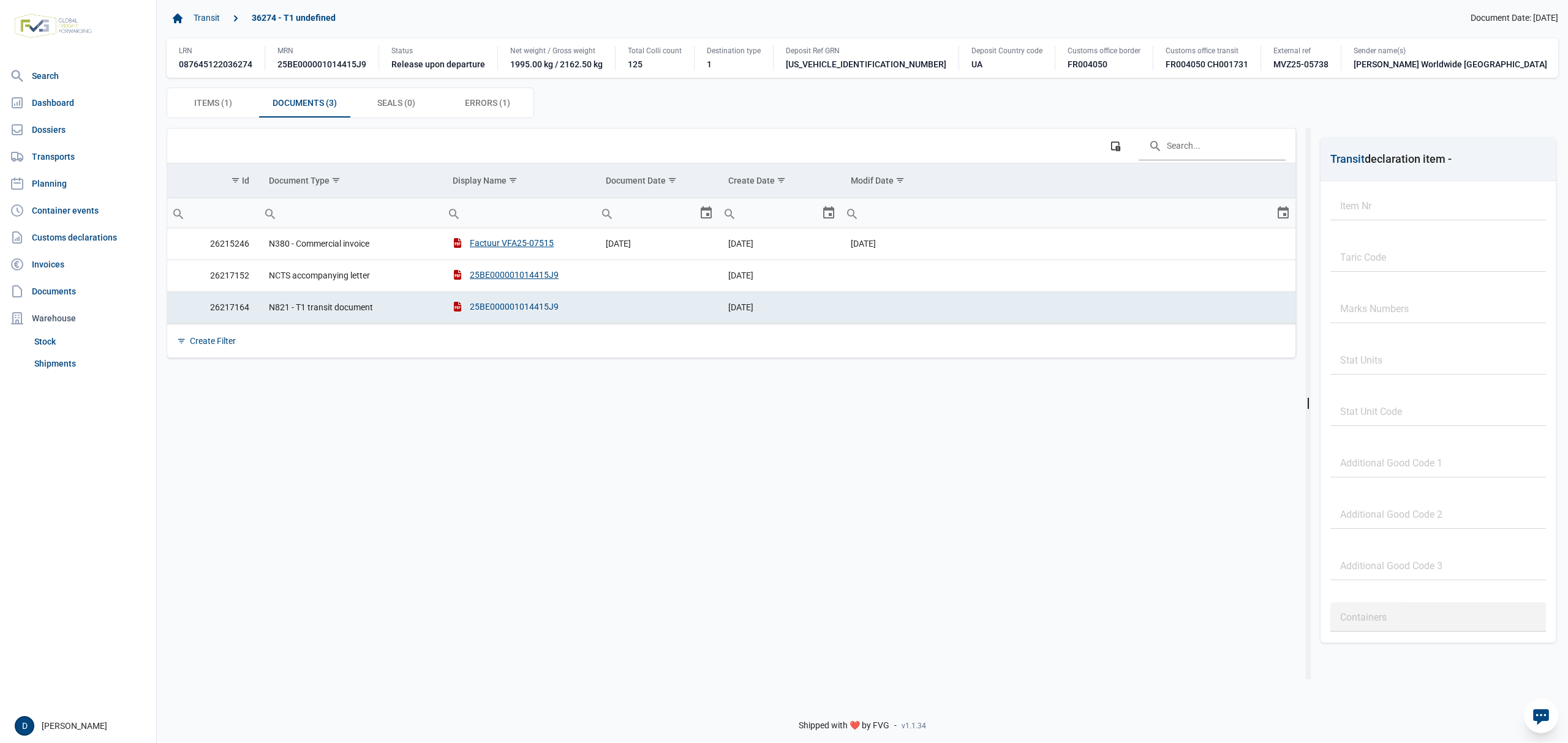
click at [535, 313] on div "25BE000001014415J9" at bounding box center [505, 306] width 106 height 12
